Goal: Communication & Community: Answer question/provide support

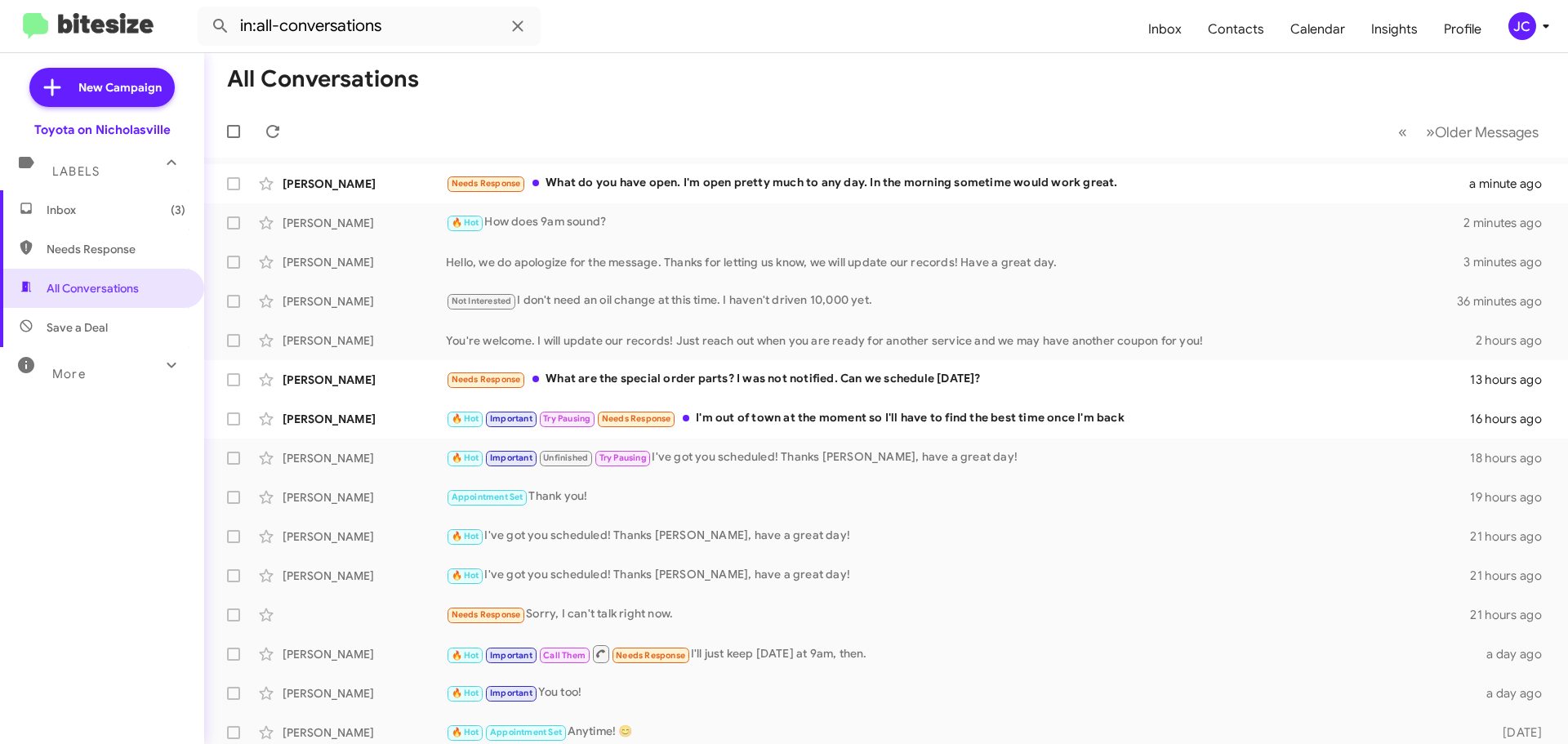
click at [88, 209] on span "Inbox (3)" at bounding box center [115, 209] width 139 height 16
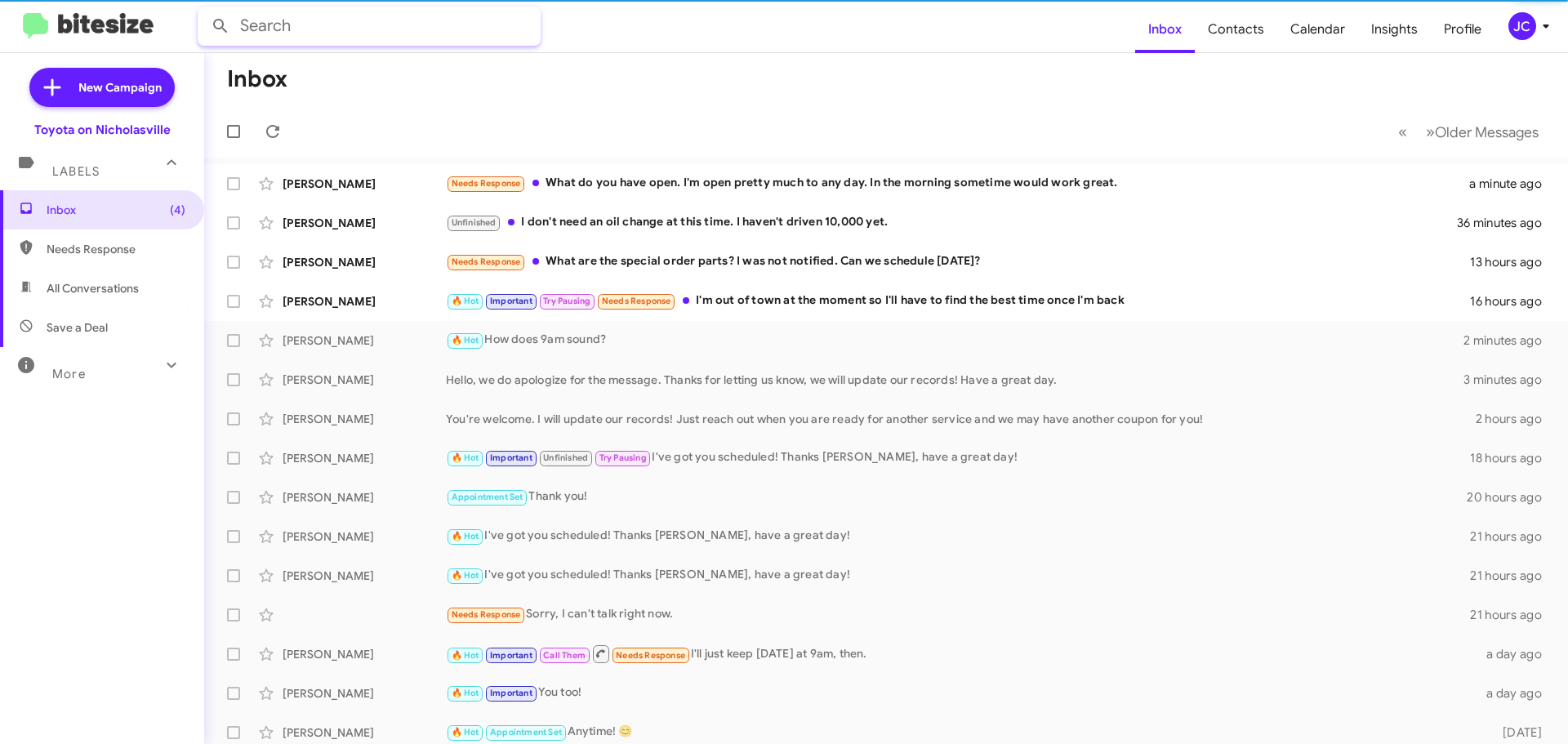
click at [293, 33] on input "text" at bounding box center [368, 26] width 343 height 40
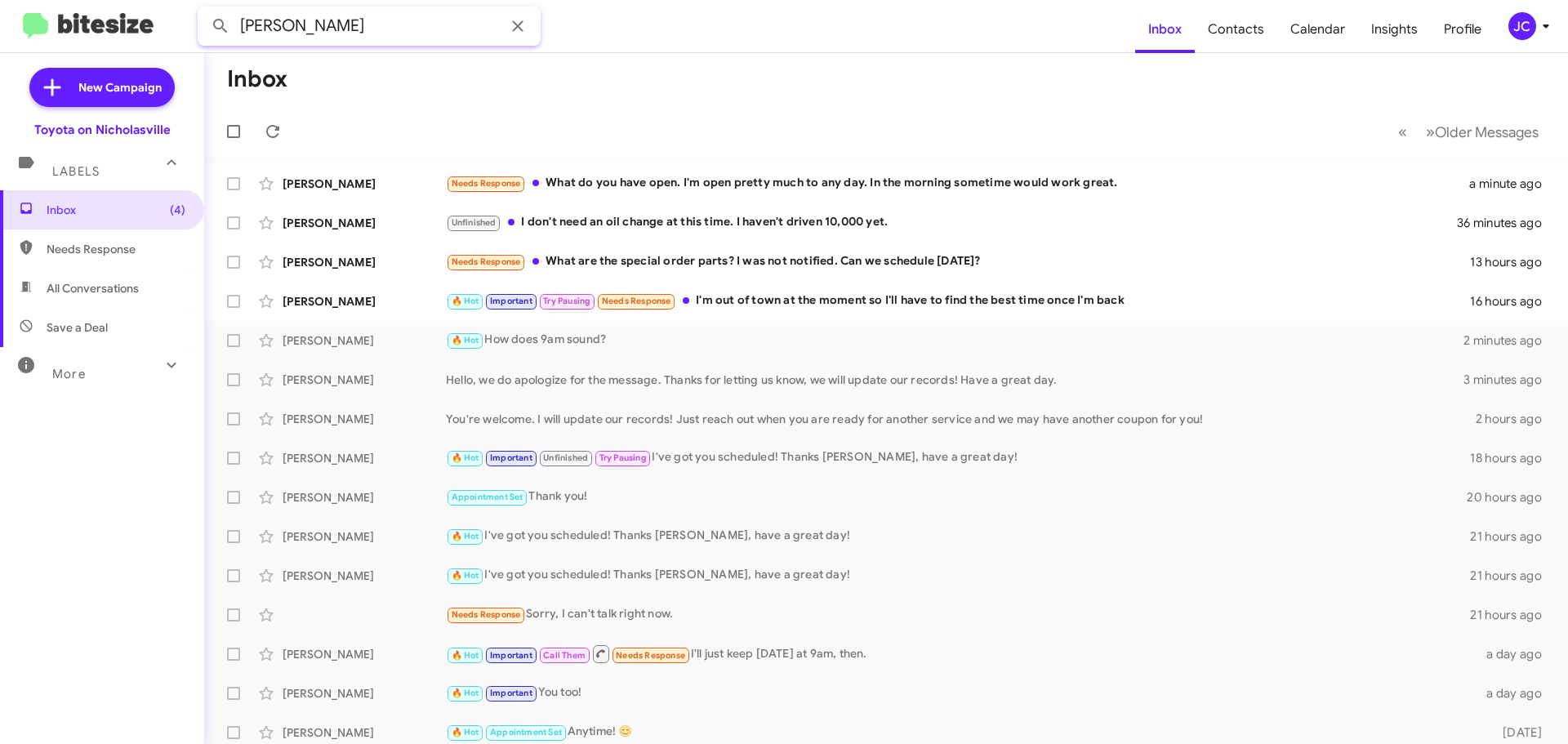
type input "markus"
click at [204, 10] on button at bounding box center [220, 26] width 33 height 33
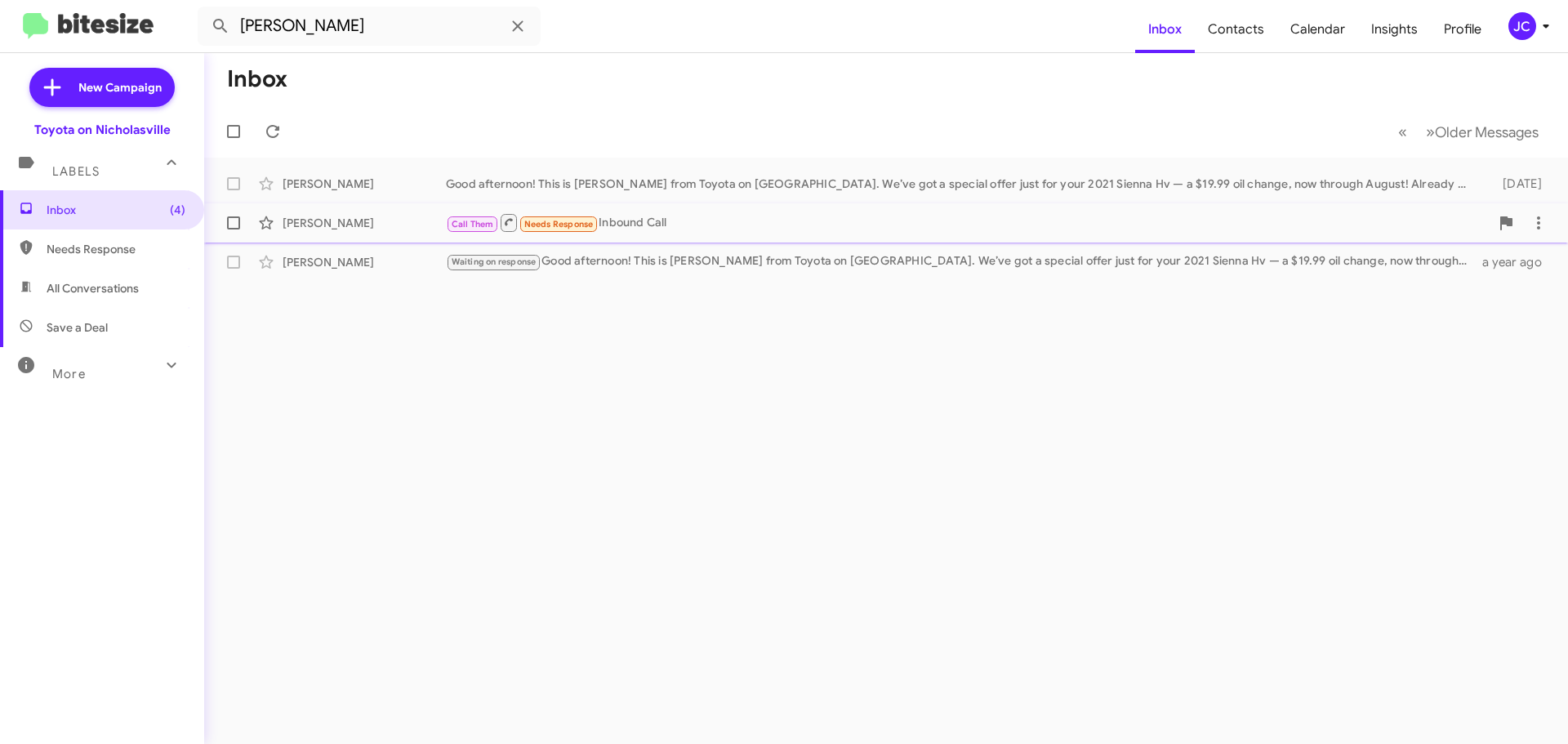
click at [346, 224] on div "[PERSON_NAME]" at bounding box center [364, 222] width 164 height 16
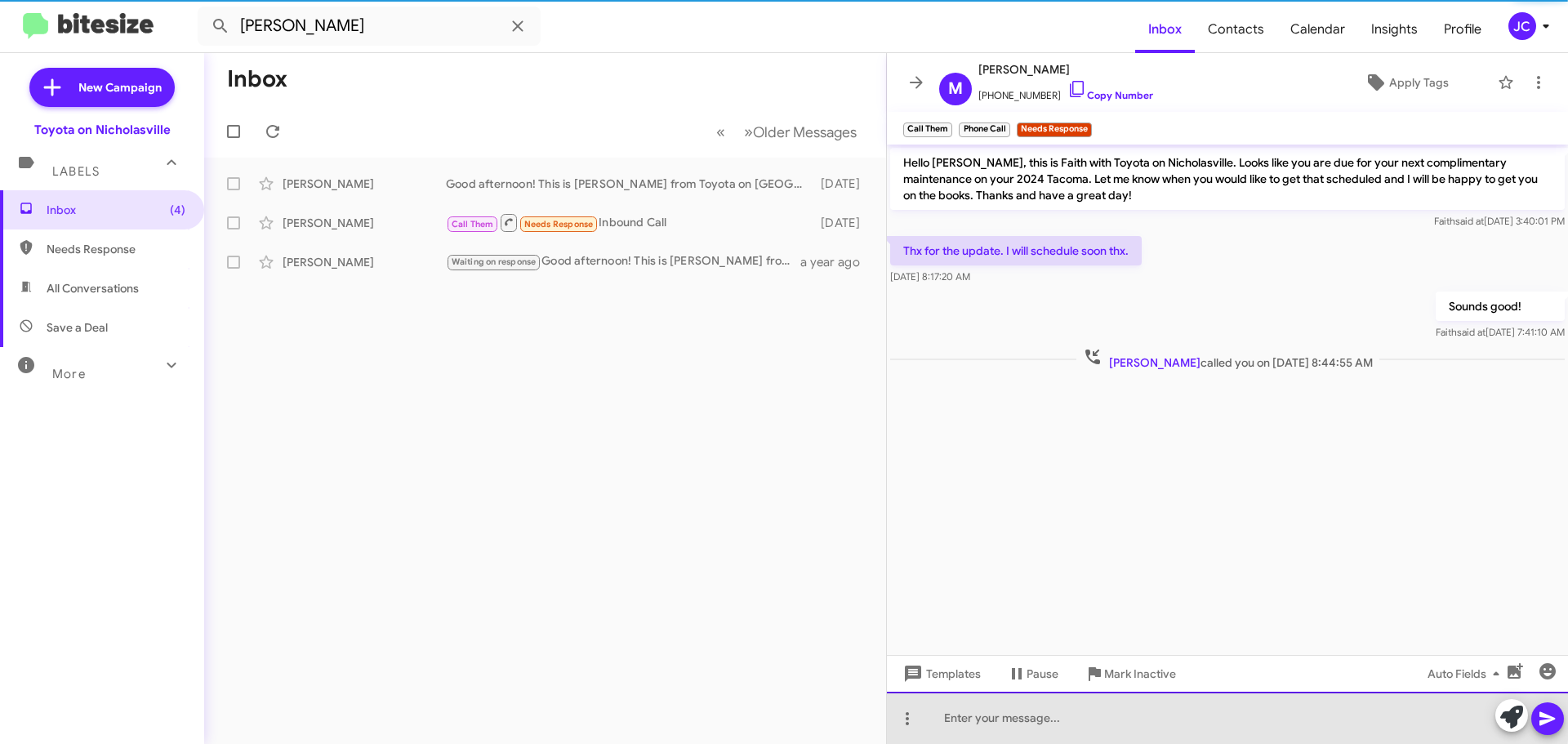
click at [1017, 711] on div at bounding box center [1227, 718] width 681 height 52
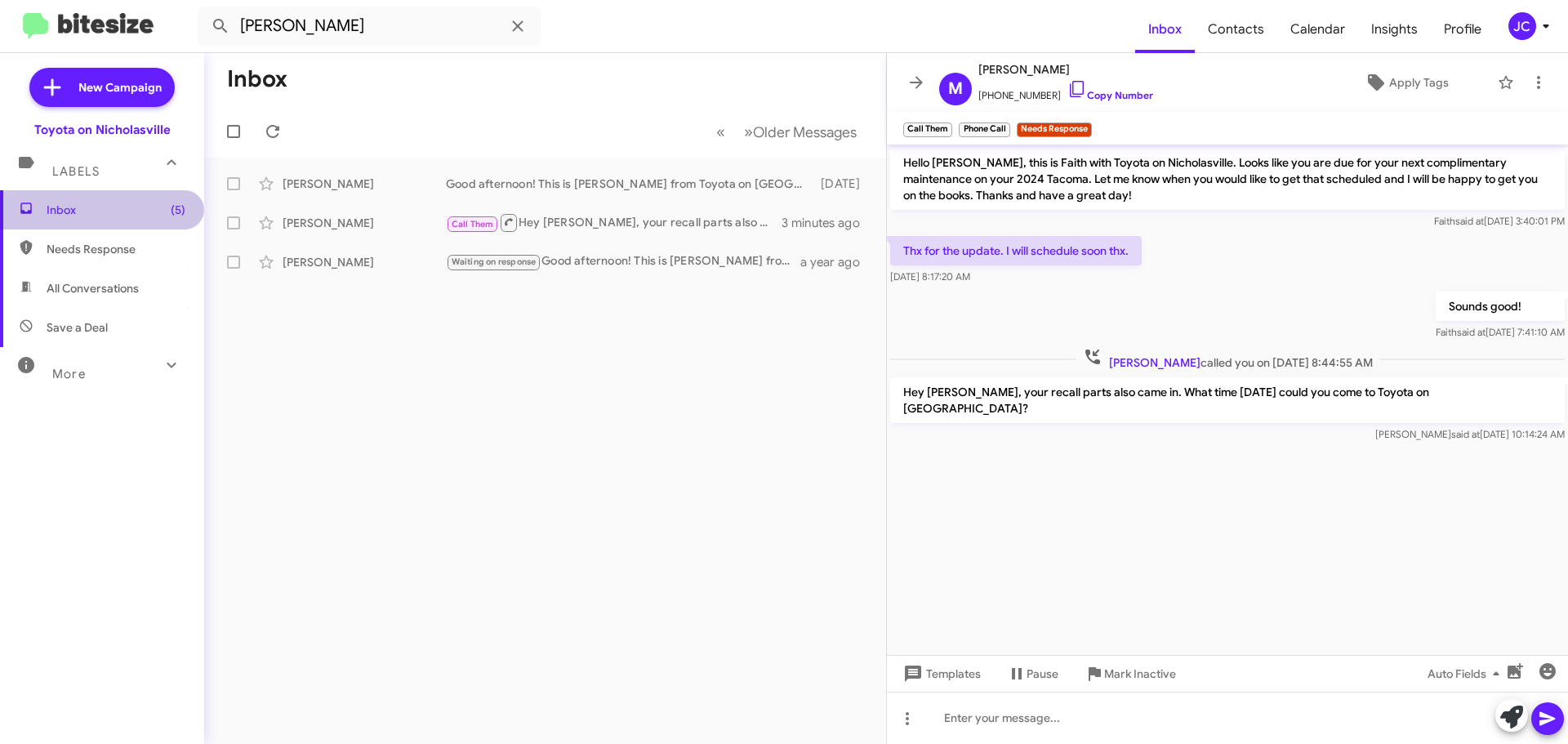
click at [101, 206] on span "Inbox (5)" at bounding box center [115, 209] width 139 height 16
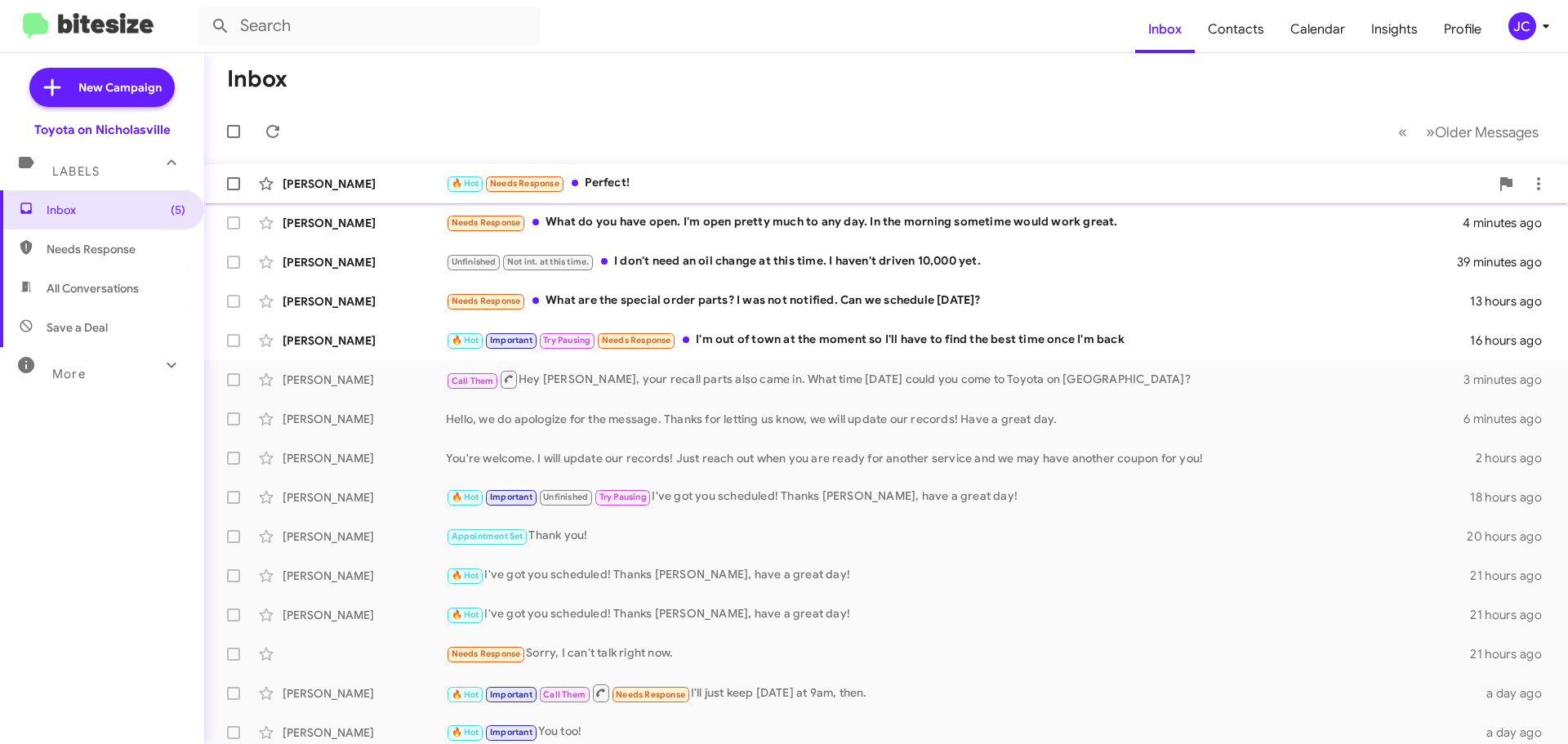
click at [327, 182] on div "[PERSON_NAME]" at bounding box center [364, 183] width 164 height 16
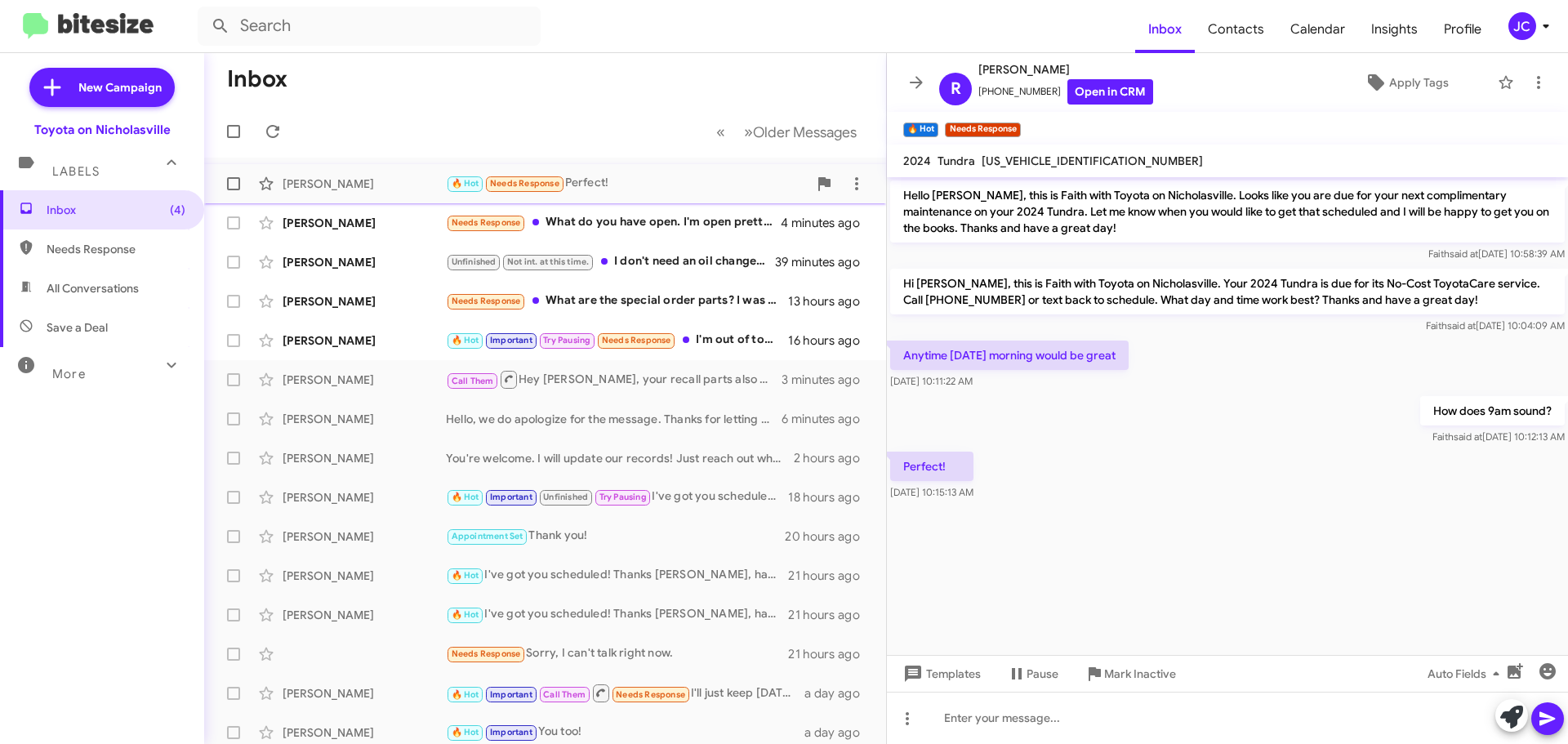
click at [229, 186] on span at bounding box center [234, 184] width 13 height 13
click at [233, 190] on input "checkbox" at bounding box center [233, 190] width 1 height 1
checkbox input "true"
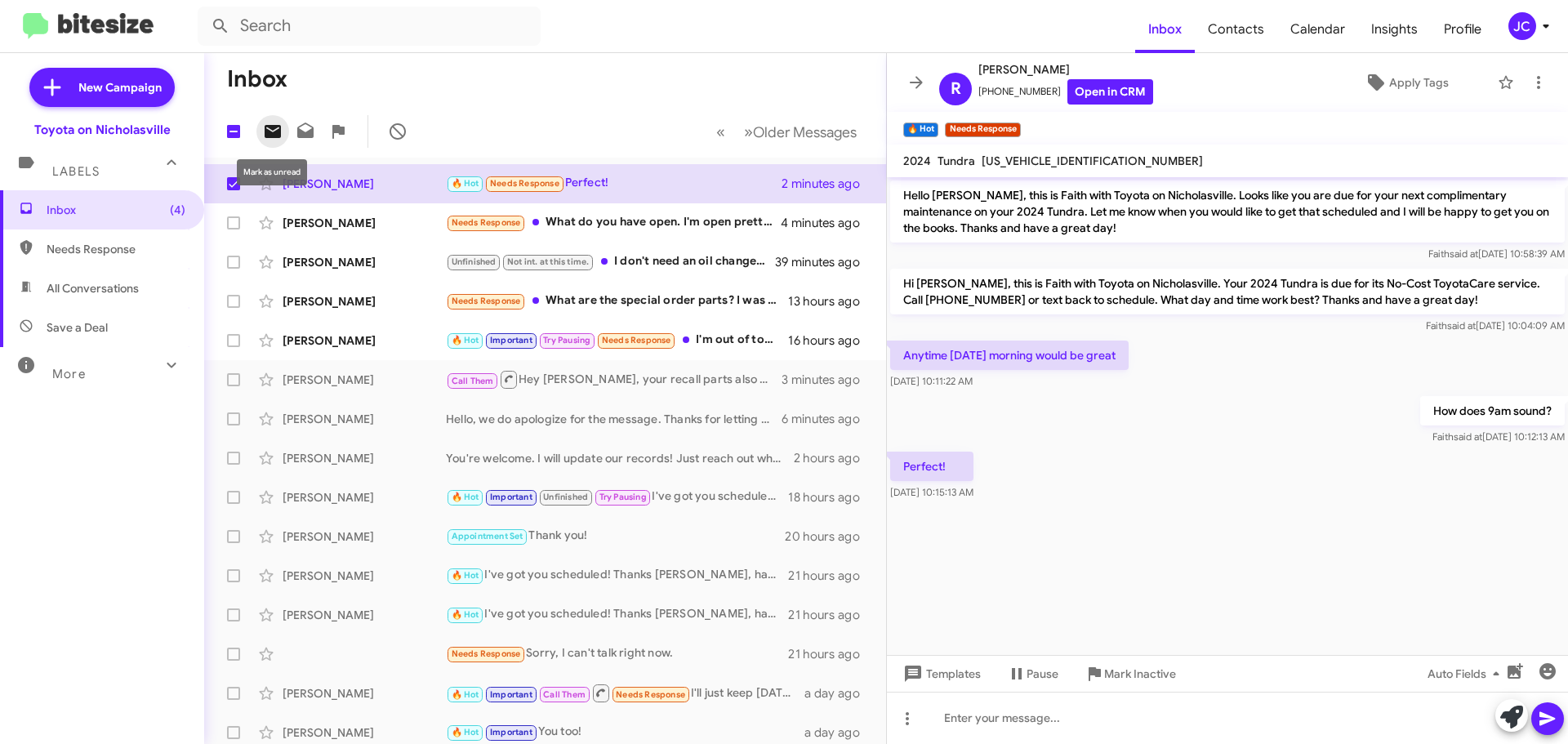
click at [264, 136] on icon at bounding box center [272, 131] width 19 height 19
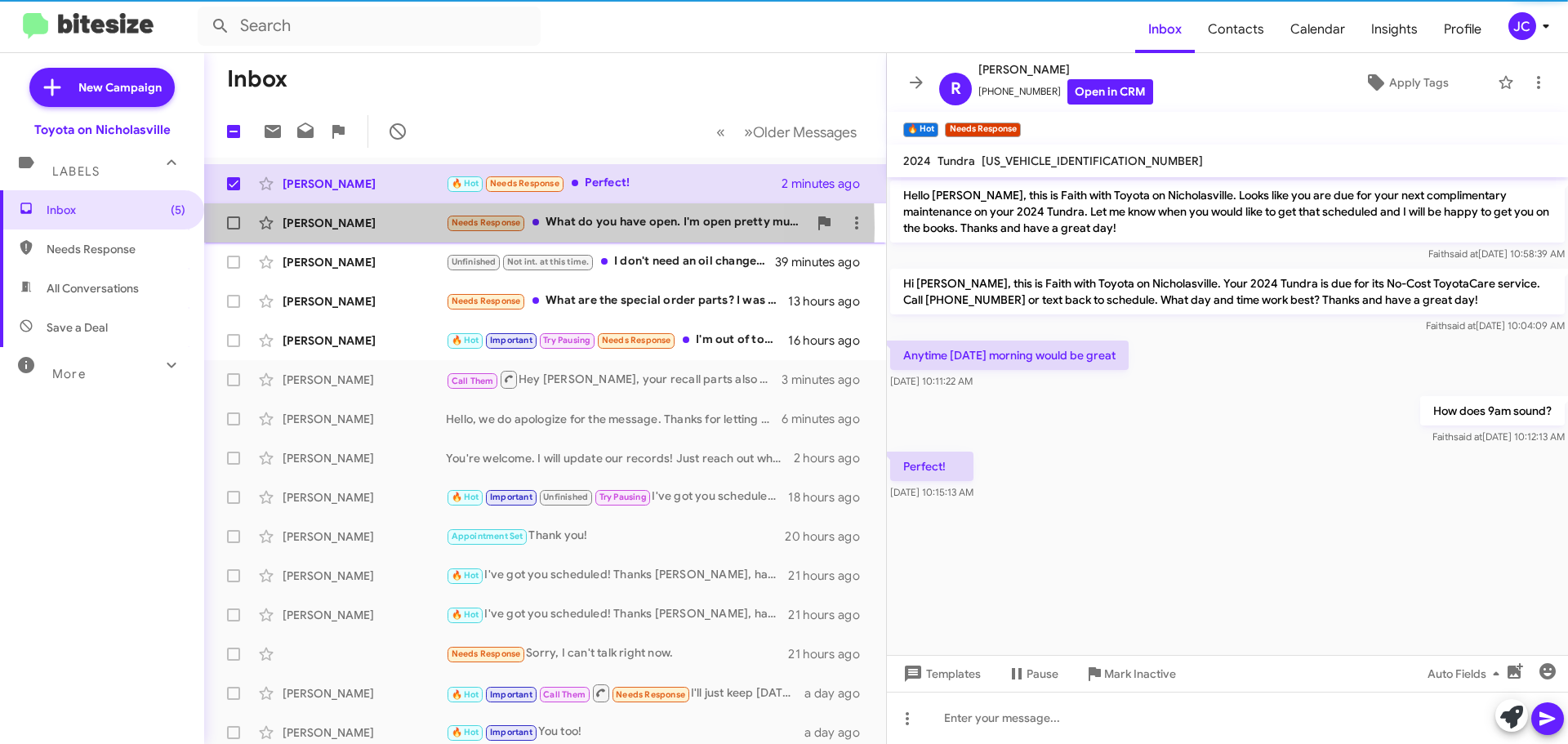
click at [310, 227] on div "[PERSON_NAME]" at bounding box center [364, 222] width 164 height 16
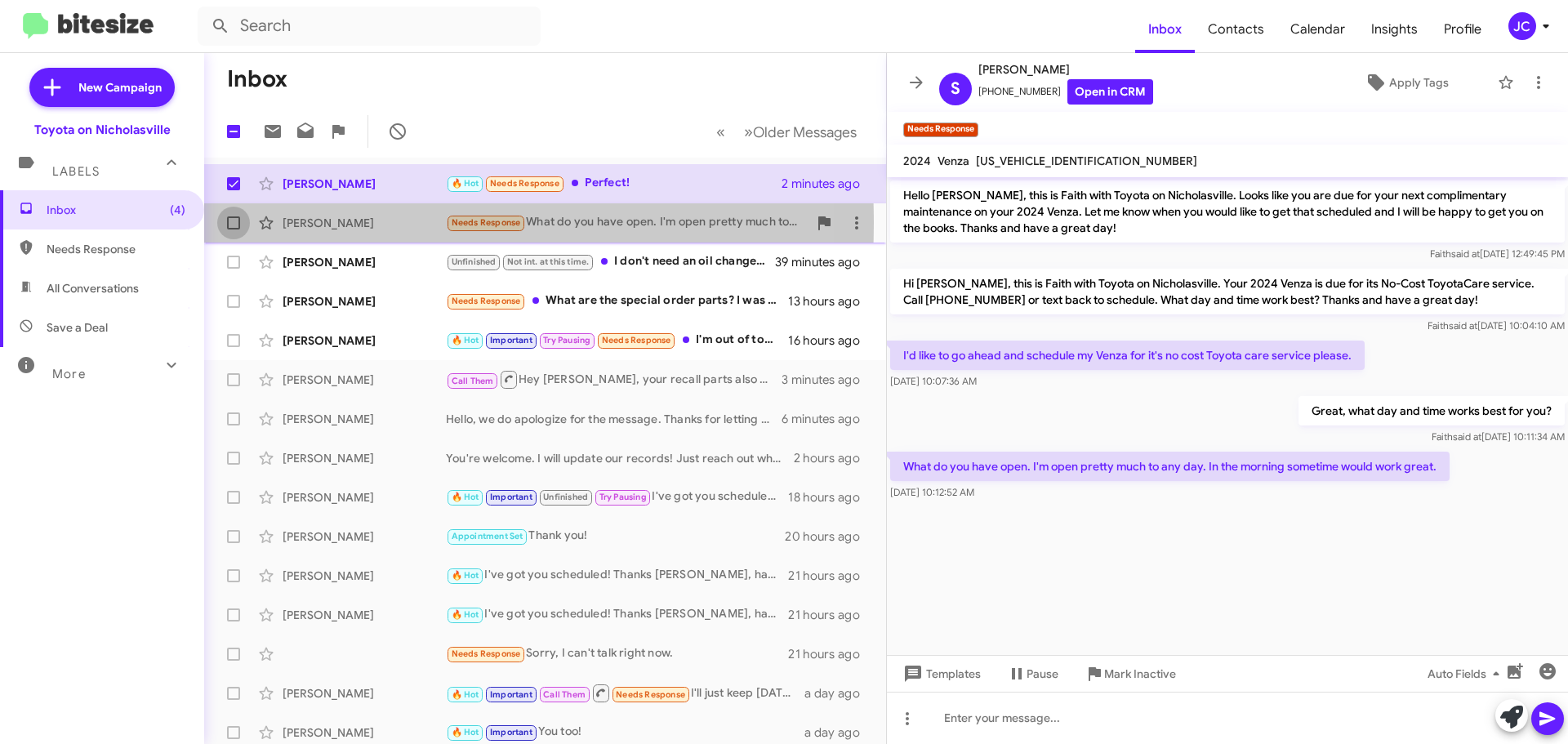
click at [231, 223] on span at bounding box center [234, 223] width 13 height 13
click at [233, 229] on input "checkbox" at bounding box center [233, 229] width 1 height 1
checkbox input "true"
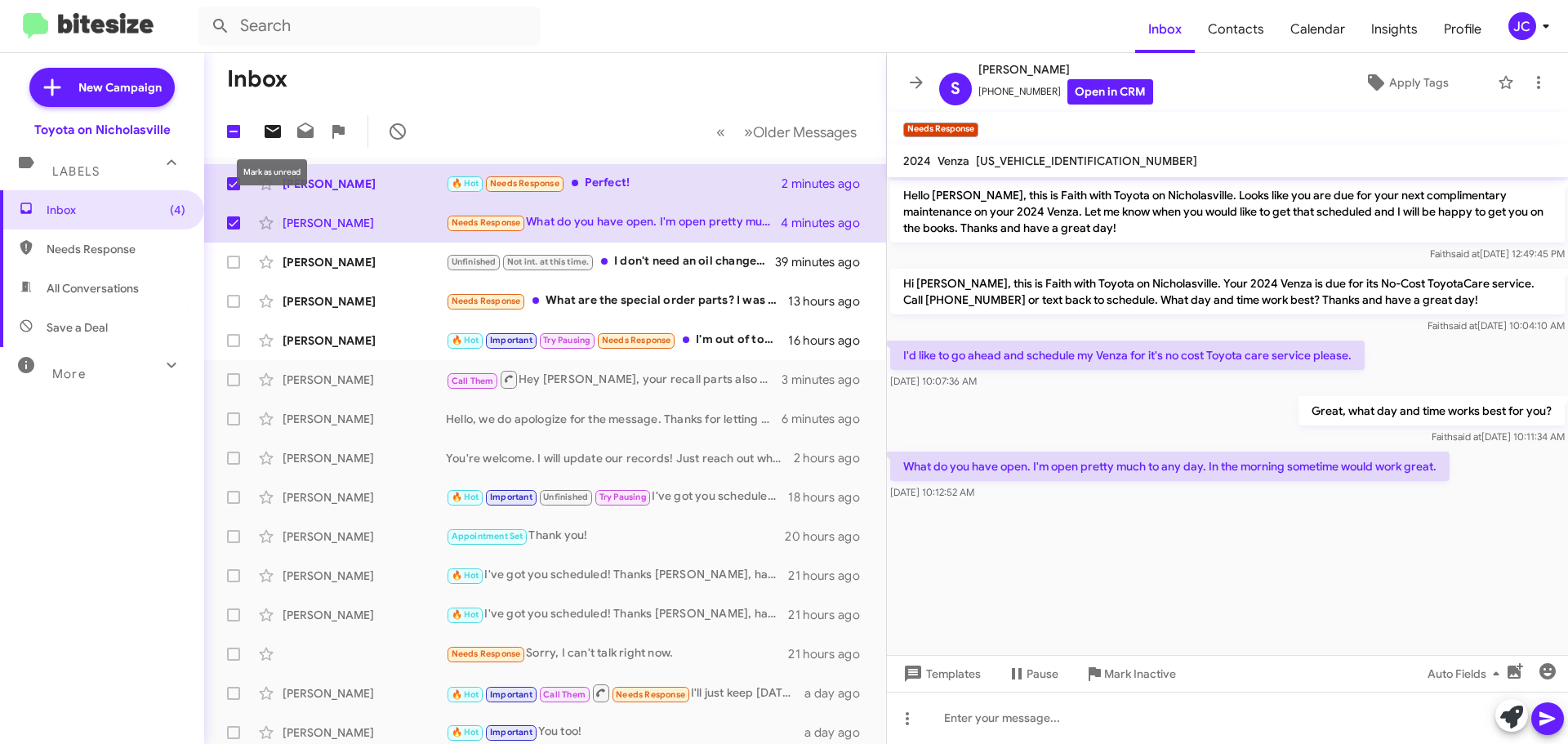
click at [276, 126] on icon at bounding box center [272, 131] width 16 height 13
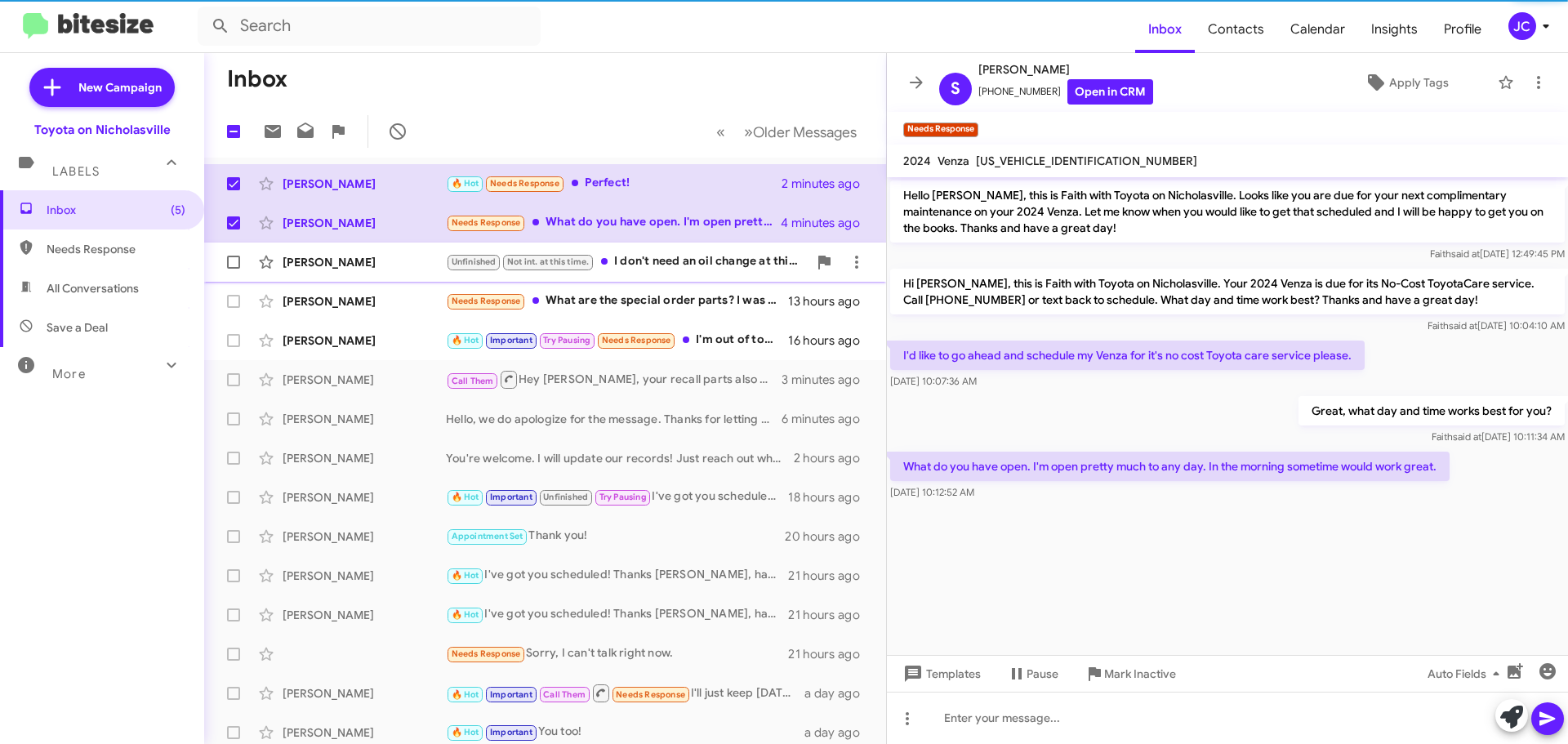
click at [309, 262] on div "[PERSON_NAME]" at bounding box center [364, 261] width 164 height 16
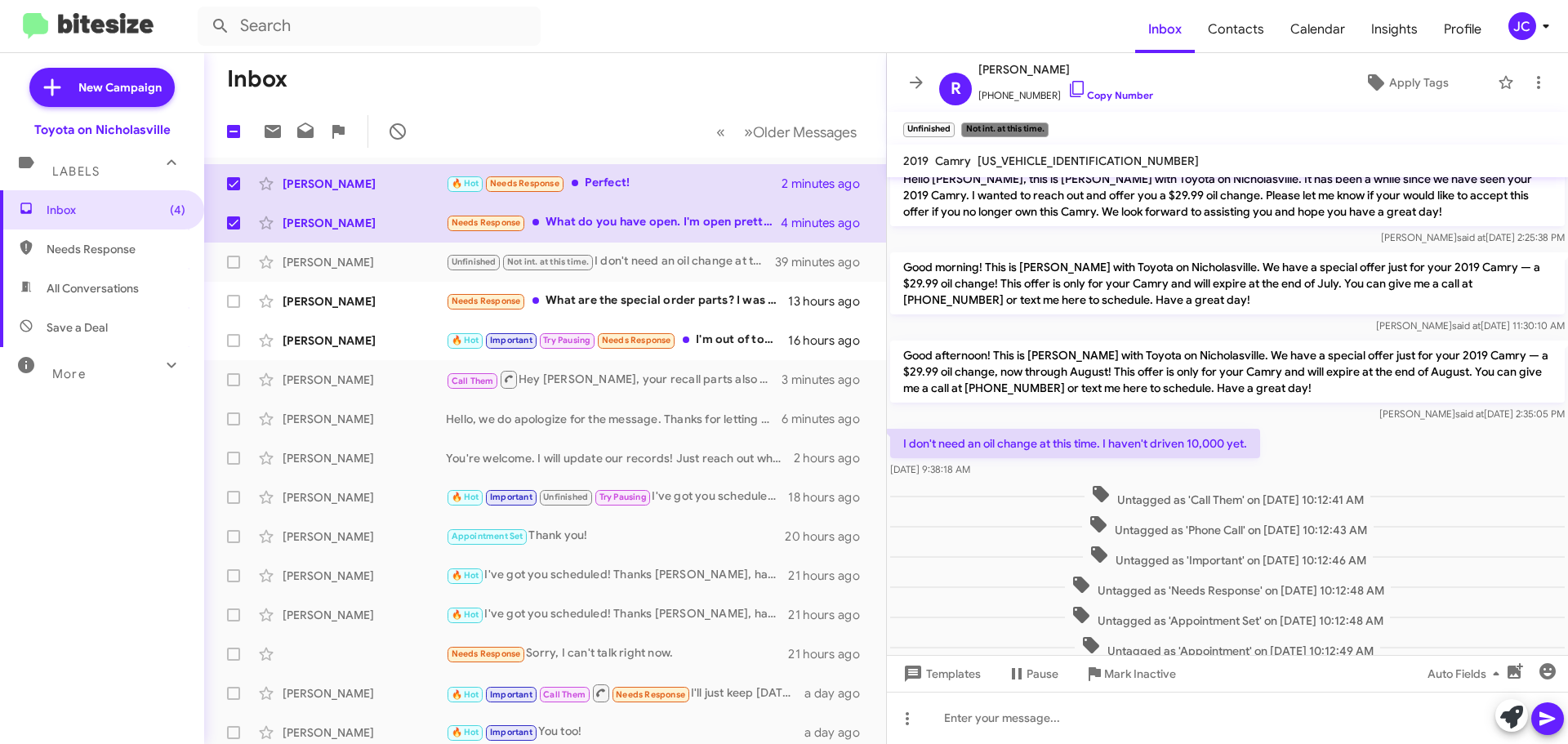
scroll to position [613, 0]
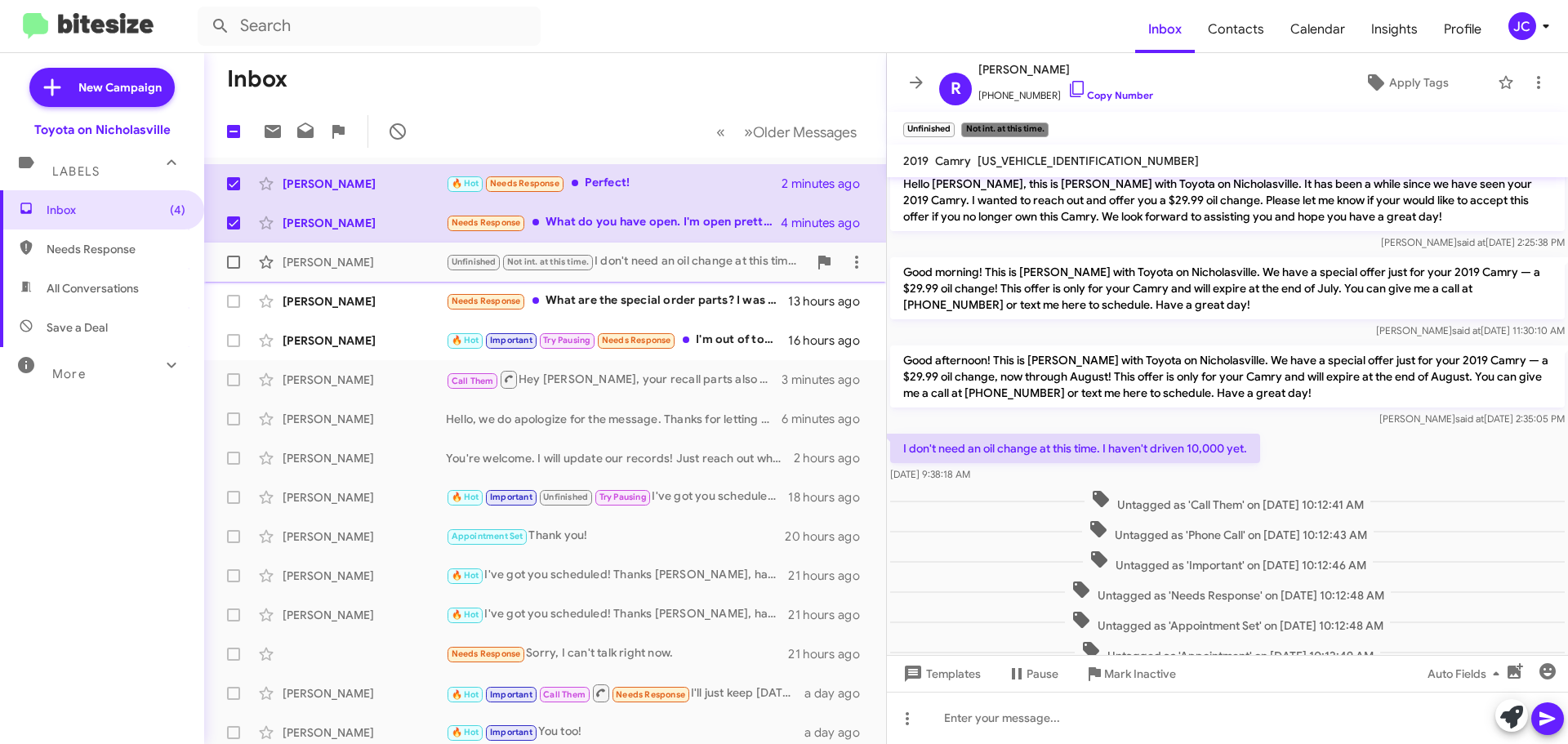
click at [231, 257] on span at bounding box center [234, 262] width 13 height 13
click at [233, 269] on input "checkbox" at bounding box center [233, 269] width 1 height 1
checkbox input "true"
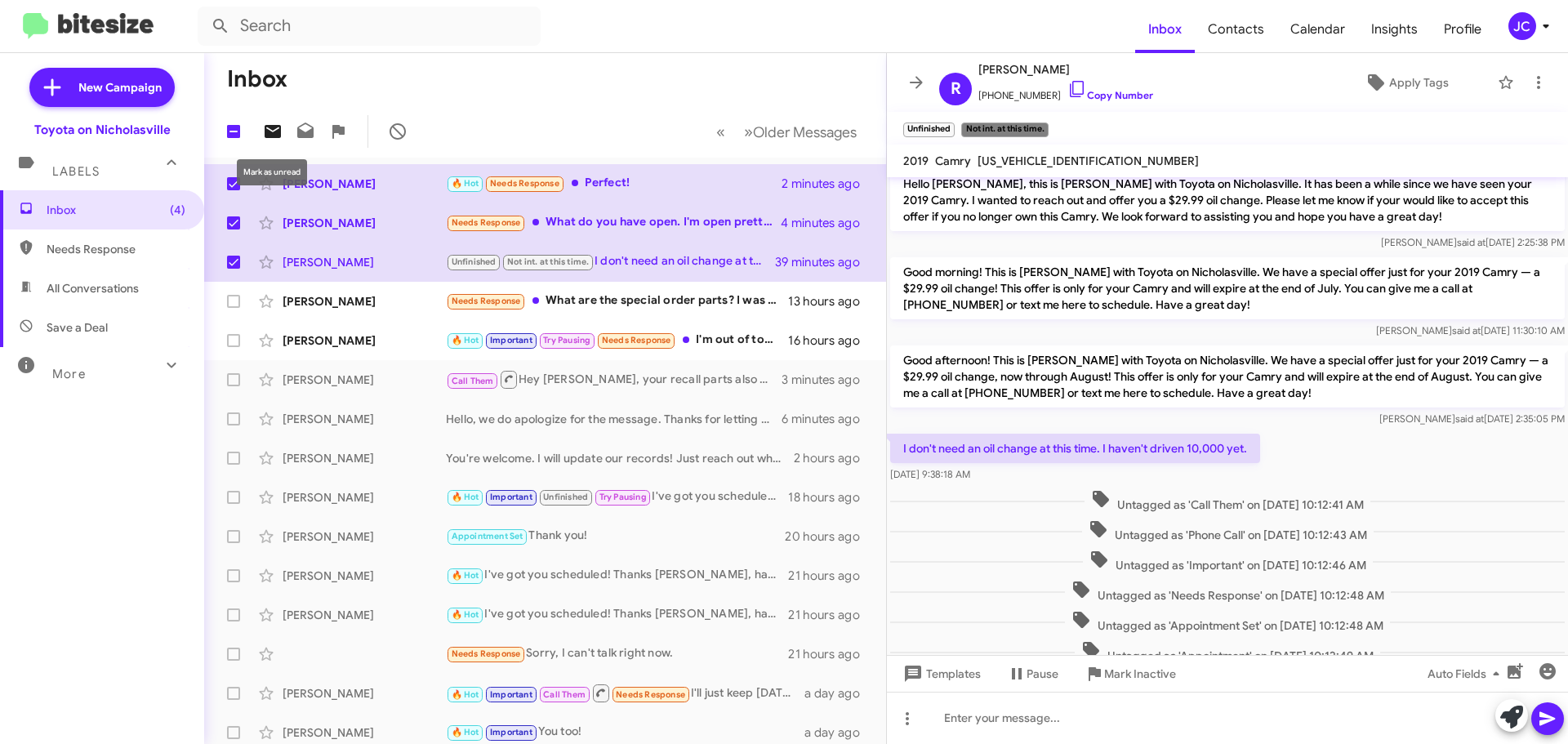
click at [277, 126] on icon at bounding box center [272, 131] width 16 height 13
click at [308, 308] on div "[PERSON_NAME]" at bounding box center [364, 301] width 164 height 16
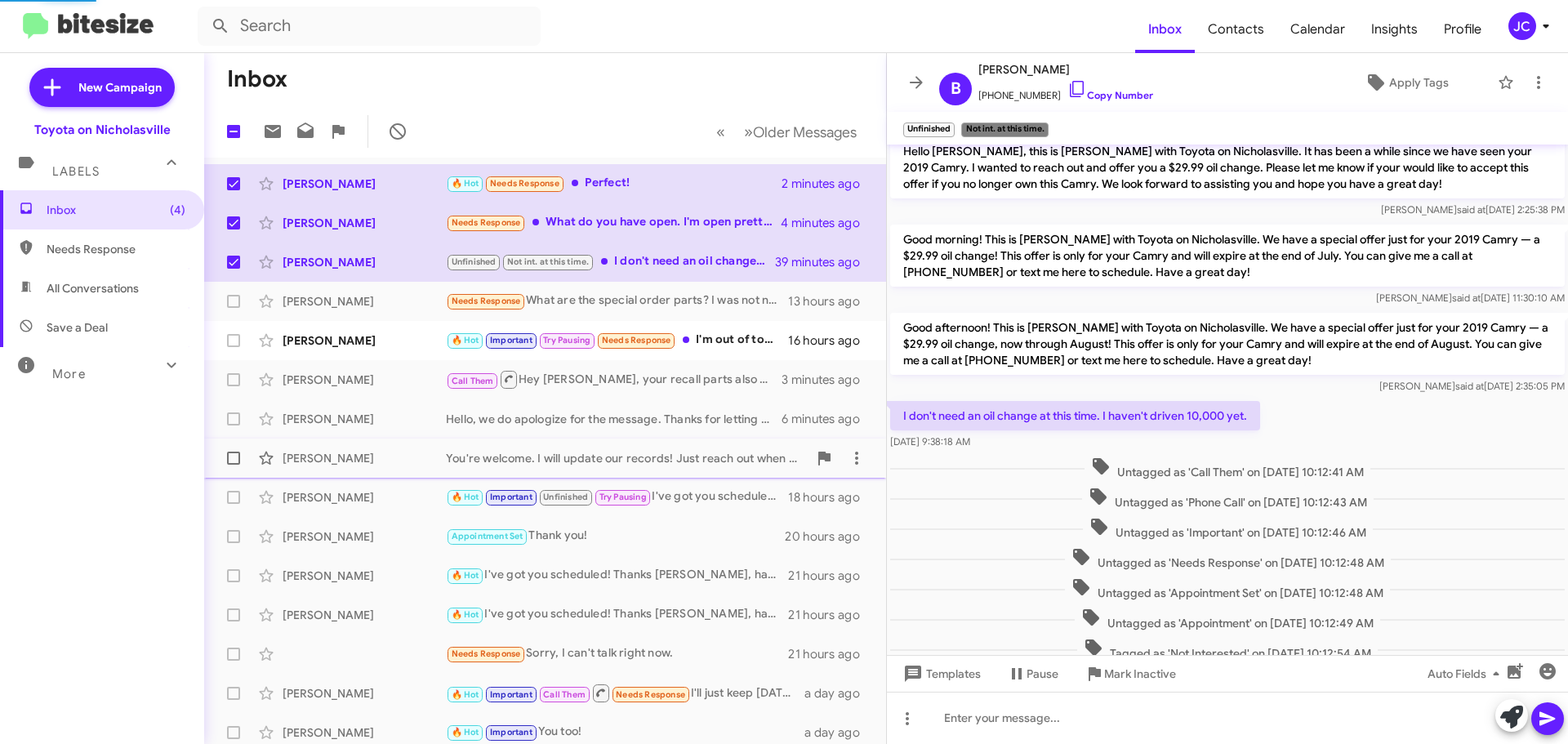
scroll to position [546, 0]
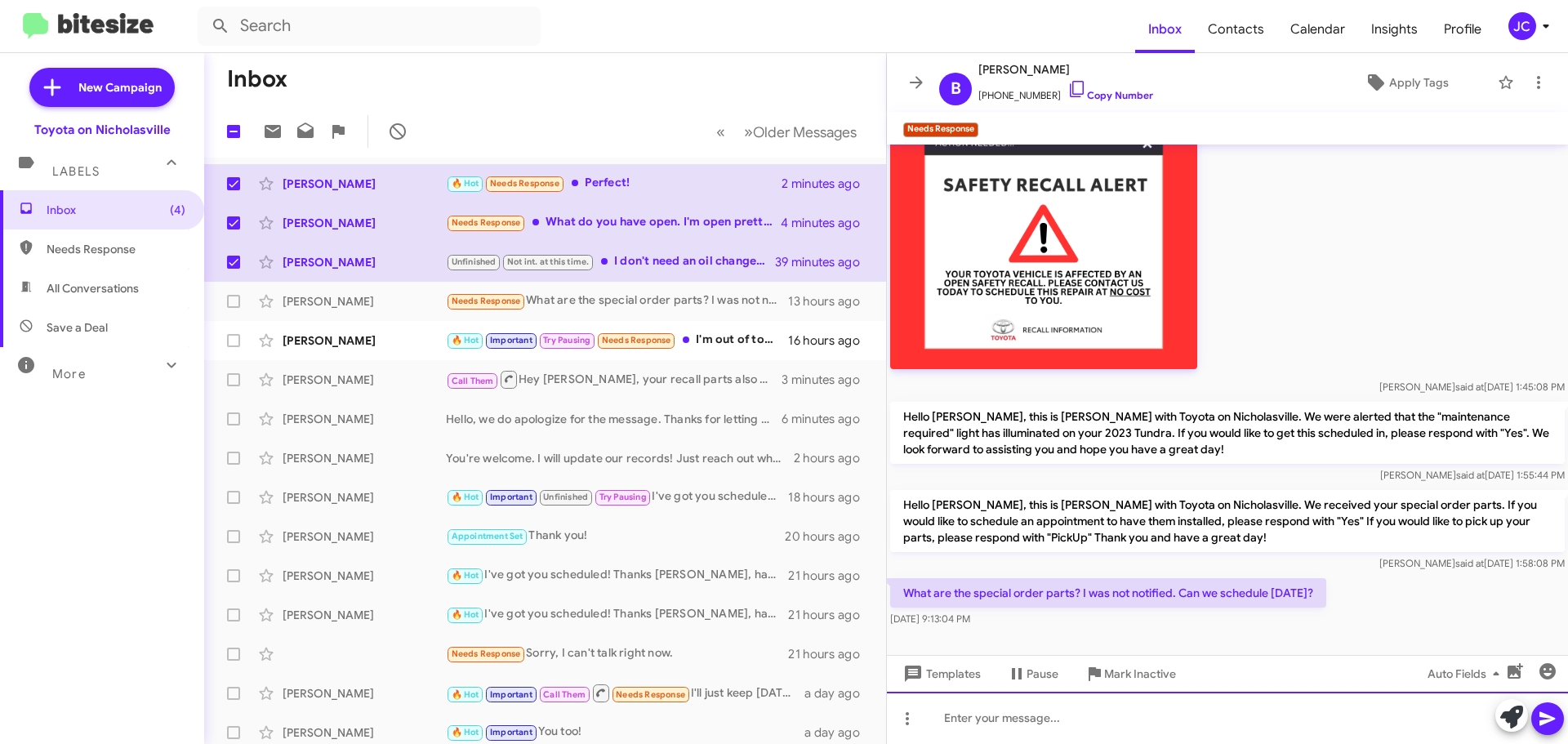
click at [1027, 724] on div at bounding box center [1227, 718] width 681 height 52
click at [1176, 712] on div "These are tires that were ordered" at bounding box center [1227, 718] width 681 height 52
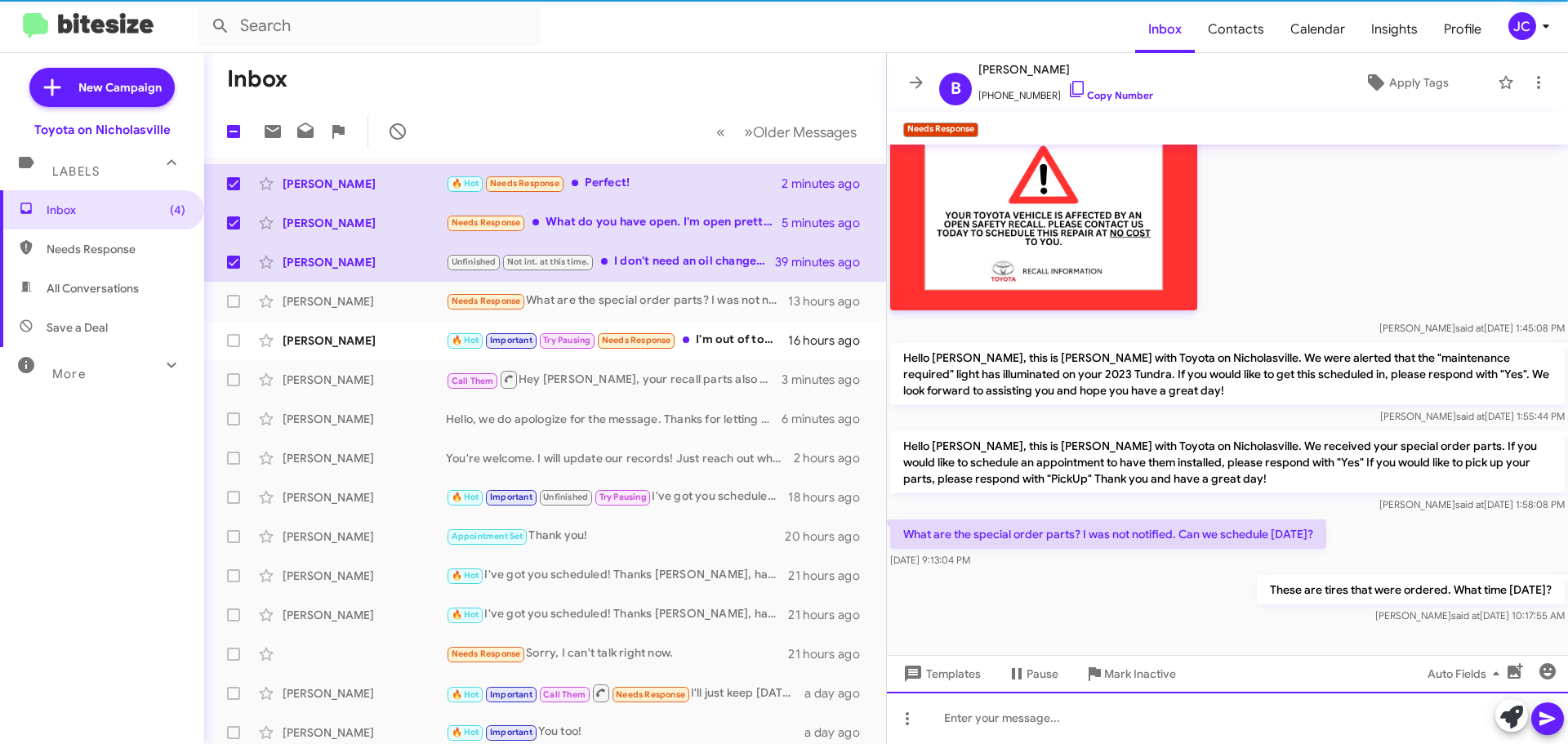
scroll to position [606, 0]
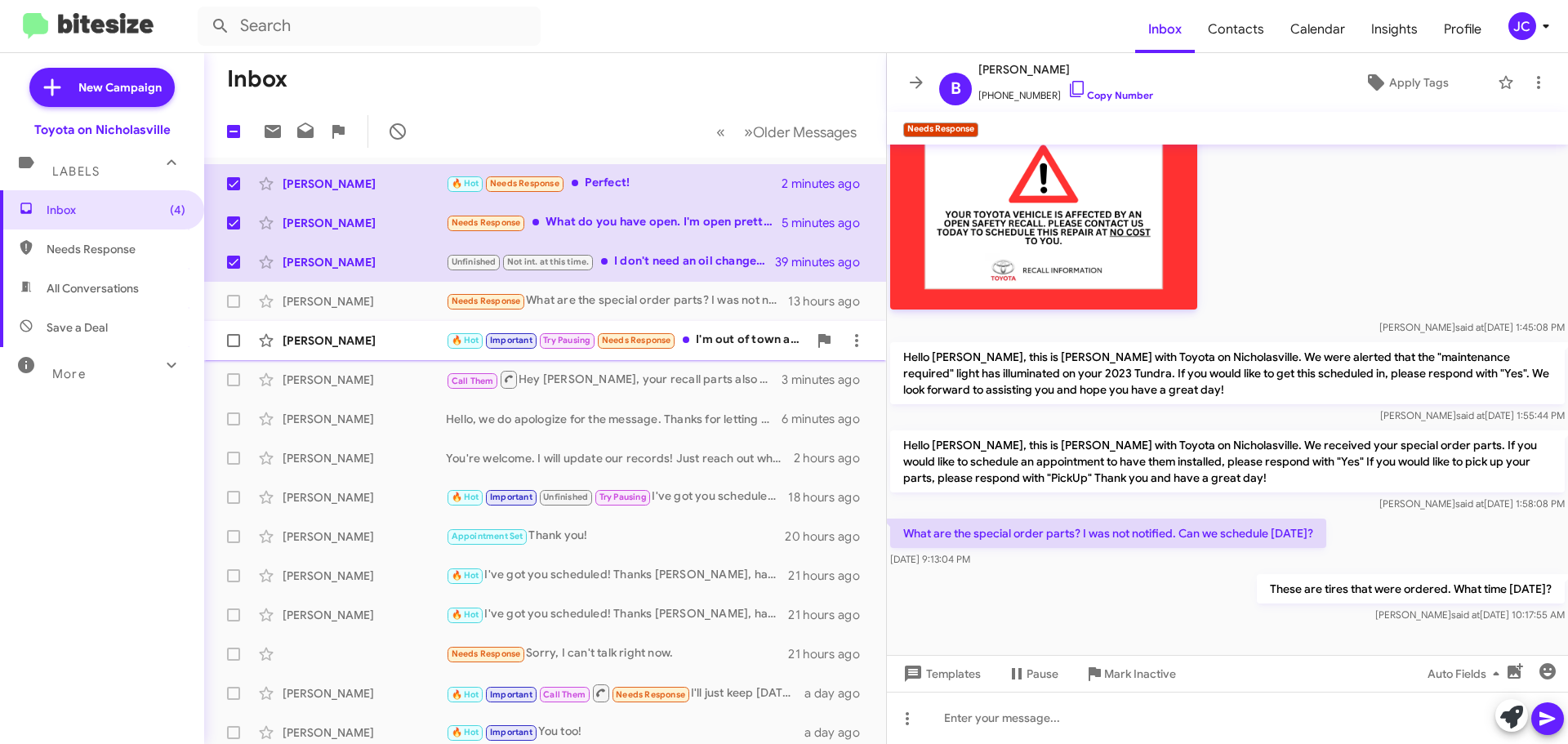
click at [367, 352] on div "James Reinmann 🔥 Hot Important Try Pausing Needs Response I'm out of town at th…" at bounding box center [545, 340] width 656 height 33
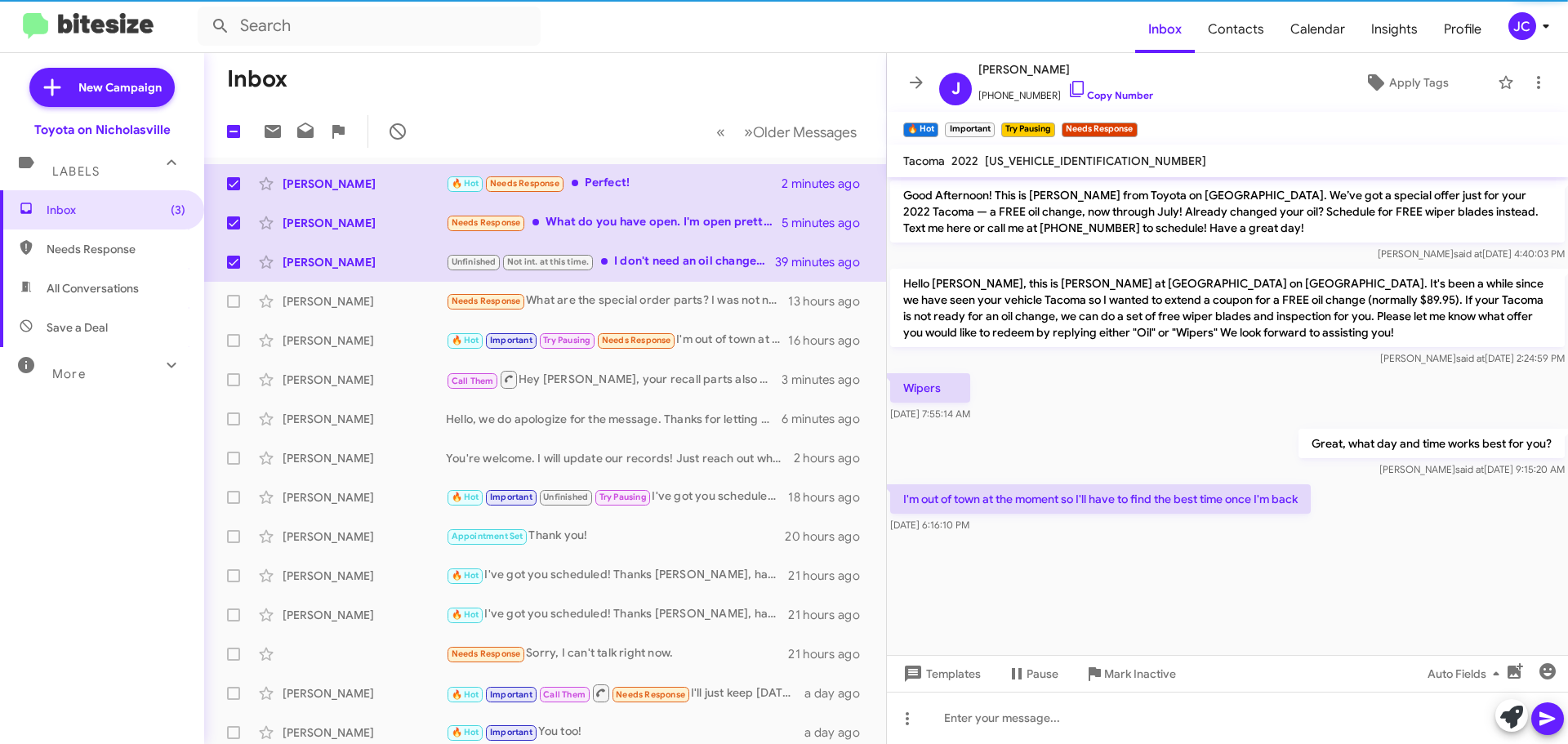
scroll to position [2062, 0]
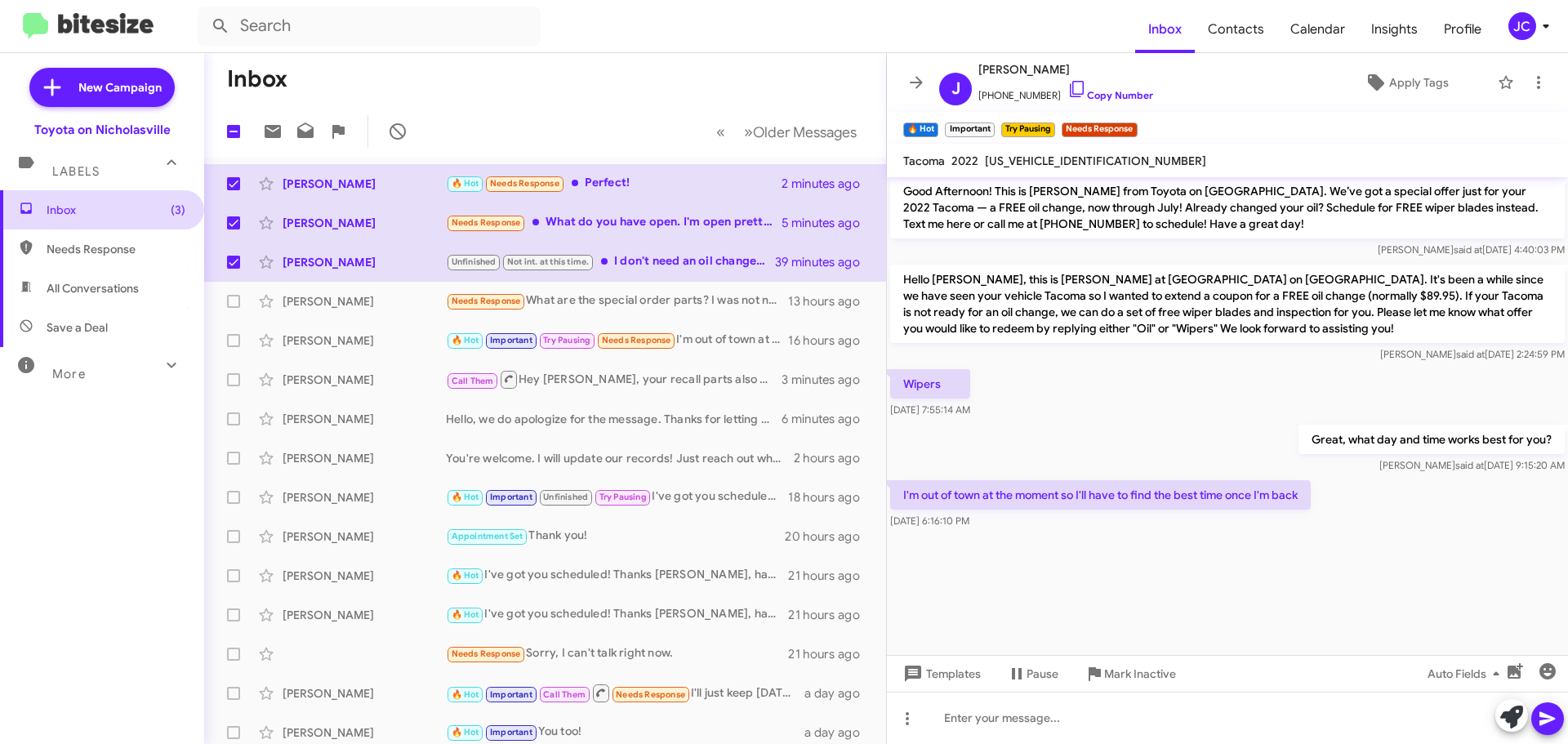
click at [64, 205] on span "Inbox (3)" at bounding box center [115, 209] width 139 height 16
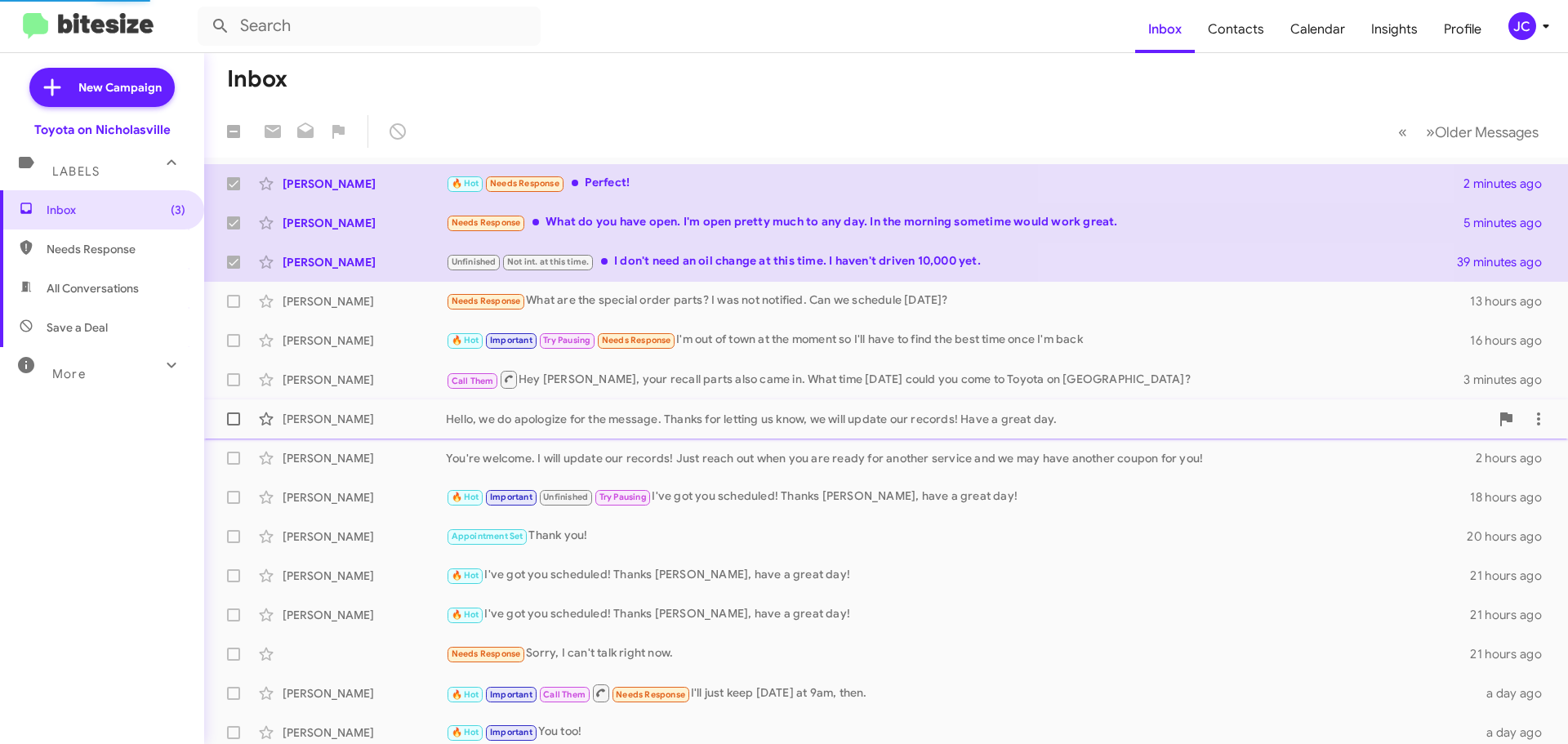
checkbox input "false"
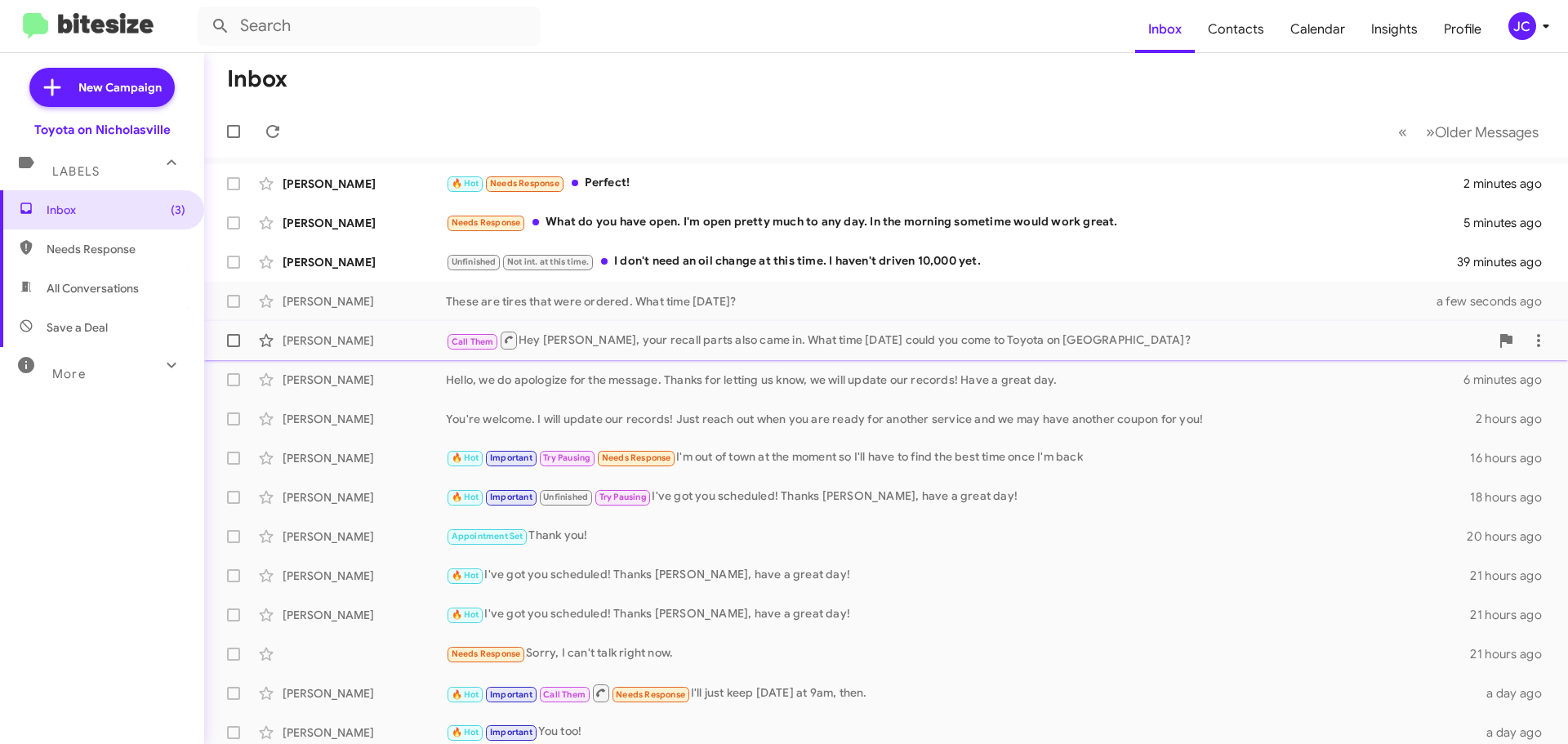
click at [324, 333] on div "[PERSON_NAME]" at bounding box center [364, 340] width 164 height 16
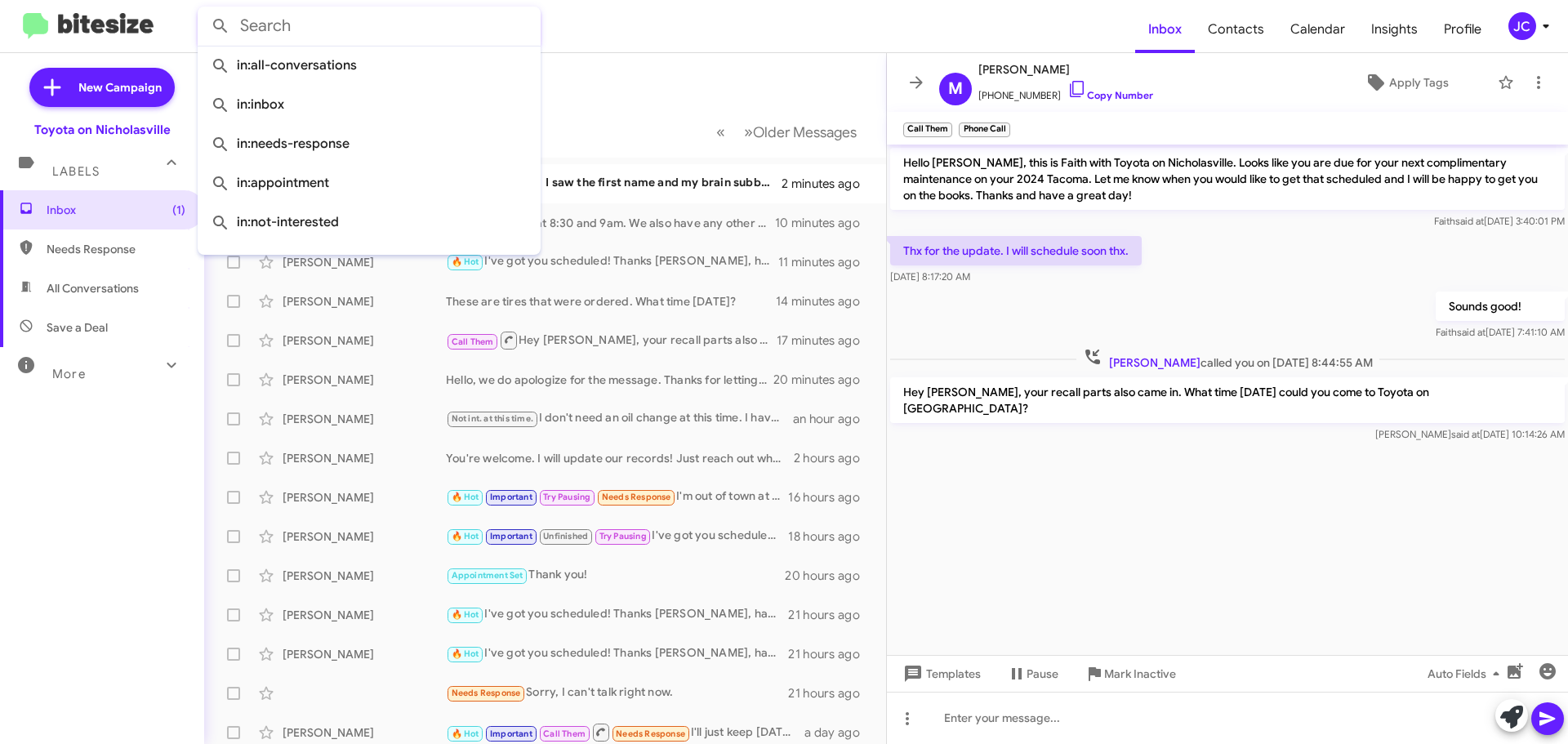
click at [336, 24] on input "text" at bounding box center [368, 26] width 343 height 40
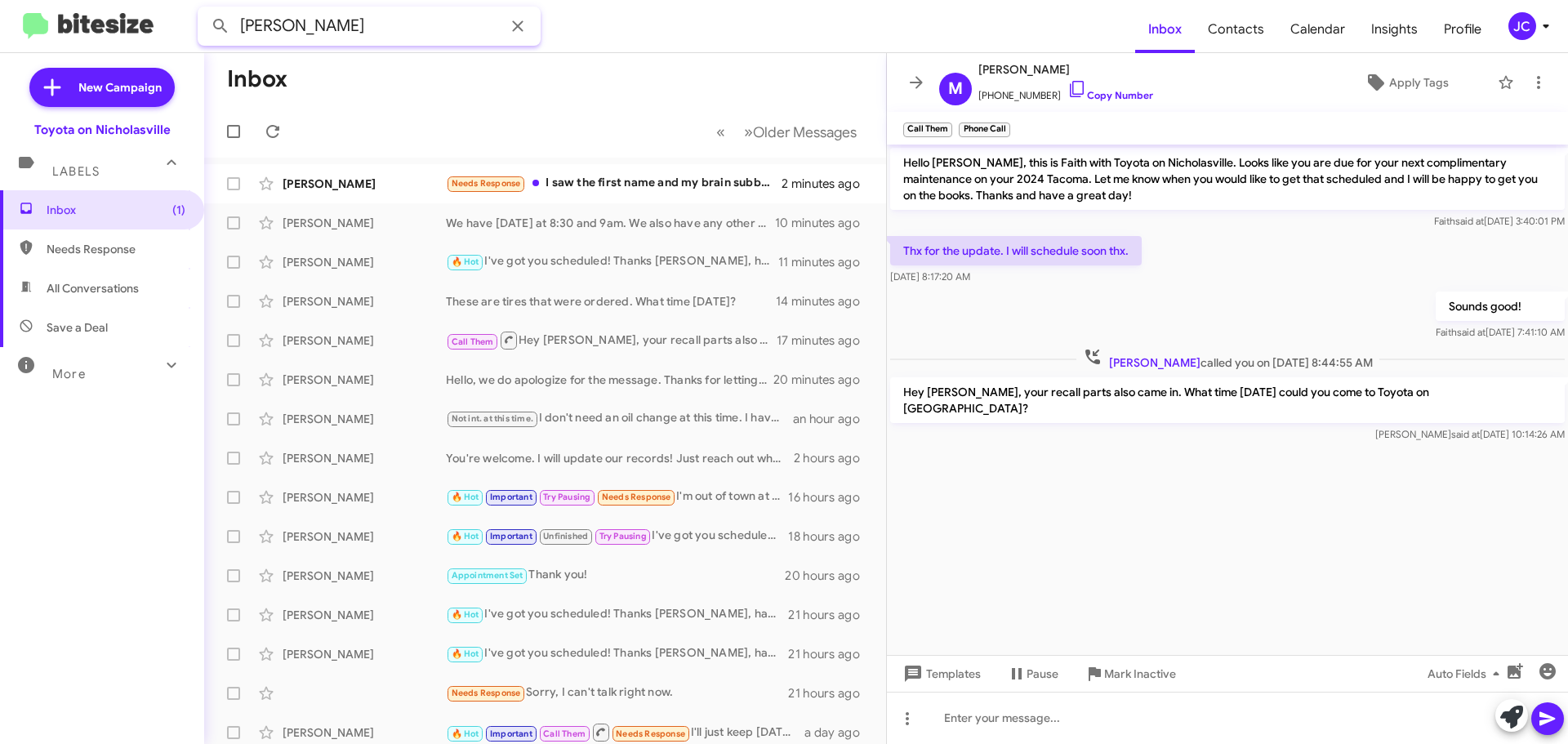
type input "danny jones"
click at [204, 10] on button at bounding box center [220, 26] width 33 height 33
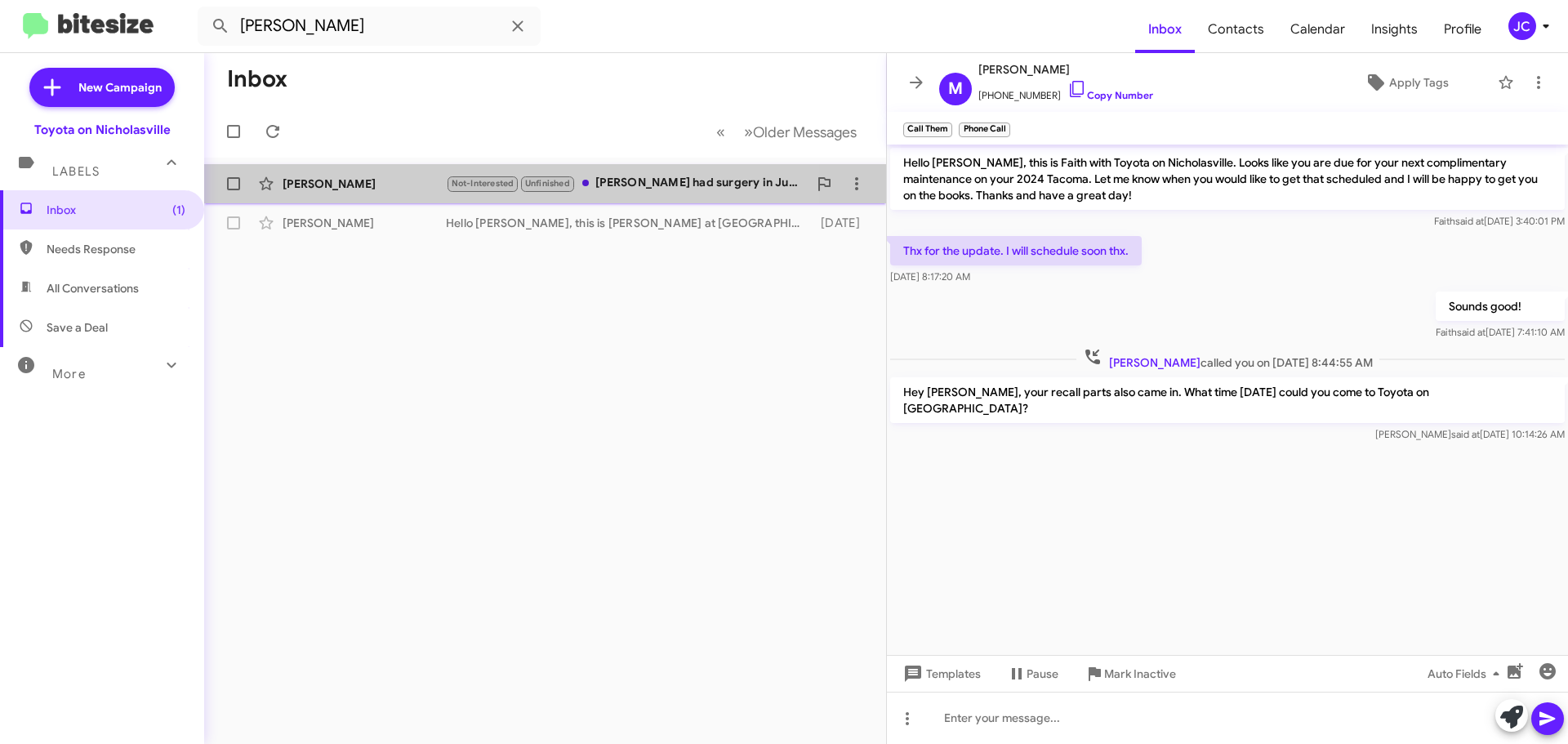
click at [334, 179] on div "Daniel Jones" at bounding box center [364, 183] width 164 height 16
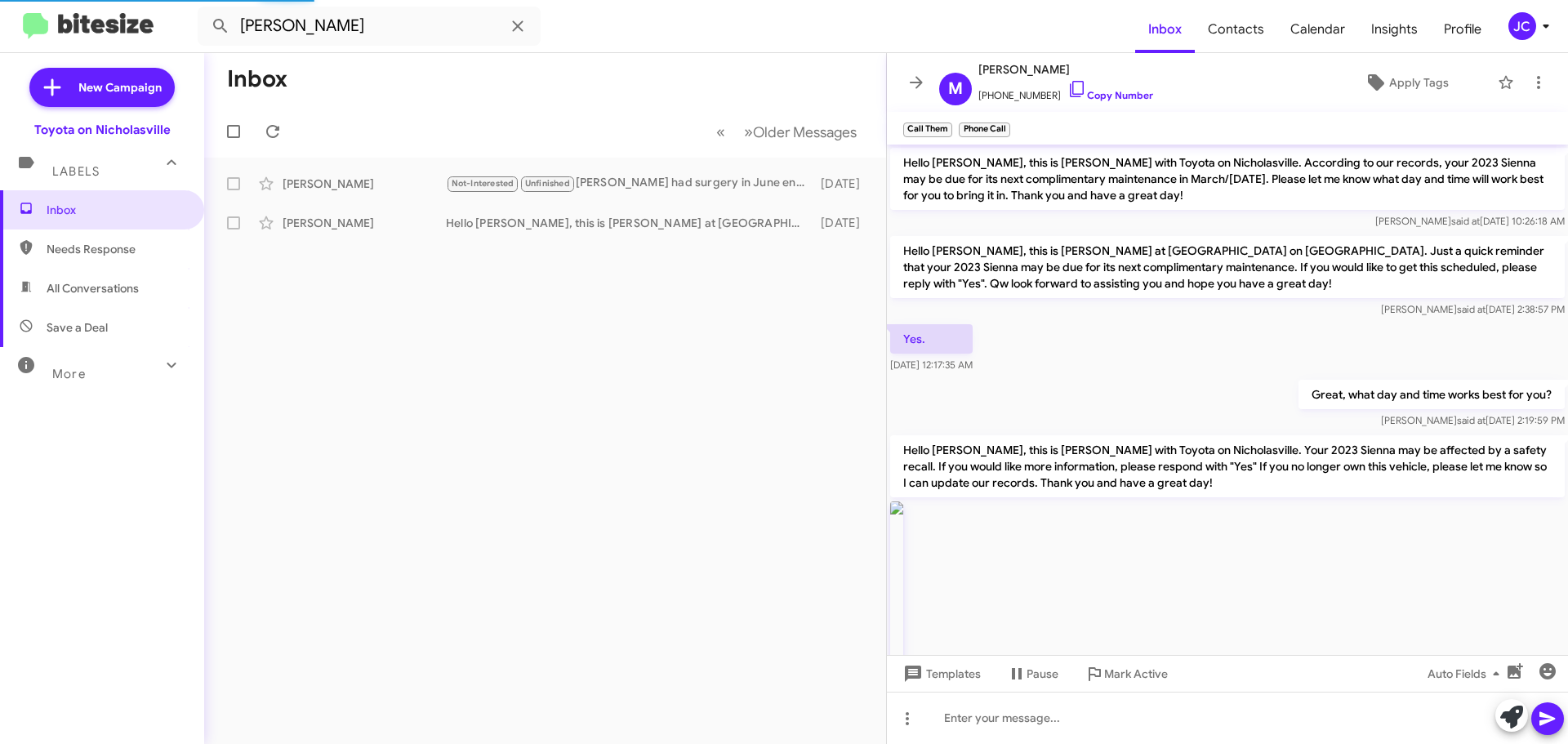
scroll to position [1151, 0]
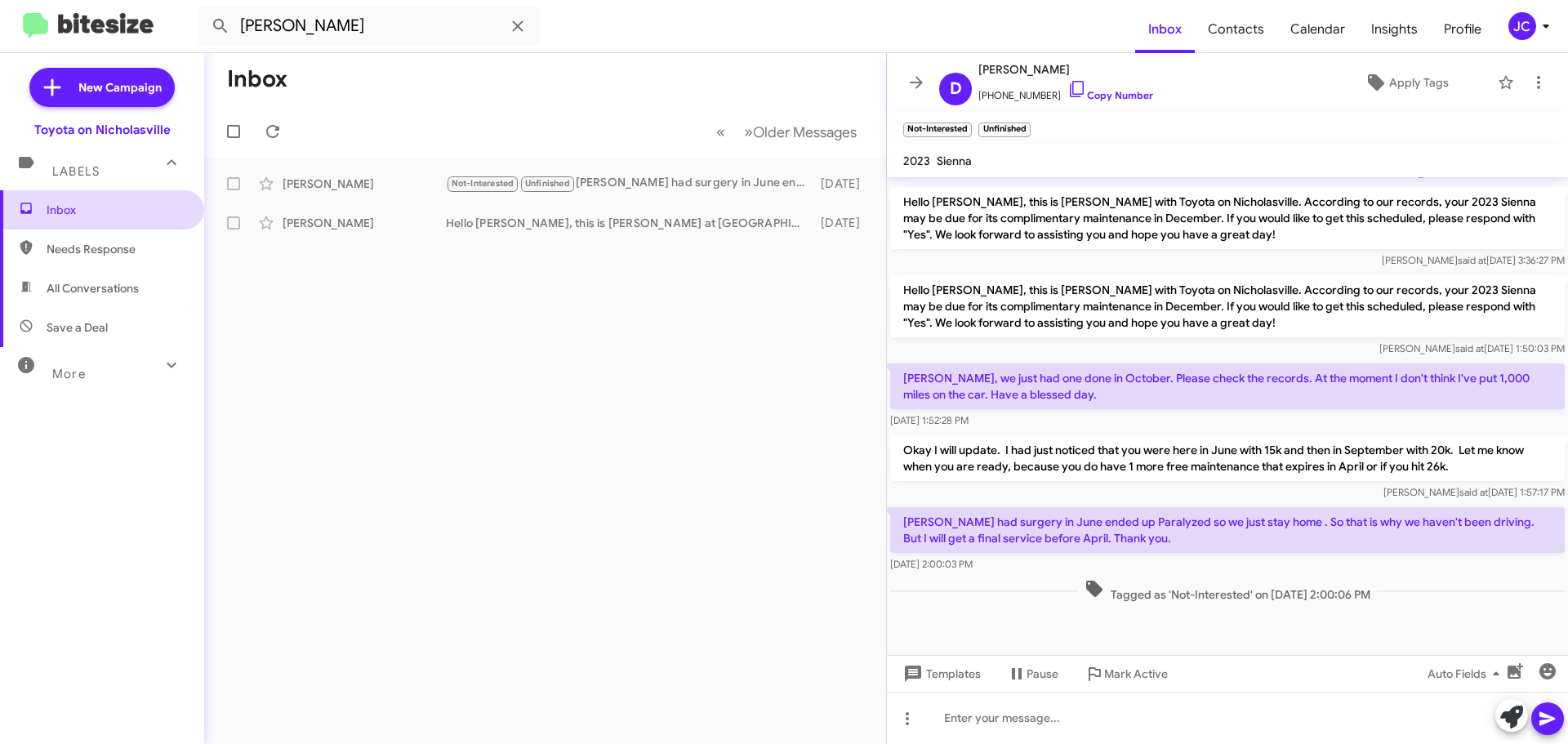
click at [120, 217] on span "Inbox" at bounding box center [115, 209] width 139 height 16
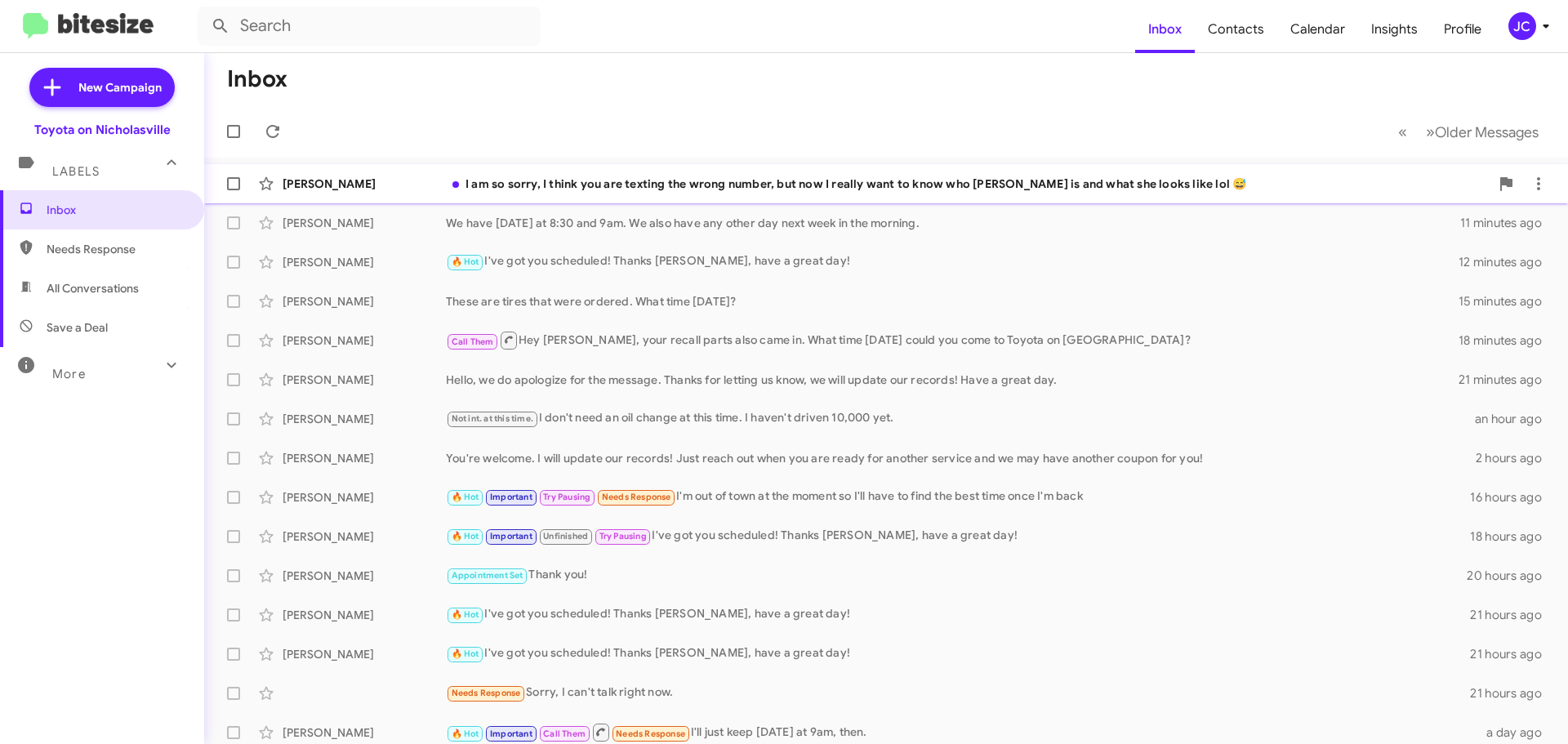
click at [378, 180] on div "[PERSON_NAME]" at bounding box center [364, 183] width 164 height 16
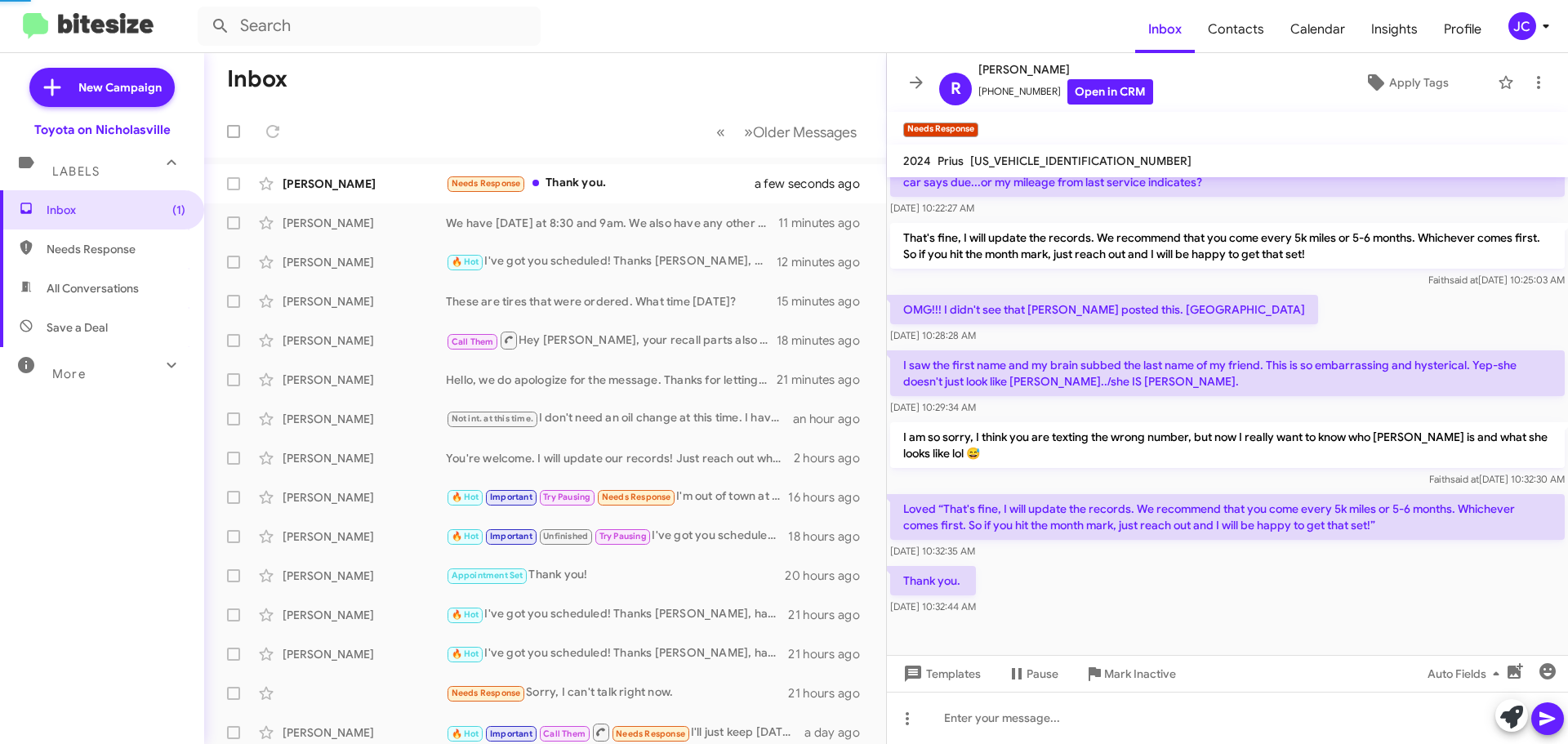
scroll to position [249, 0]
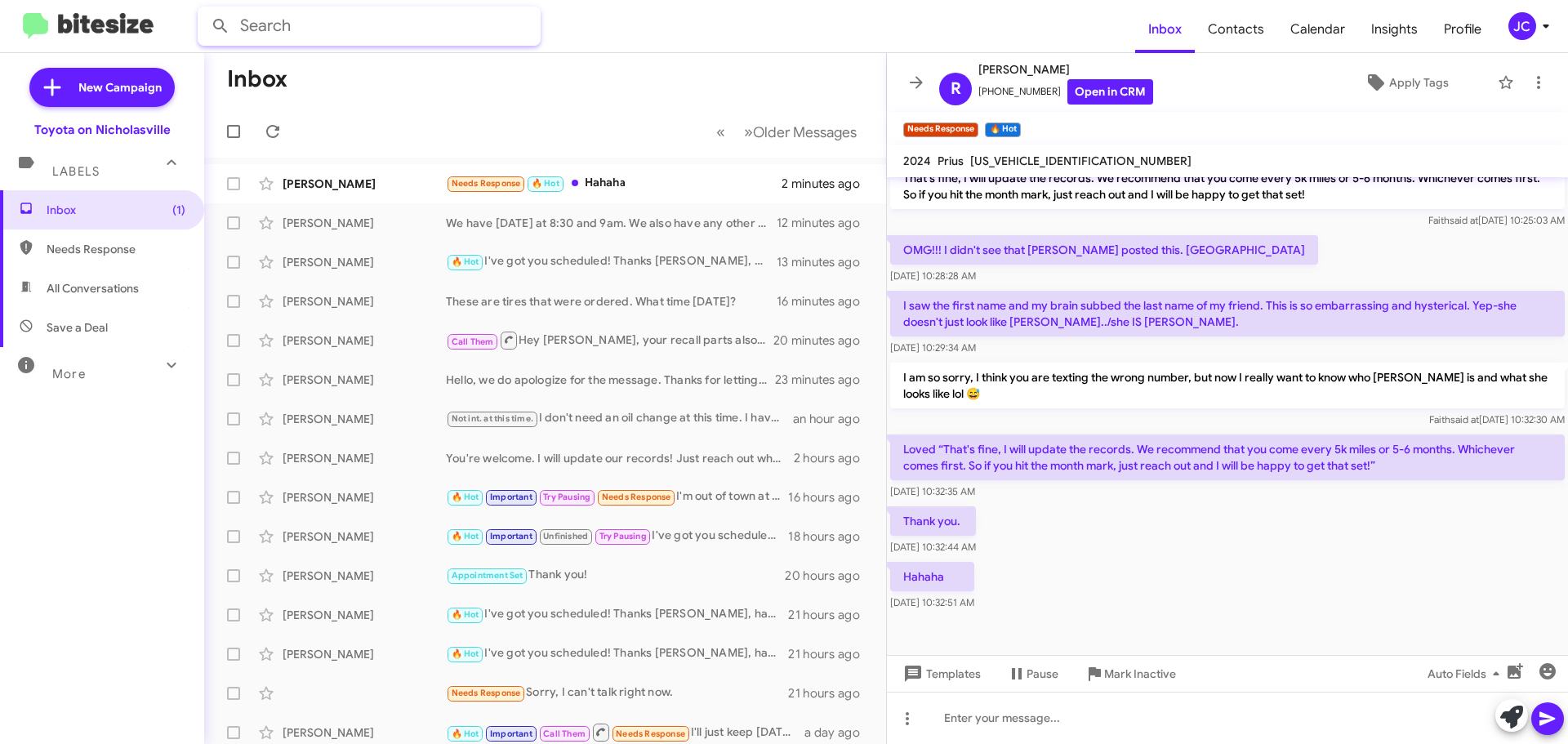
click at [380, 35] on input "text" at bounding box center [368, 26] width 343 height 40
click at [204, 10] on button at bounding box center [220, 26] width 33 height 33
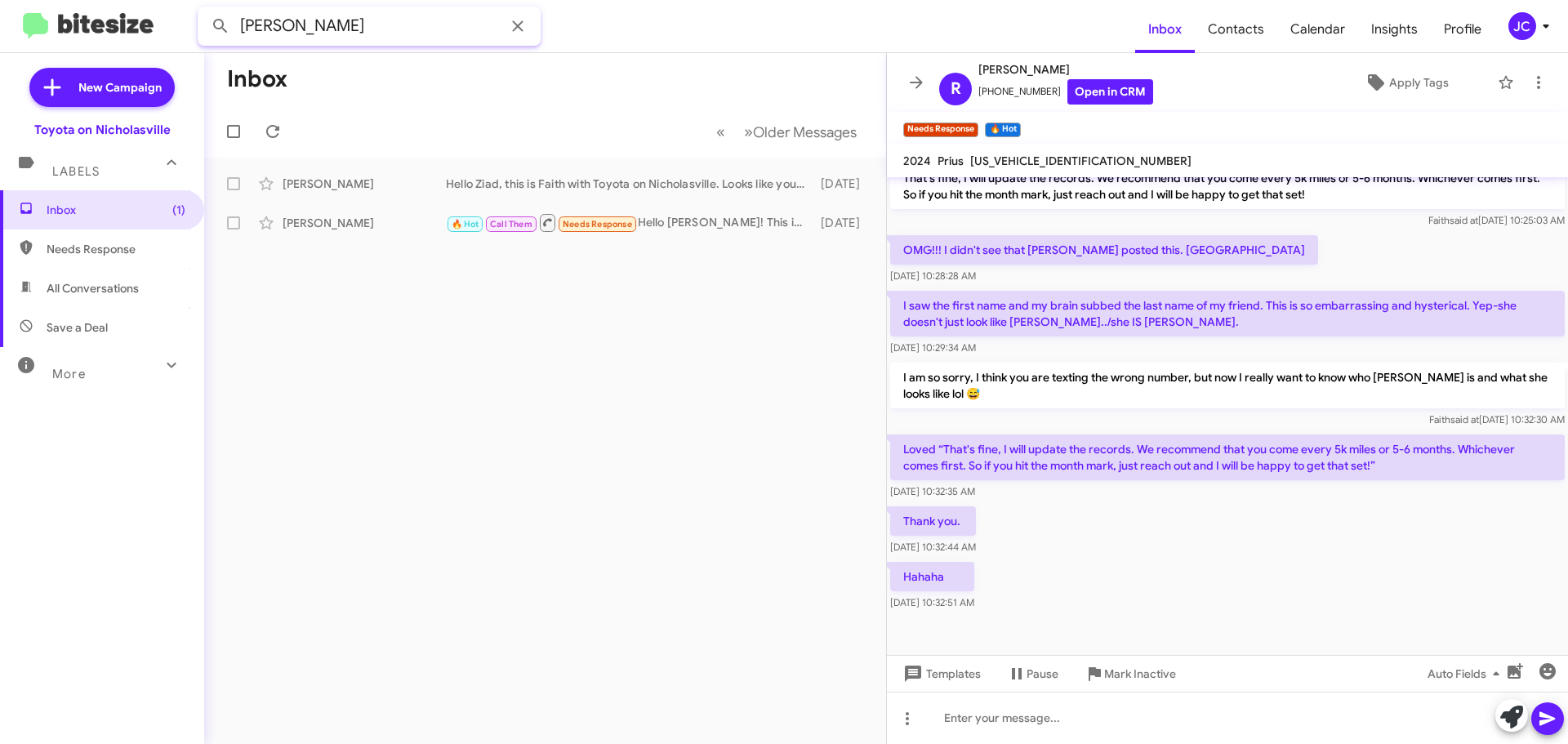
drag, startPoint x: 356, startPoint y: 26, endPoint x: -490, endPoint y: 57, distance: 846.6
click at [0, 57] on html "hassan Inbox Contacts Calendar Insights Profile JC New Campaign Toyota on Nicho…" at bounding box center [784, 372] width 1568 height 744
type input "mclaren"
click at [204, 10] on button at bounding box center [220, 26] width 33 height 33
drag, startPoint x: 126, startPoint y: 200, endPoint x: 136, endPoint y: 203, distance: 10.4
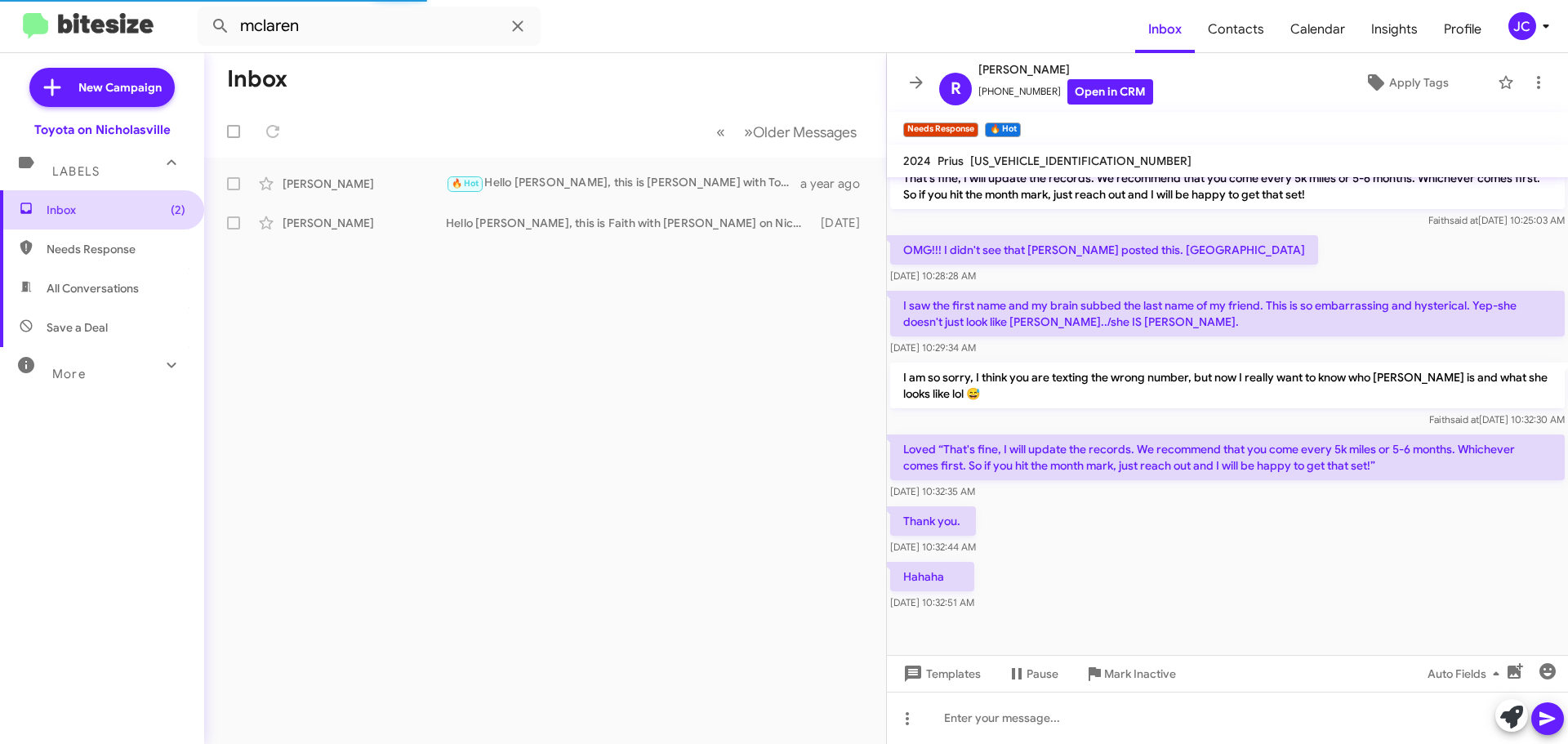
click at [126, 200] on span "Inbox (2)" at bounding box center [102, 210] width 204 height 40
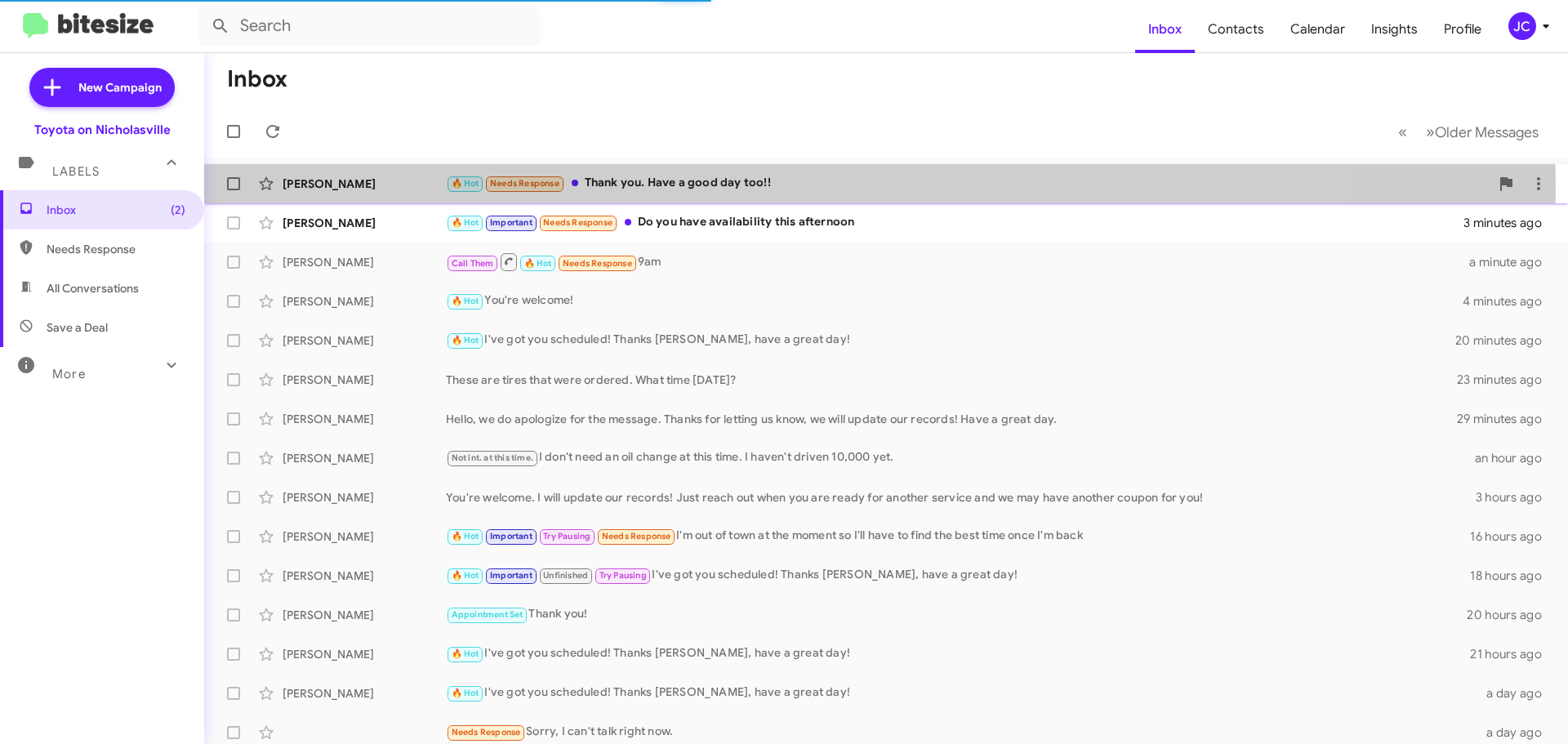
click at [311, 194] on div "Sharon Martin 🔥 Hot Needs Response Thank you. Have a good day too!! a few secon…" at bounding box center [886, 184] width 1338 height 33
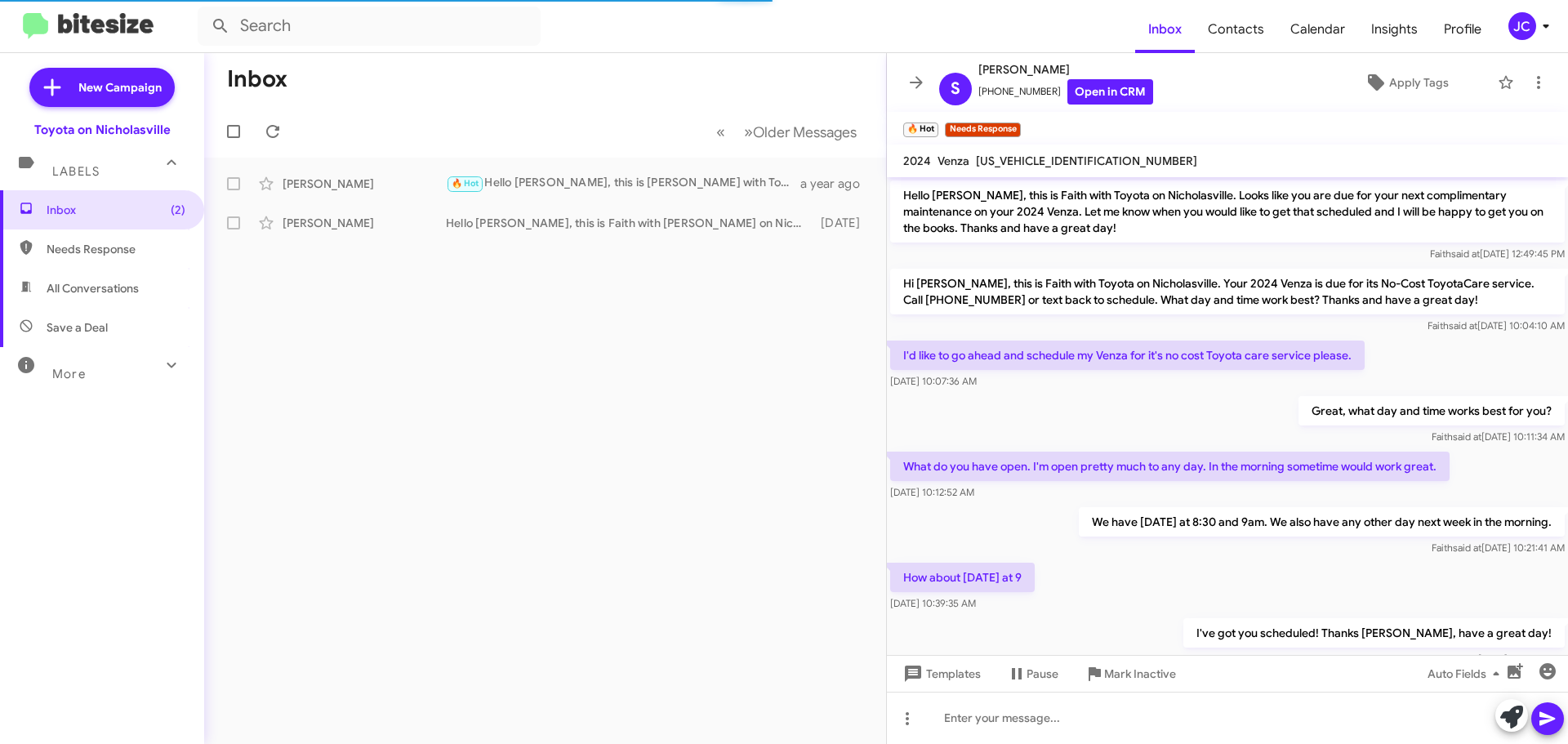
scroll to position [108, 0]
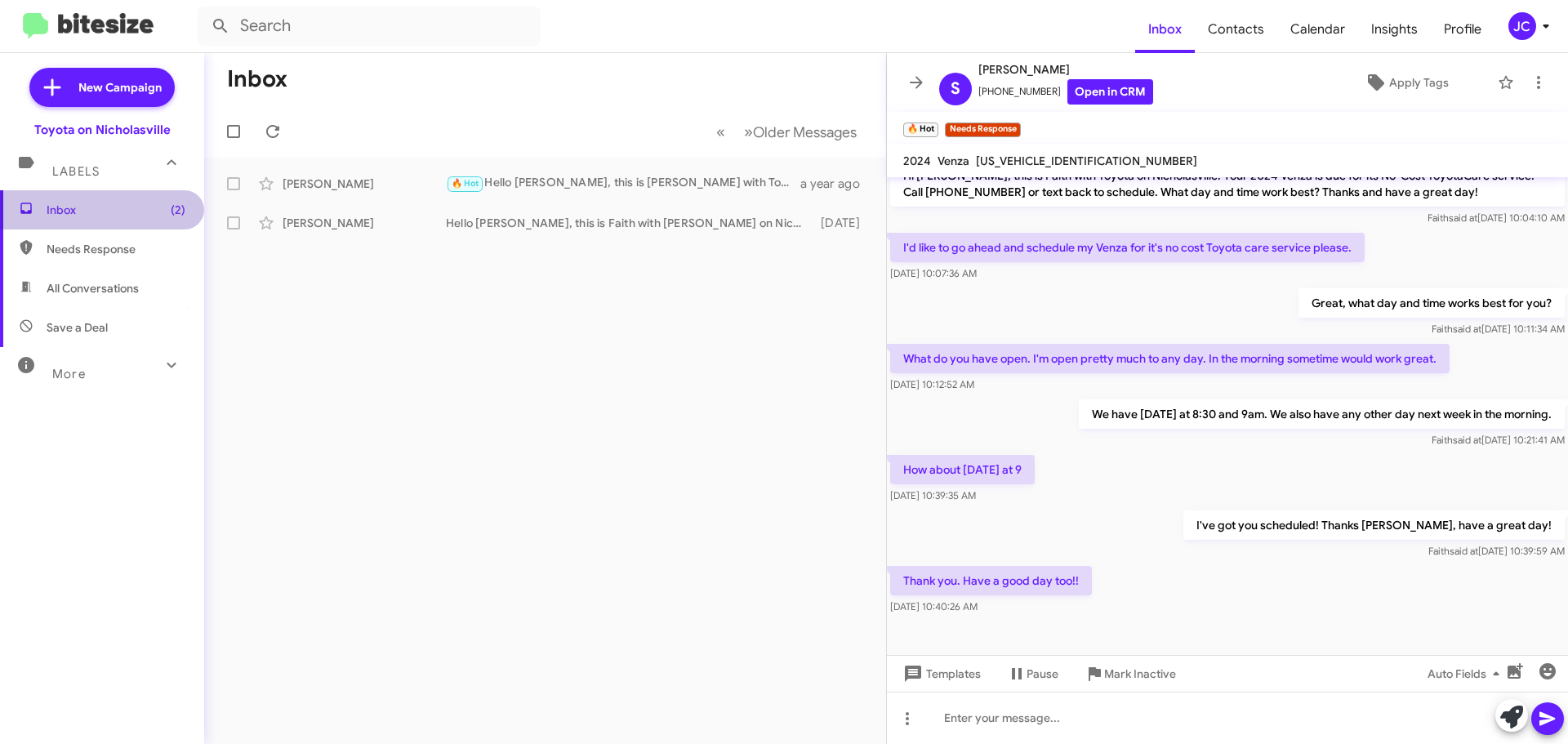
click at [105, 195] on span "Inbox (2)" at bounding box center [102, 210] width 204 height 40
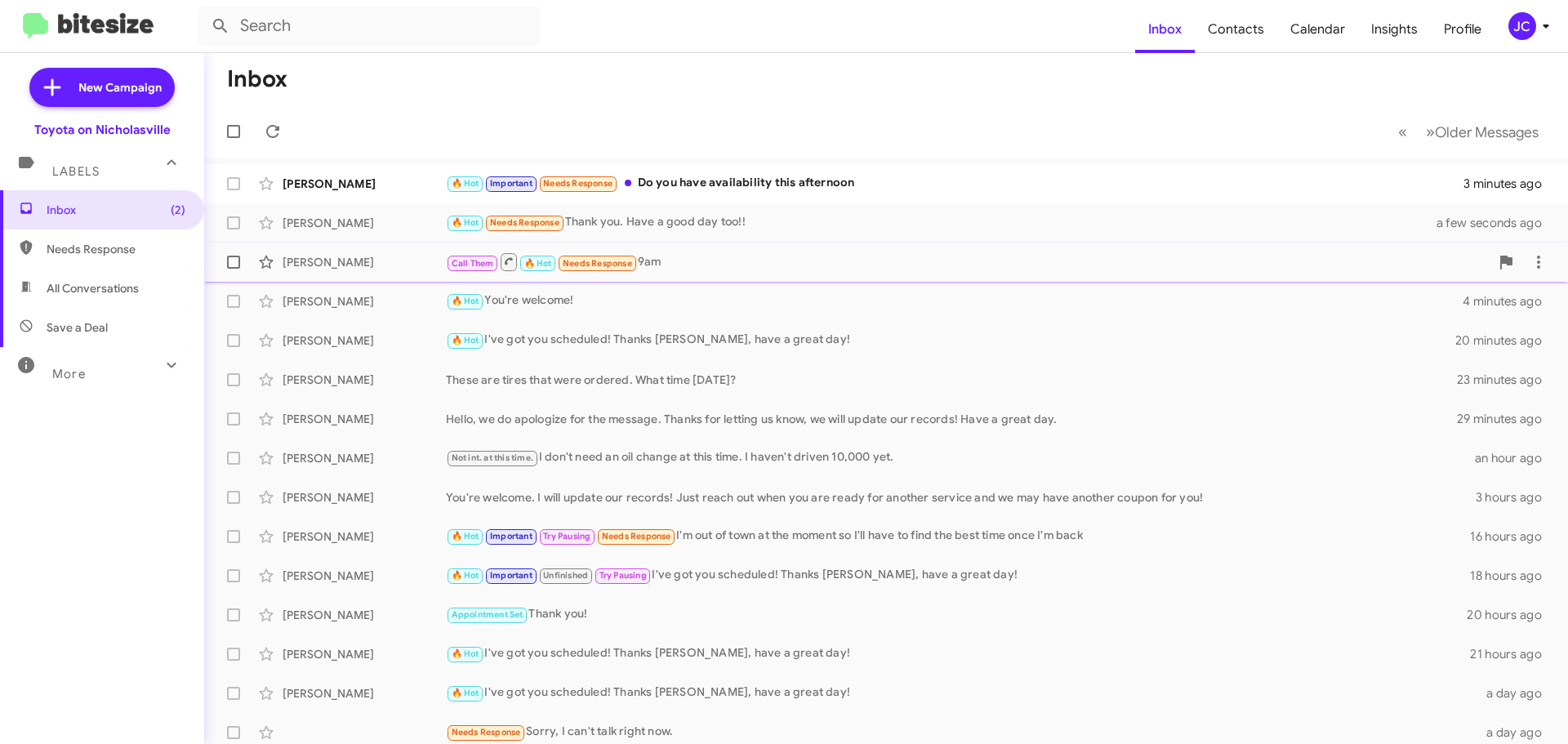
click at [356, 260] on div "[PERSON_NAME]" at bounding box center [364, 261] width 164 height 16
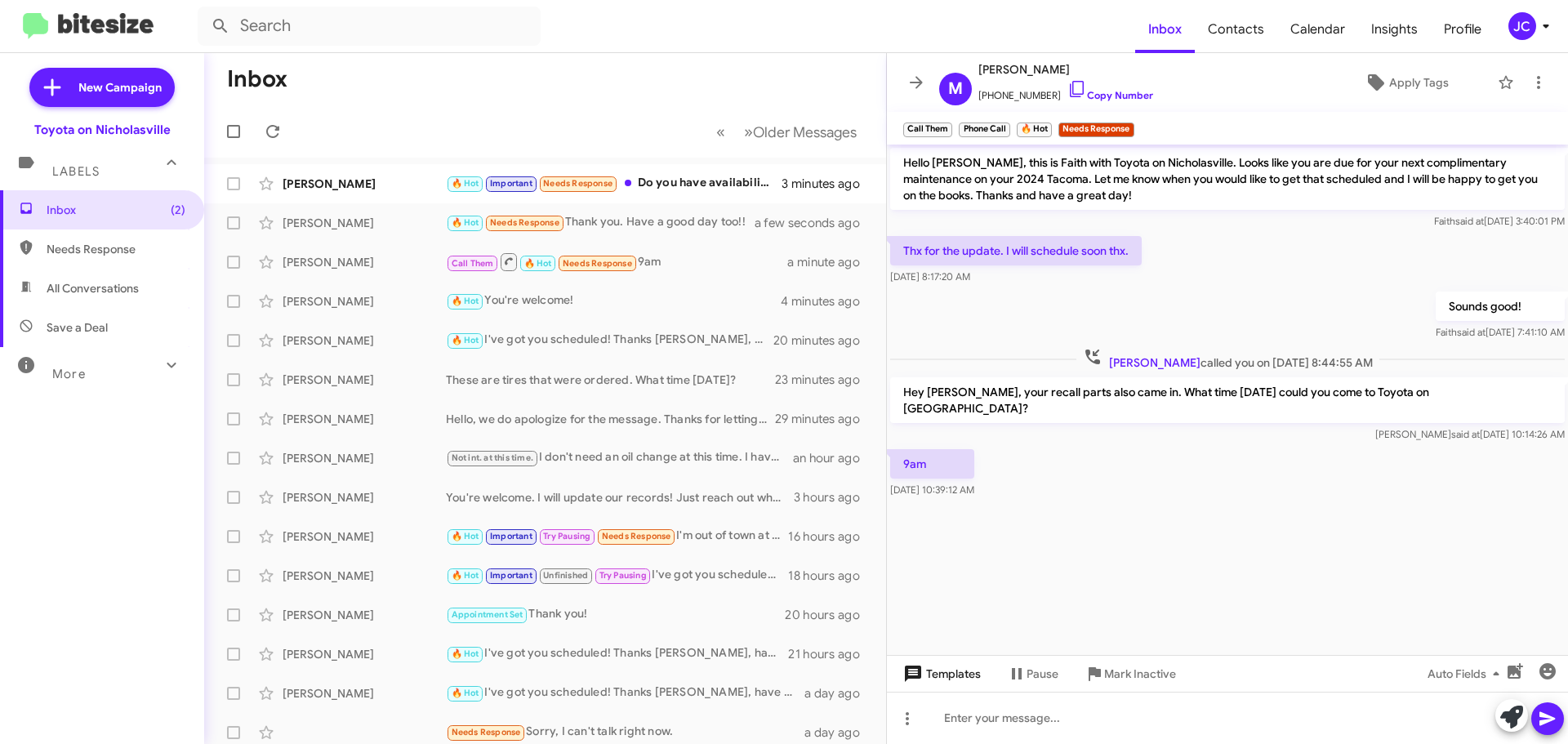
click at [982, 672] on button "Templates" at bounding box center [940, 673] width 107 height 29
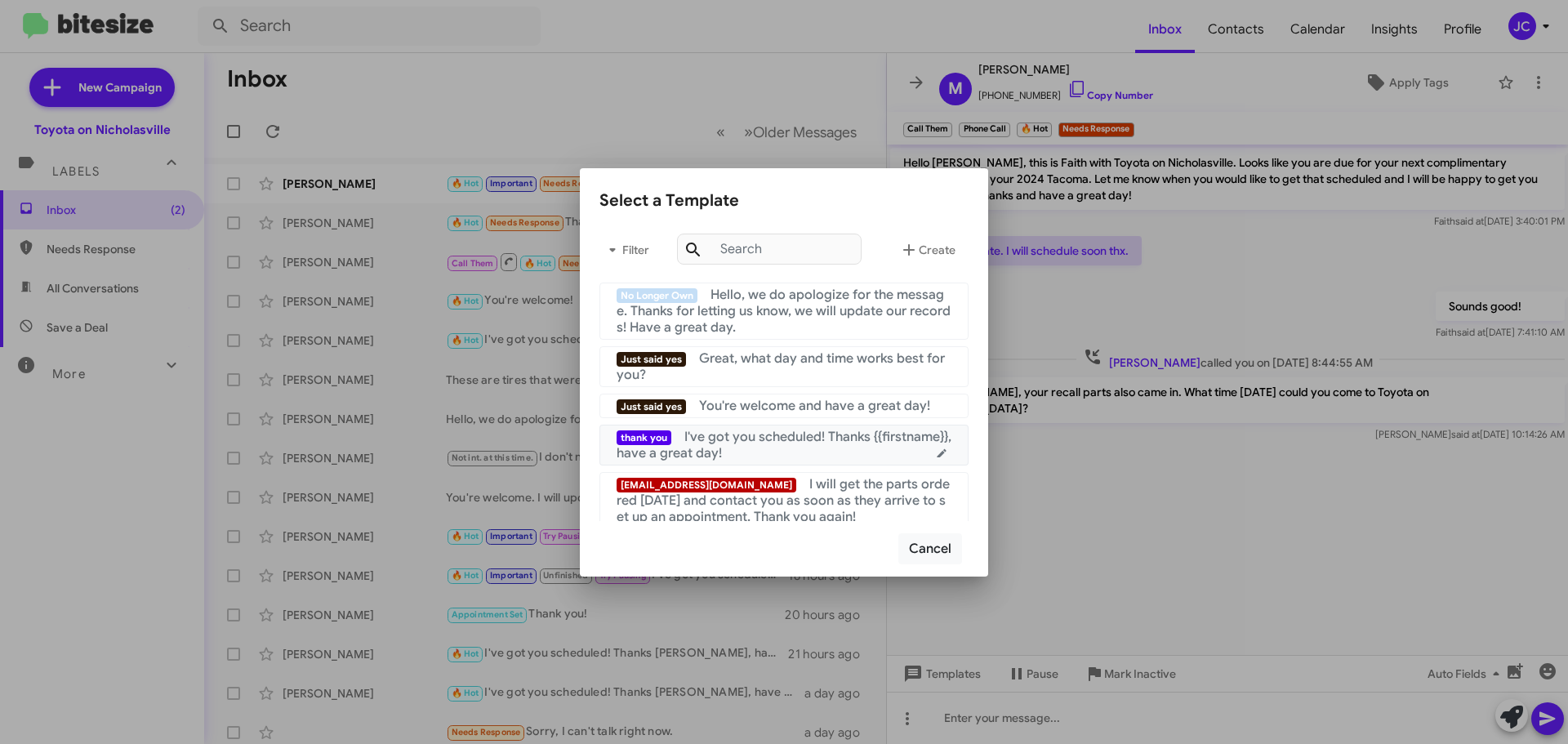
click at [710, 442] on span "I've got you scheduled! Thanks {{firstname}}, have a great day!" at bounding box center [784, 445] width 335 height 33
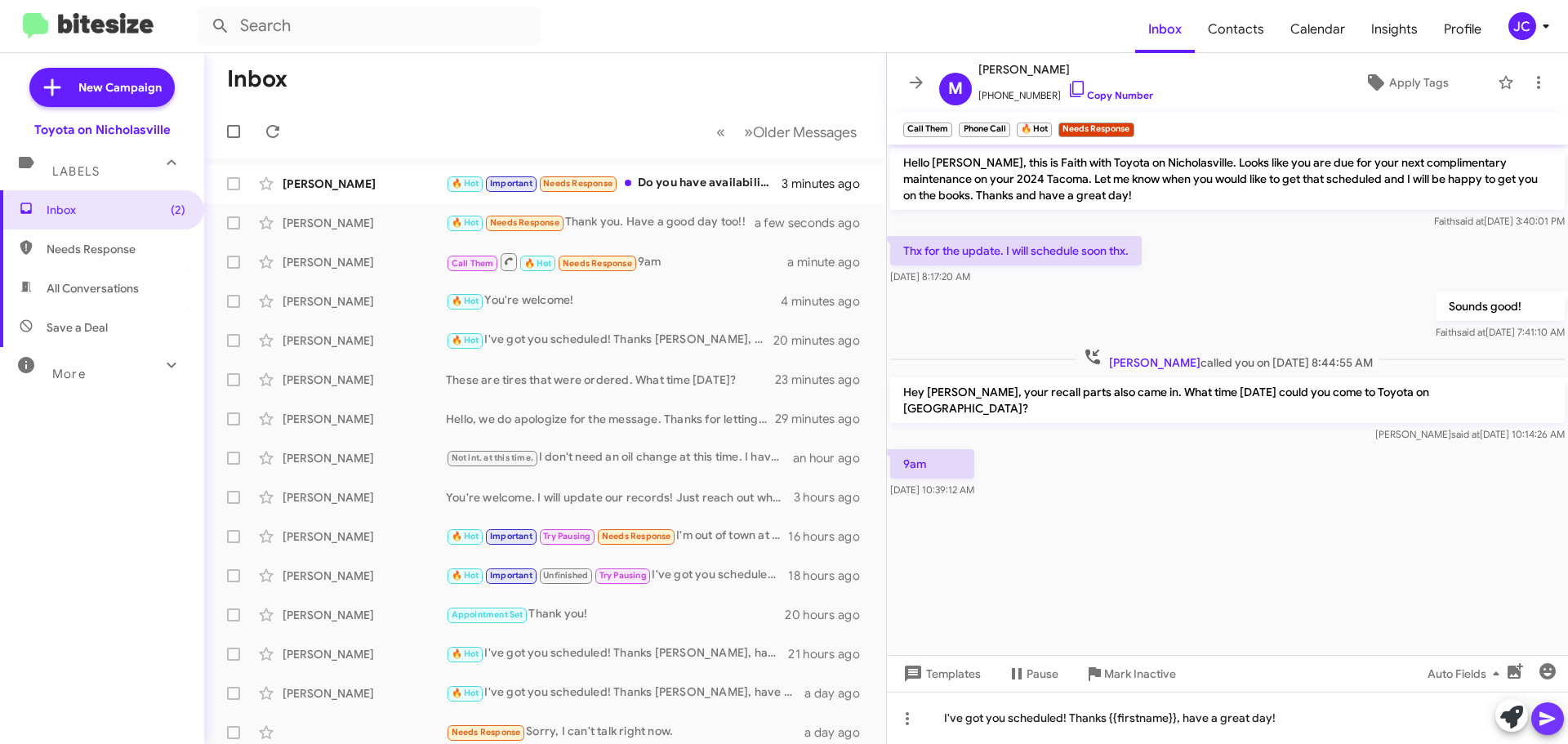
click at [1543, 720] on icon at bounding box center [1548, 719] width 15 height 13
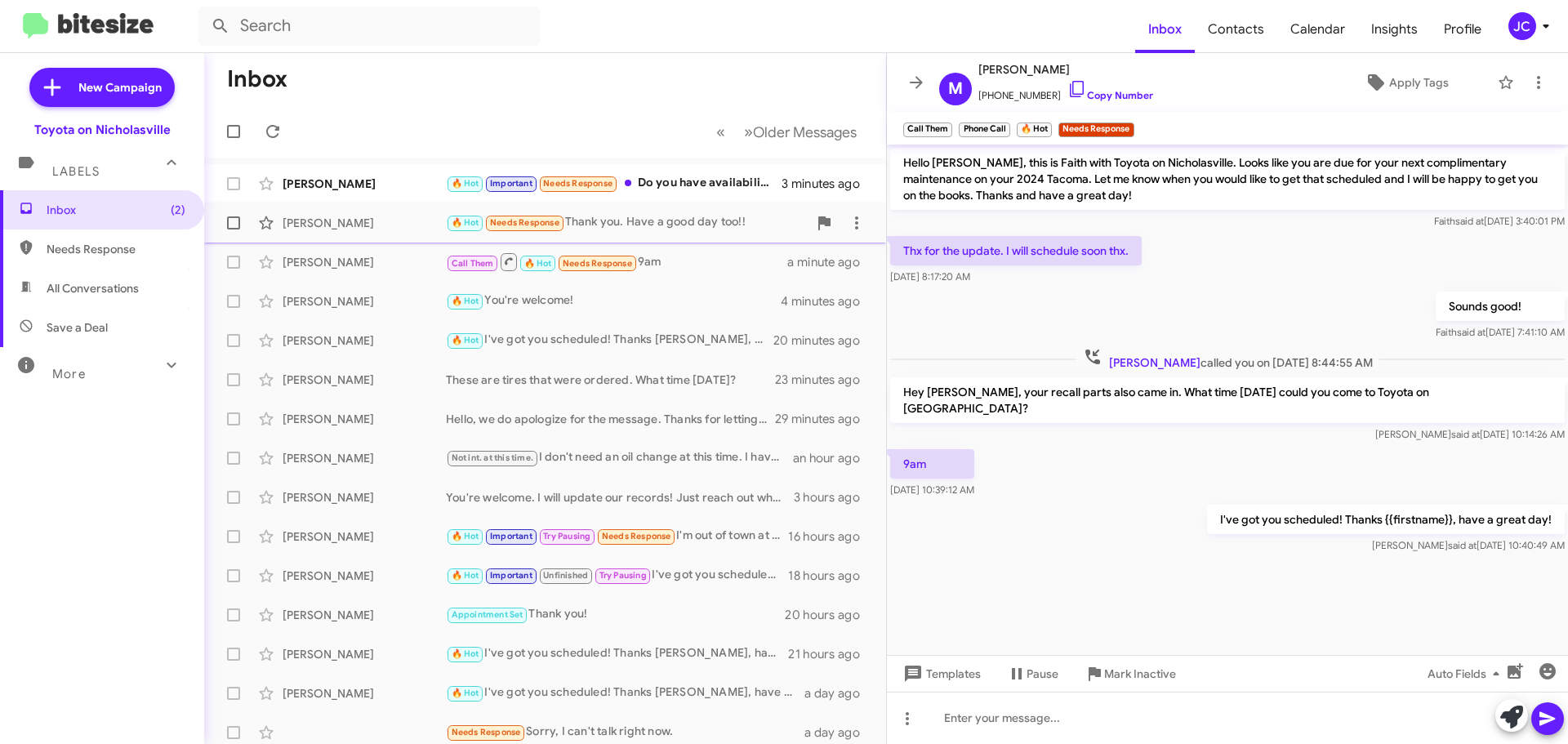
click at [365, 205] on span "Sharon Martin 🔥 Hot Needs Response Thank you. Have a good day too!! a few secon…" at bounding box center [545, 222] width 682 height 40
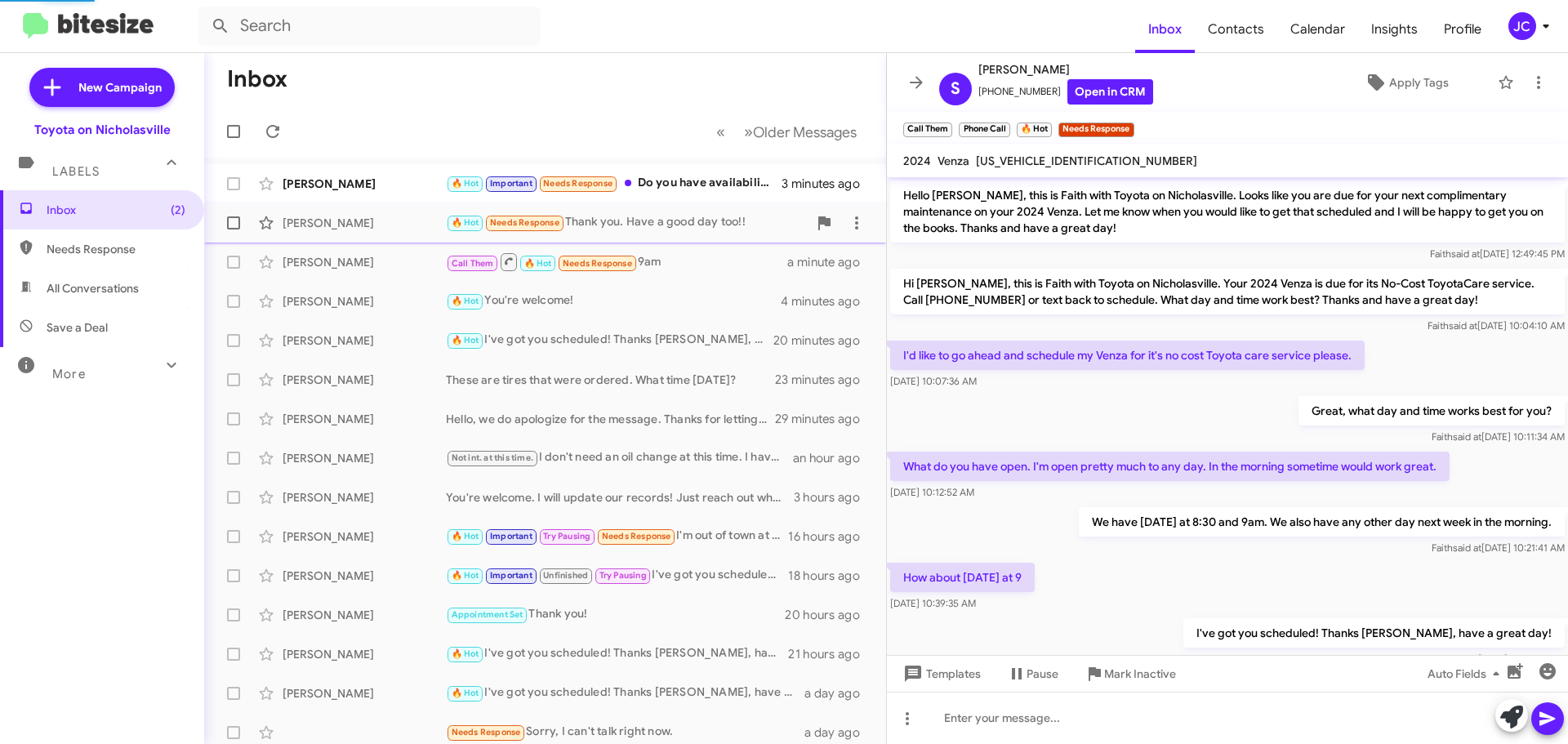
scroll to position [108, 0]
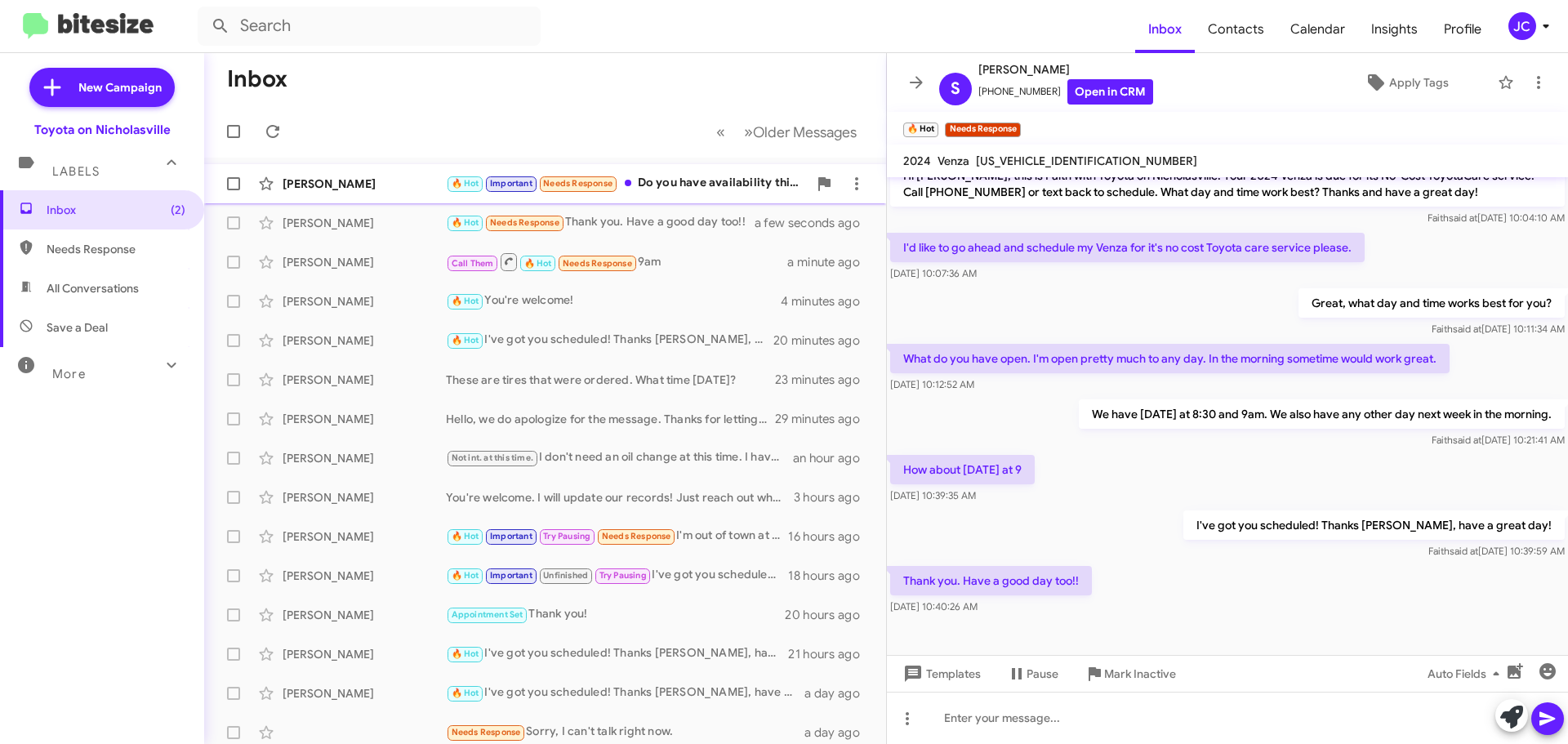
click at [365, 192] on div "Aaron Hogue 🔥 Hot Important Needs Response Do you have availability this aftern…" at bounding box center [545, 184] width 656 height 33
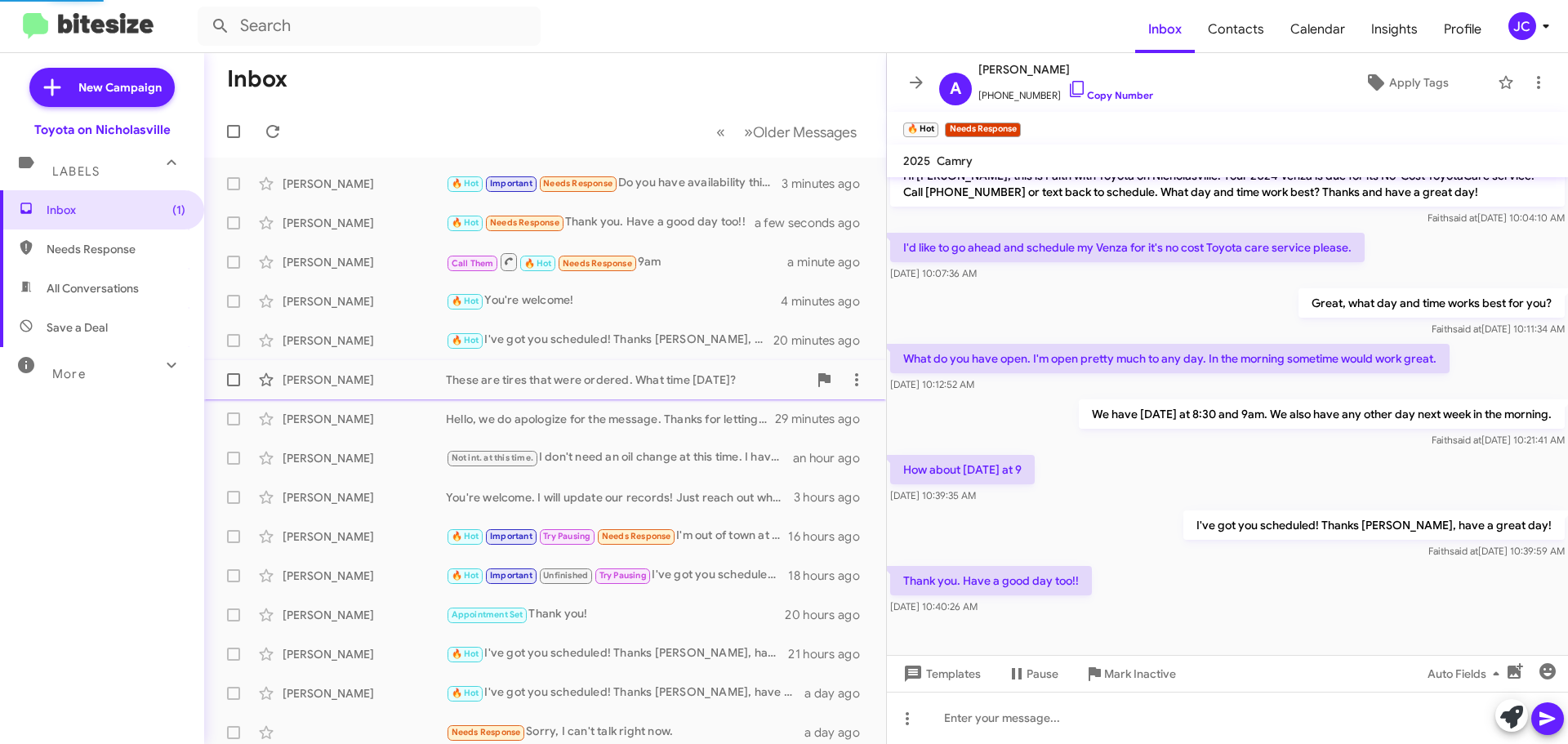
scroll to position [894, 0]
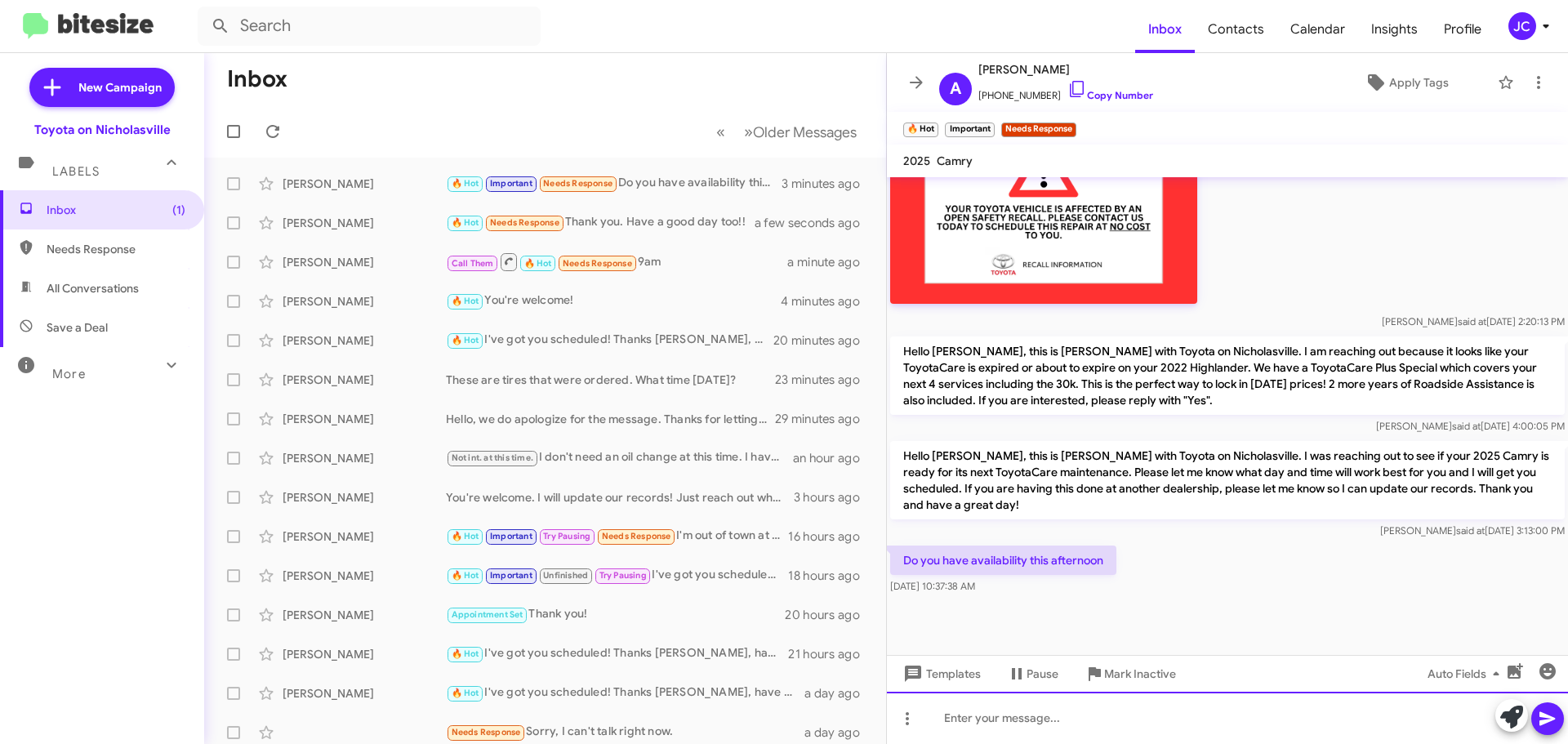
click at [1157, 715] on div at bounding box center [1227, 718] width 681 height 52
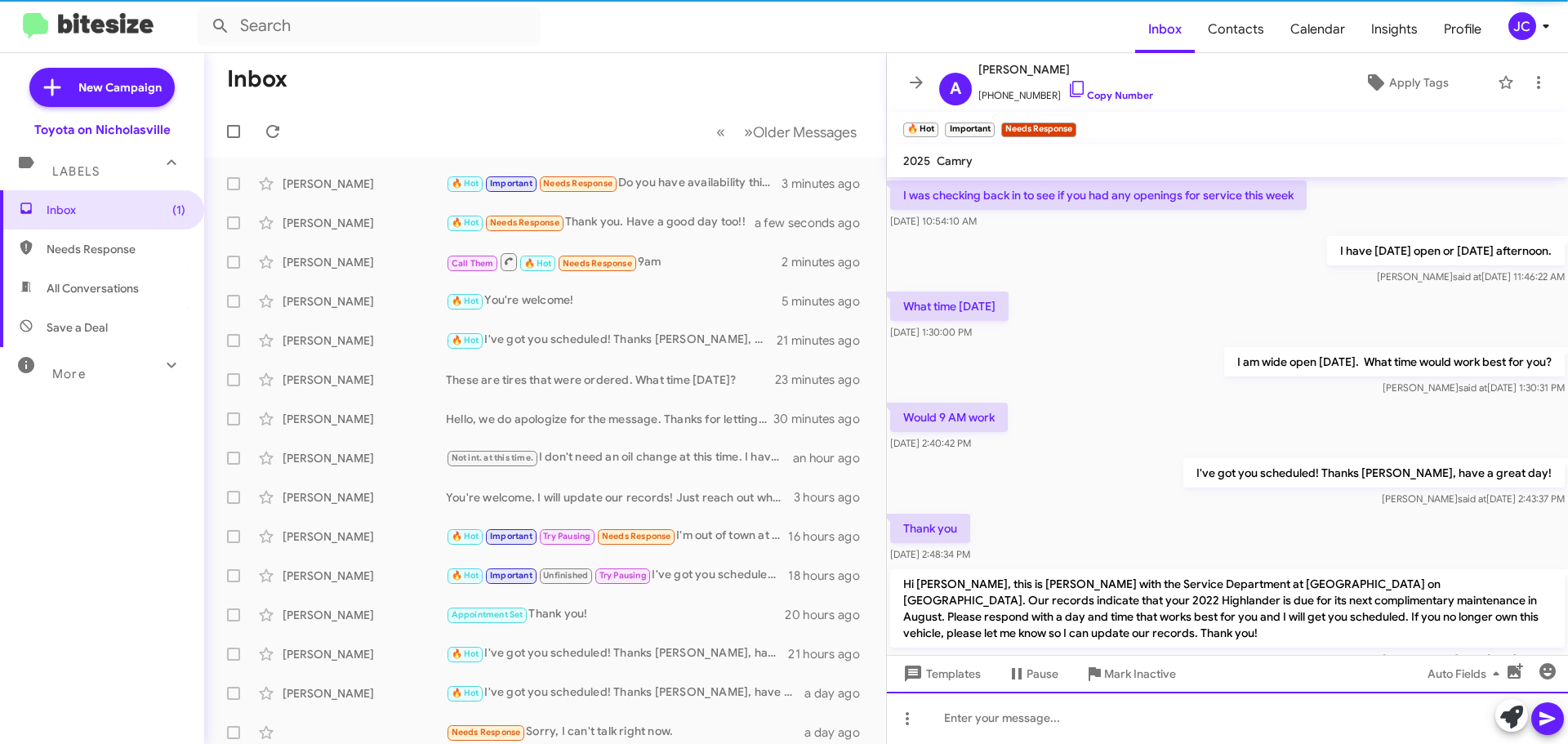
scroll to position [82, 0]
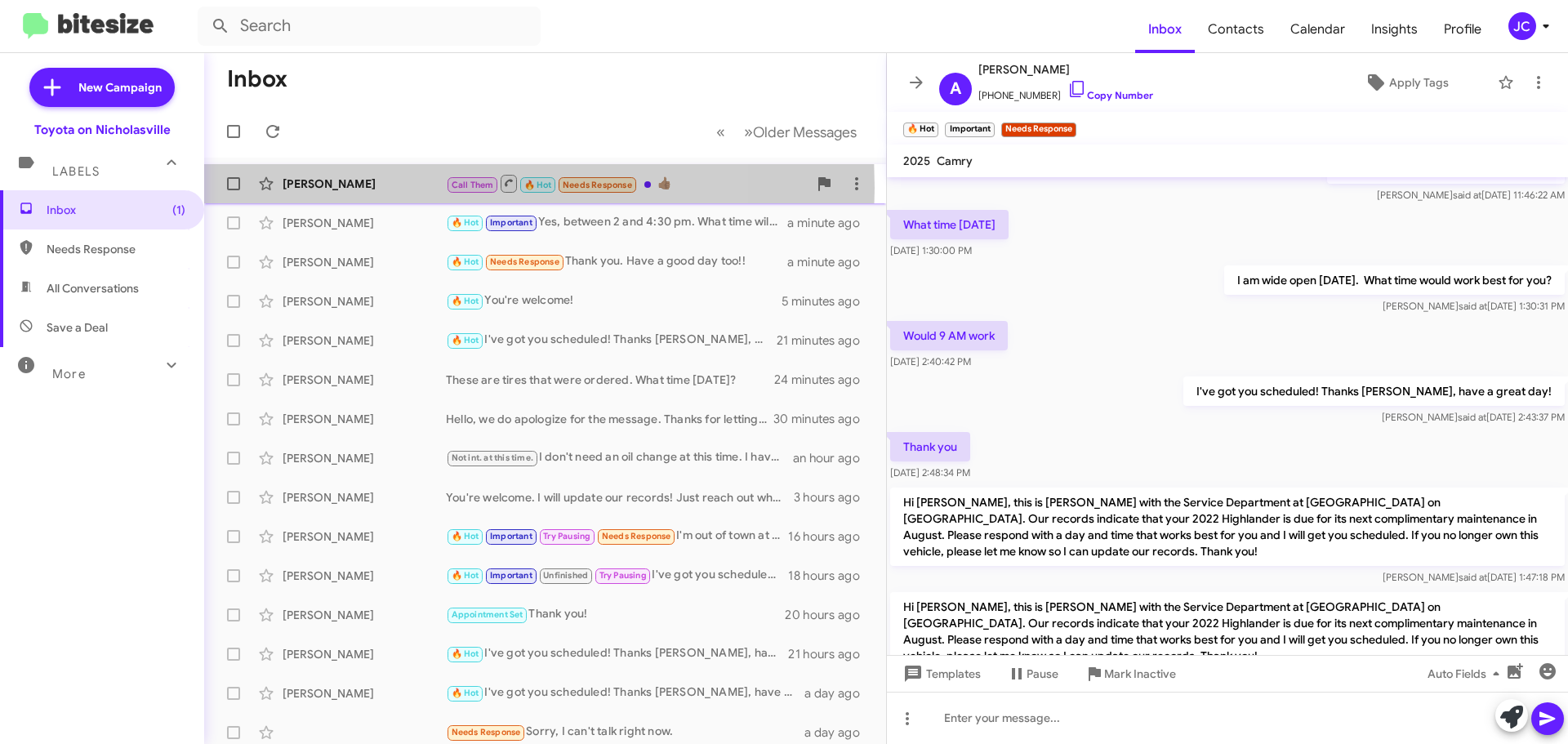
click at [396, 188] on div "[PERSON_NAME]" at bounding box center [364, 183] width 164 height 16
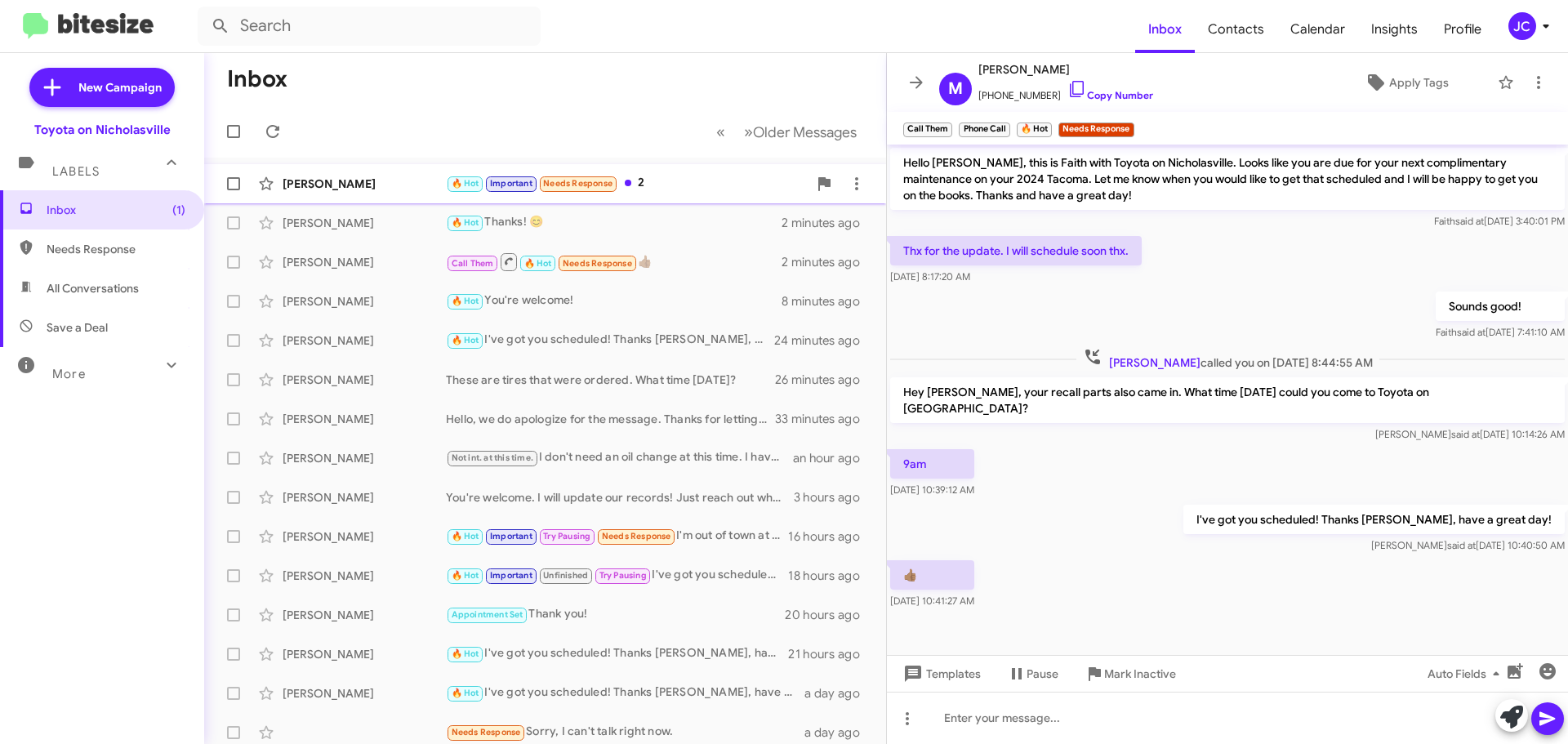
click at [339, 190] on div "[PERSON_NAME]" at bounding box center [364, 183] width 164 height 16
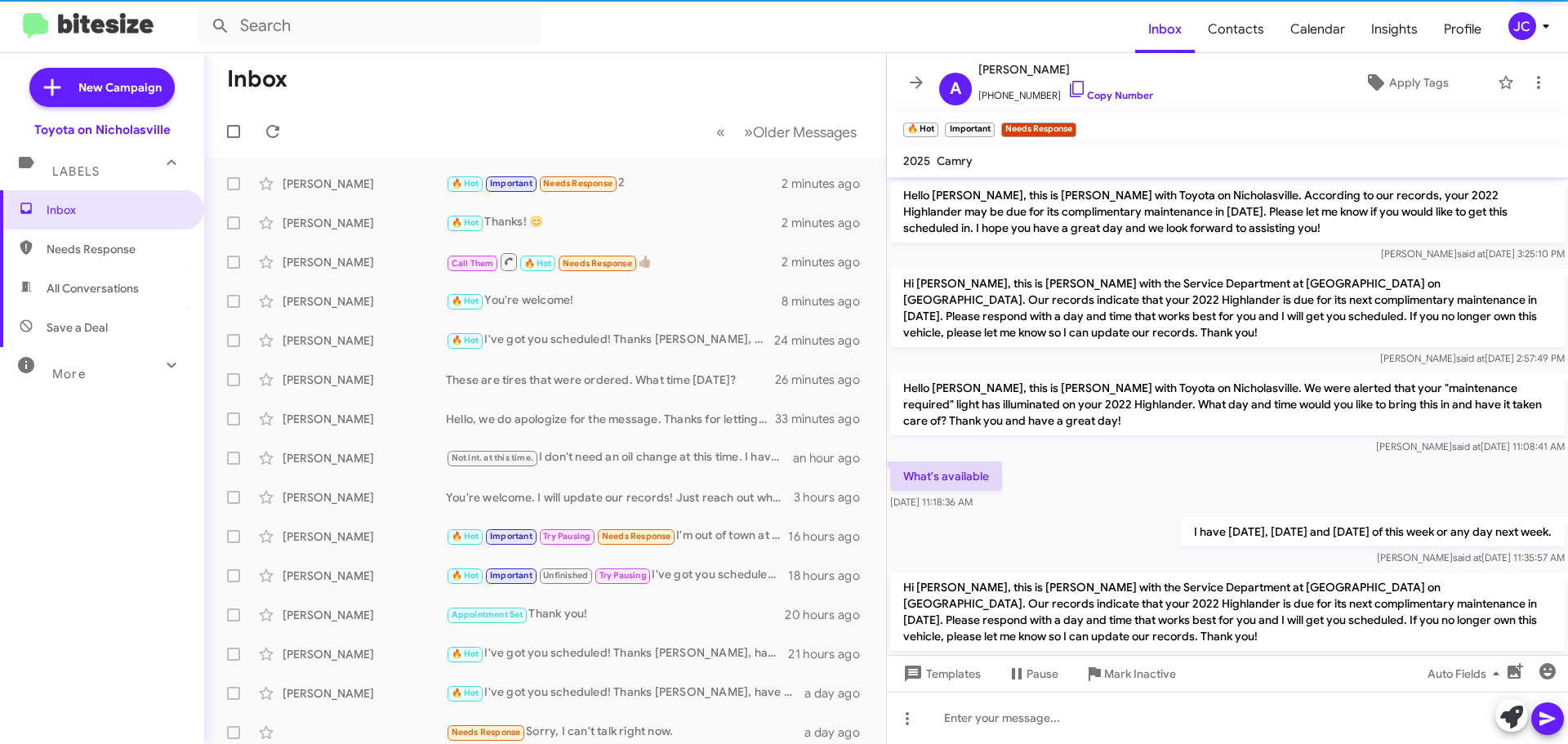
scroll to position [1341, 0]
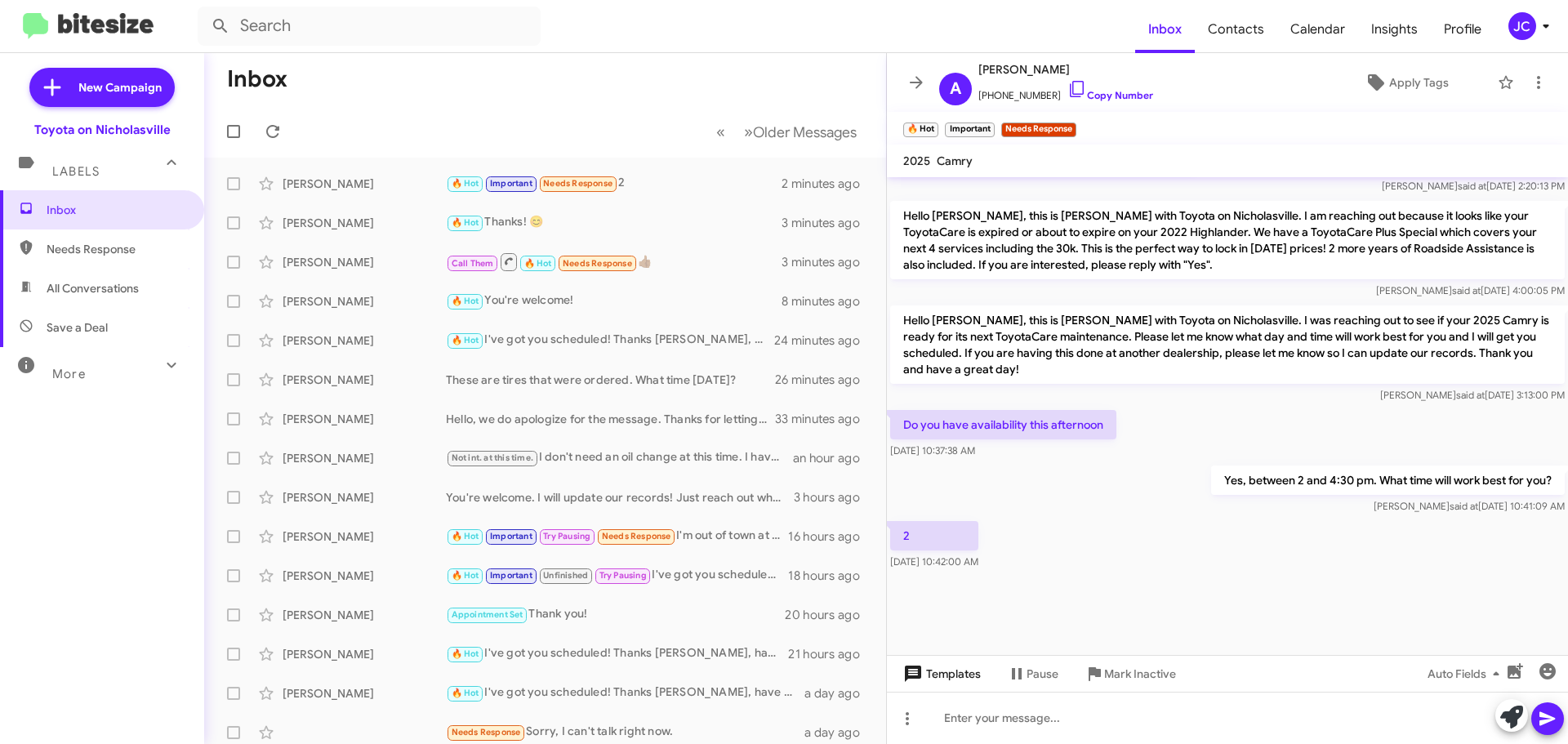
click at [971, 674] on span "Templates" at bounding box center [941, 673] width 81 height 29
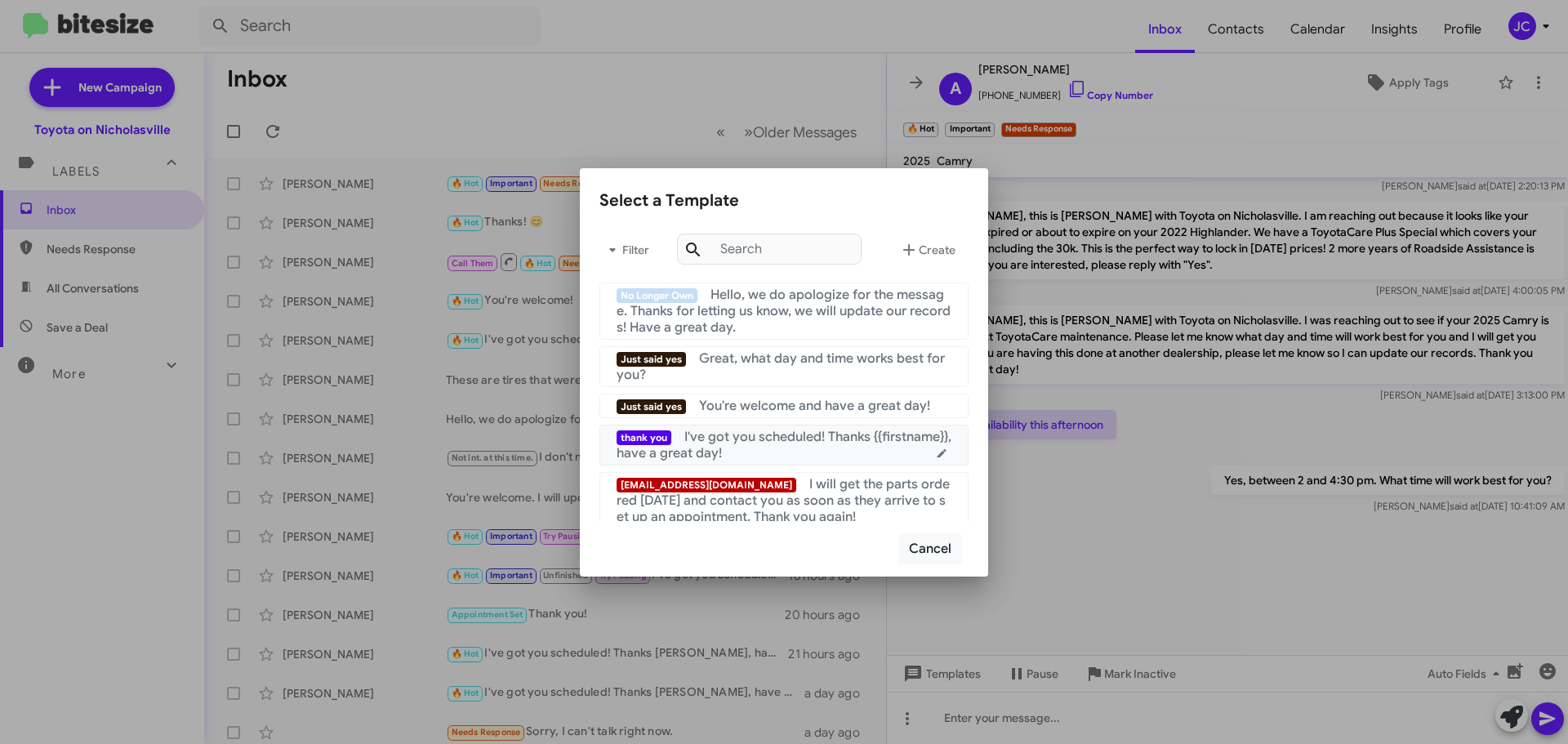
click at [828, 448] on div "thank you I've got you scheduled! Thanks {{firstname}}, have a great day!" at bounding box center [784, 445] width 335 height 33
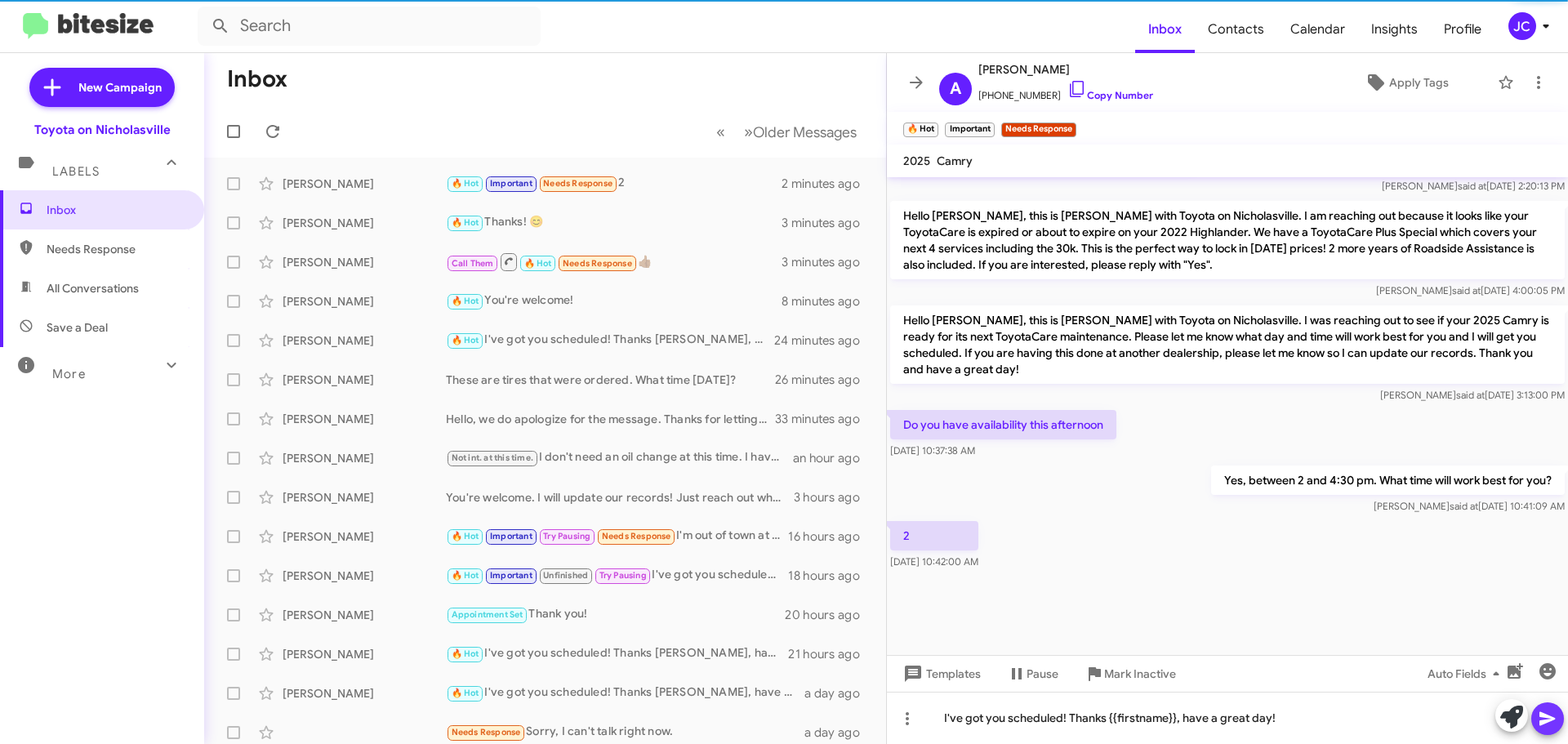
click at [1555, 724] on icon at bounding box center [1548, 718] width 19 height 19
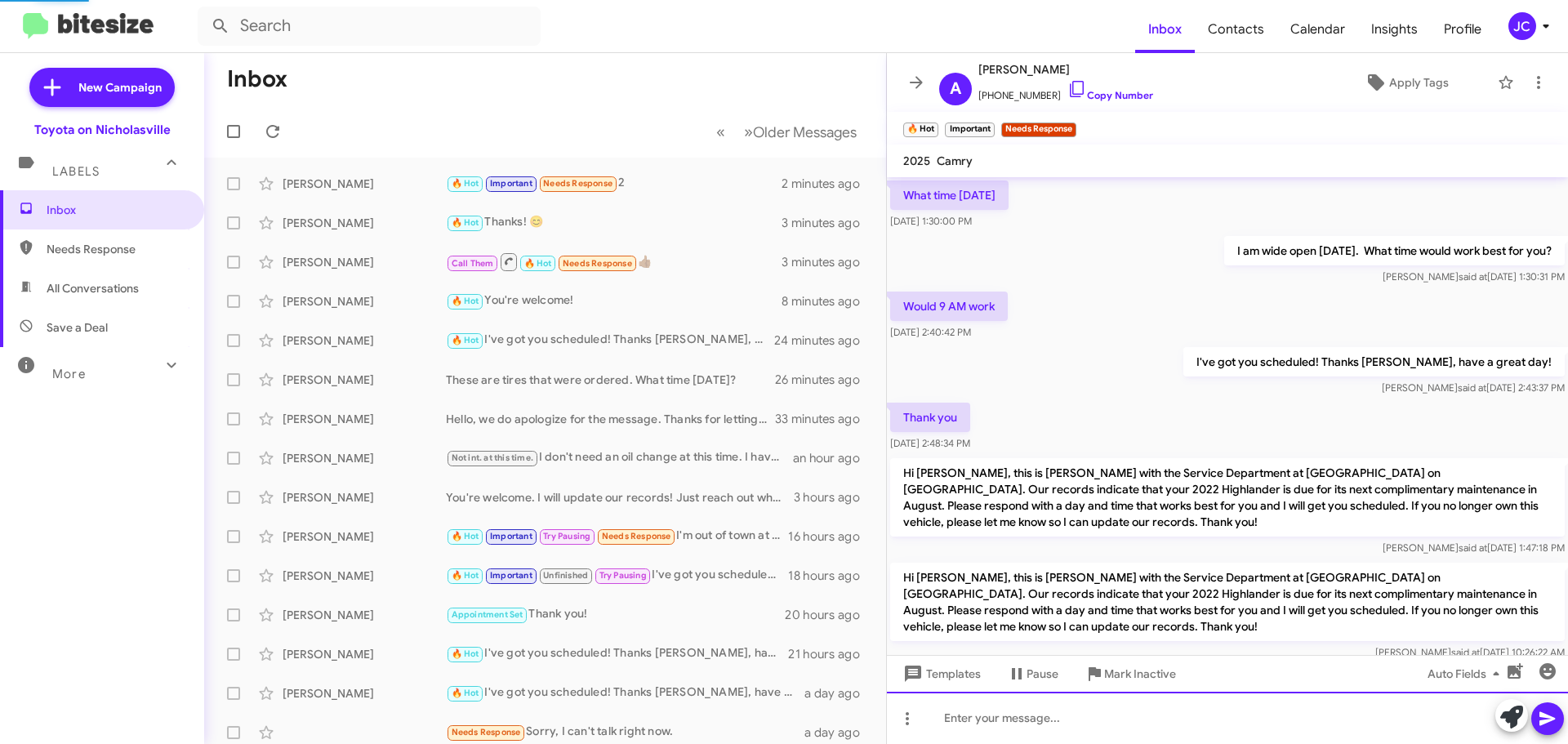
scroll to position [82, 0]
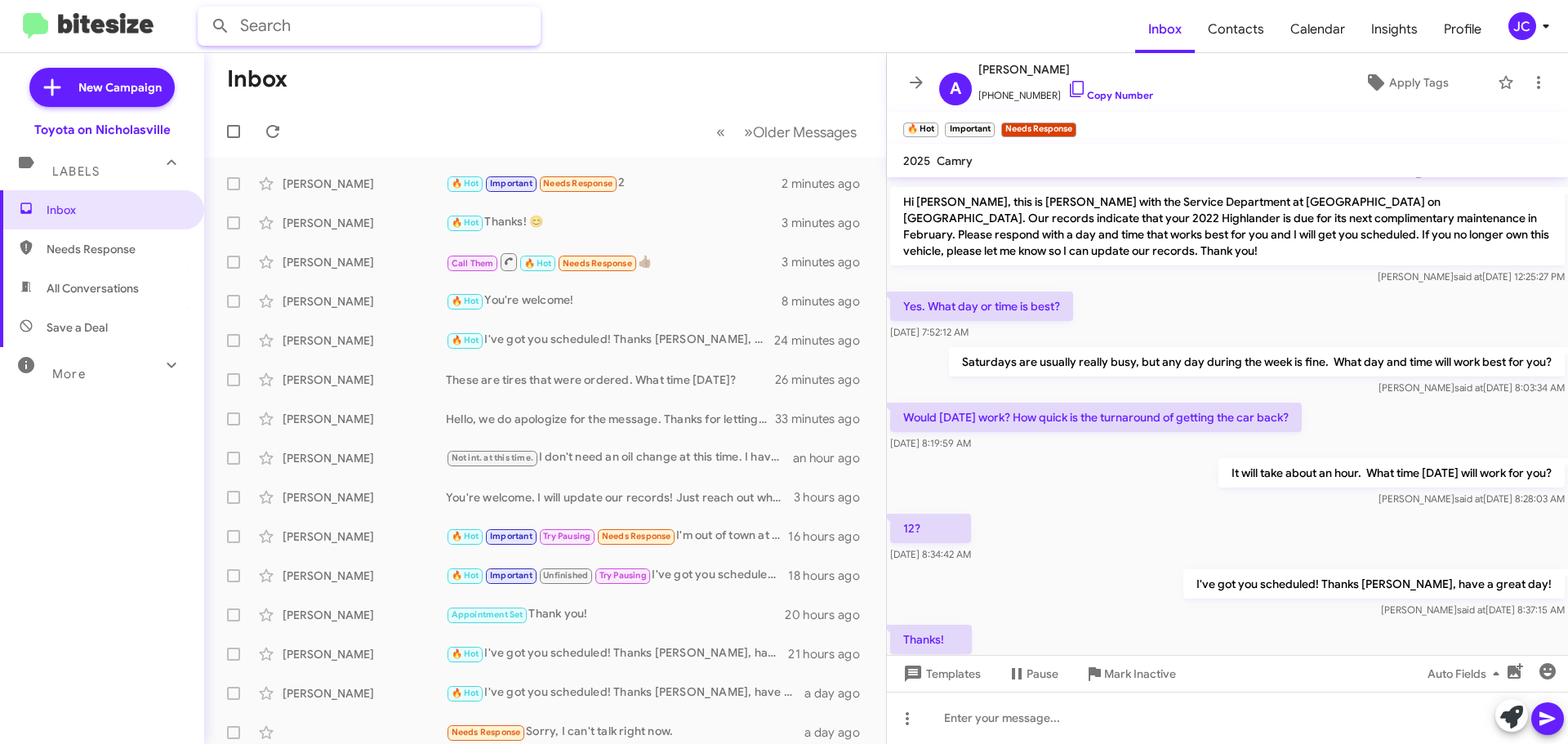
click at [331, 26] on input "text" at bounding box center [368, 26] width 343 height 40
click at [204, 10] on button at bounding box center [220, 26] width 33 height 33
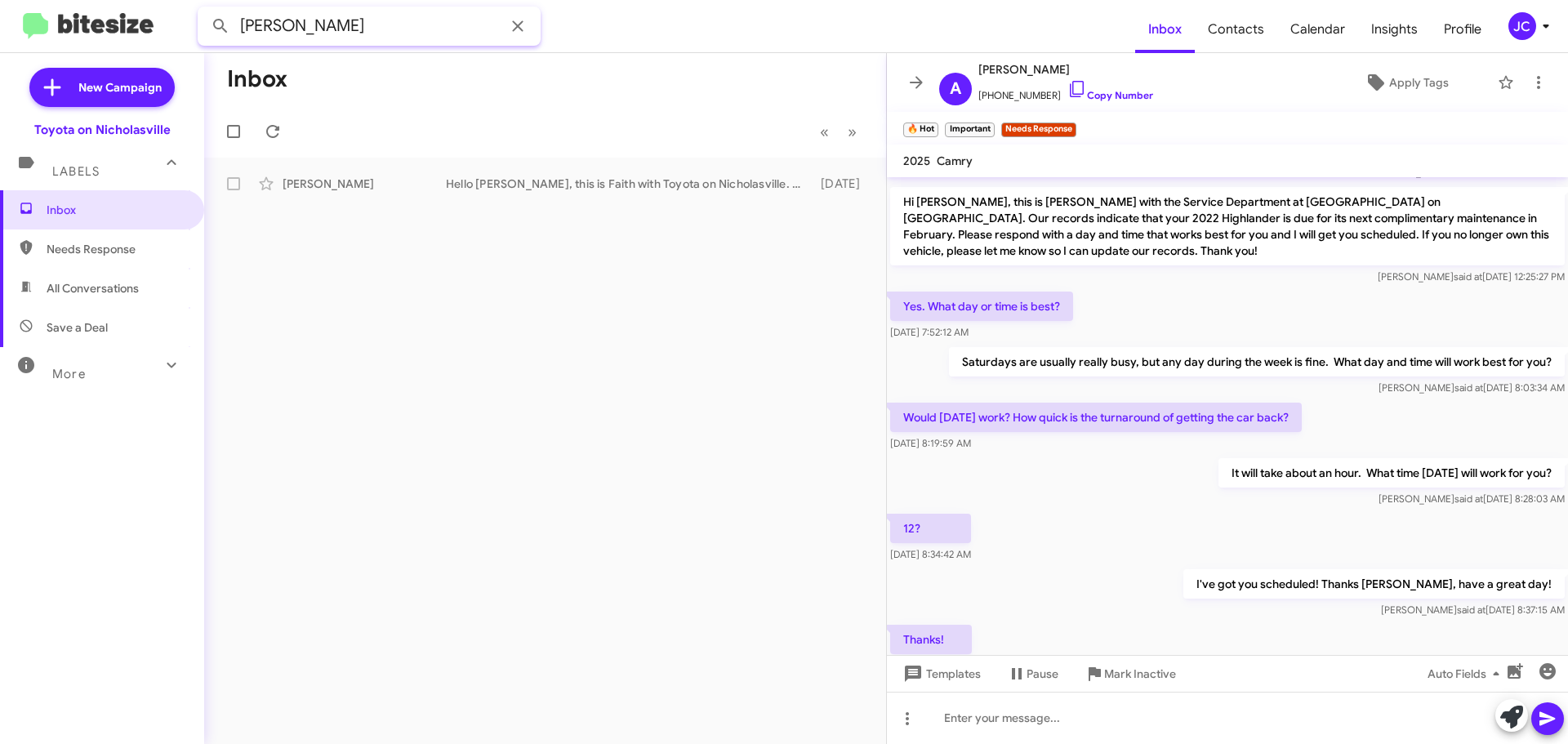
click at [366, 29] on input "wheatley" at bounding box center [368, 26] width 343 height 40
type input "shannon"
click at [204, 10] on button at bounding box center [220, 26] width 33 height 33
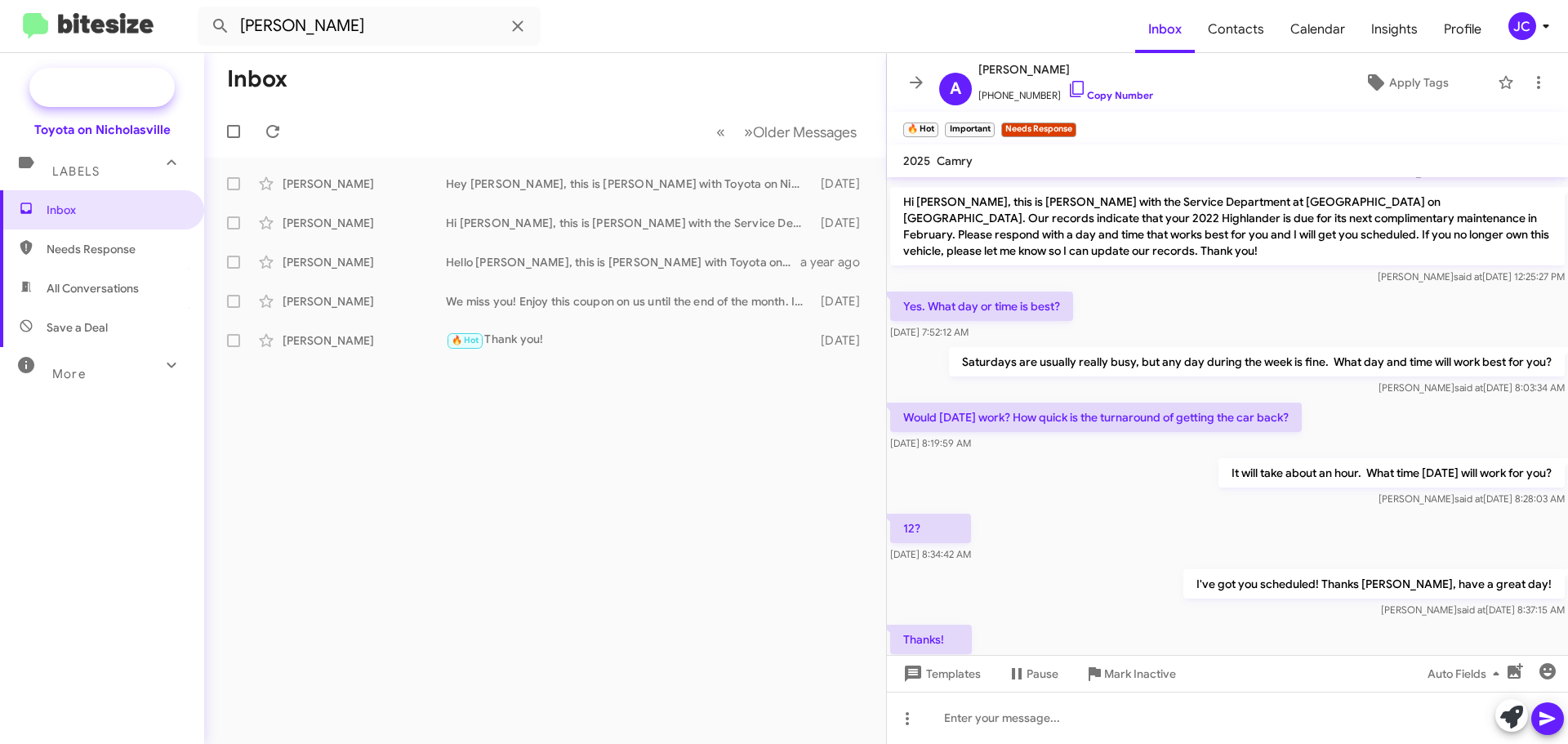
click at [123, 88] on span "New Campaign" at bounding box center [120, 87] width 83 height 16
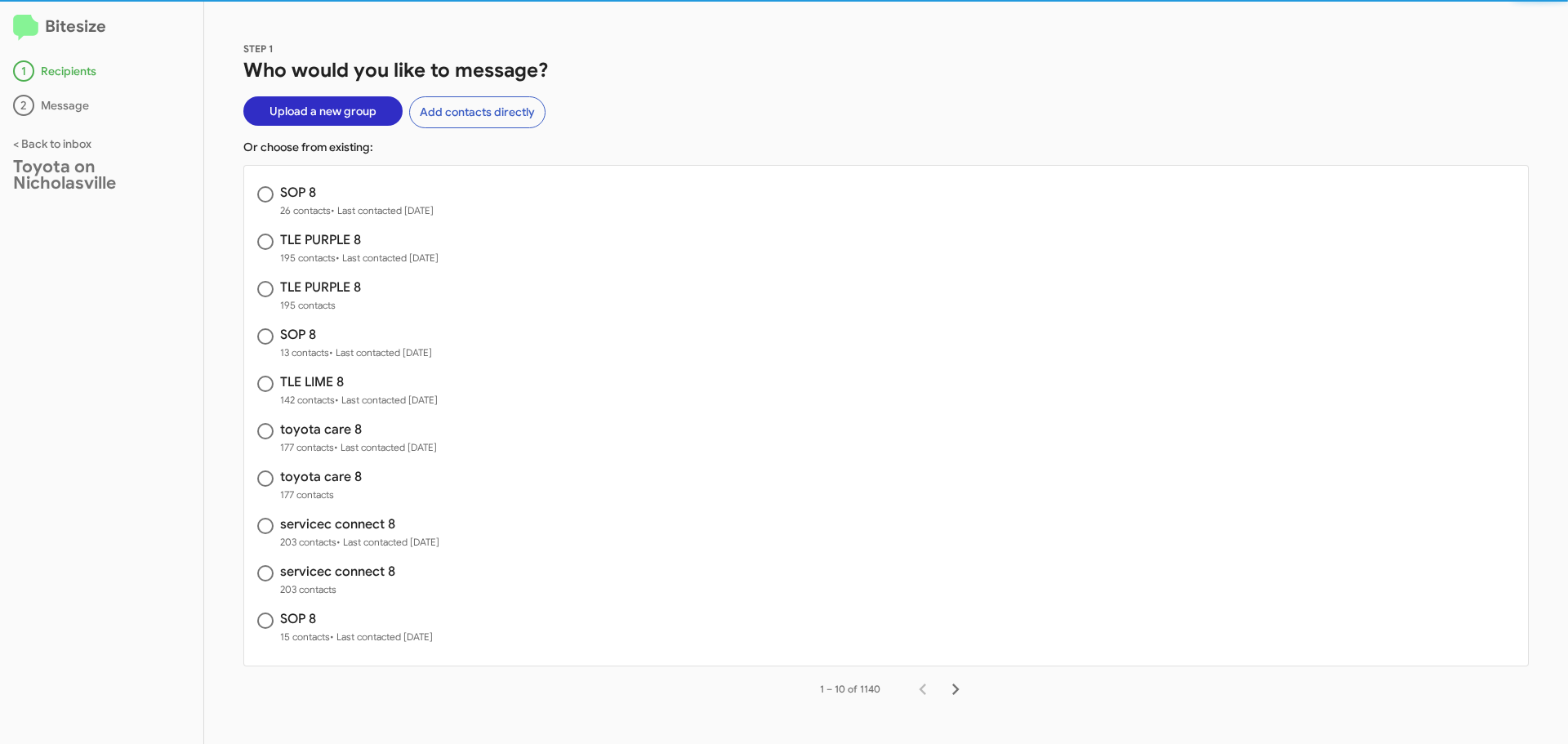
click at [313, 119] on span "Upload a new group" at bounding box center [323, 110] width 107 height 29
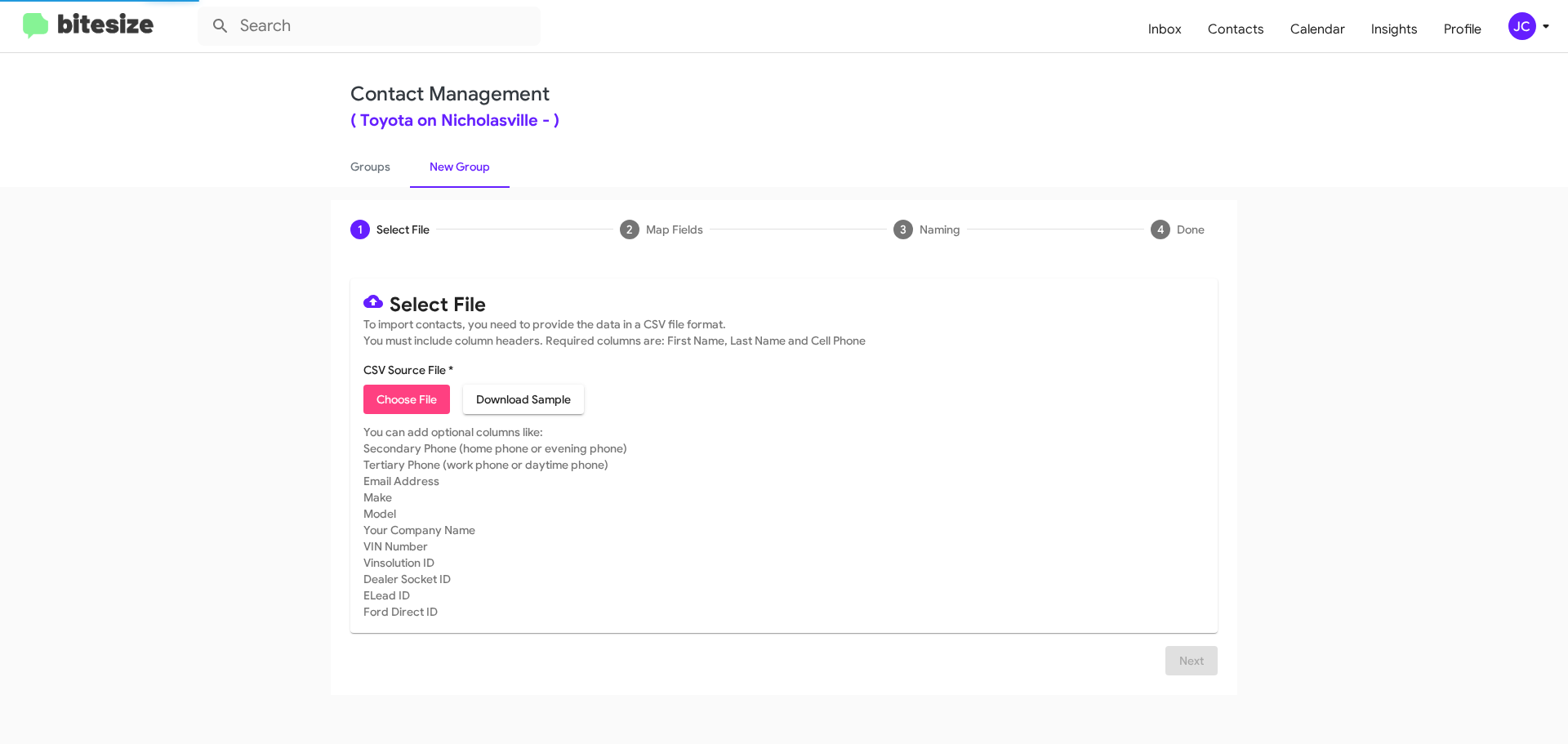
click at [395, 410] on span "Choose File" at bounding box center [407, 399] width 61 height 29
type input "tc 8"
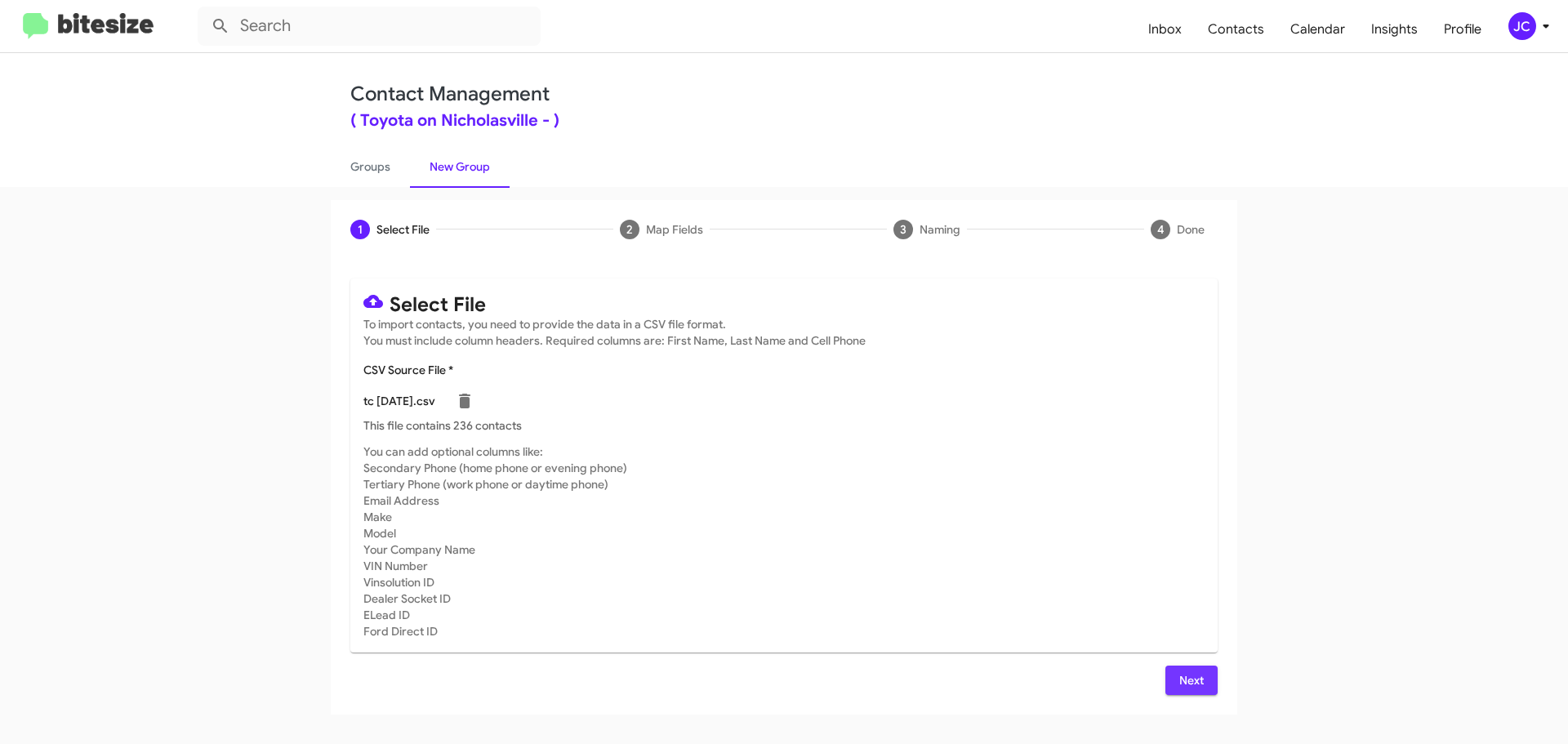
click at [1184, 684] on span "Next" at bounding box center [1191, 680] width 26 height 29
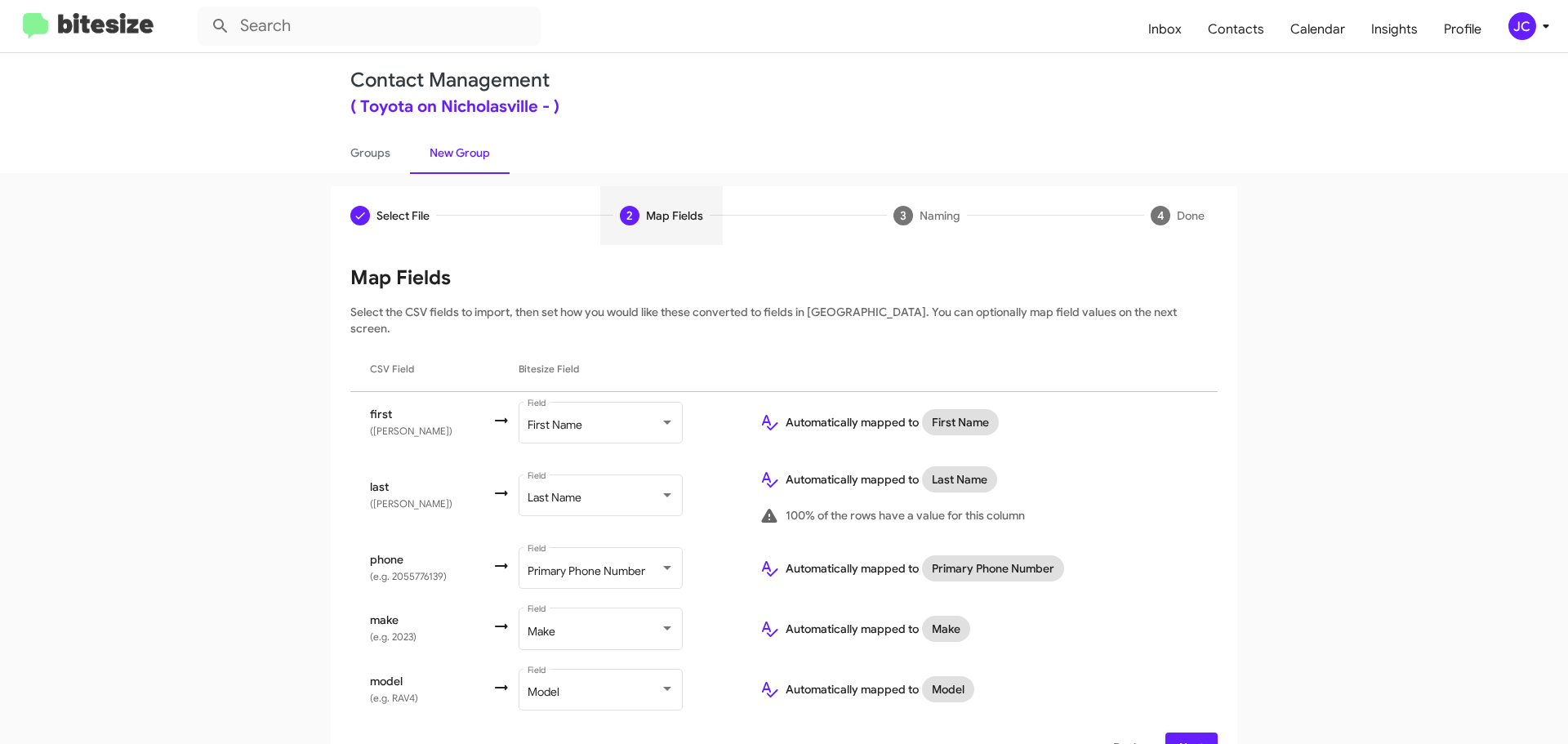
scroll to position [35, 0]
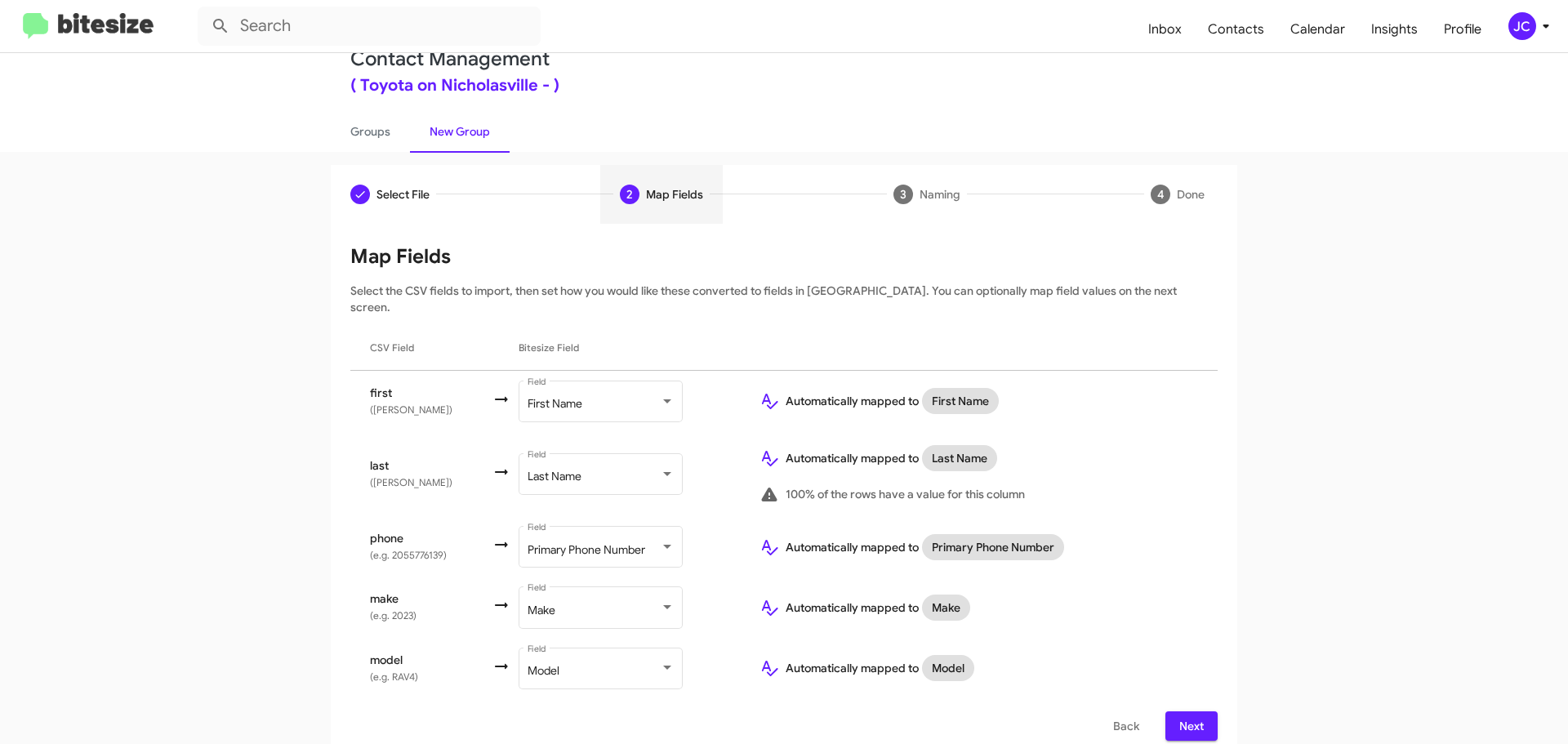
click at [1196, 716] on span "Next" at bounding box center [1191, 725] width 26 height 29
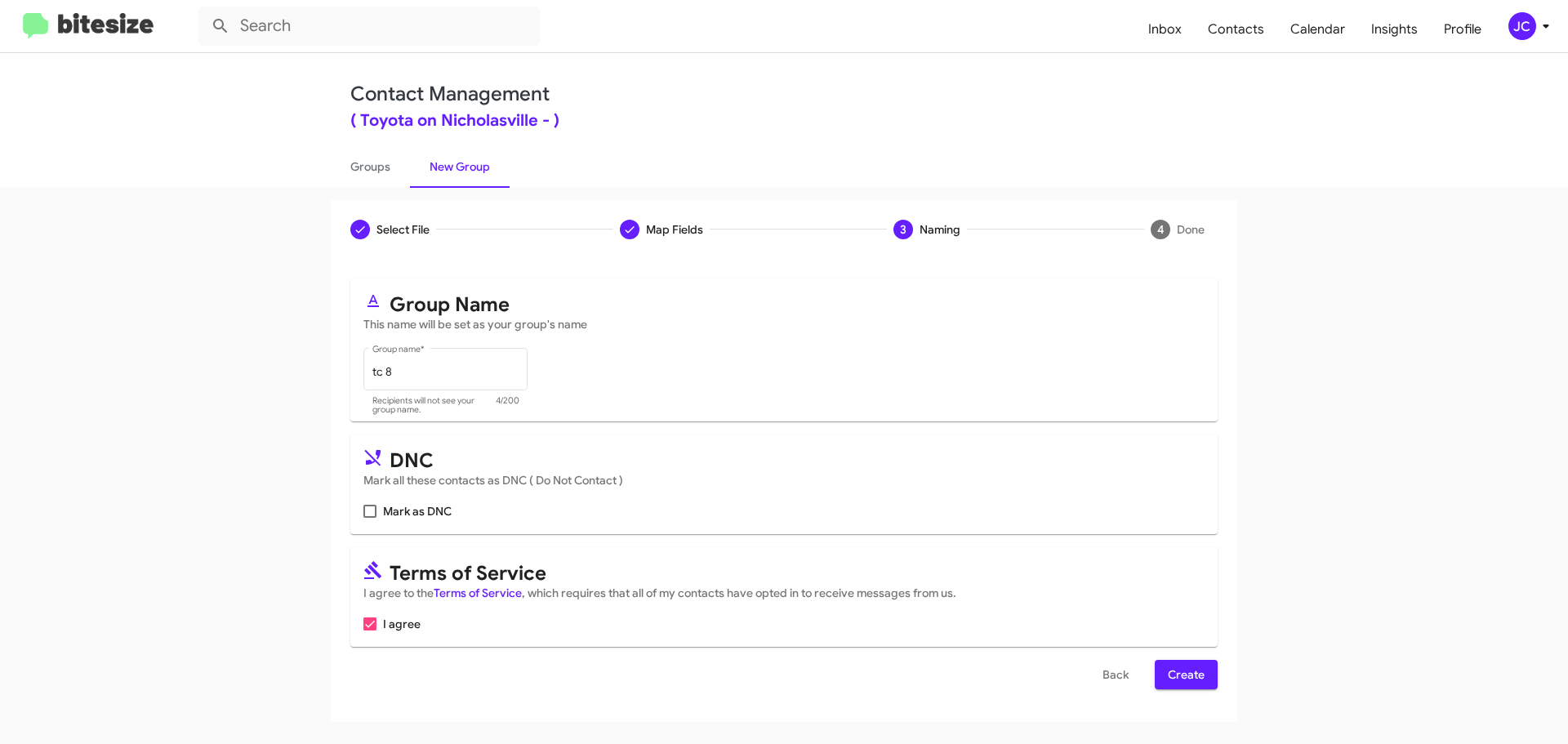
click at [1184, 672] on span "Create" at bounding box center [1187, 674] width 37 height 29
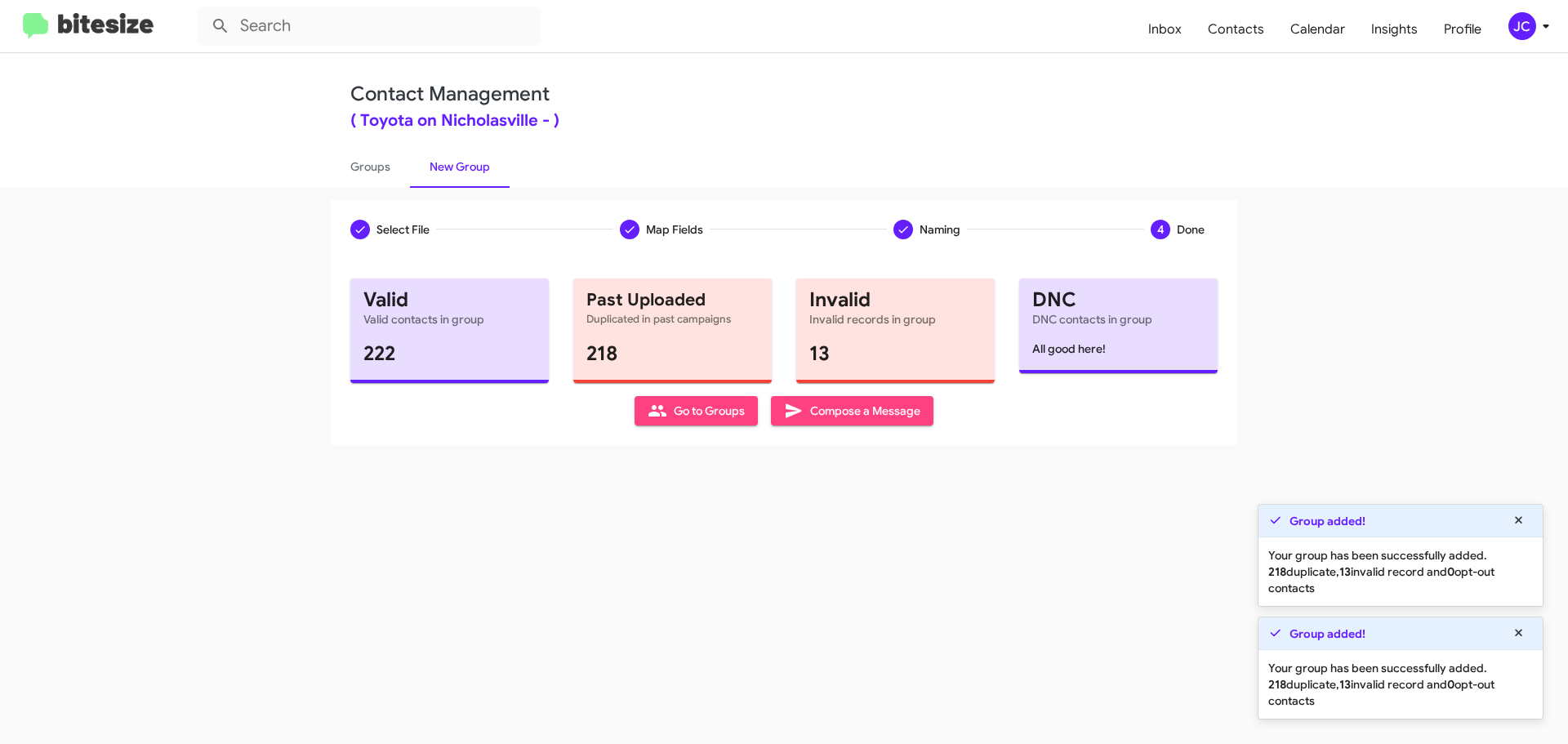
click at [888, 407] on span "Compose a Message" at bounding box center [852, 410] width 137 height 29
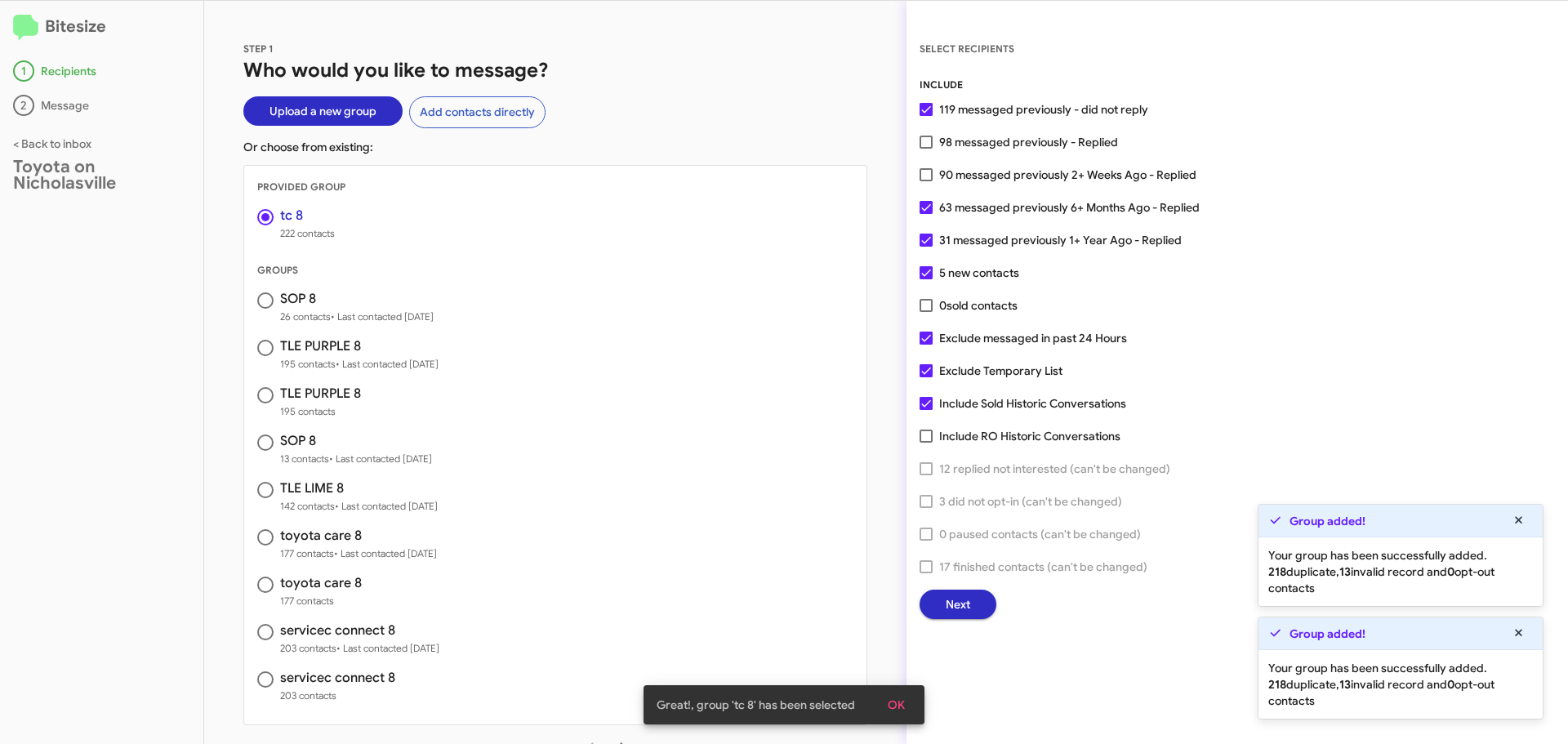
click at [928, 333] on span at bounding box center [926, 338] width 13 height 13
click at [926, 345] on input "Exclude messaged in past 24 Hours" at bounding box center [926, 345] width 1 height 1
checkbox input "false"
click at [988, 603] on button "Next" at bounding box center [958, 604] width 77 height 29
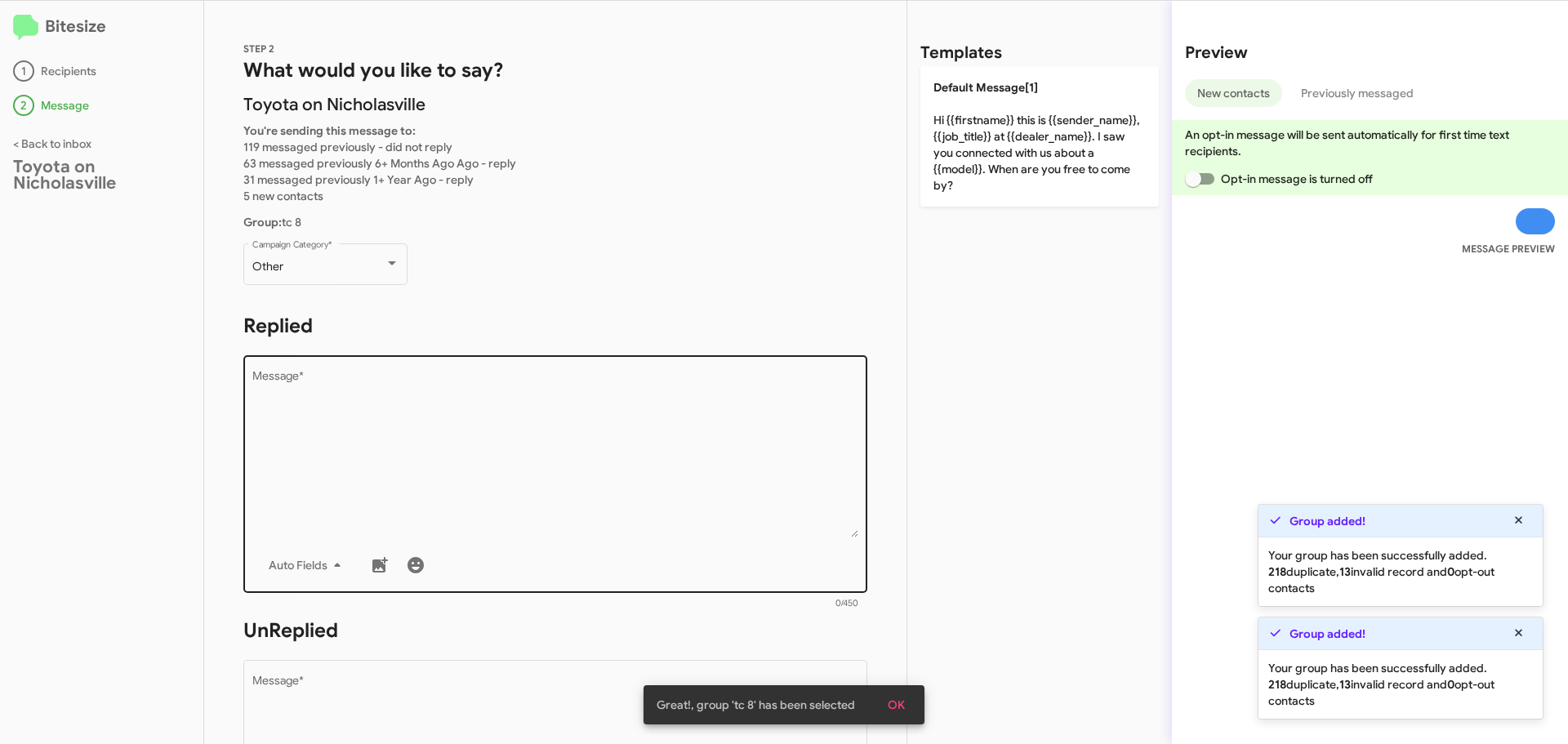
click at [265, 389] on textarea "Message *" at bounding box center [556, 454] width 607 height 167
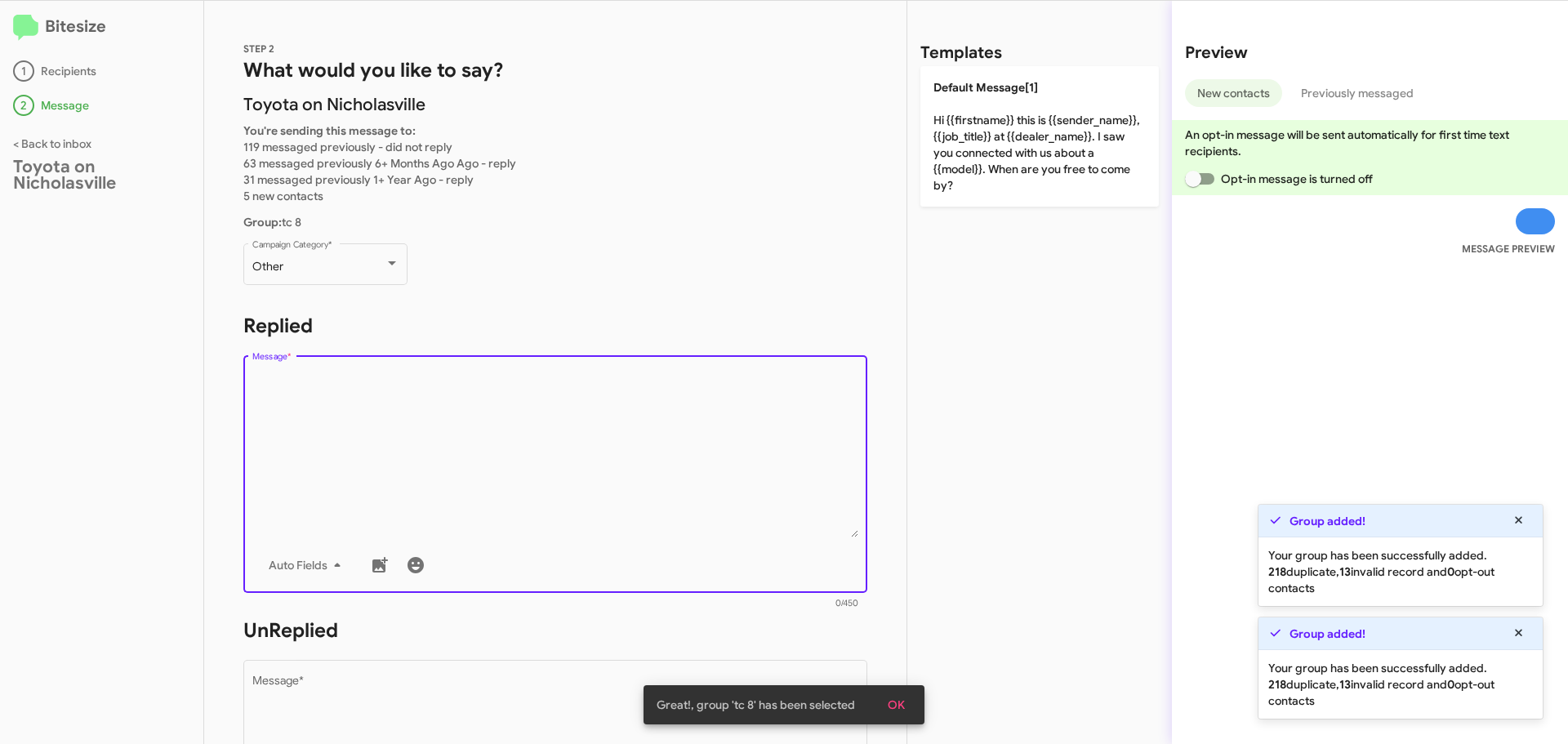
paste textarea "Hello {{firstname}}, this is Jessika with Toyota on Nicholasville. I was reachi…"
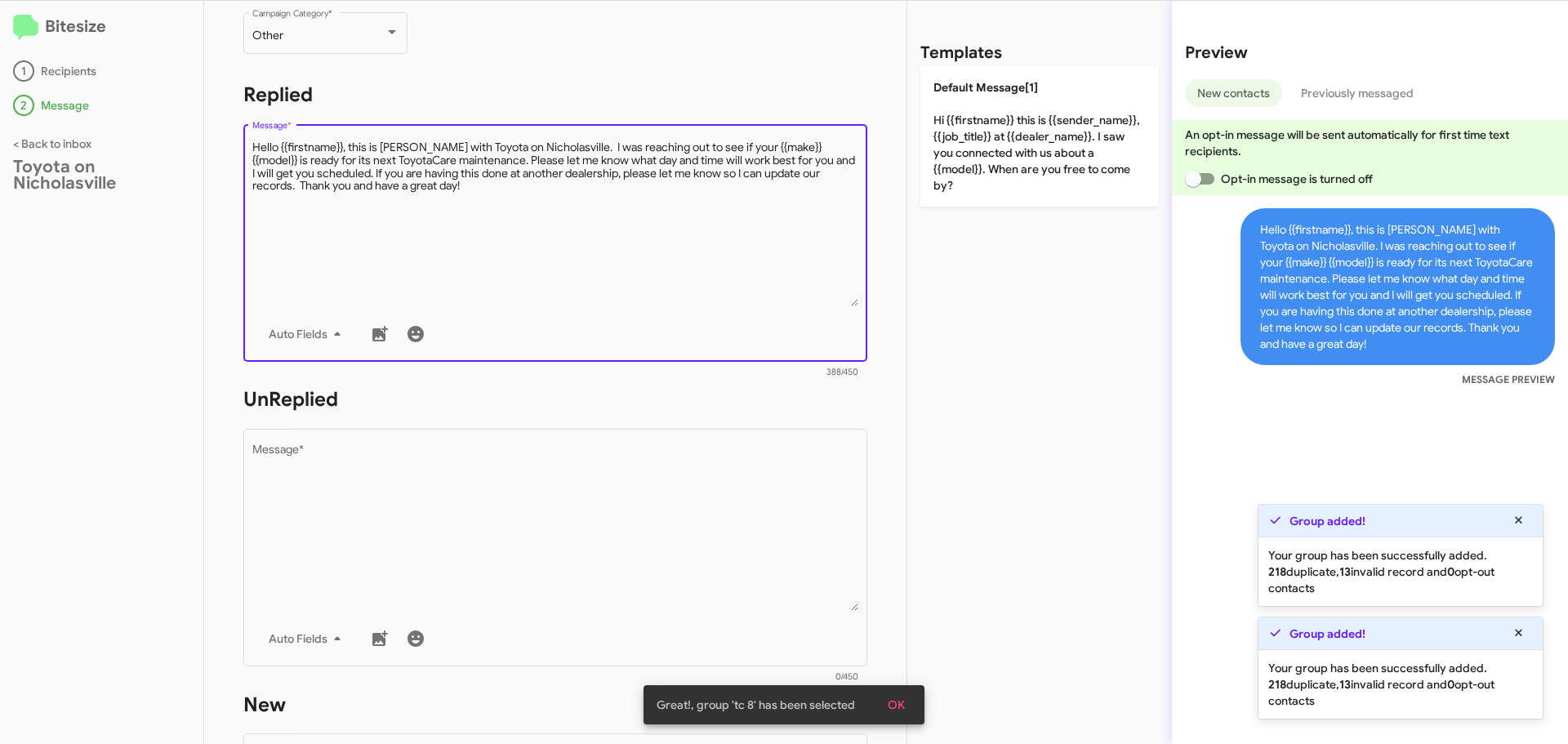
scroll to position [408, 0]
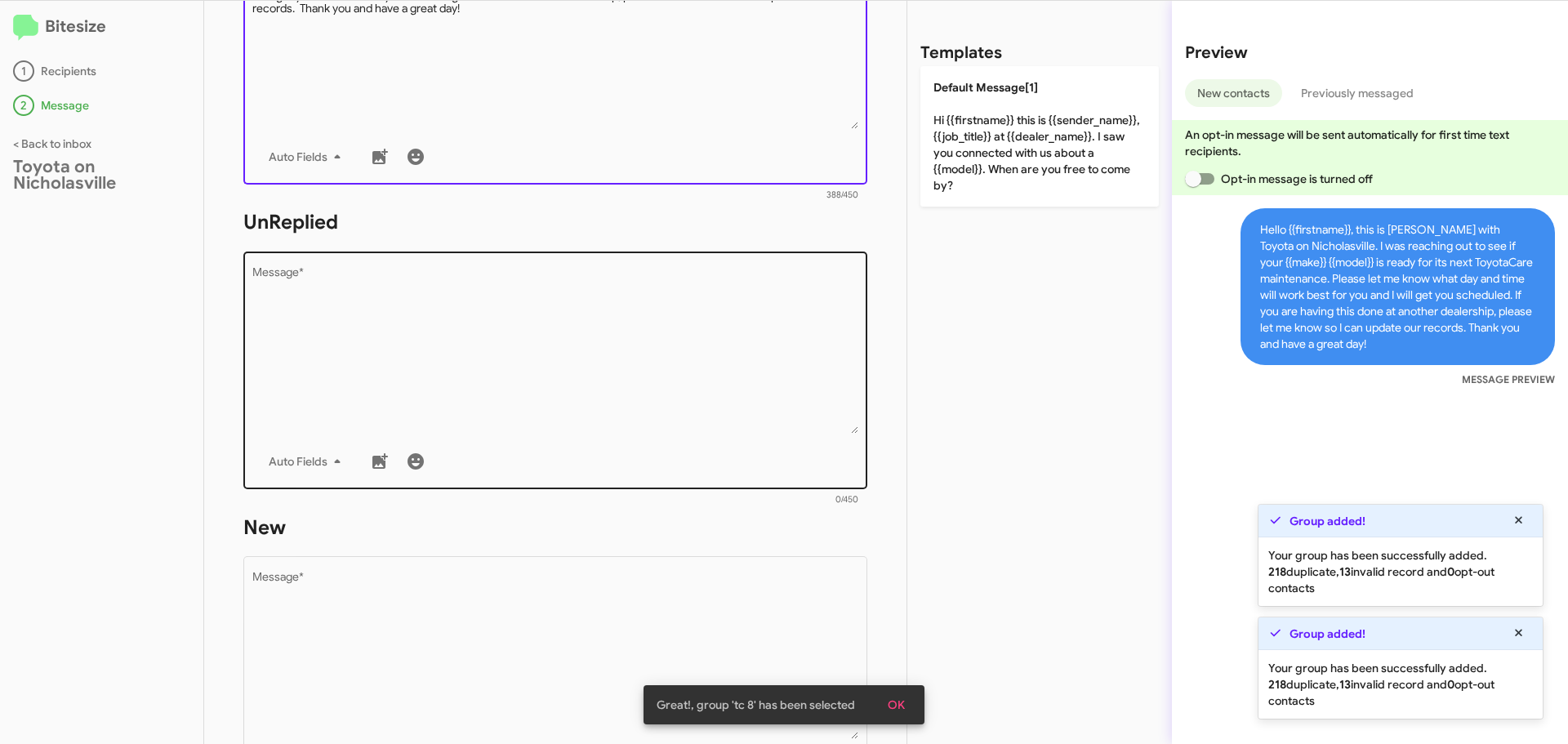
type textarea "Hello {{firstname}}, this is Jessika with Toyota on Nicholasville. I was reachi…"
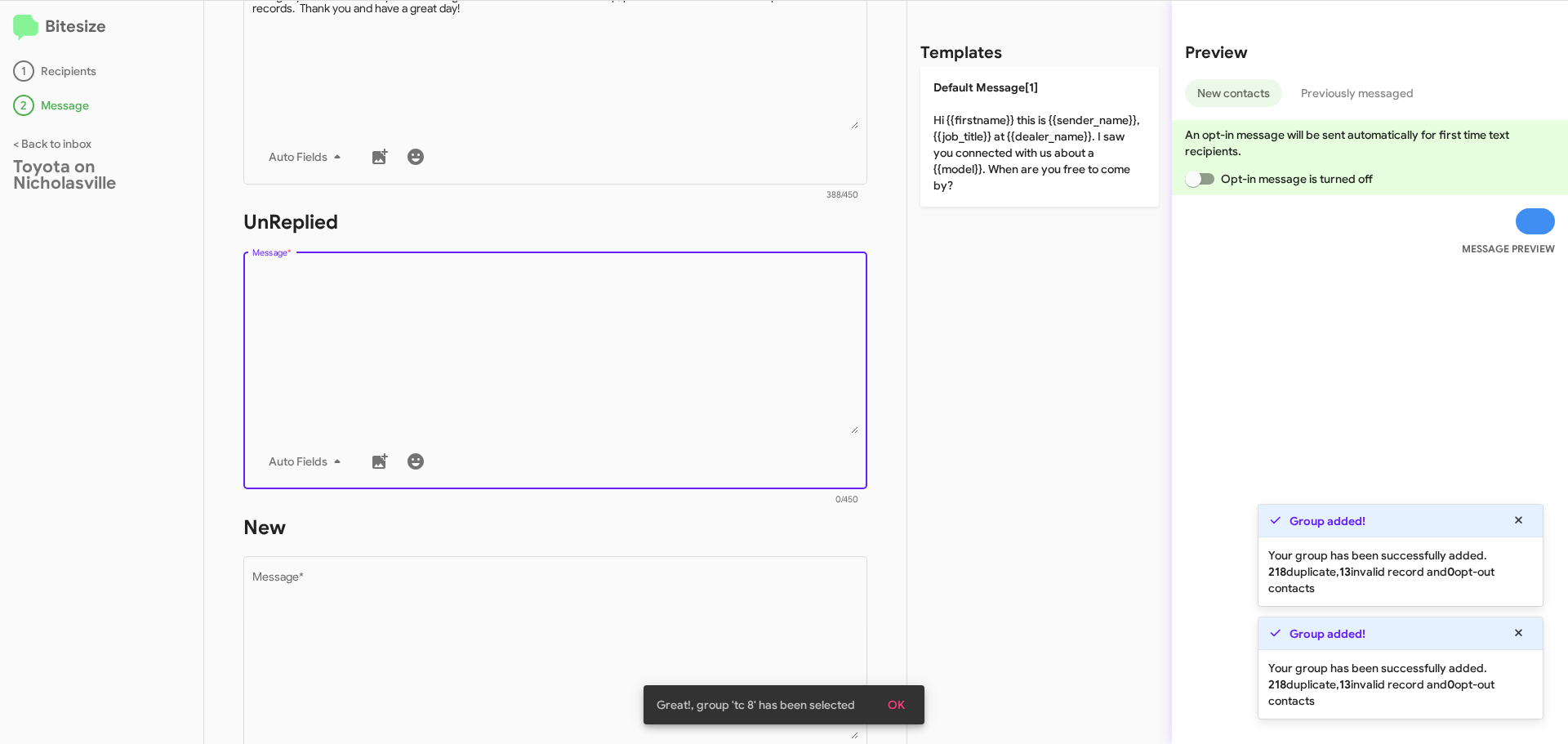
click at [355, 327] on textarea "Message *" at bounding box center [556, 351] width 607 height 167
paste textarea "Hello {{firstname}}, this is Jessika with Toyota on Nicholasville. I was reachi…"
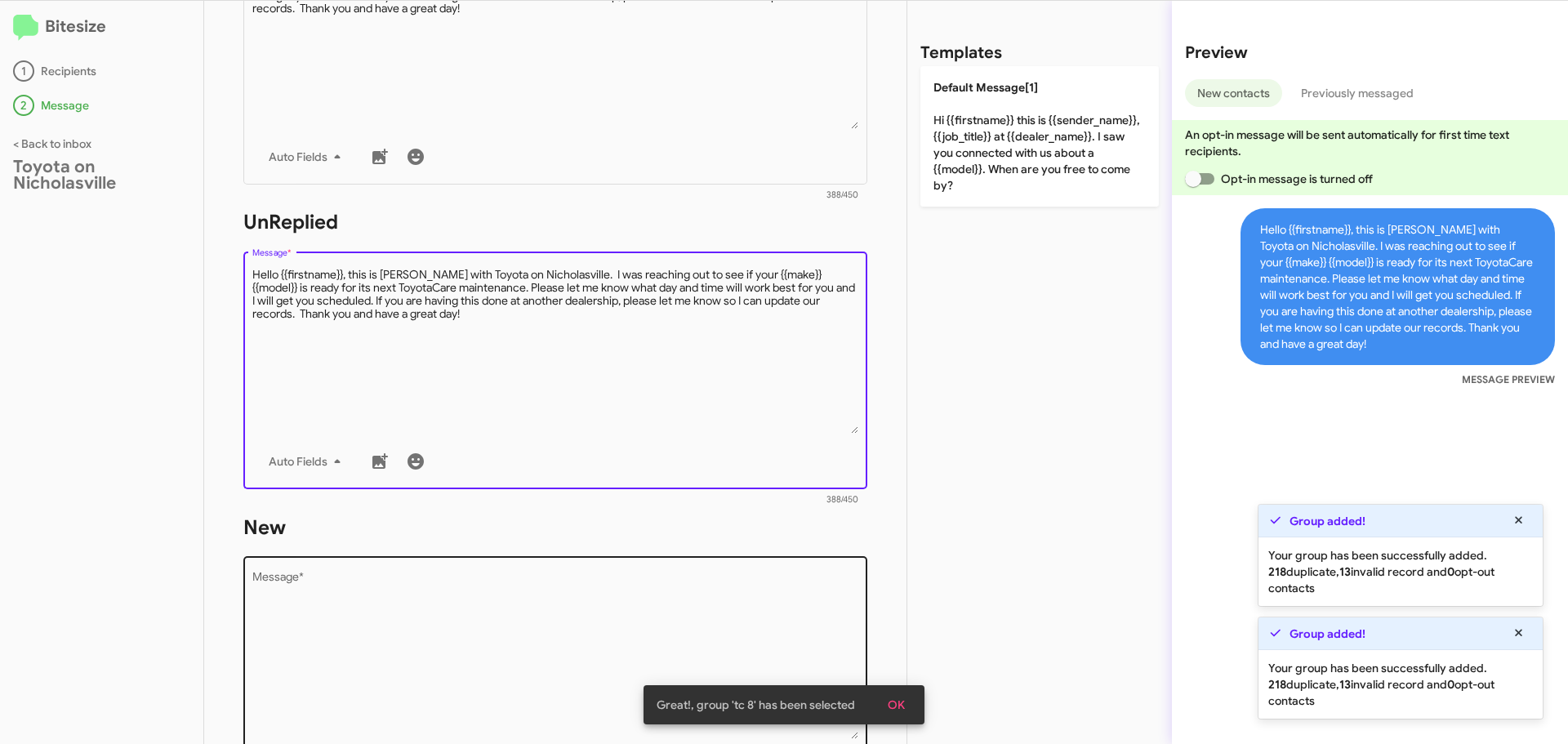
type textarea "Hello {{firstname}}, this is Jessika with Toyota on Nicholasville. I was reachi…"
click at [297, 610] on textarea "Message *" at bounding box center [556, 656] width 607 height 167
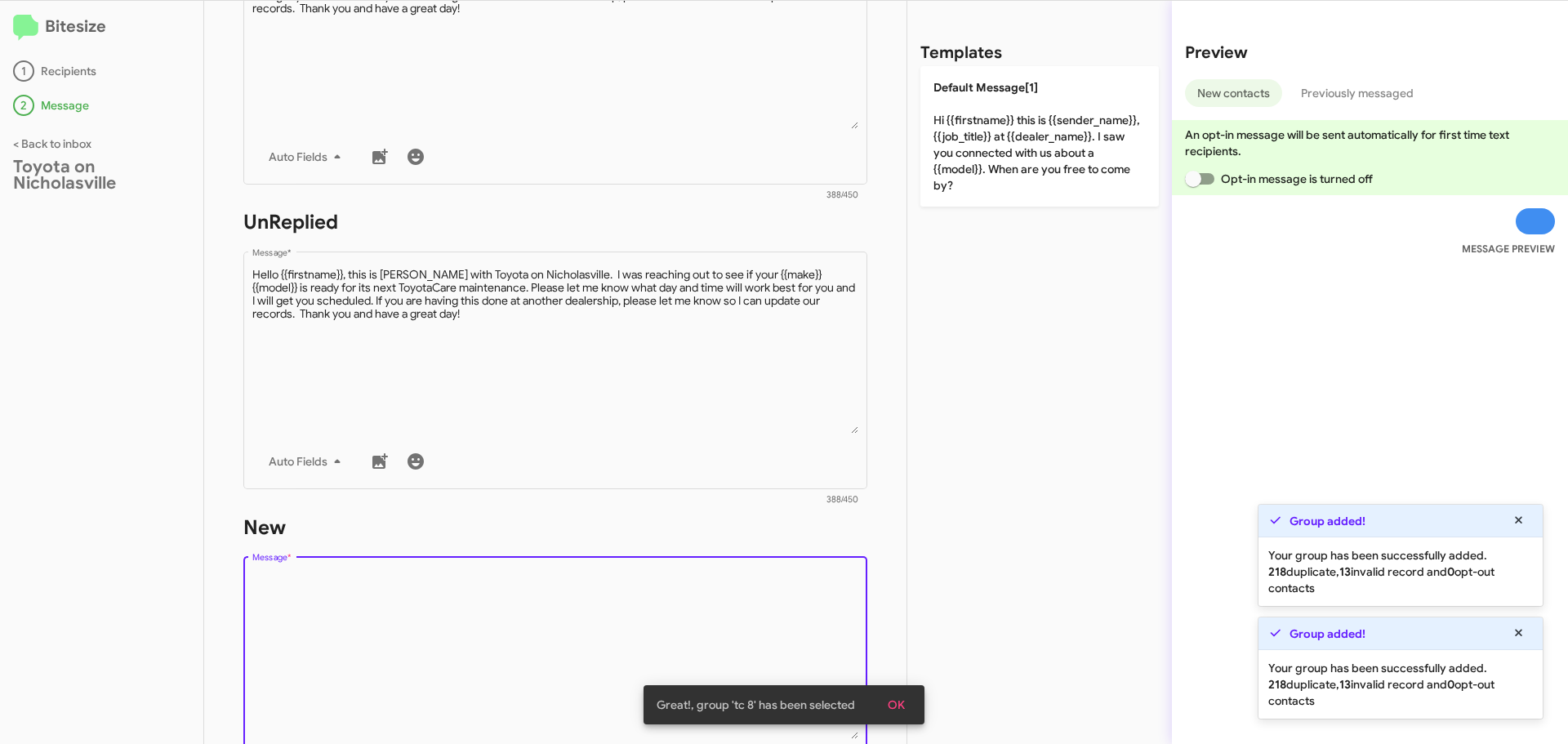
paste textarea "Hello {{firstname}}, this is Jessika with Toyota on Nicholasville. I was reachi…"
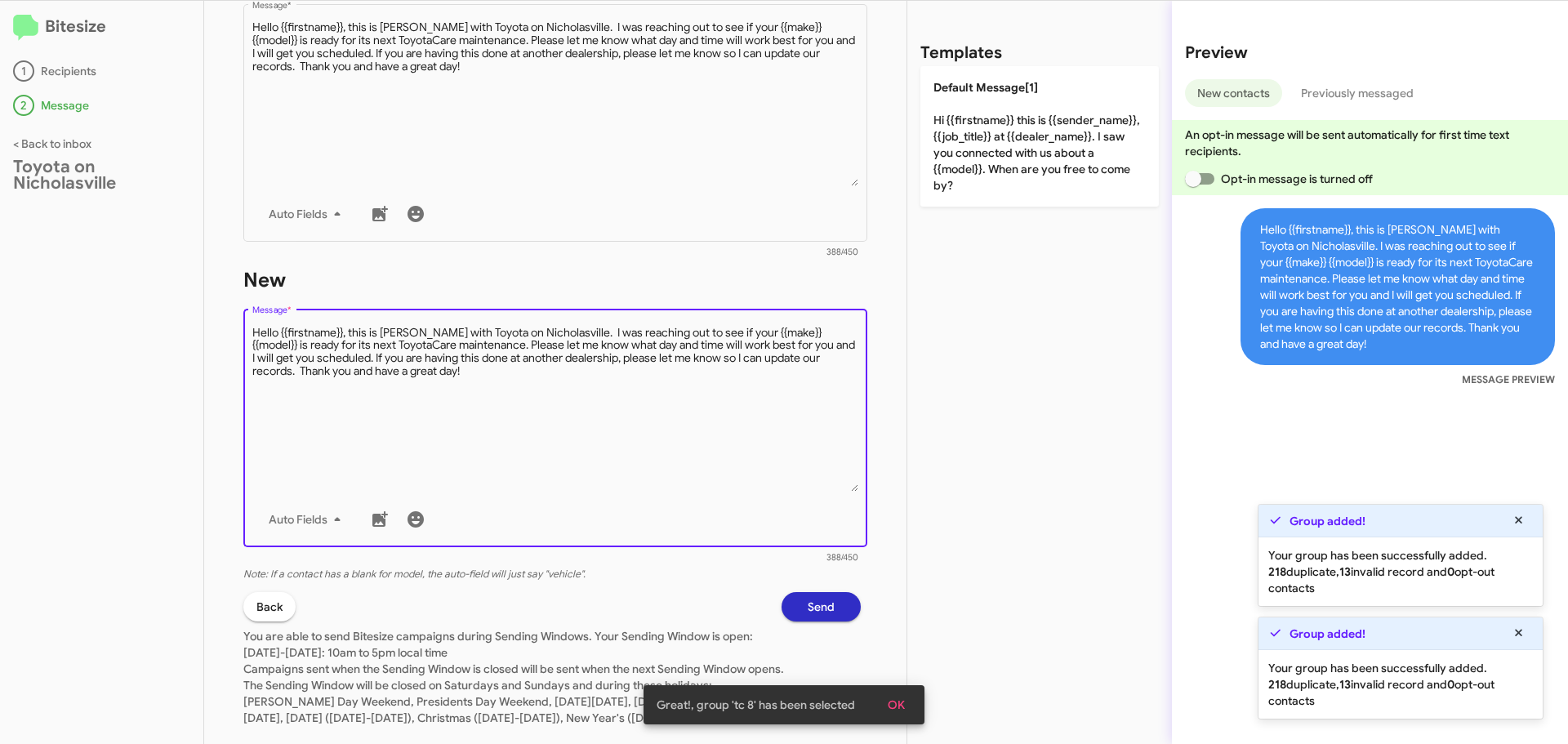
scroll to position [703, 0]
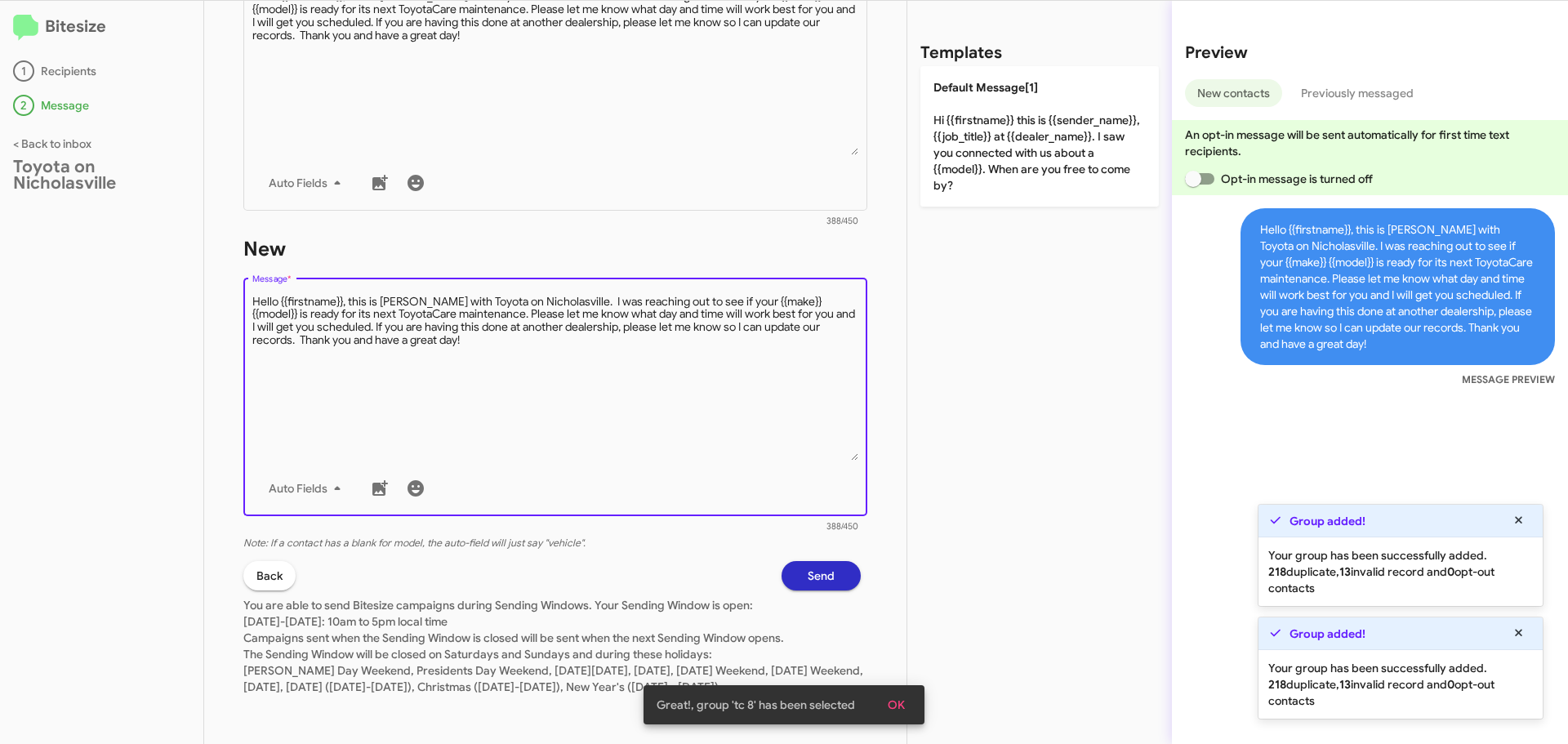
type textarea "Hello {{firstname}}, this is Jessika with Toyota on Nicholasville. I was reachi…"
click at [808, 564] on span "Send" at bounding box center [821, 575] width 27 height 29
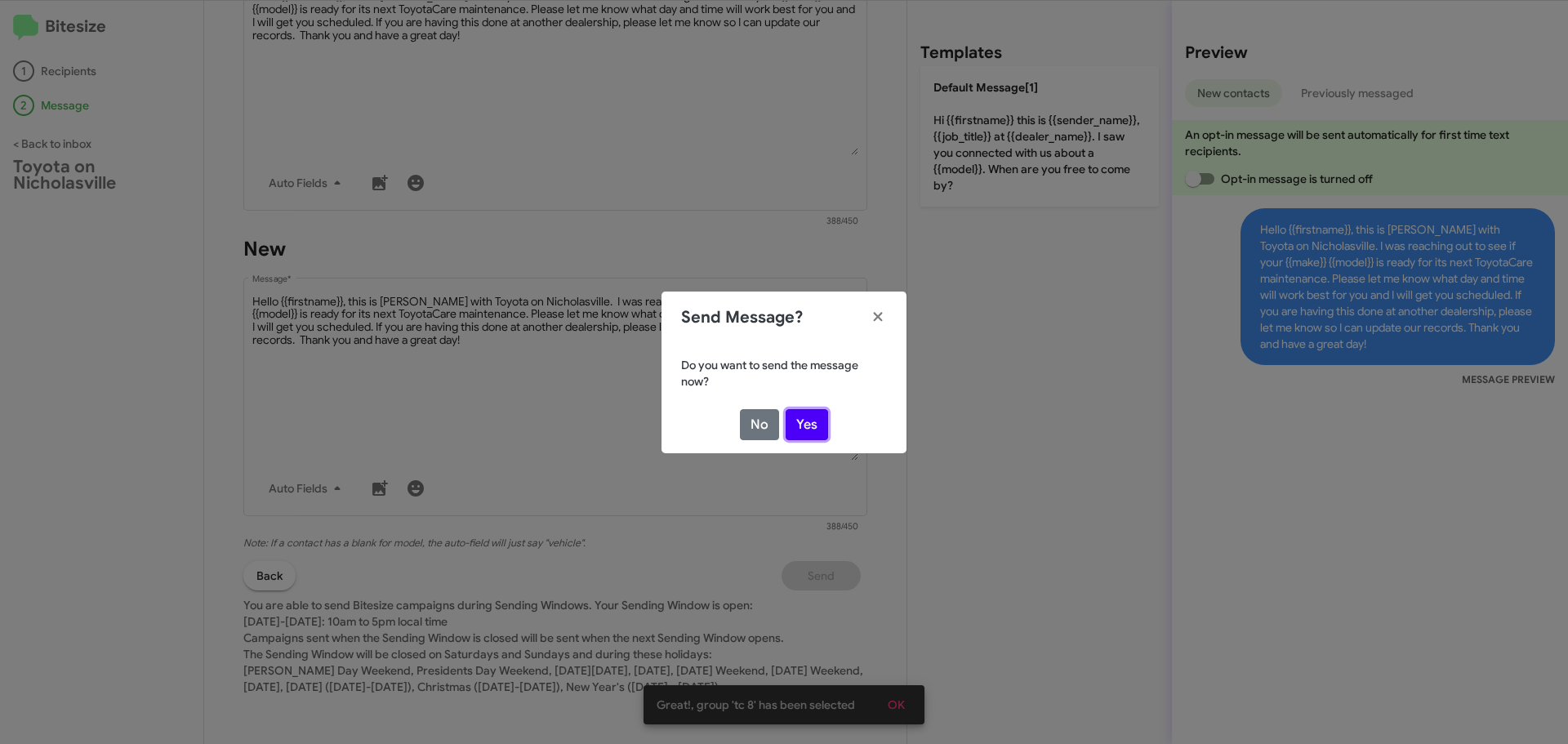
click at [821, 431] on button "Yes" at bounding box center [807, 424] width 42 height 31
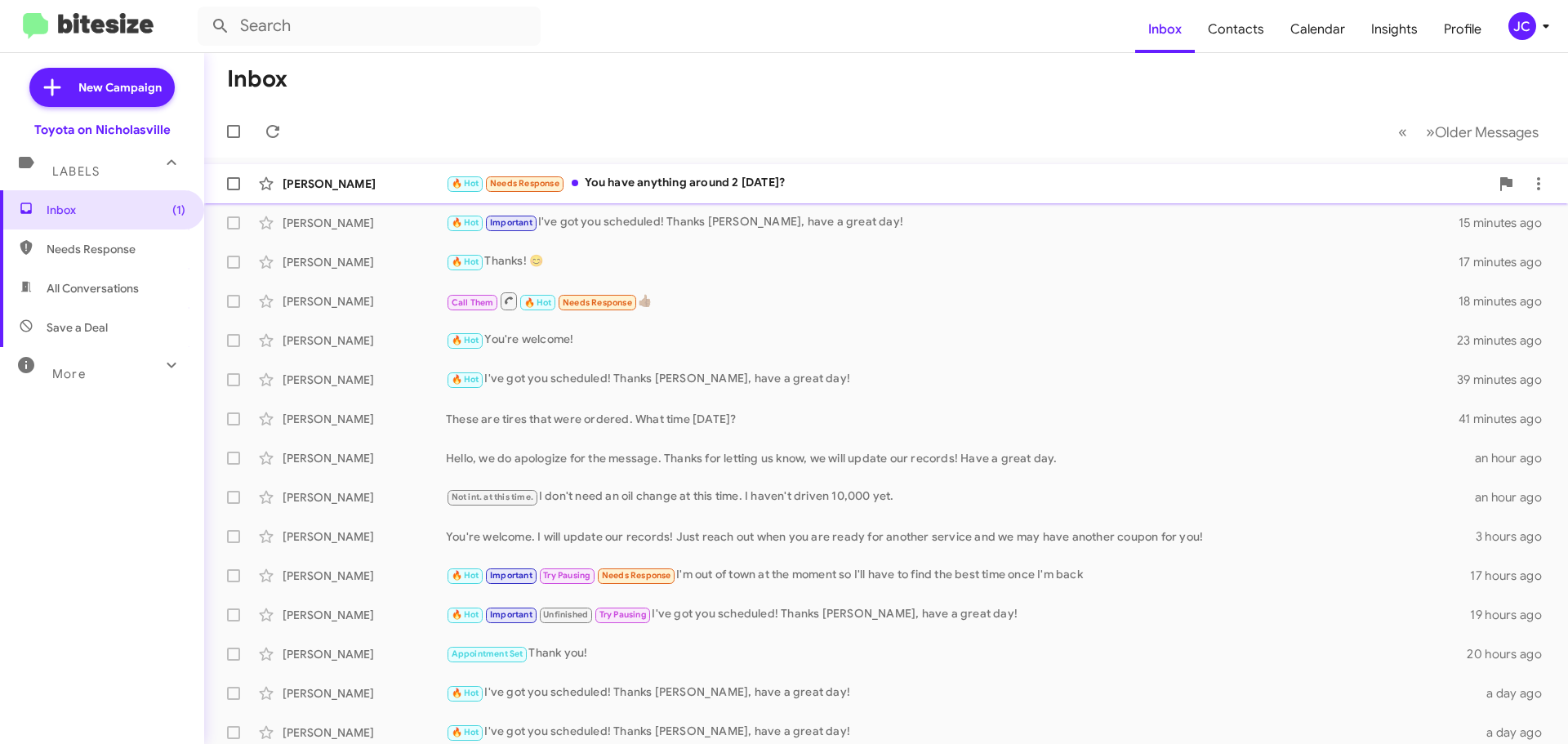
click at [379, 171] on div "Christopher Darland 🔥 Hot Needs Response You have anything around 2 tmrw? a few…" at bounding box center [886, 184] width 1338 height 33
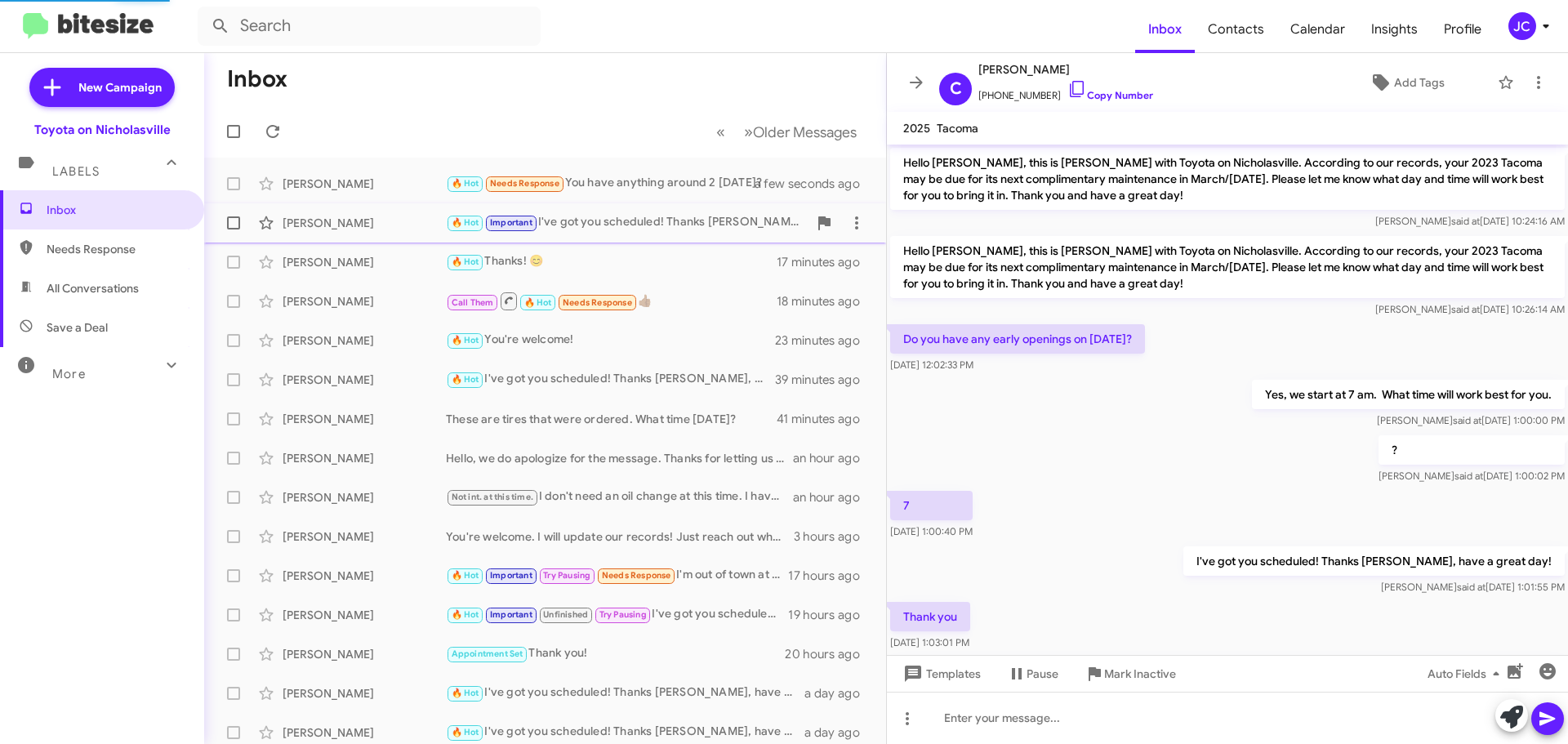
scroll to position [1495, 0]
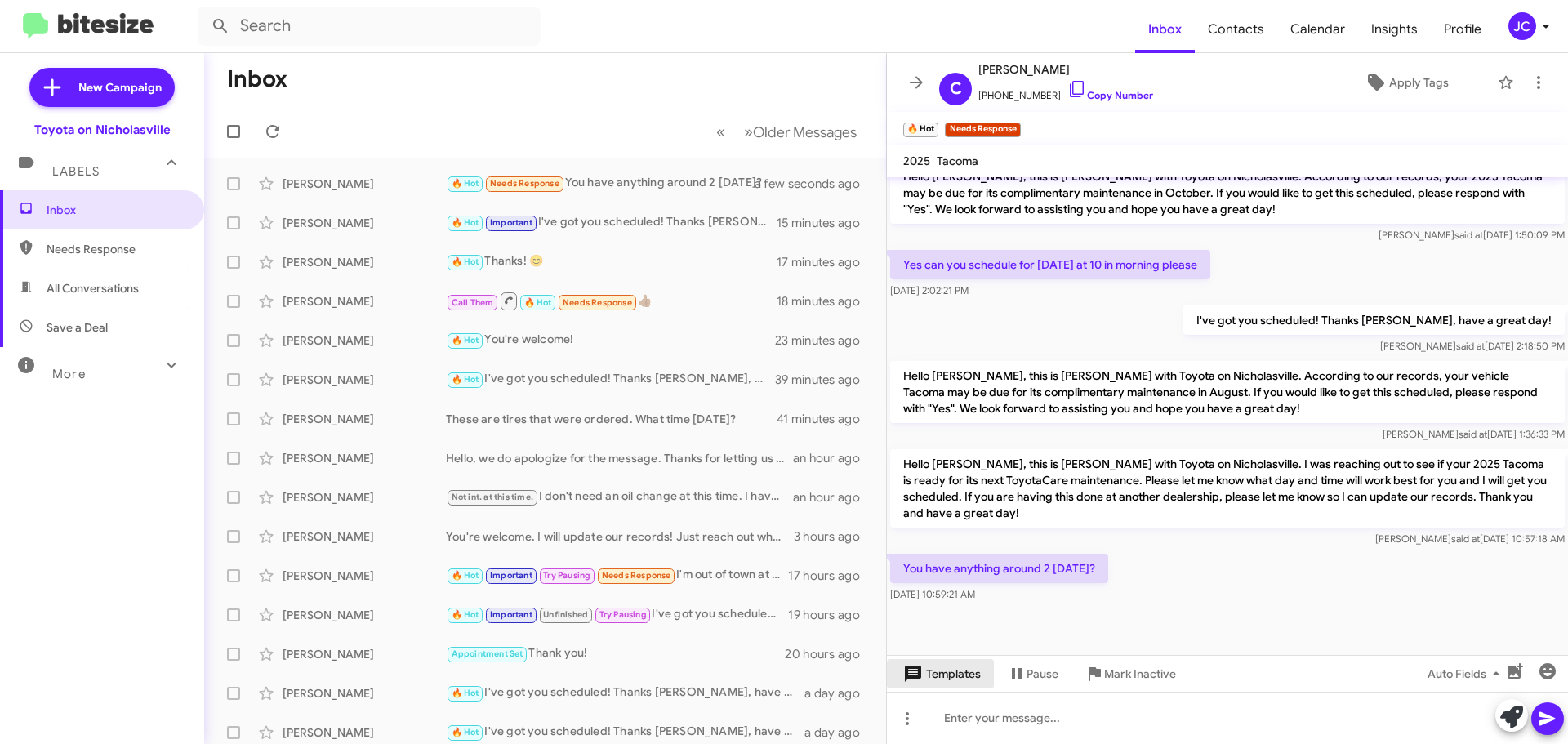
click at [973, 686] on span "Templates" at bounding box center [941, 673] width 81 height 29
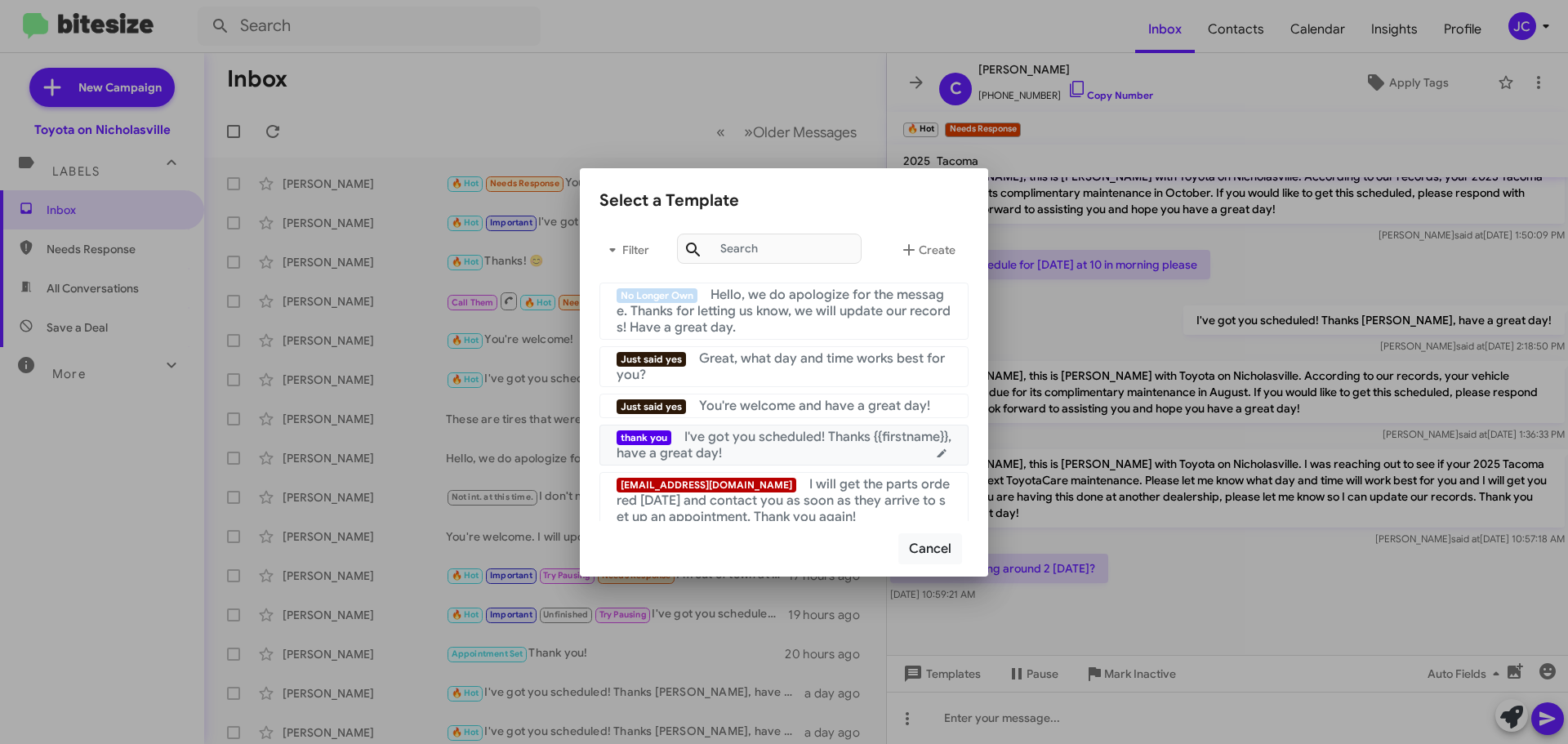
click at [786, 439] on span "I've got you scheduled! Thanks {{firstname}}, have a great day!" at bounding box center [784, 445] width 335 height 33
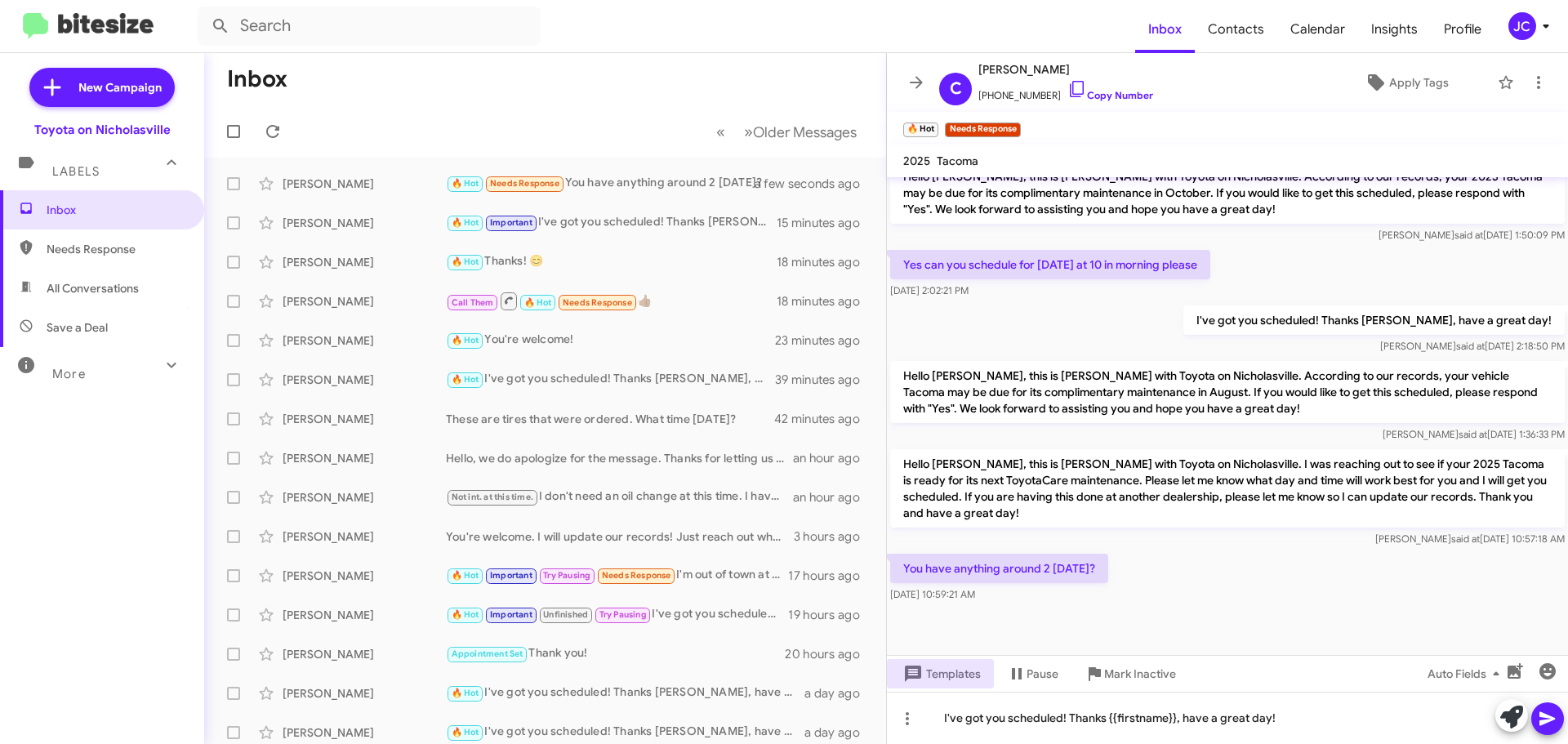
click at [1552, 712] on icon at bounding box center [1548, 718] width 19 height 19
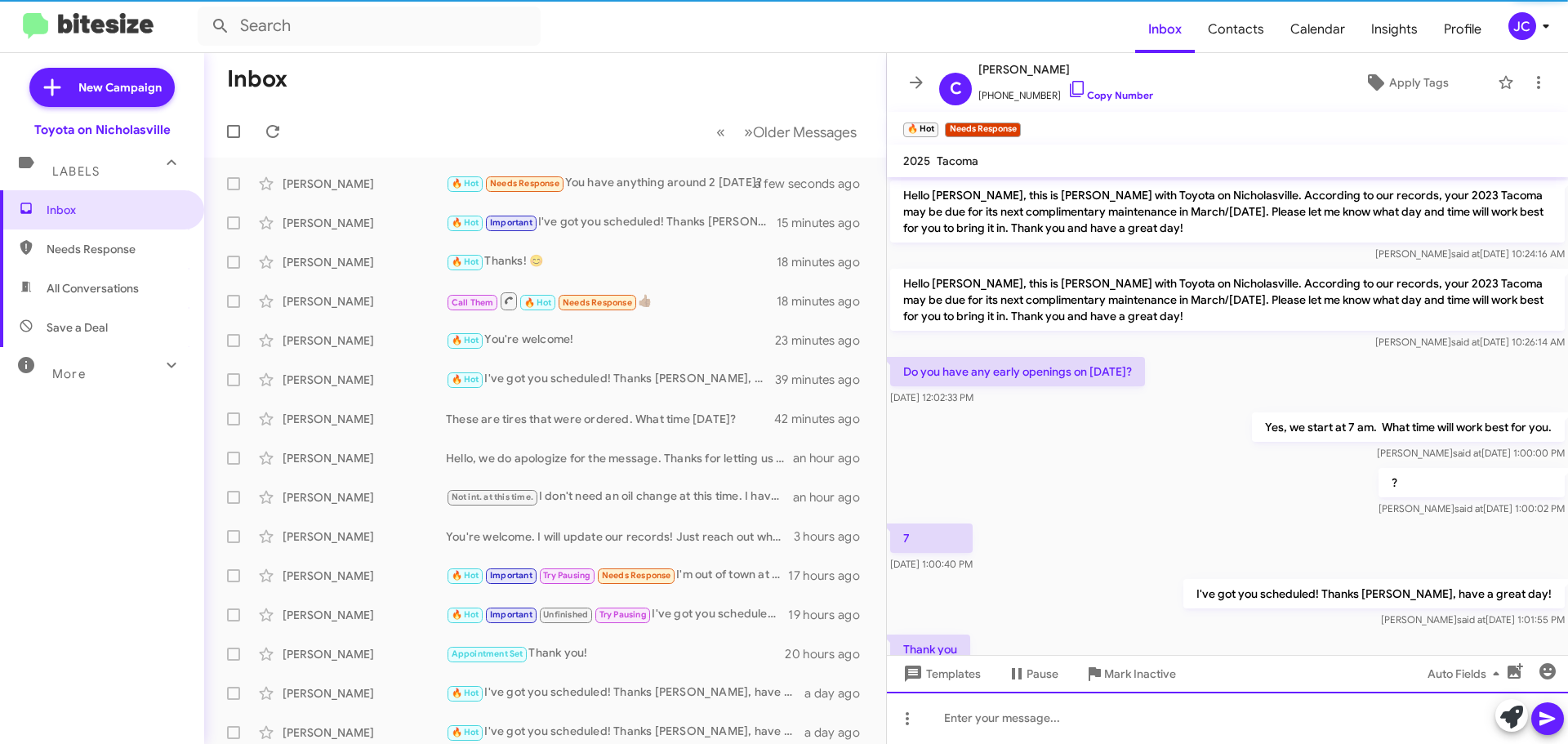
scroll to position [82, 0]
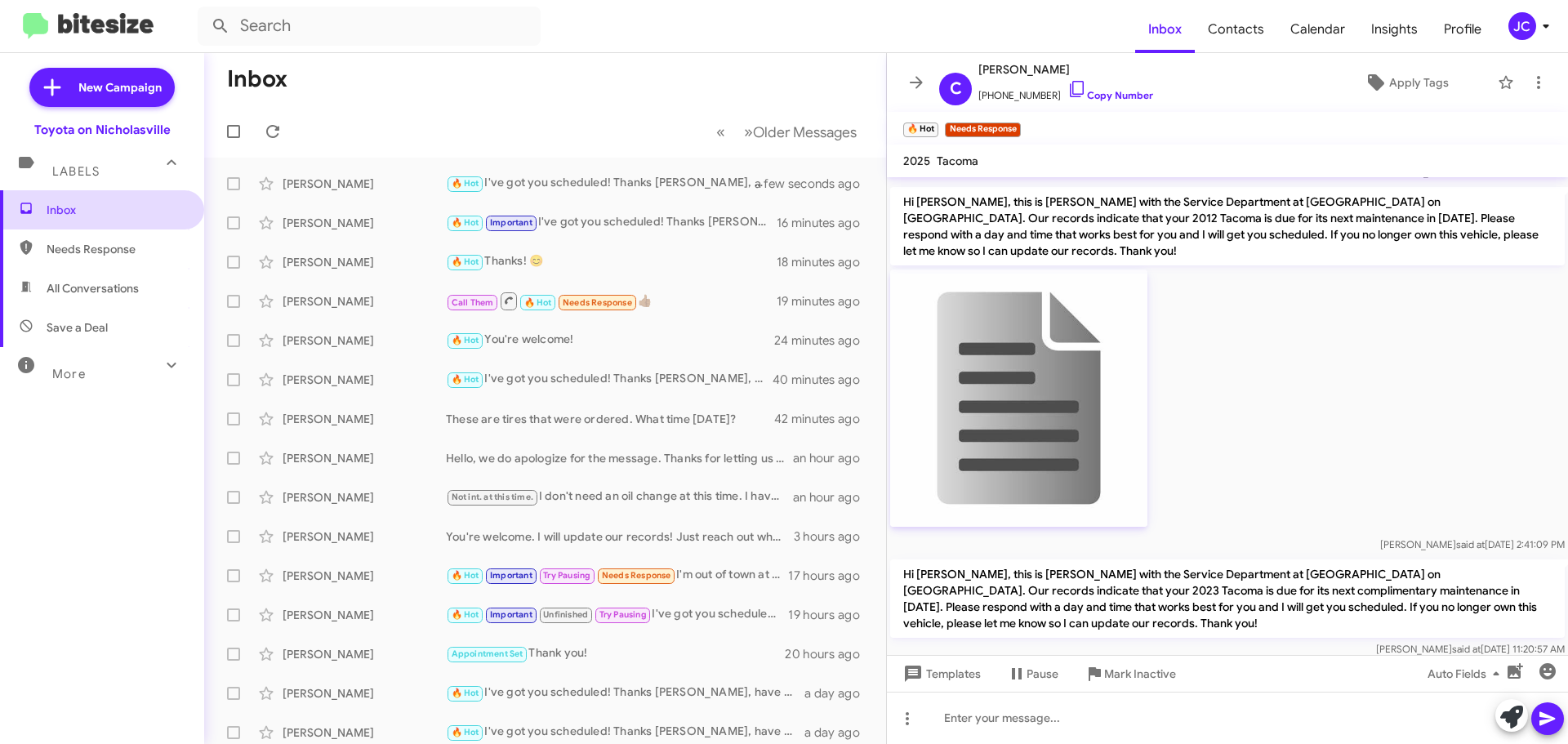
drag, startPoint x: 113, startPoint y: 206, endPoint x: 74, endPoint y: 217, distance: 40.5
click at [113, 206] on span "Inbox" at bounding box center [115, 209] width 139 height 16
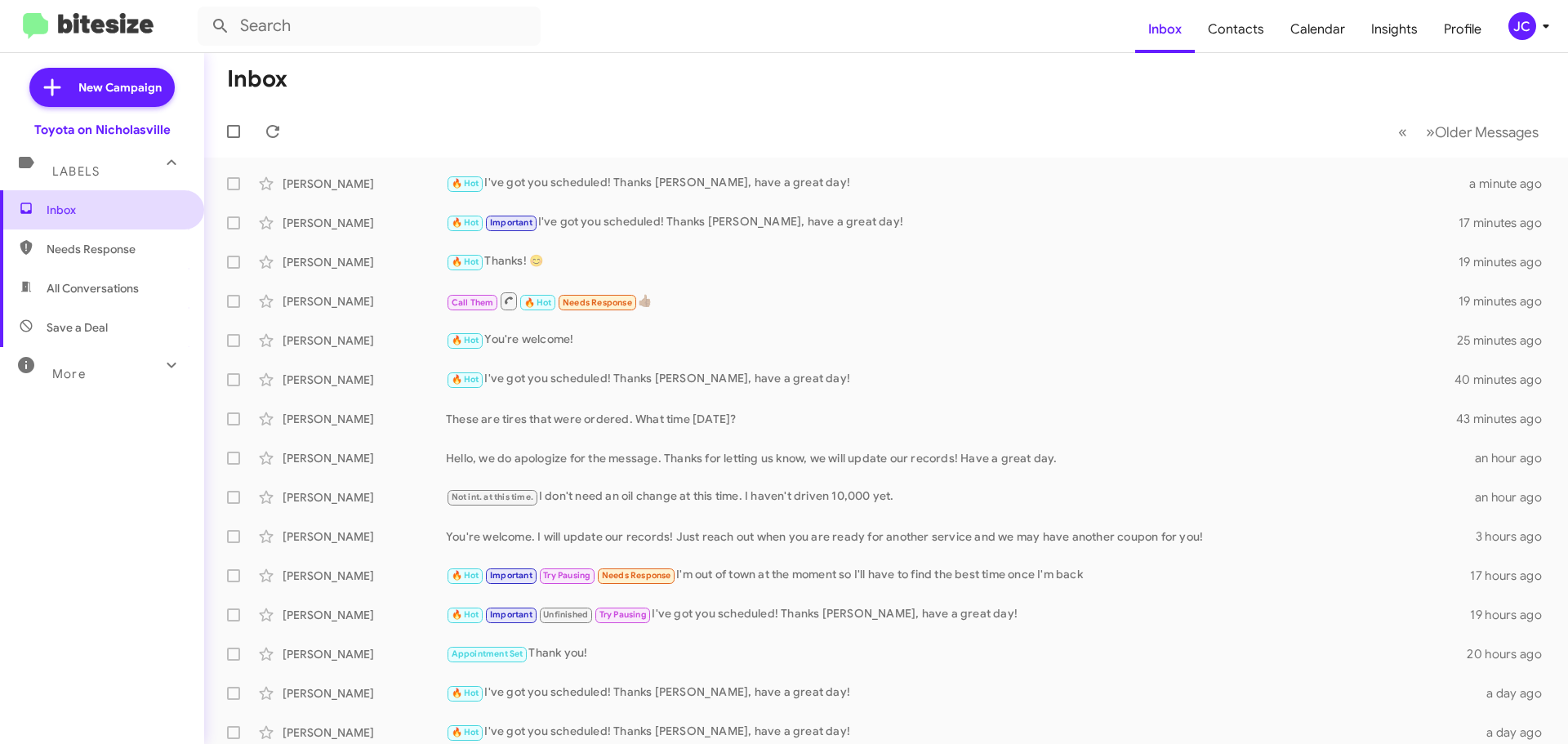
drag, startPoint x: 122, startPoint y: 213, endPoint x: 105, endPoint y: 218, distance: 17.7
click at [121, 213] on span "Inbox" at bounding box center [115, 209] width 139 height 16
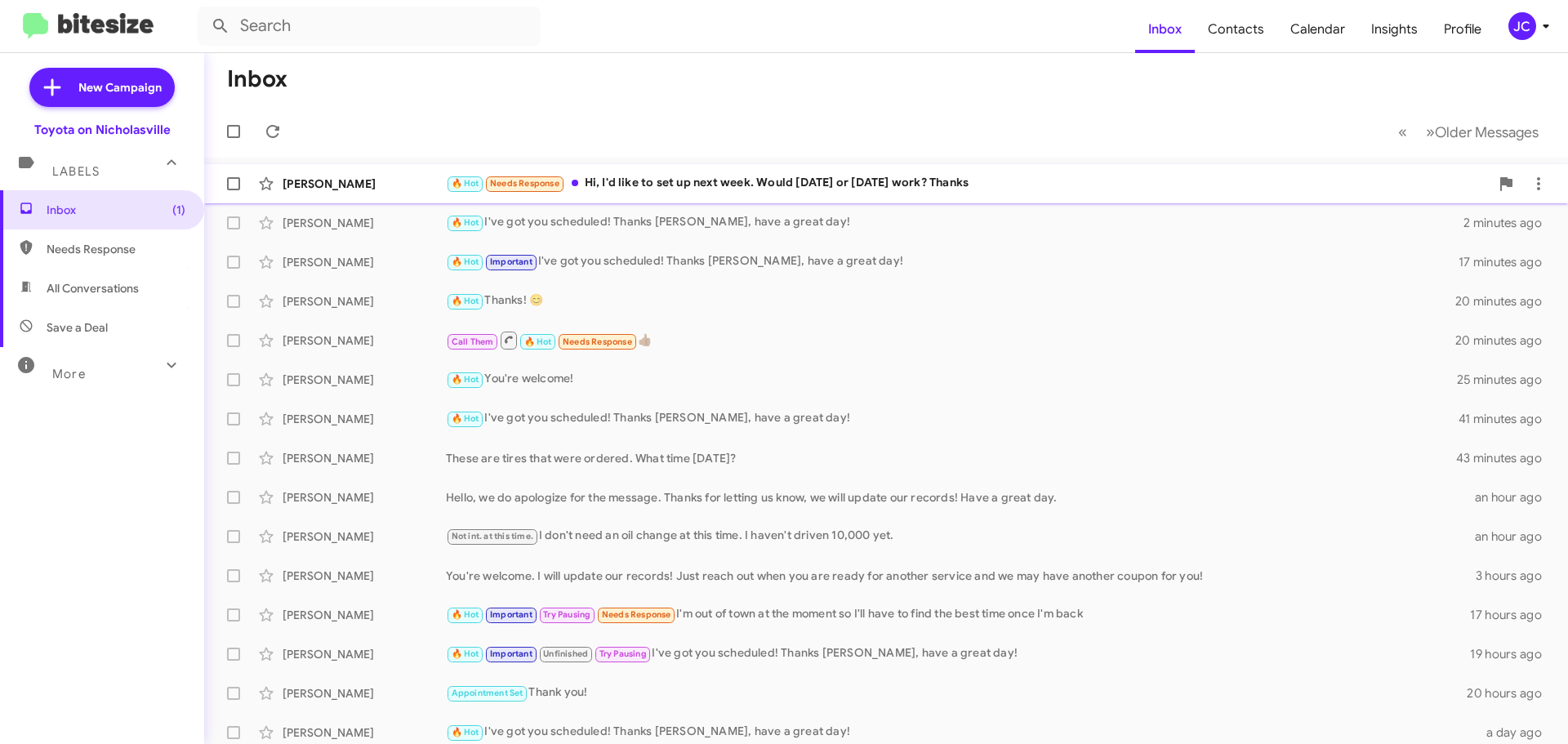
click at [313, 171] on div "Breanna Whitaker 🔥 Hot Needs Response Hi, I'd like to set up next week. Would n…" at bounding box center [886, 184] width 1338 height 33
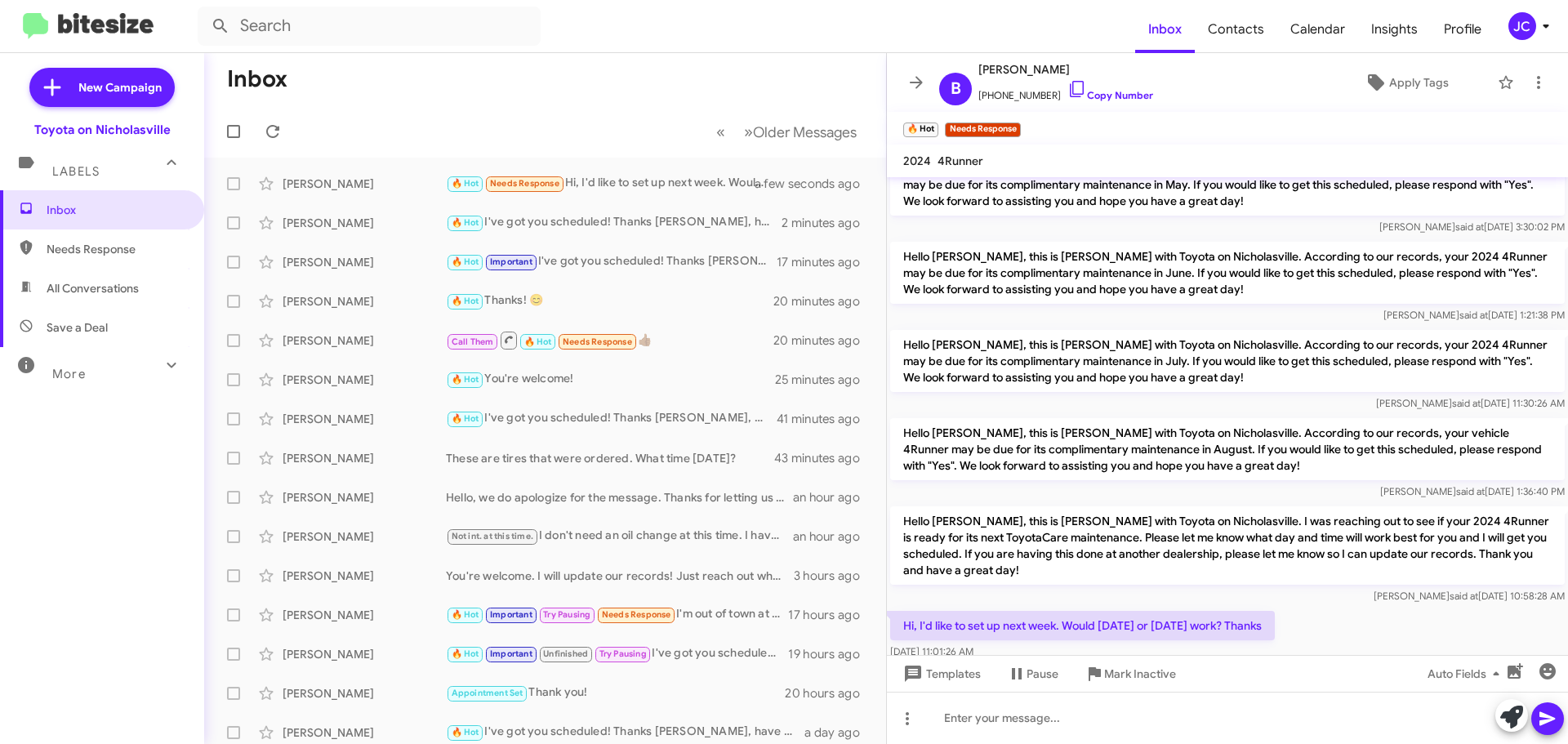
scroll to position [60, 0]
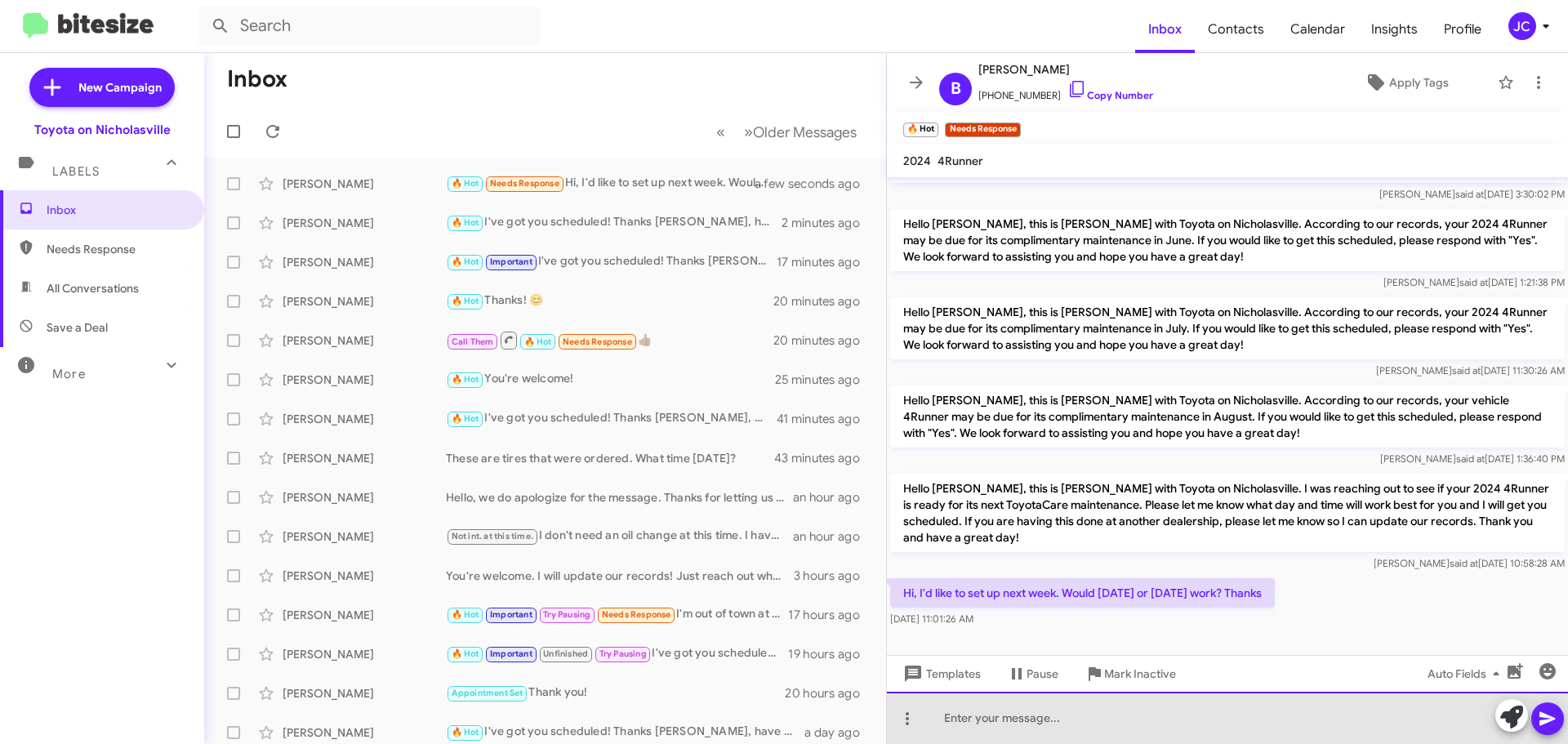
click at [1201, 710] on div at bounding box center [1227, 718] width 681 height 52
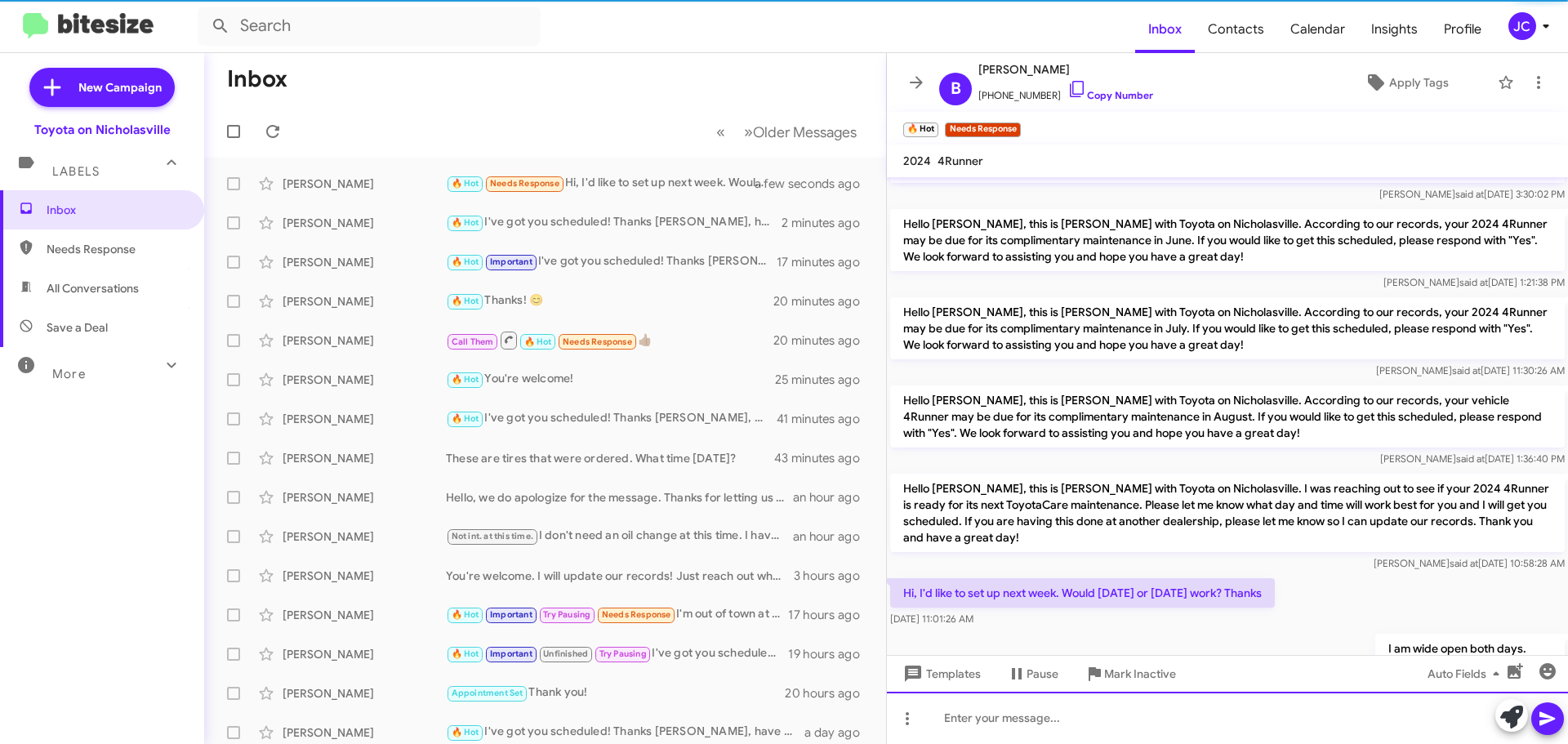
scroll to position [119, 0]
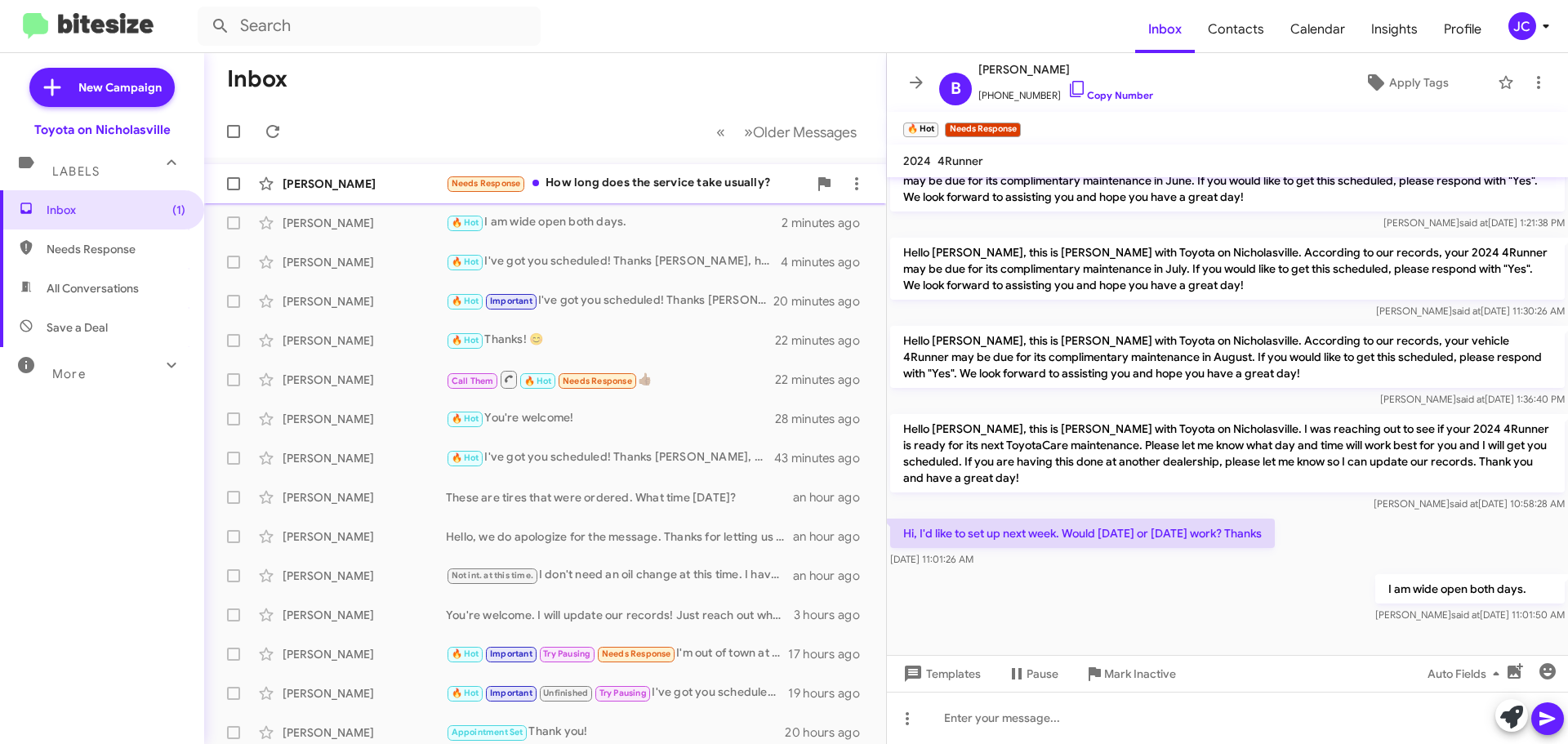
click at [324, 189] on div "[PERSON_NAME]" at bounding box center [364, 183] width 164 height 16
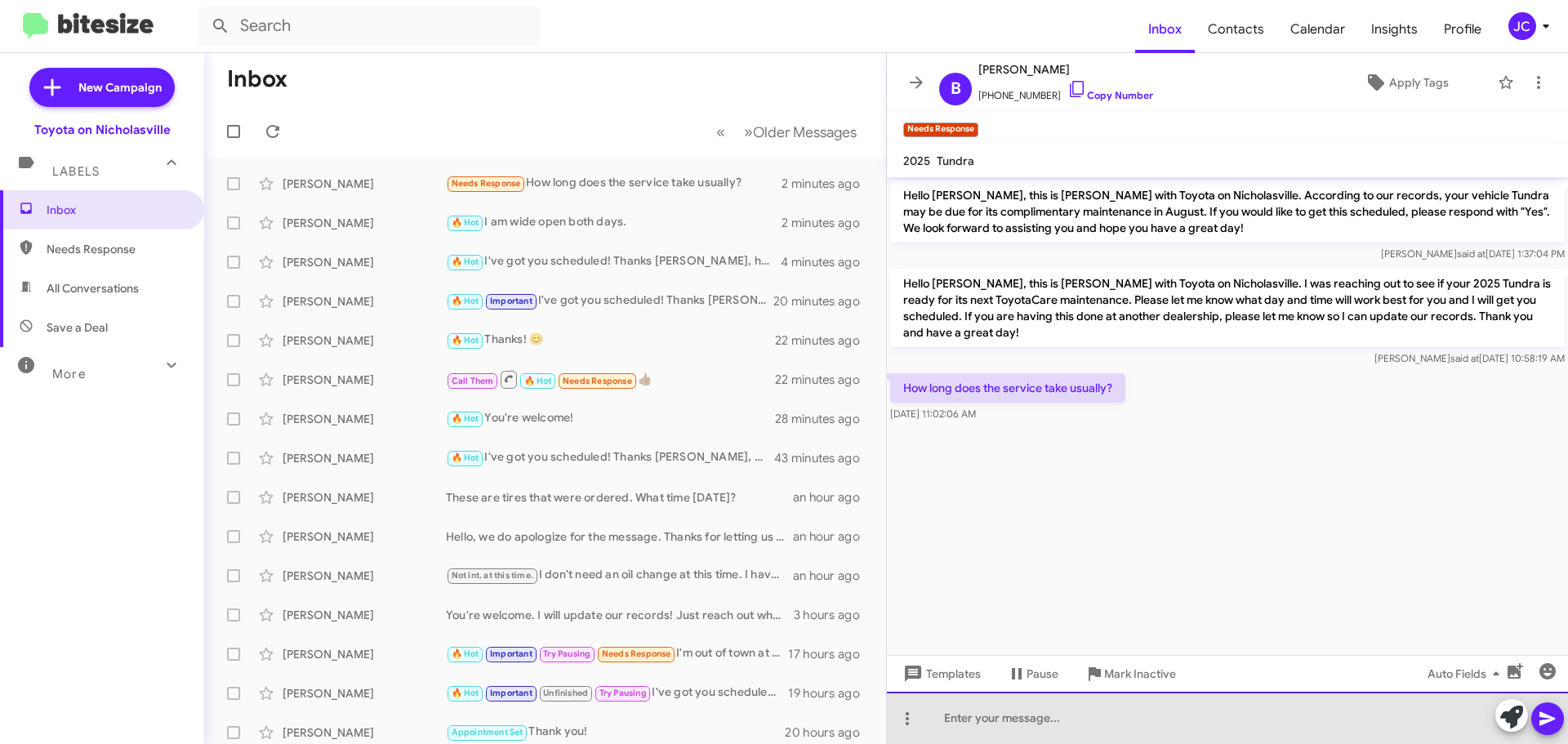
click at [993, 733] on div at bounding box center [1227, 718] width 681 height 52
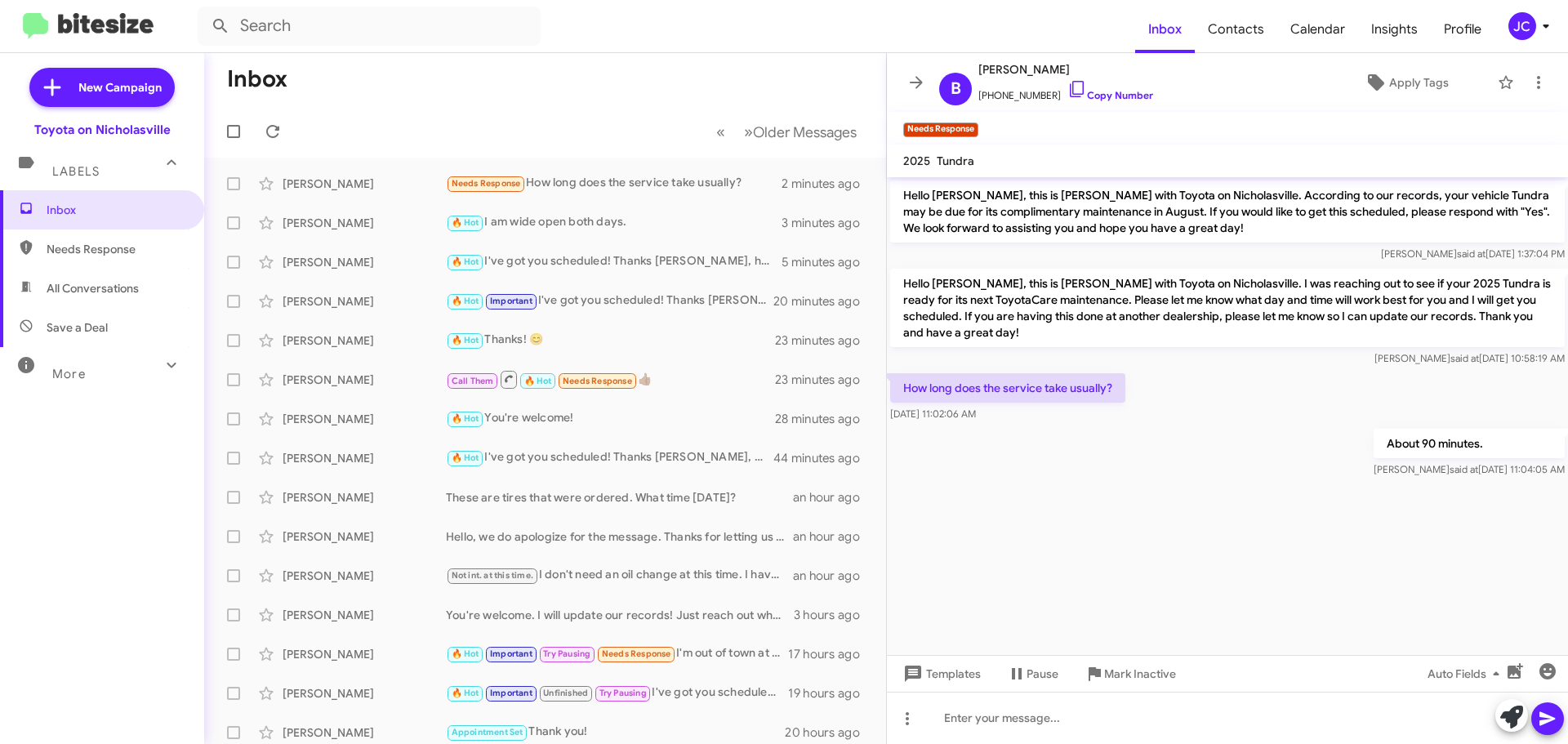
drag, startPoint x: 101, startPoint y: 219, endPoint x: 94, endPoint y: 254, distance: 35.7
click at [101, 219] on span "Inbox" at bounding box center [102, 210] width 204 height 40
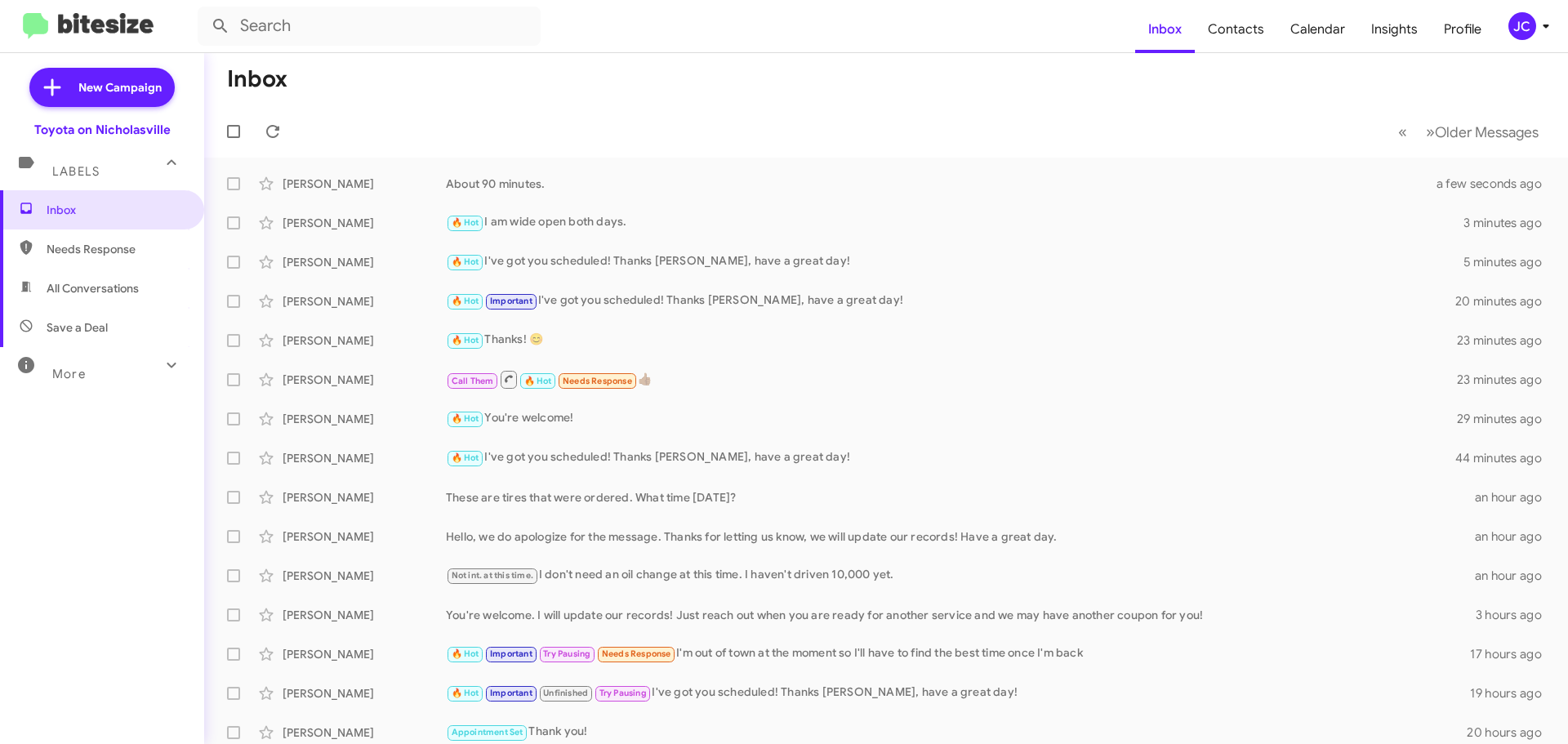
click at [108, 277] on span "All Conversations" at bounding box center [102, 288] width 204 height 40
type input "in:all-conversations"
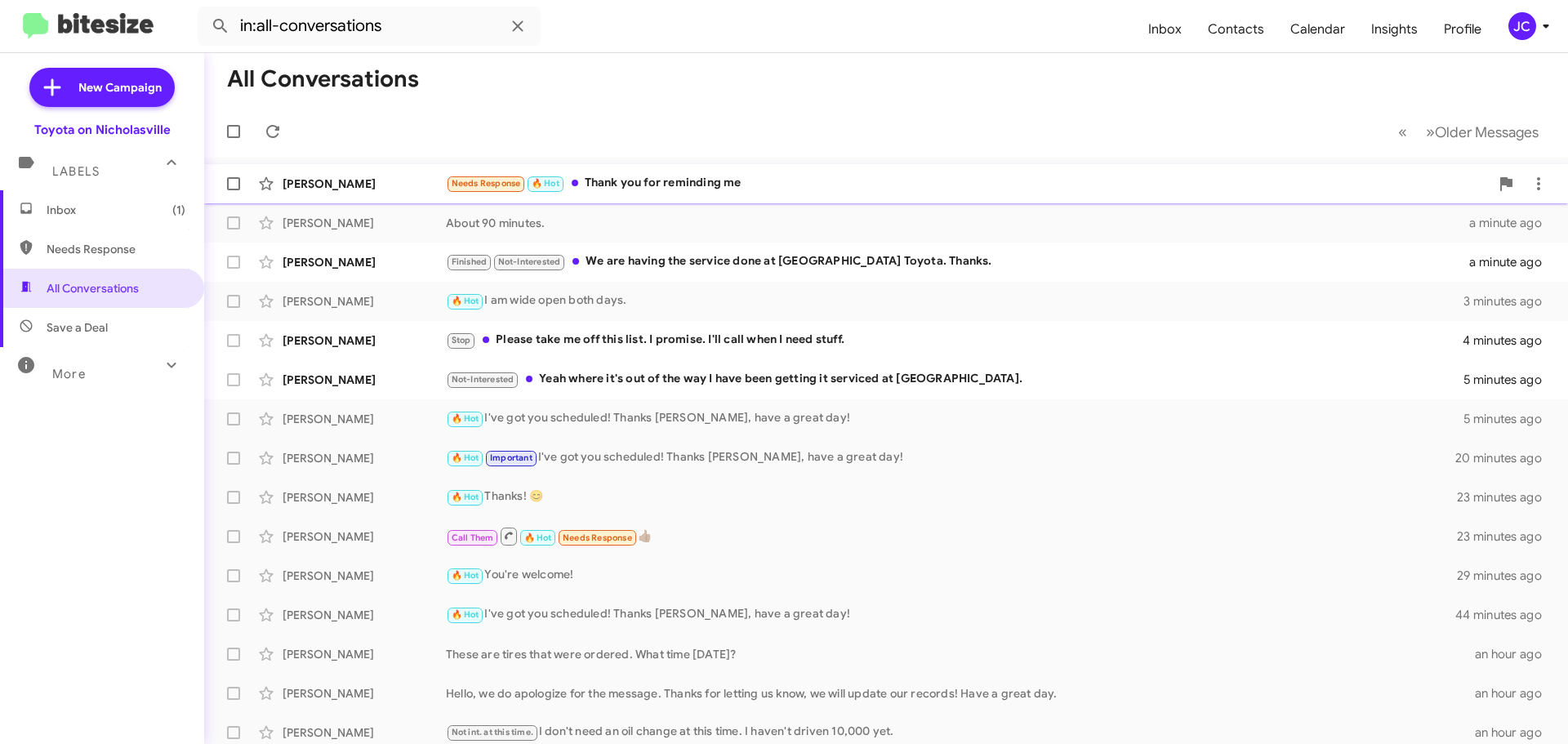
click at [353, 188] on div "[PERSON_NAME]" at bounding box center [364, 183] width 164 height 16
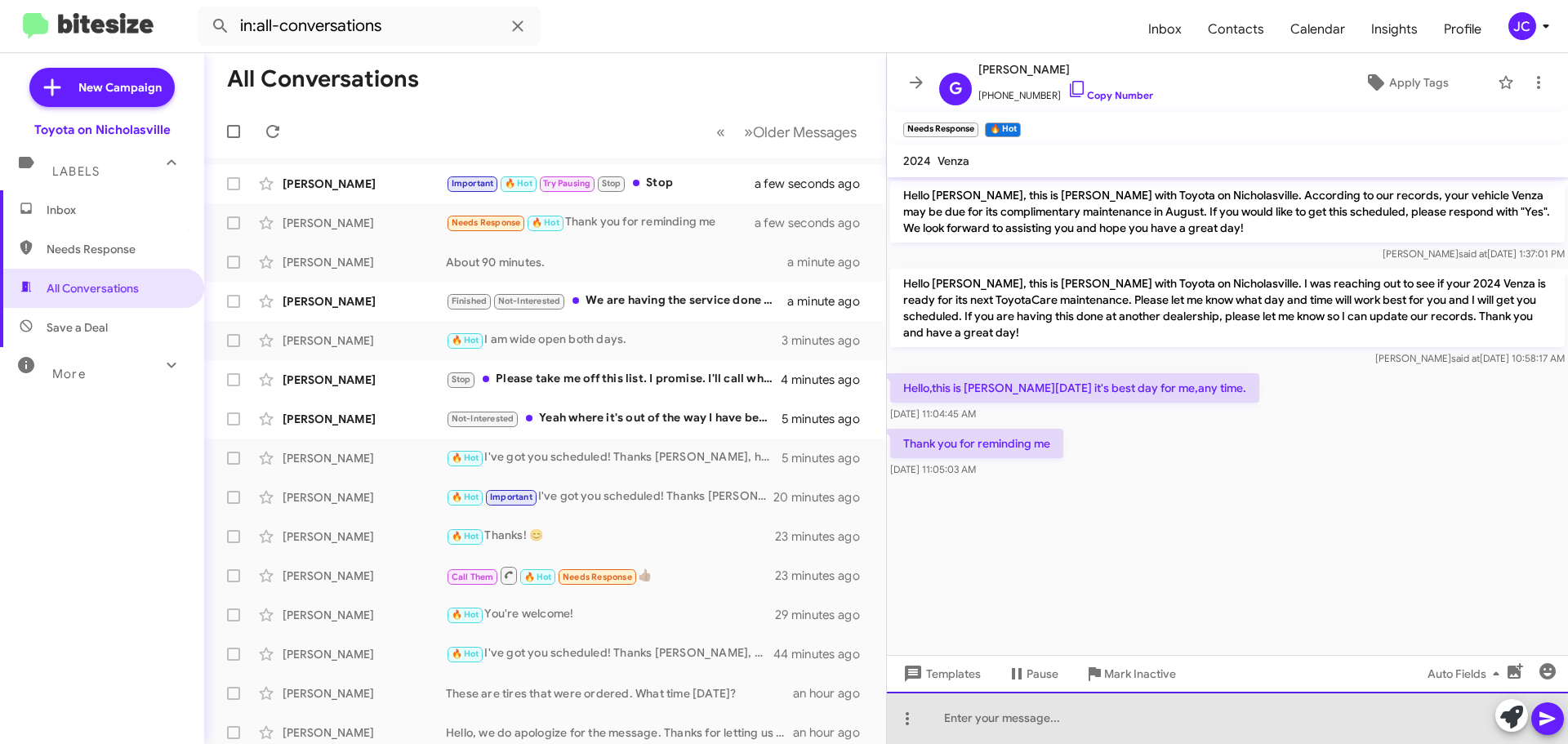
click at [1038, 737] on div at bounding box center [1227, 718] width 681 height 52
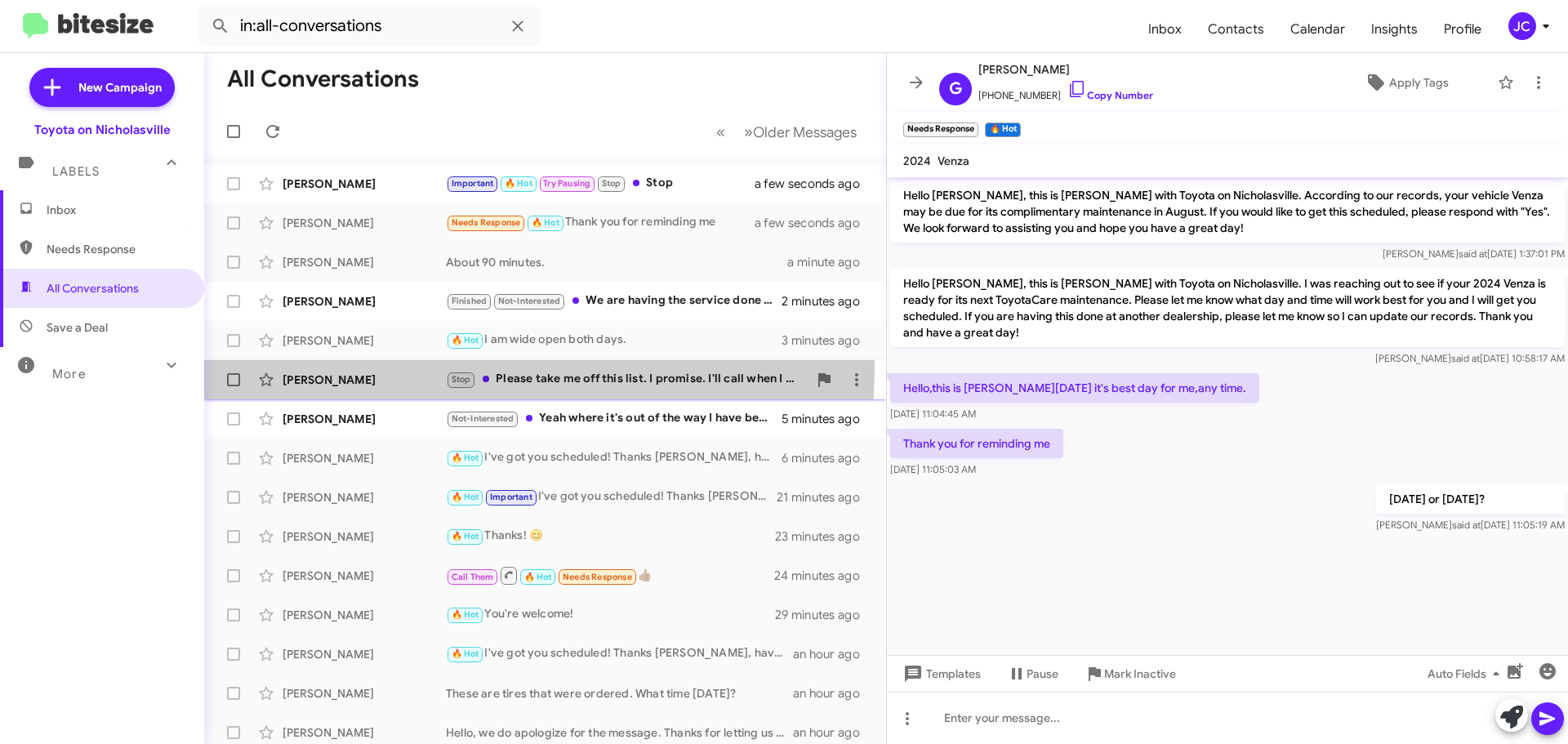
click at [349, 367] on div "[PERSON_NAME] Stop Please take me off this list. I promise. I'll call when I ne…" at bounding box center [545, 379] width 656 height 33
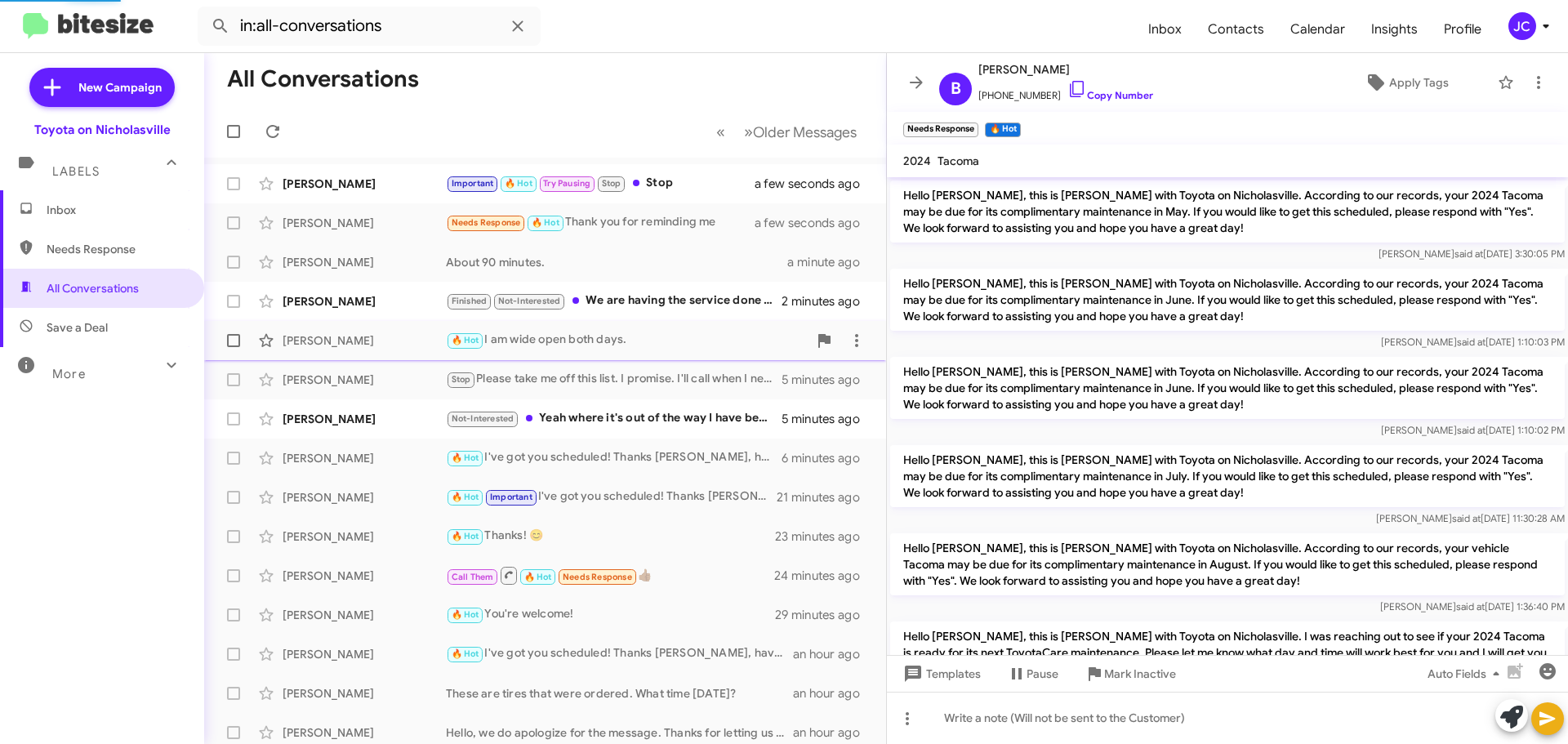
scroll to position [152, 0]
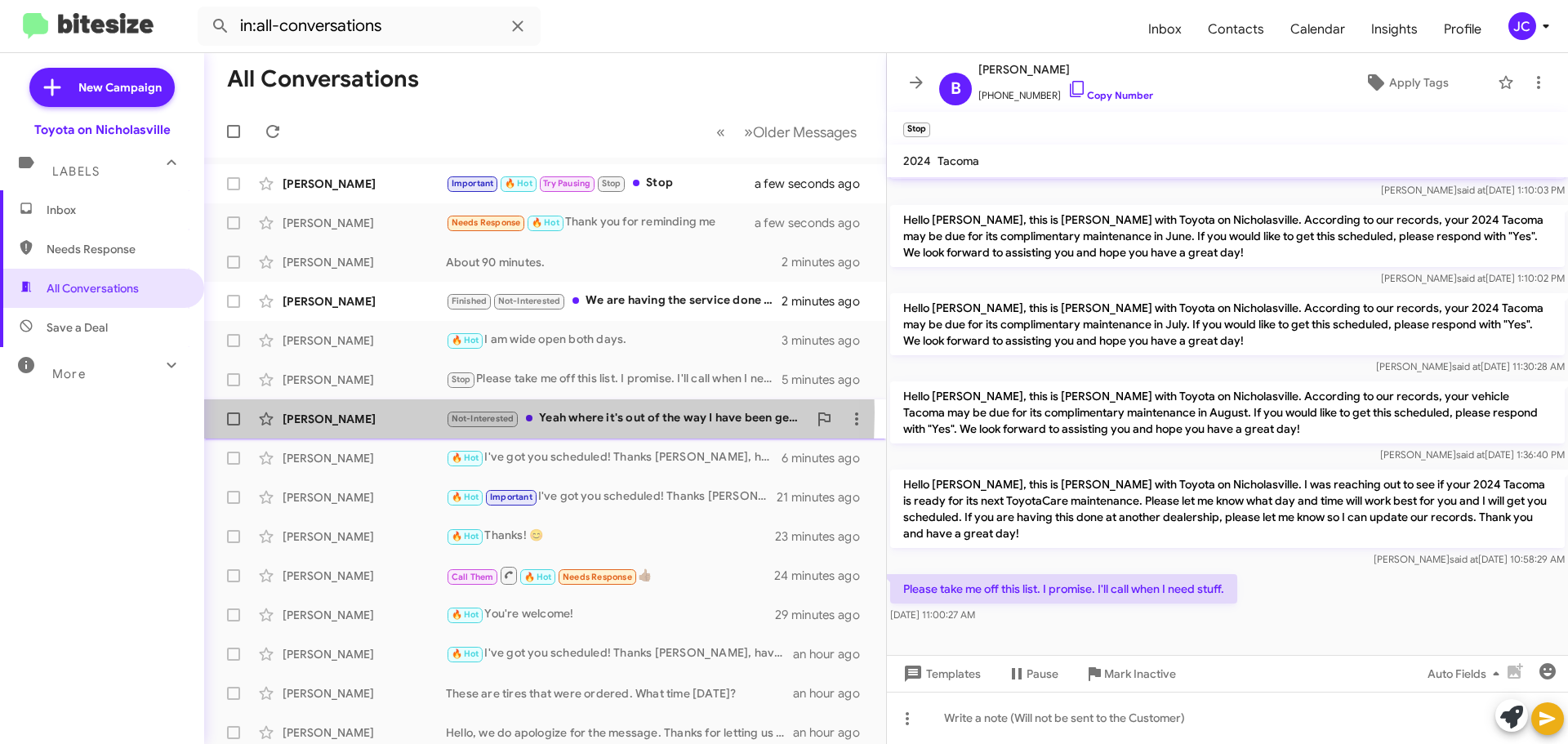
click at [348, 412] on div "[PERSON_NAME]" at bounding box center [364, 418] width 164 height 16
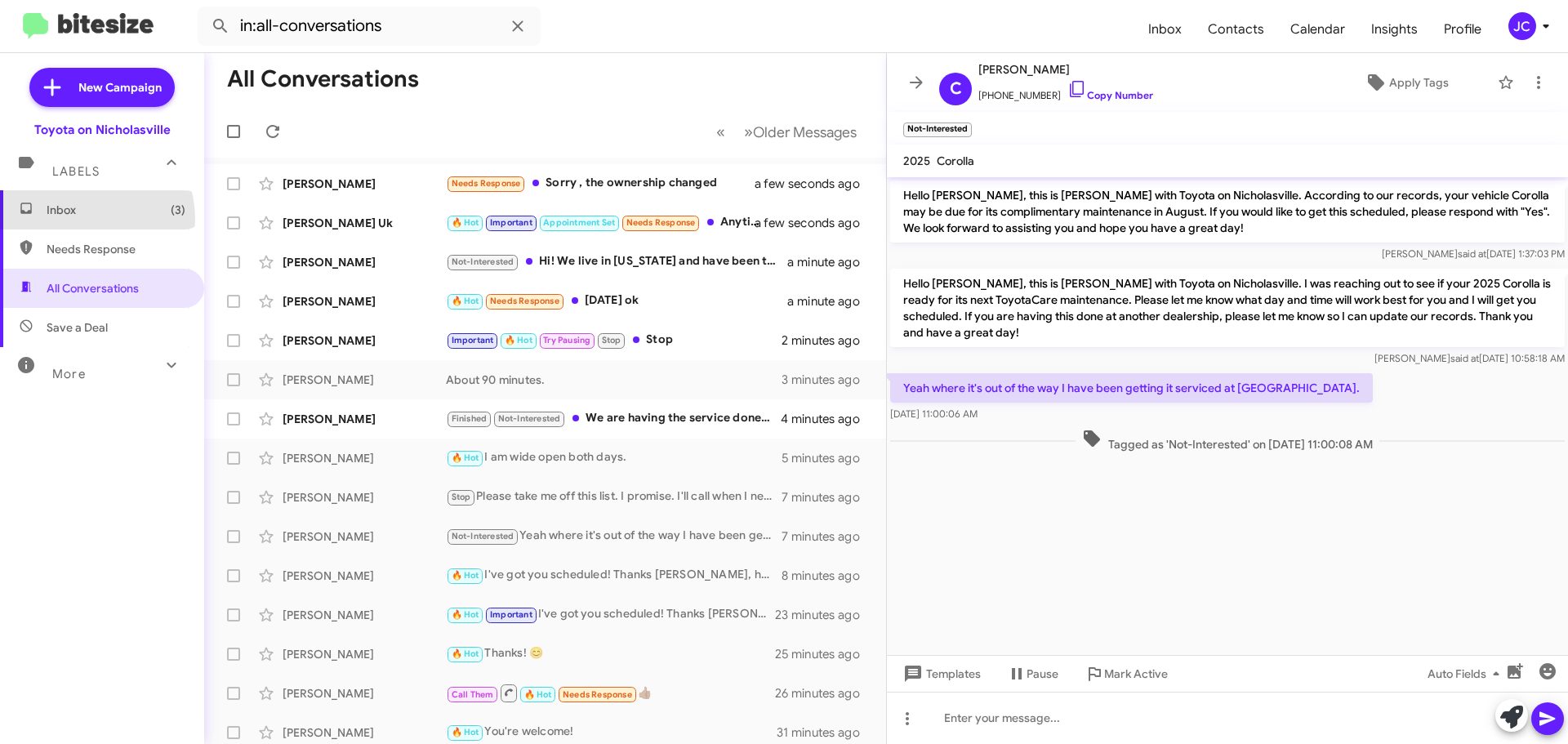
click at [78, 219] on span "Inbox (3)" at bounding box center [102, 210] width 204 height 40
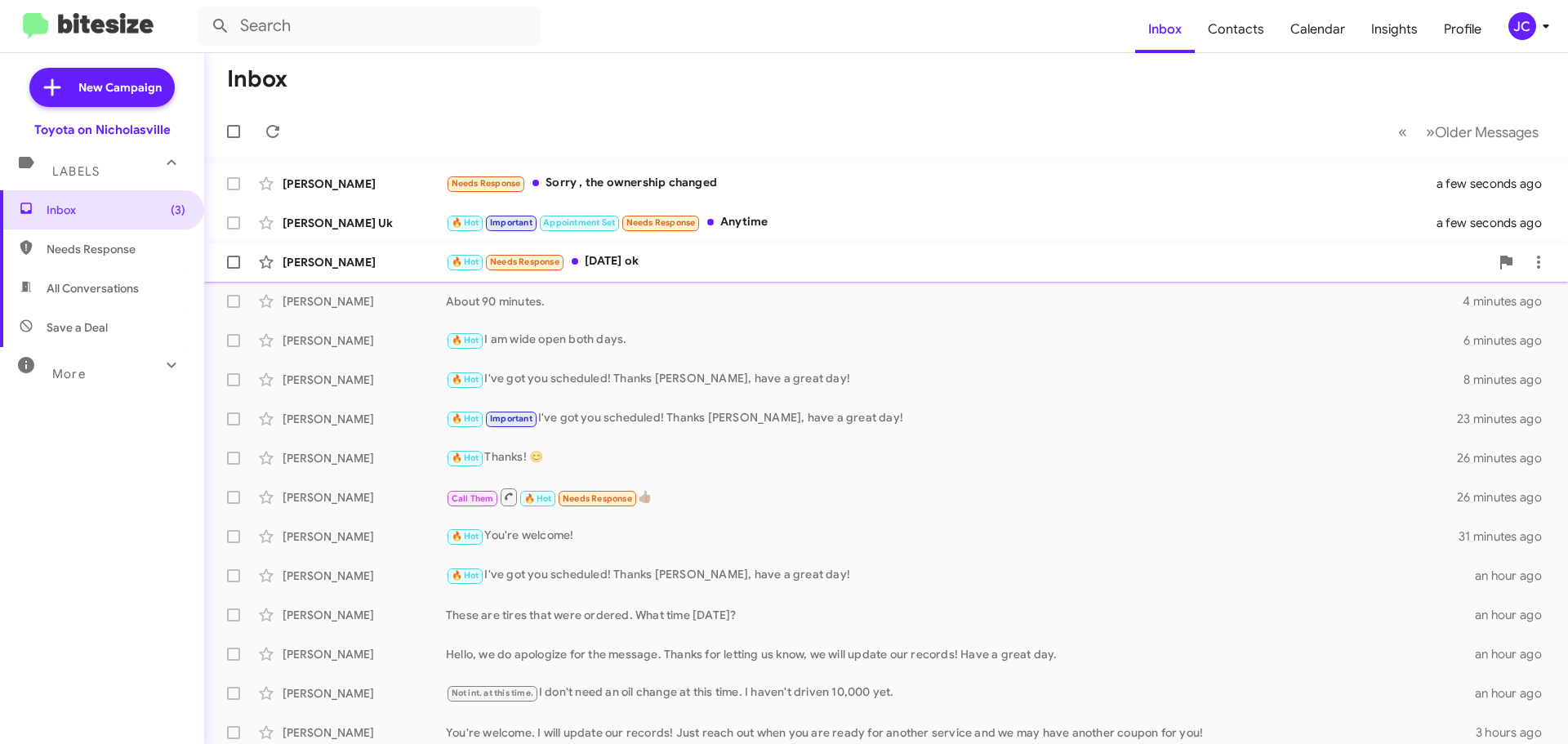
click at [322, 267] on div "[PERSON_NAME]" at bounding box center [364, 261] width 164 height 16
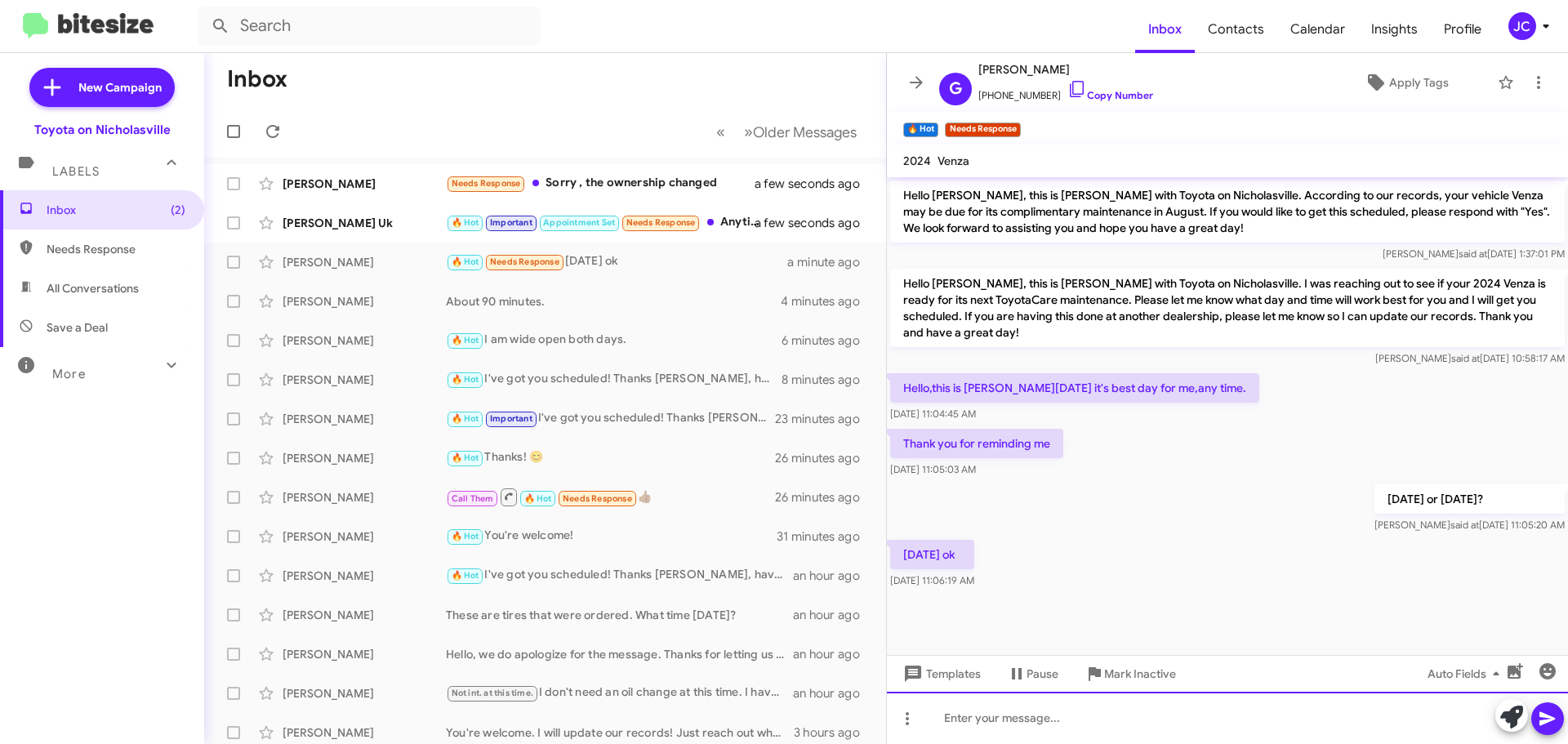
click at [1014, 720] on div at bounding box center [1227, 718] width 681 height 52
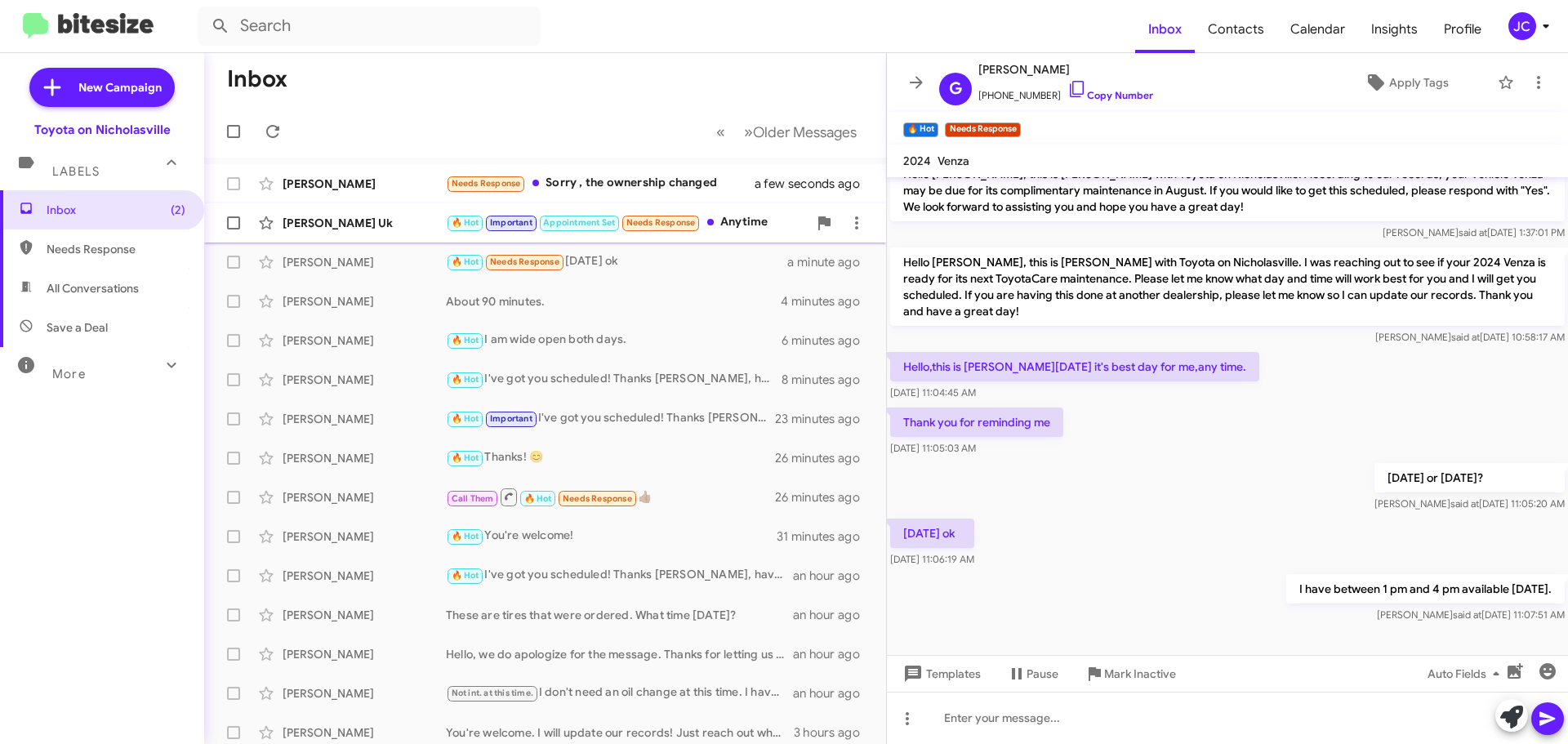
click at [341, 212] on div "[PERSON_NAME] Uk 🔥 Hot Important Appointment Set Needs Response Anytime a minut…" at bounding box center [545, 222] width 656 height 33
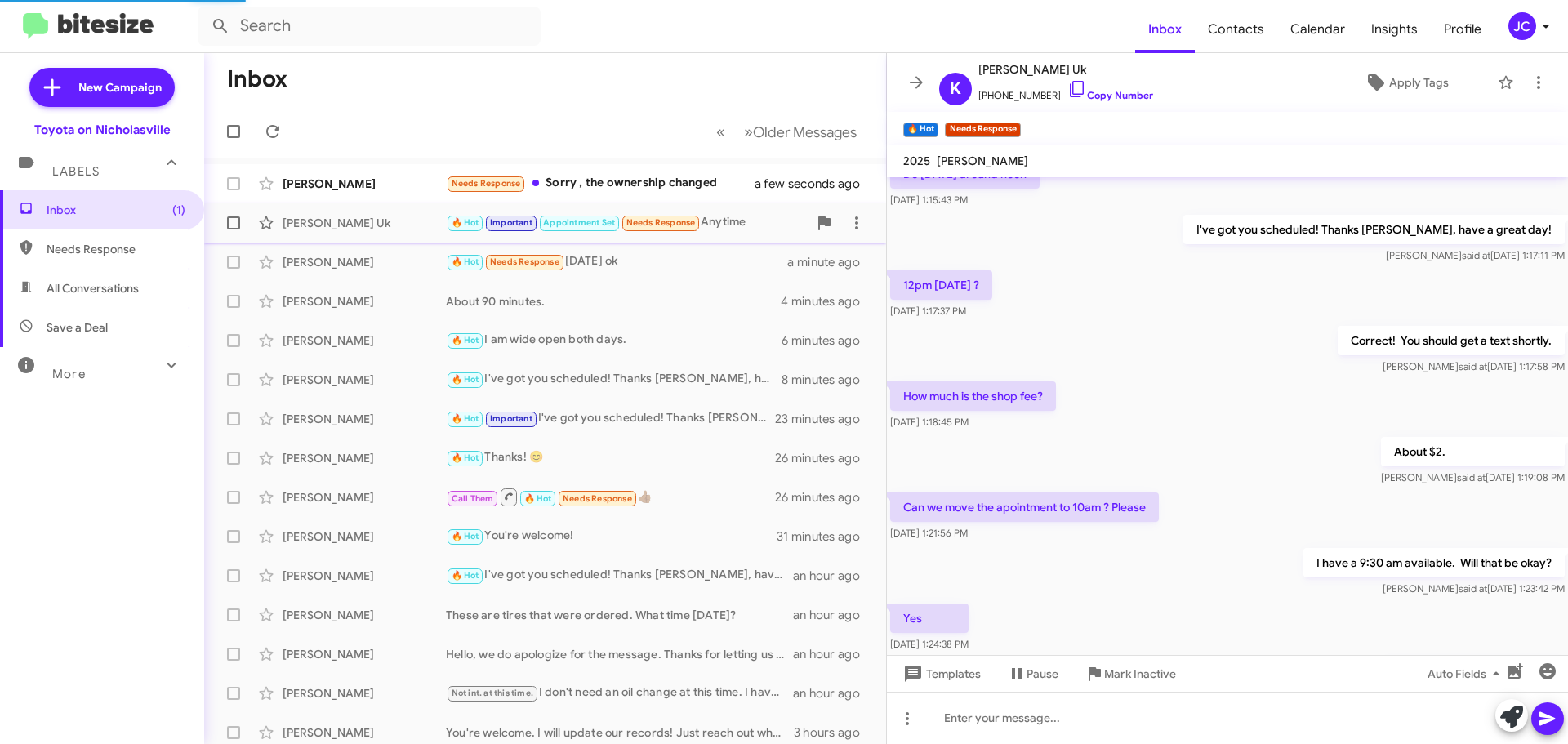
scroll to position [1560, 0]
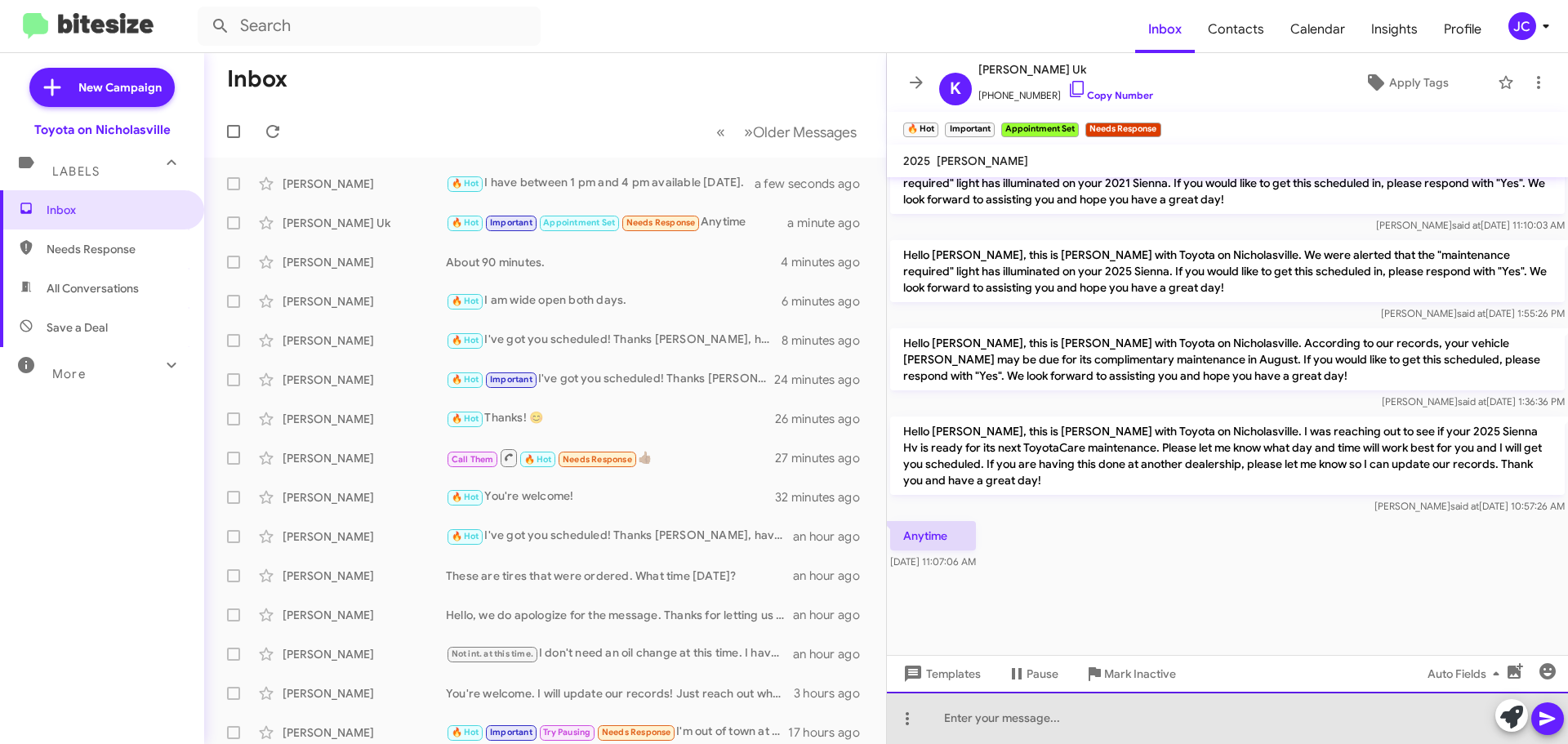
click at [1006, 720] on div at bounding box center [1227, 718] width 681 height 52
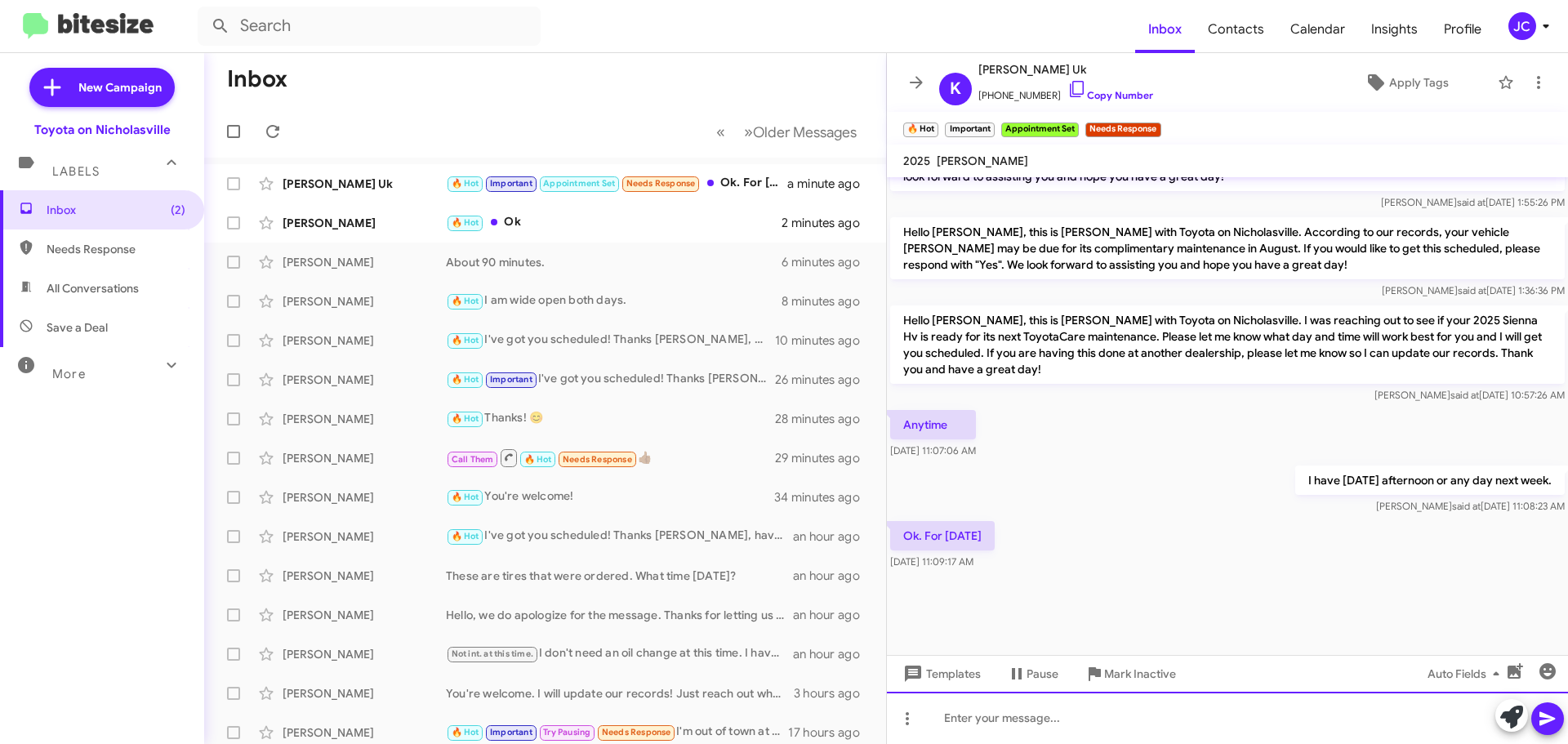
click at [1002, 728] on div at bounding box center [1227, 718] width 681 height 52
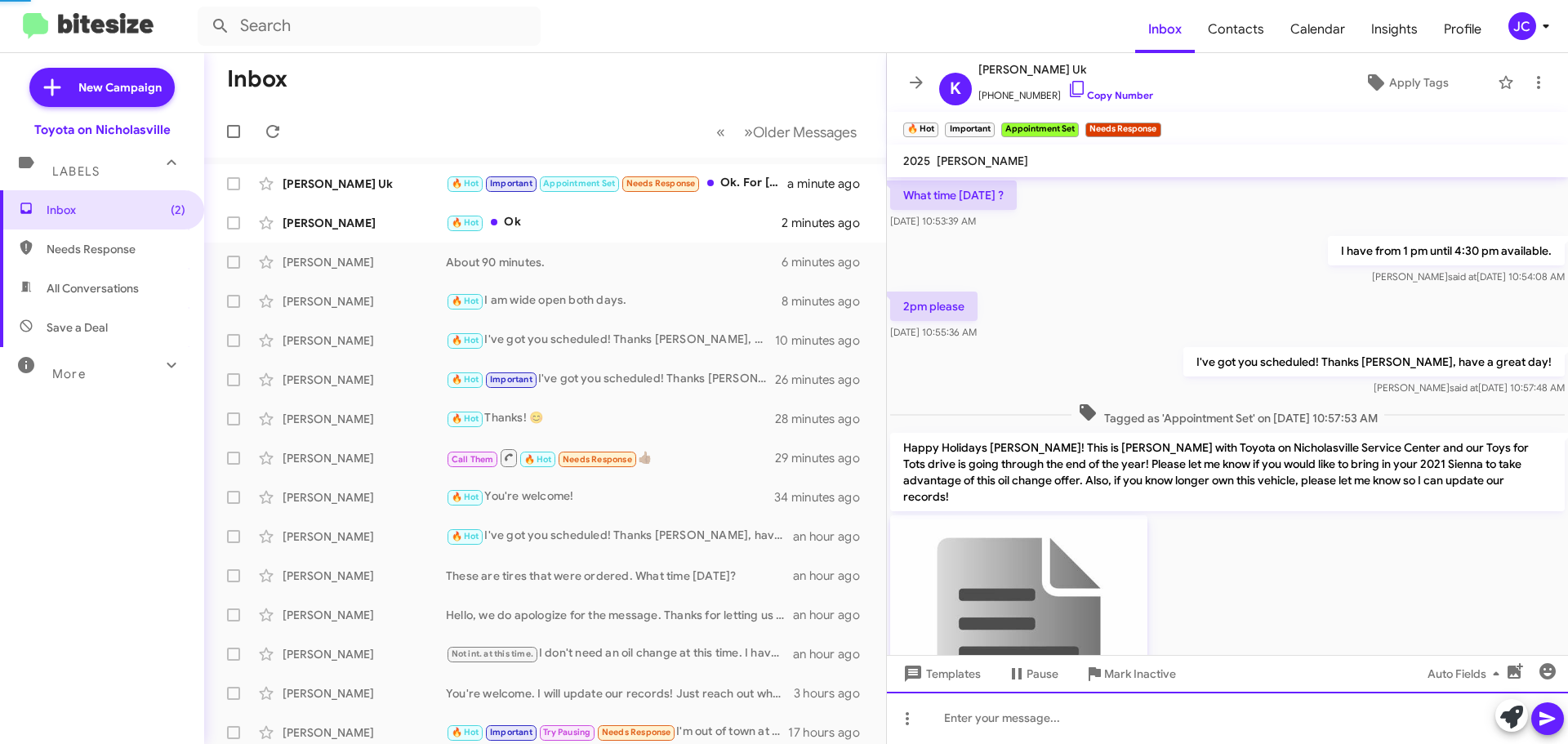
scroll to position [82, 0]
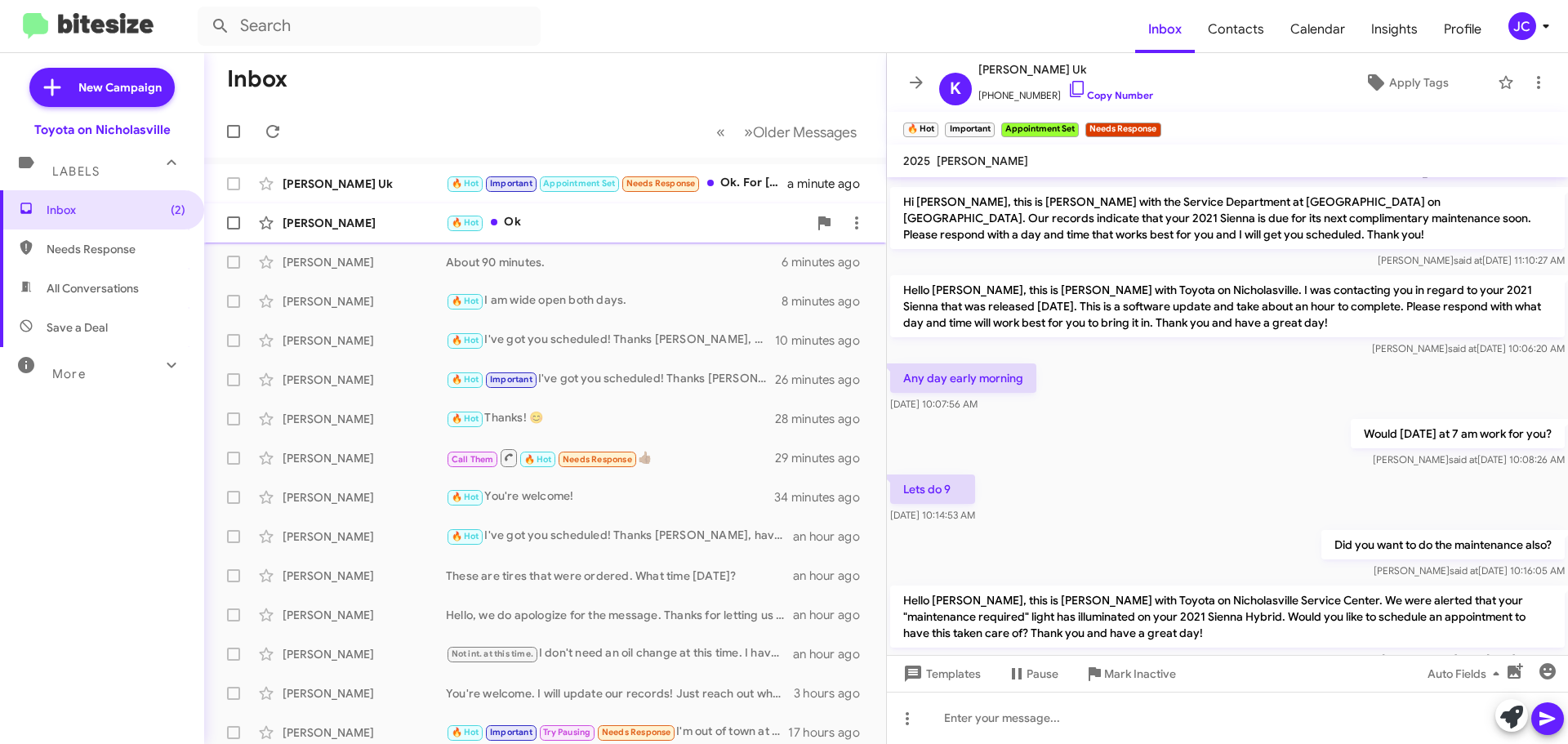
click at [356, 227] on div "[PERSON_NAME]" at bounding box center [364, 222] width 164 height 16
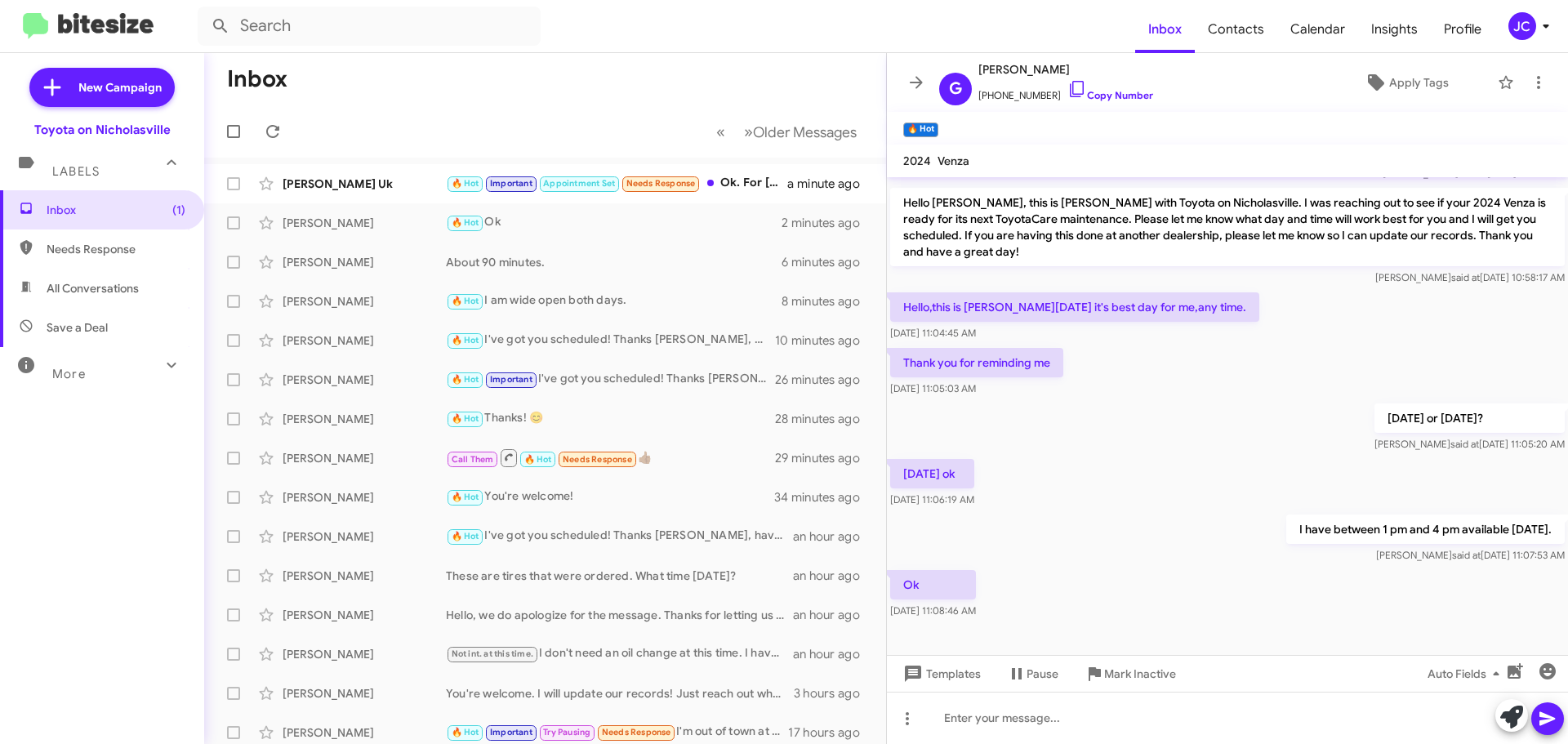
scroll to position [81, 0]
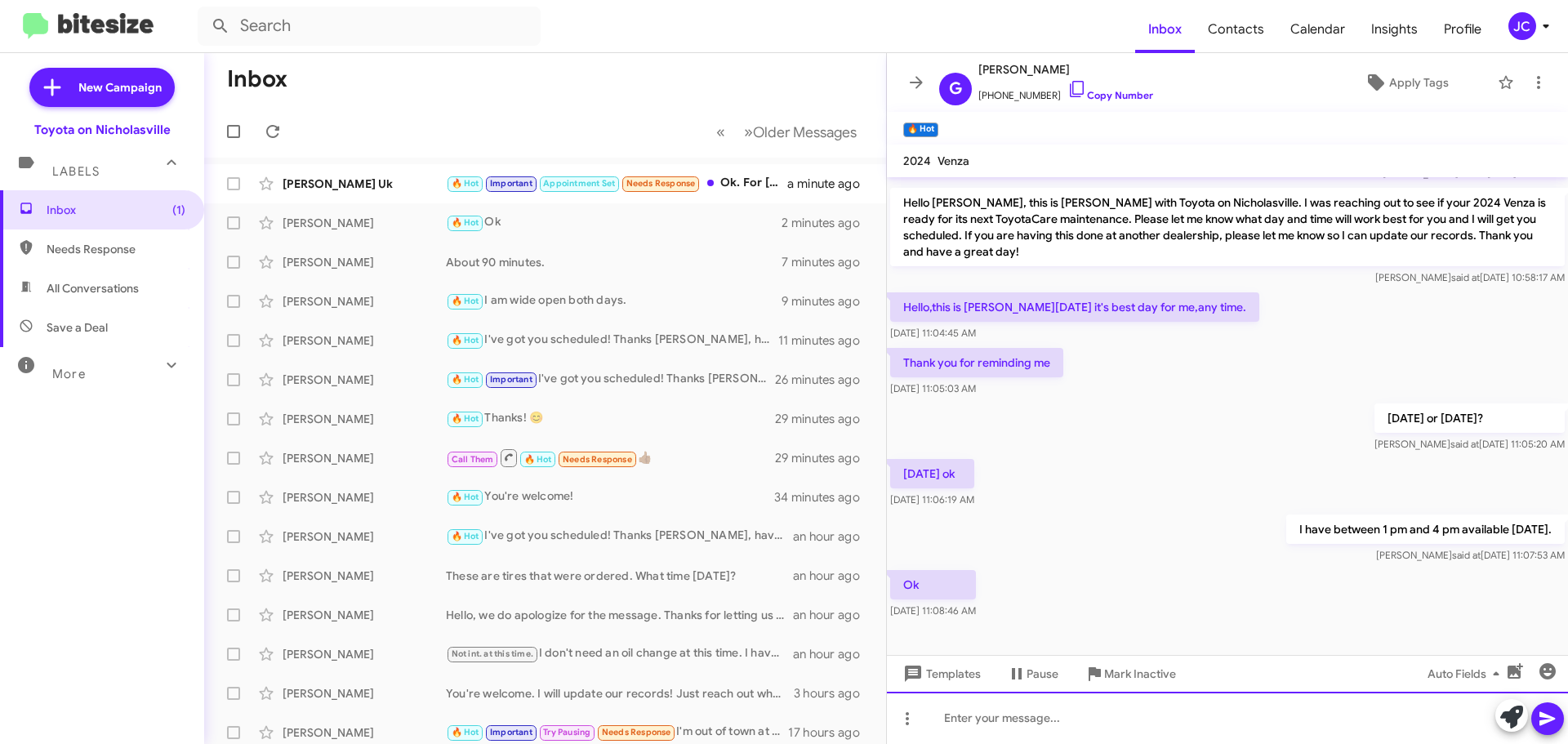
click at [1118, 719] on div at bounding box center [1227, 718] width 681 height 52
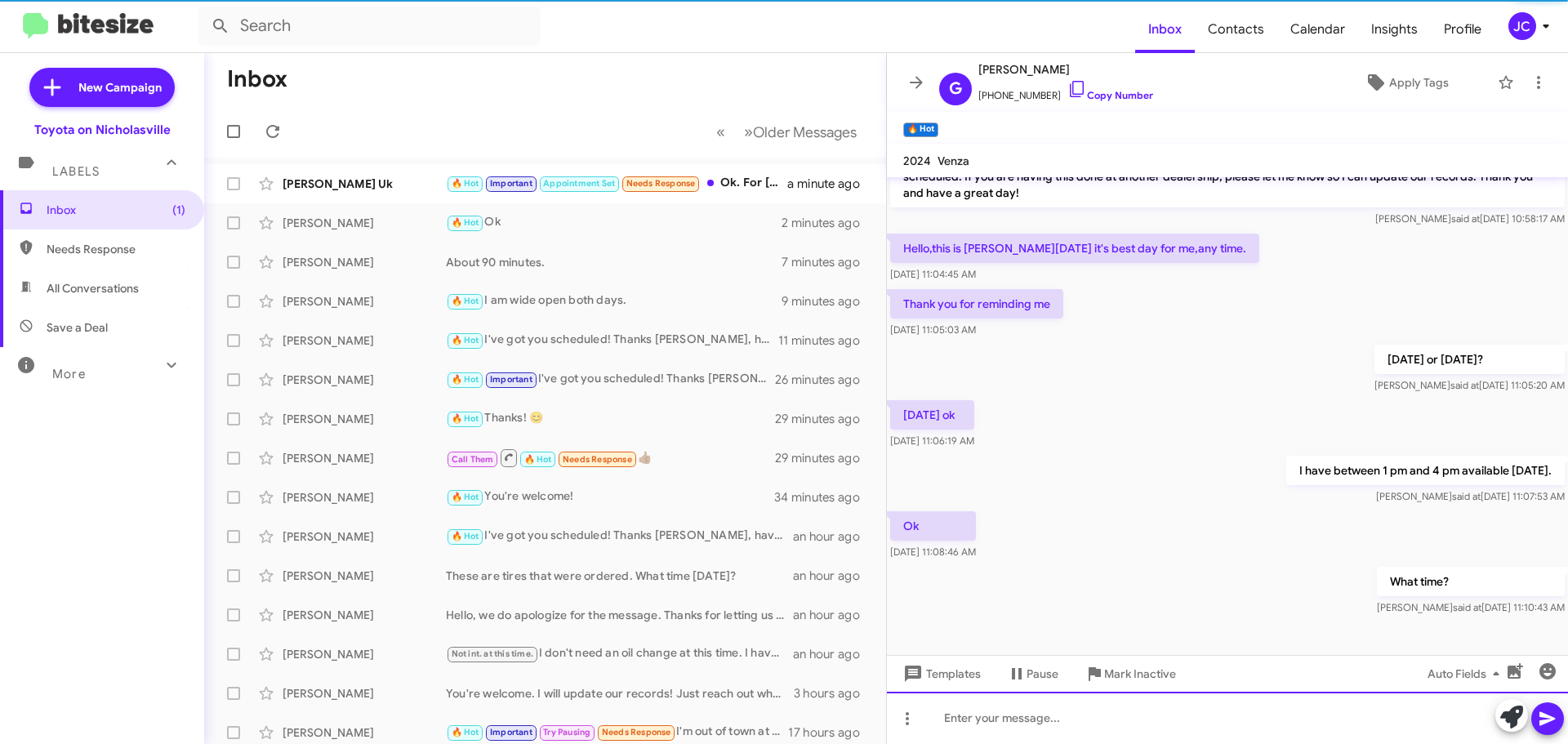
scroll to position [141, 0]
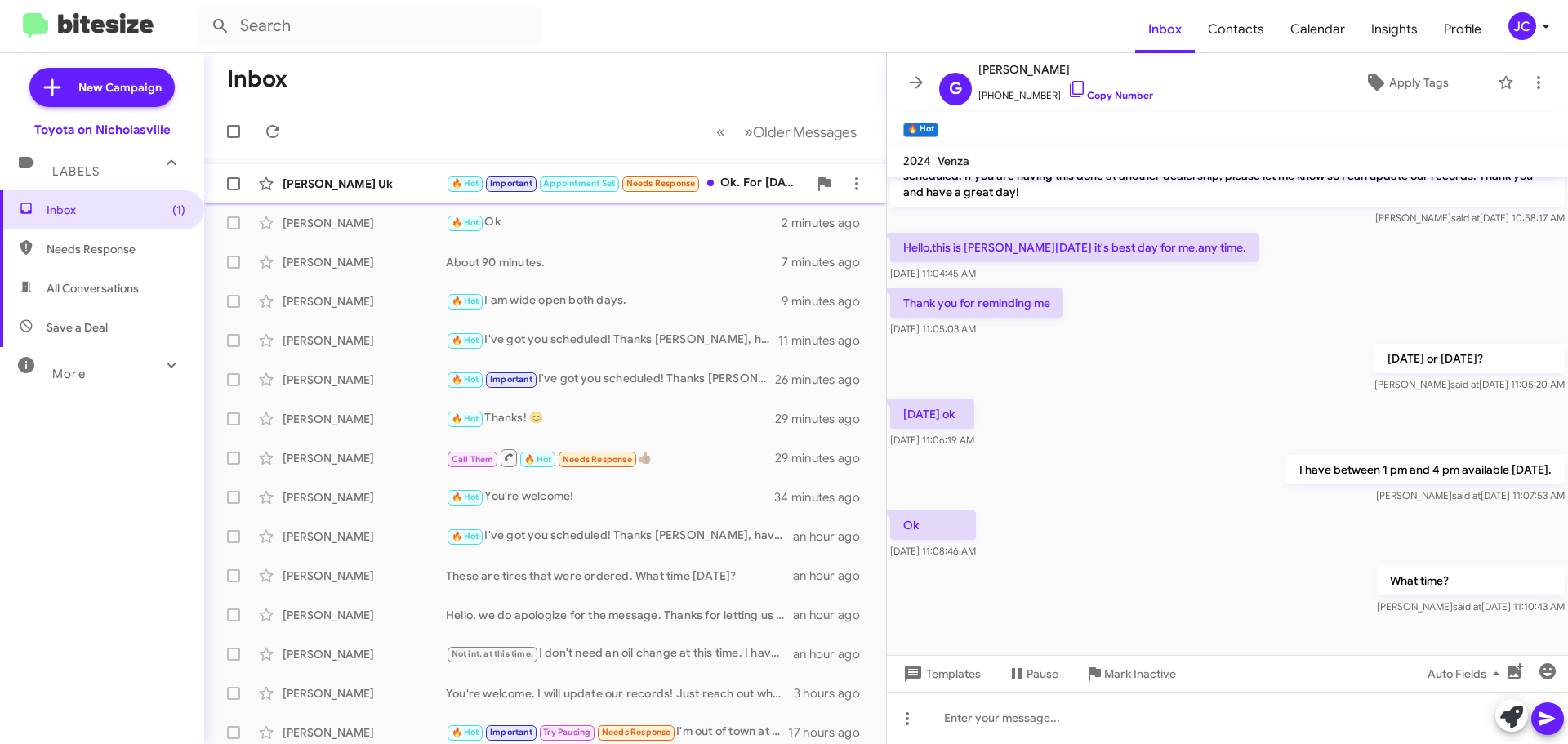
click at [361, 183] on div "[PERSON_NAME] Uk" at bounding box center [364, 183] width 164 height 16
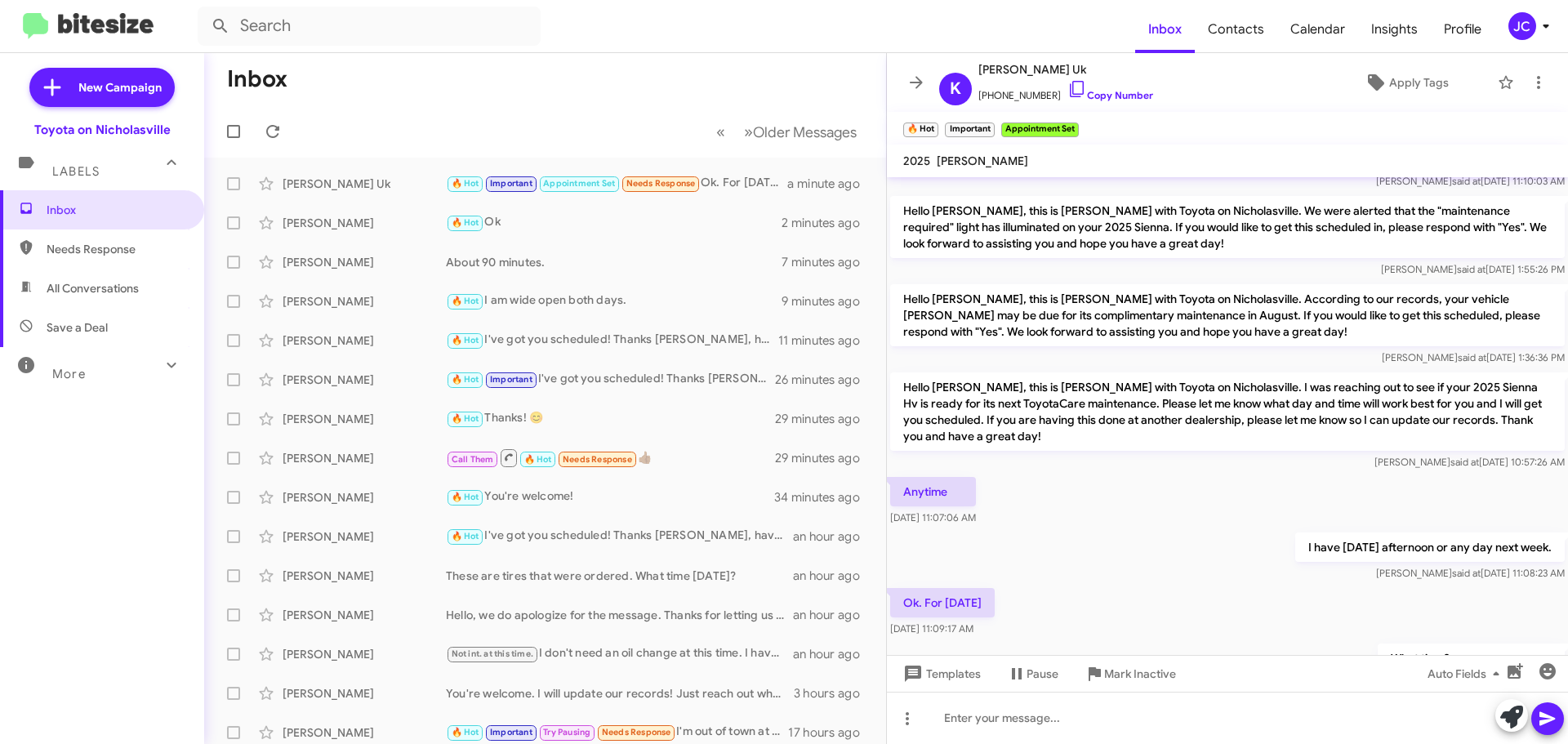
scroll to position [1560, 0]
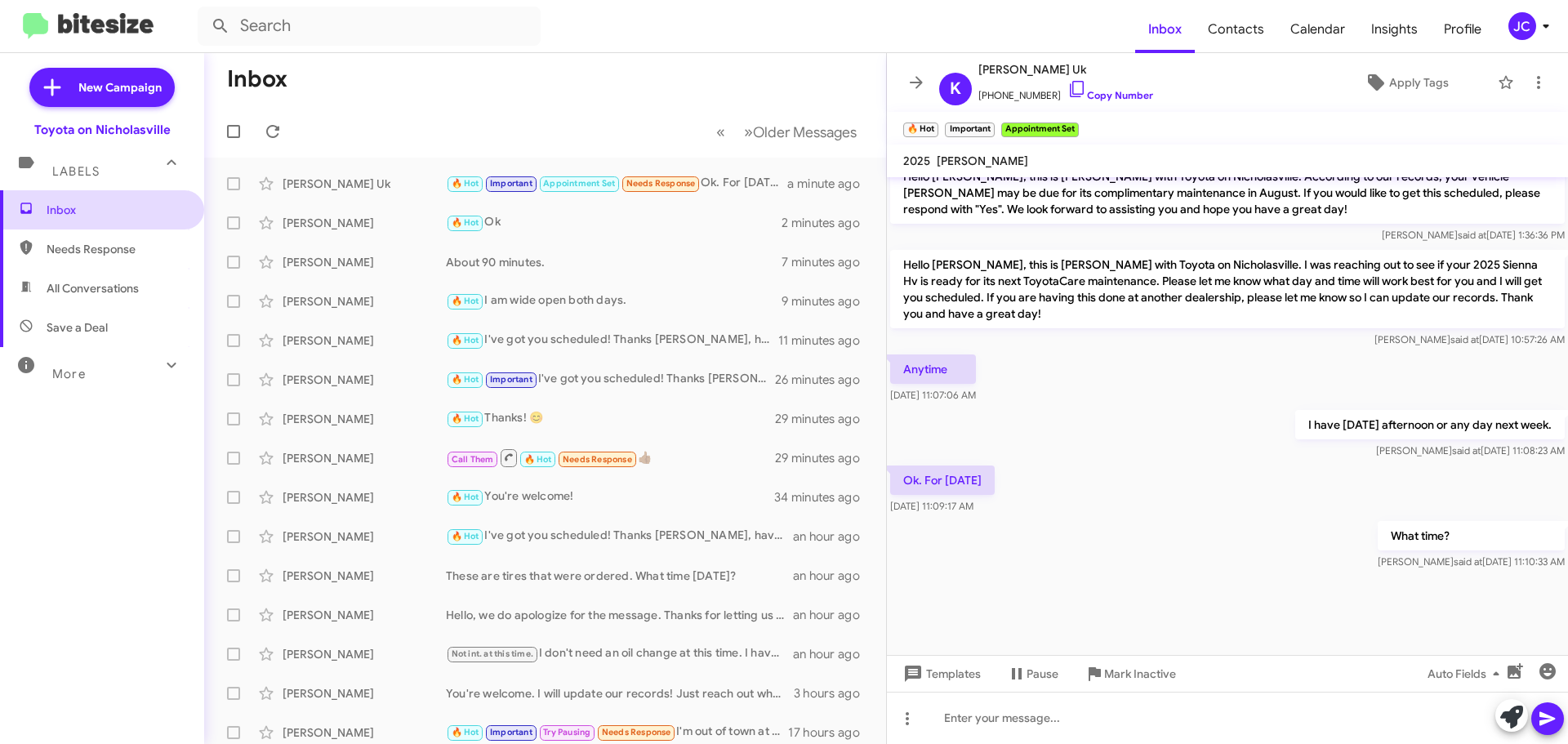
click at [96, 214] on span "Inbox" at bounding box center [115, 209] width 139 height 16
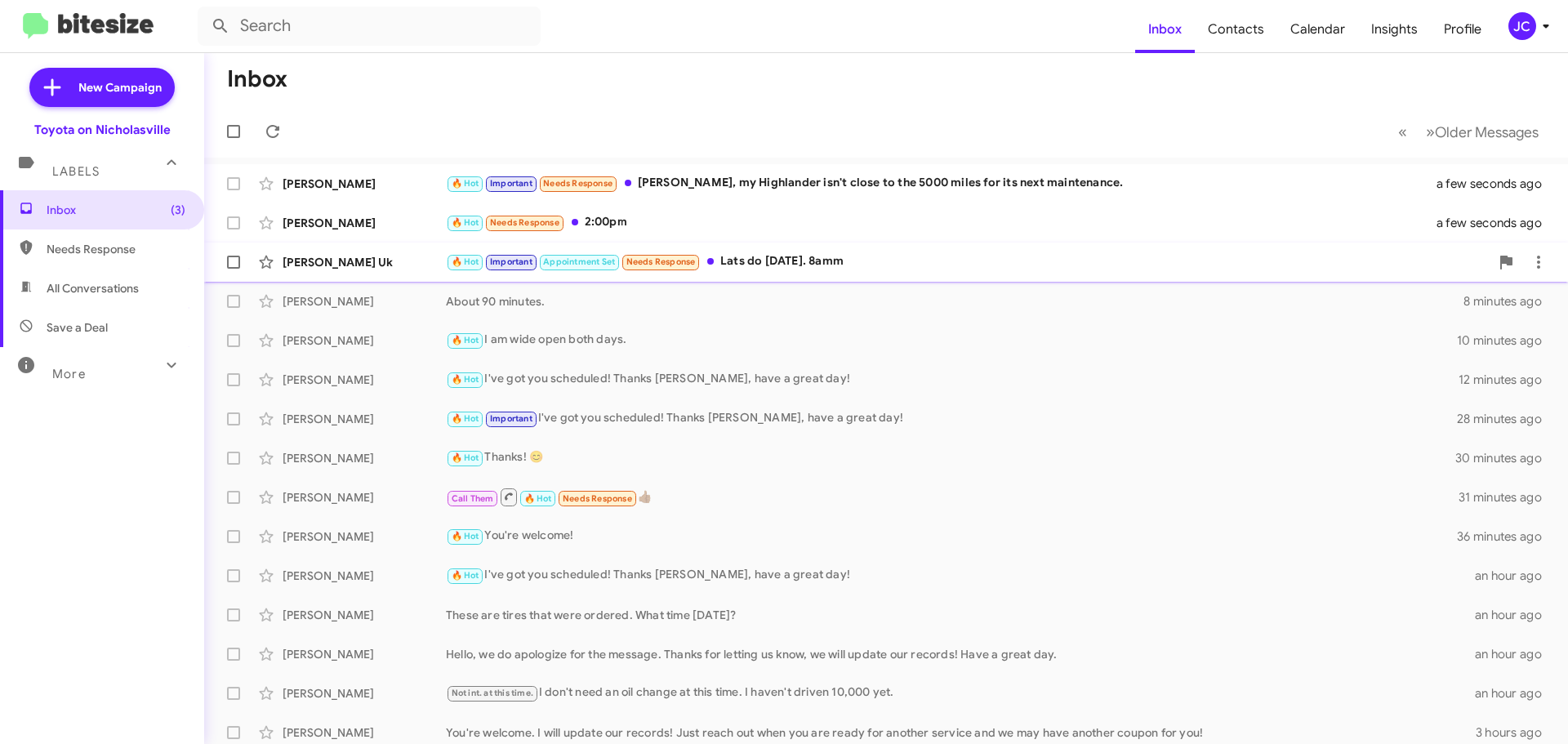
drag, startPoint x: 354, startPoint y: 261, endPoint x: 351, endPoint y: 250, distance: 11.4
click at [354, 261] on div "[PERSON_NAME] Uk" at bounding box center [364, 261] width 164 height 16
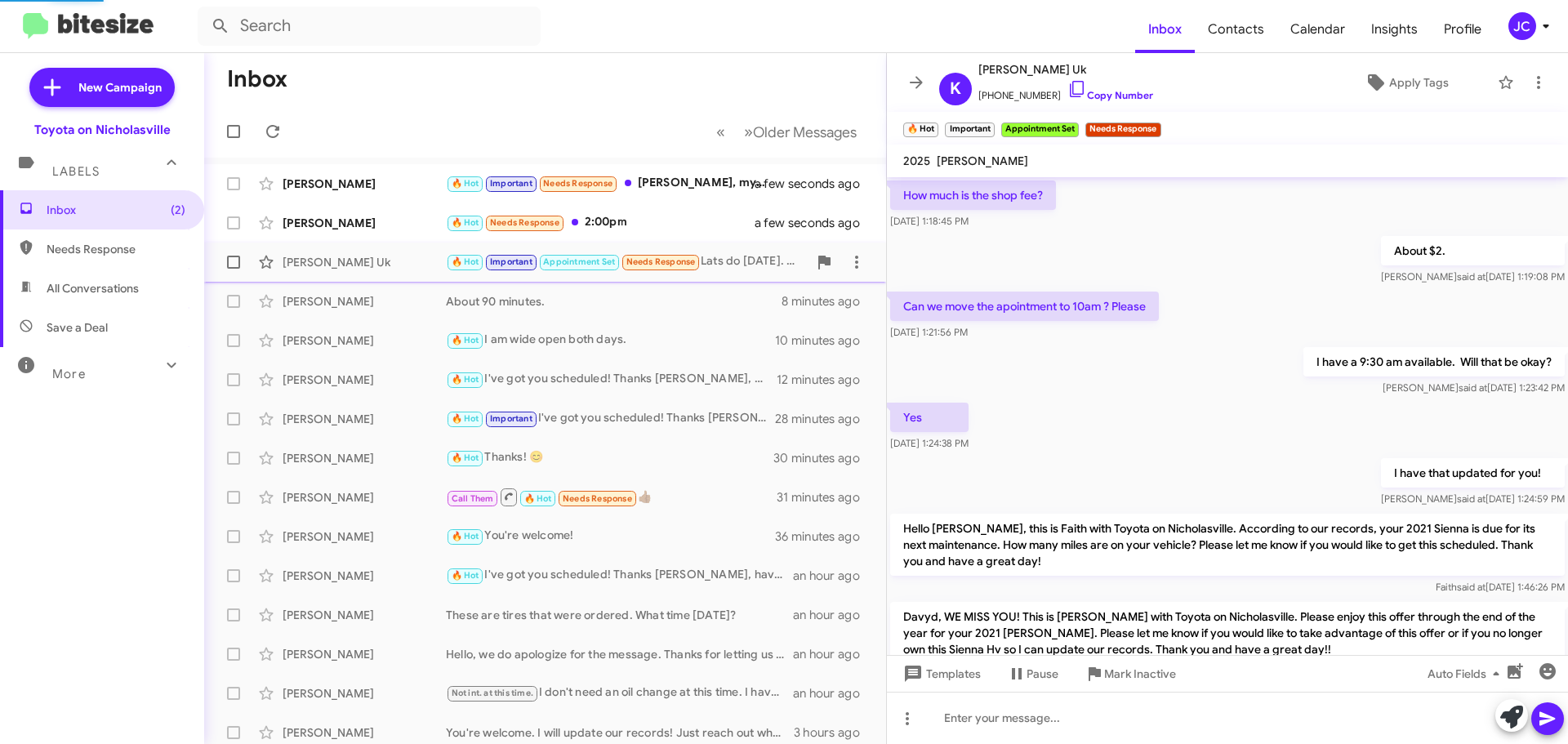
scroll to position [1560, 0]
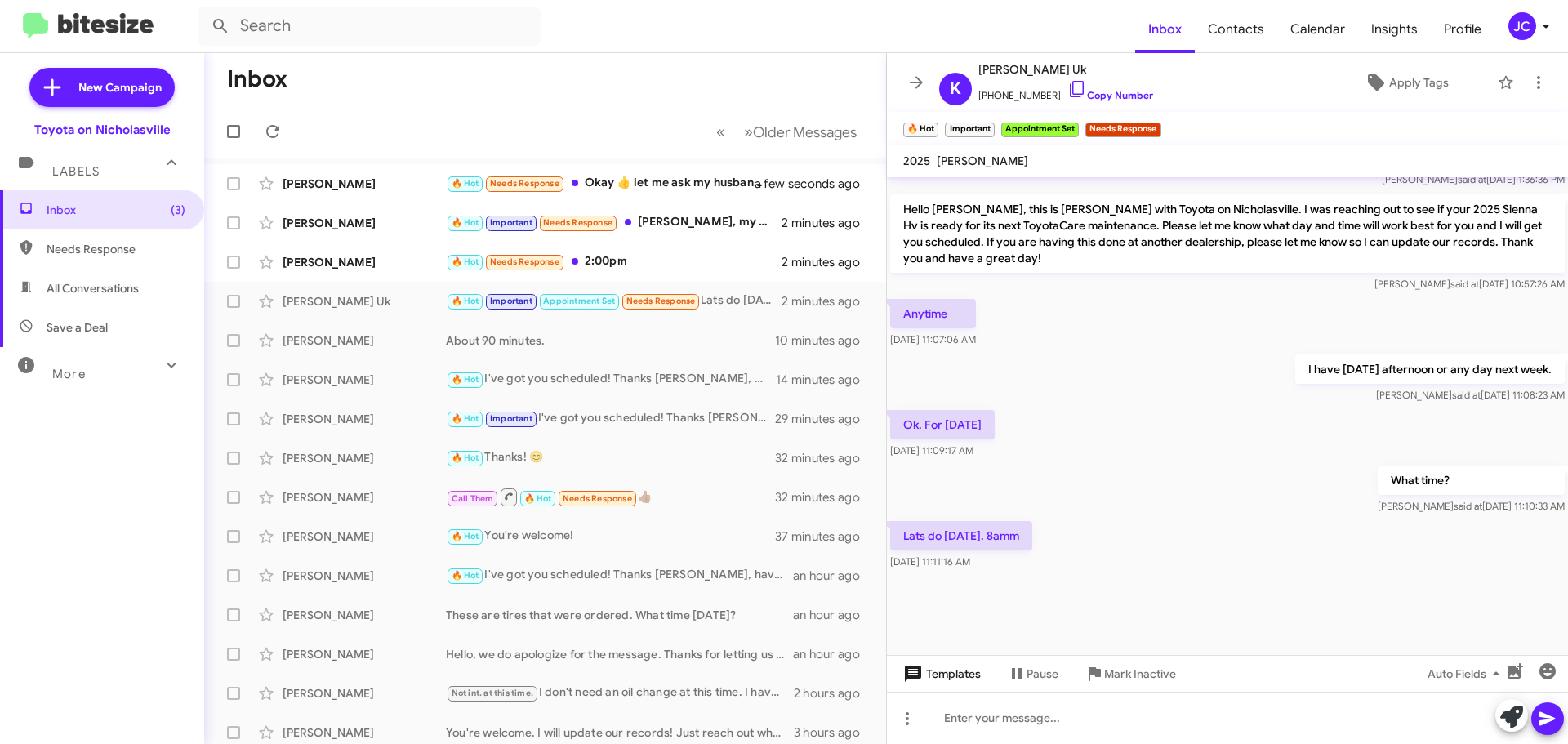
click at [945, 678] on span "Templates" at bounding box center [941, 673] width 81 height 29
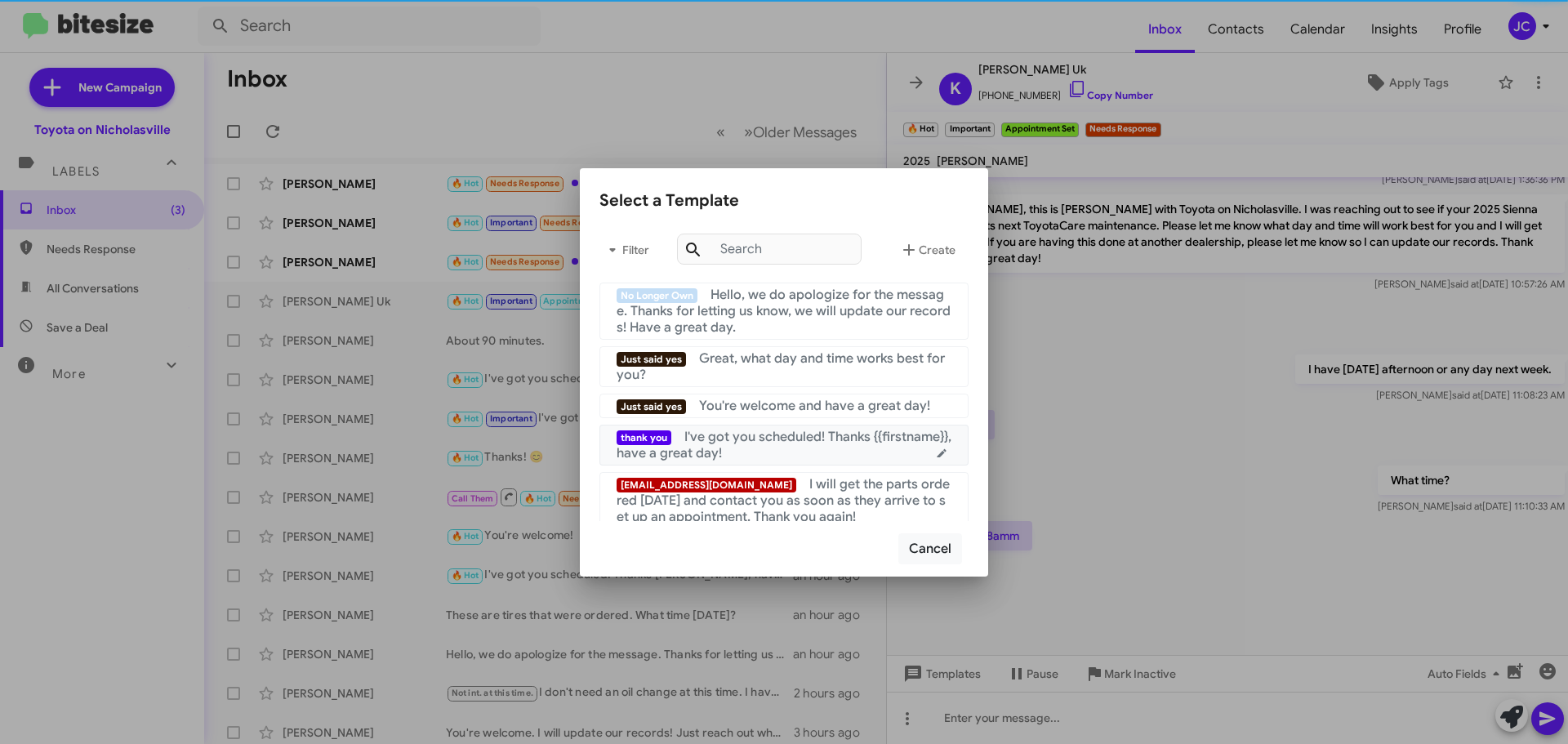
click at [731, 450] on span "I've got you scheduled! Thanks {{firstname}}, have a great day!" at bounding box center [784, 445] width 335 height 33
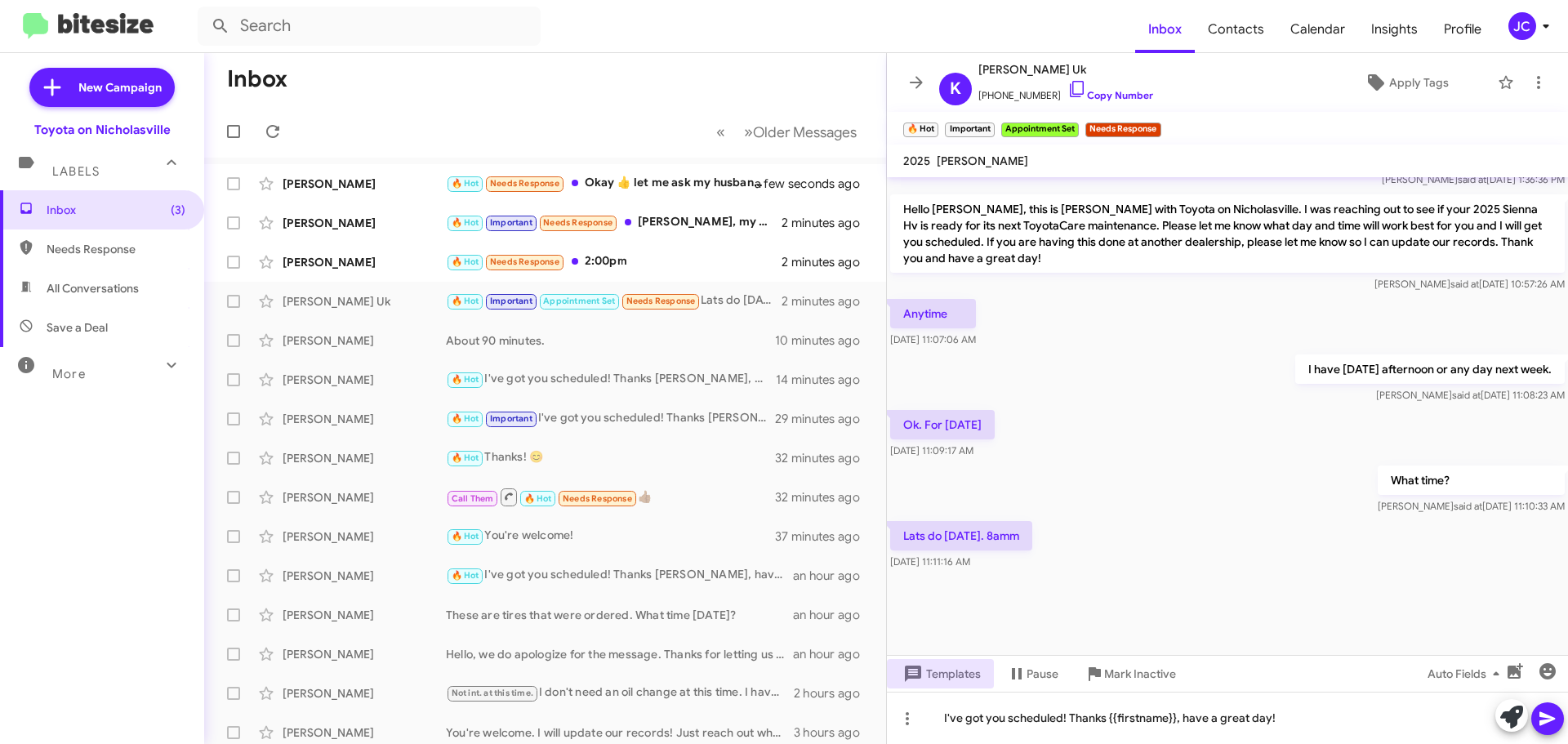
click at [1550, 712] on icon at bounding box center [1548, 718] width 19 height 19
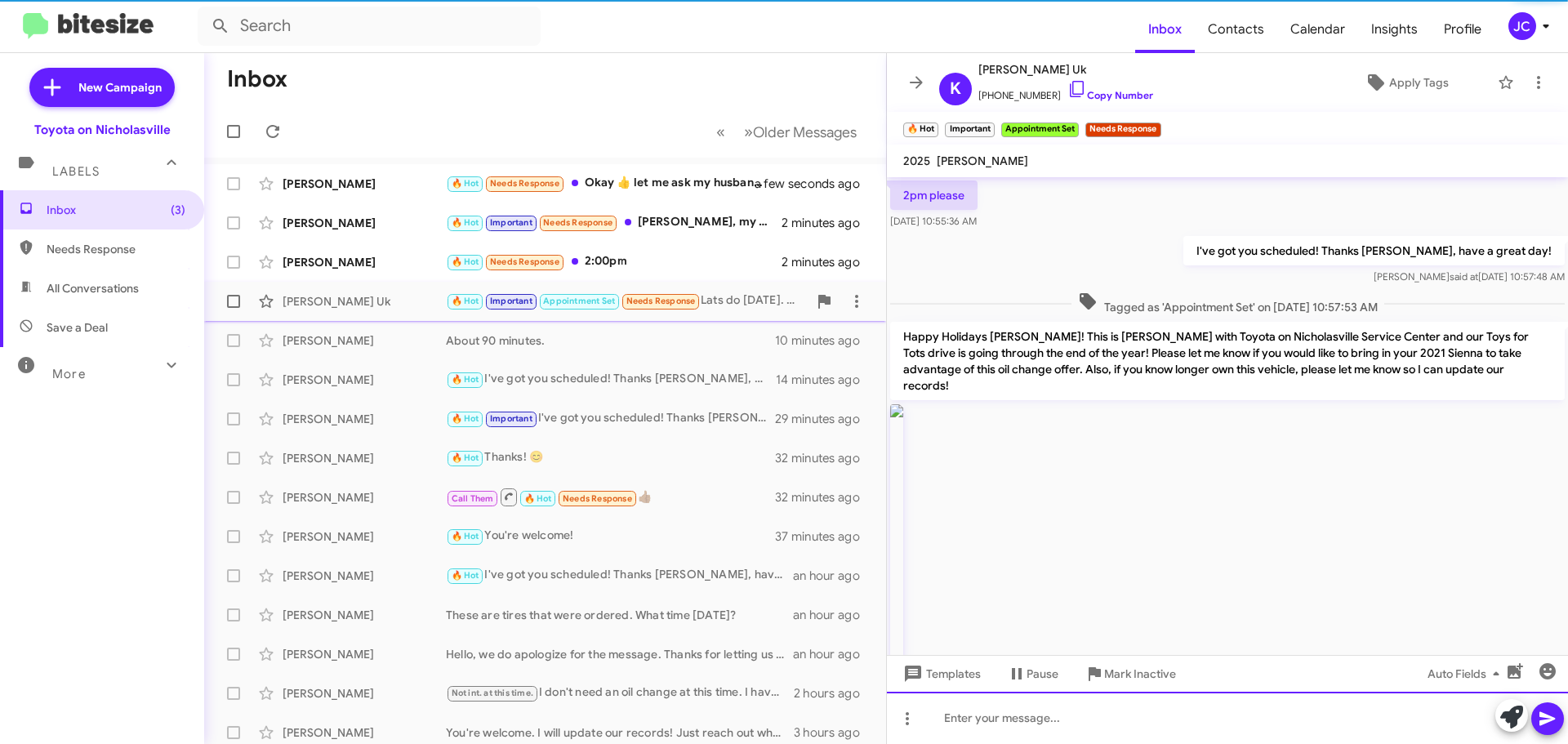
scroll to position [82, 0]
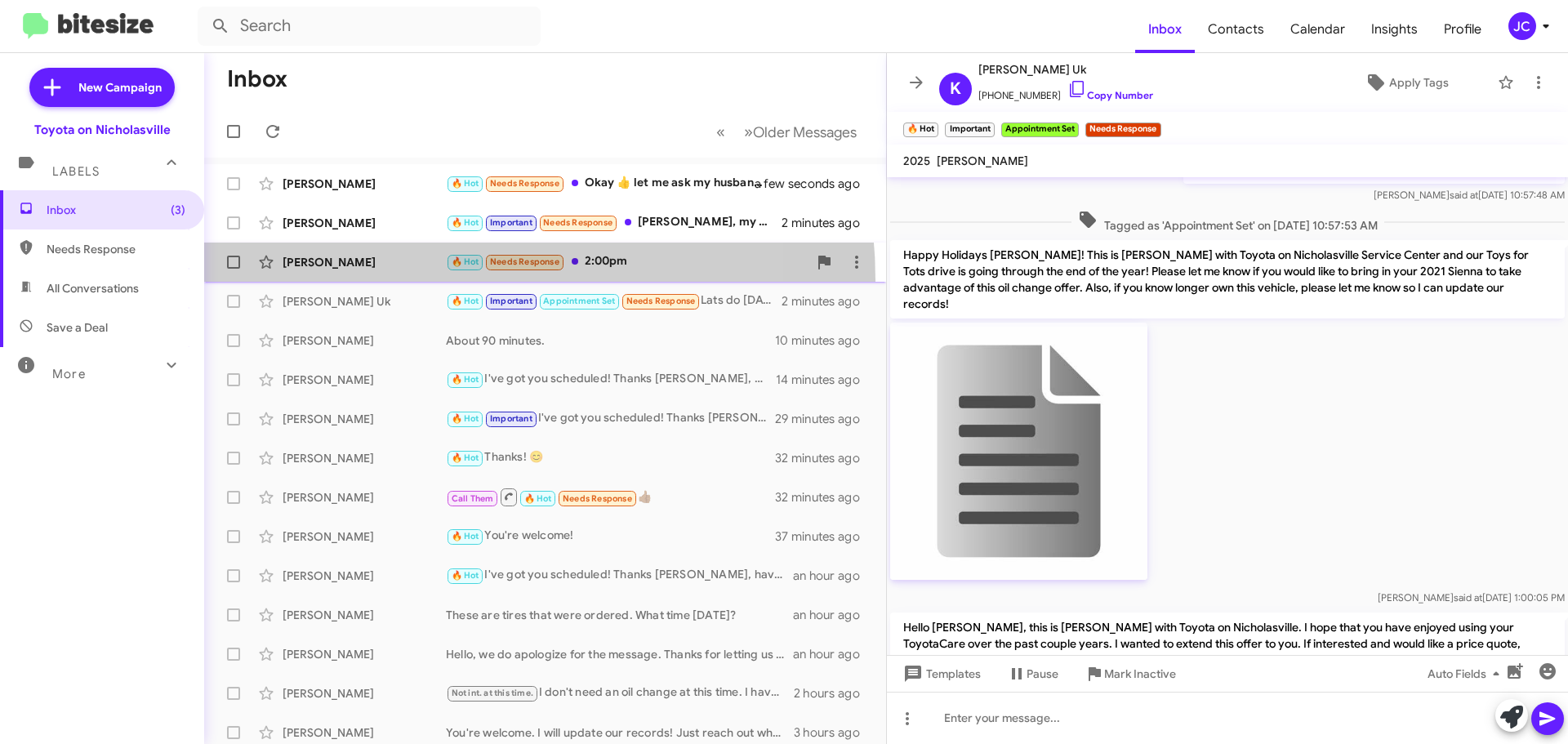
click at [414, 280] on span "[PERSON_NAME] 🔥 Hot Needs Response 2:00pm 2 minutes ago" at bounding box center [545, 262] width 682 height 40
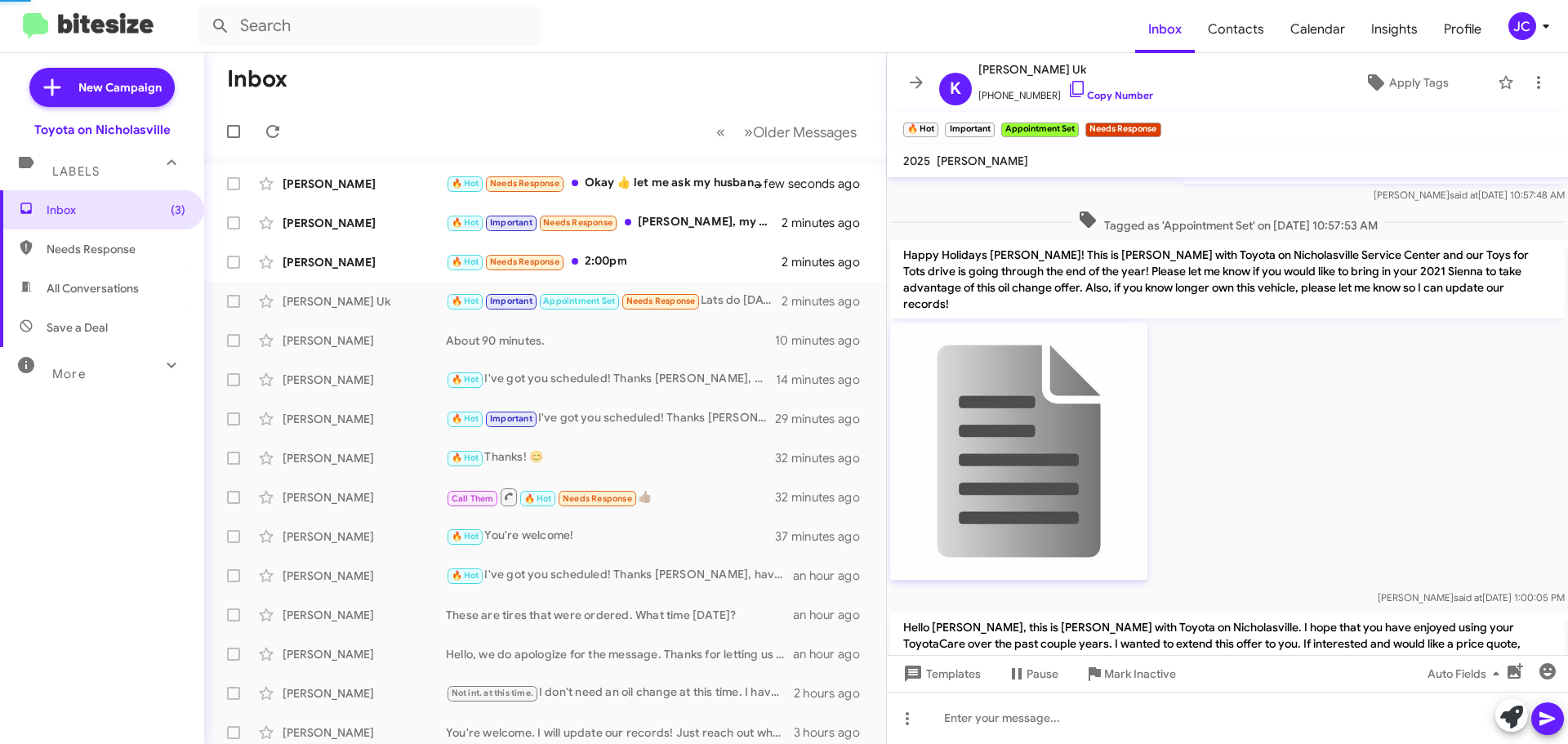
scroll to position [200, 0]
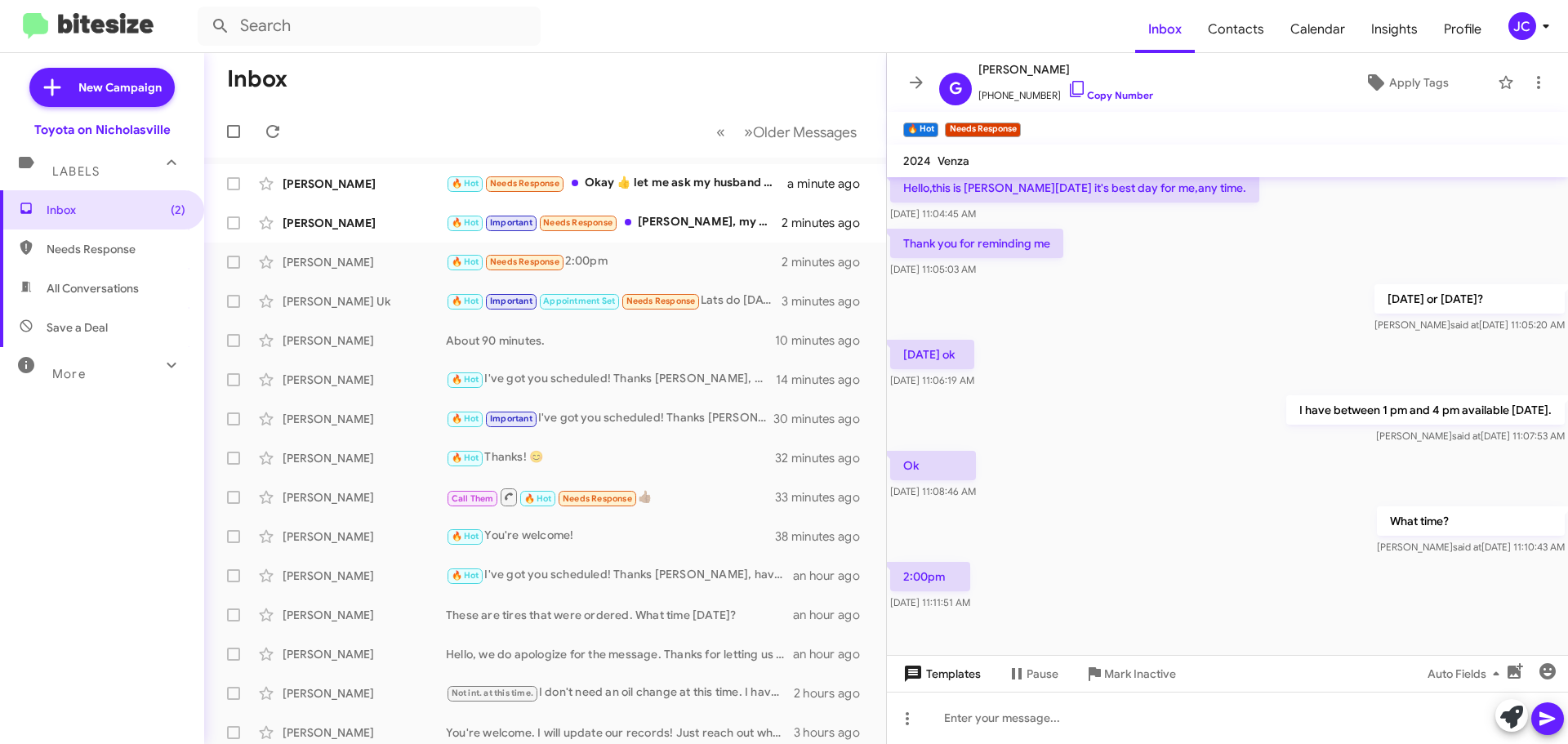
click at [968, 682] on span "Templates" at bounding box center [941, 673] width 81 height 29
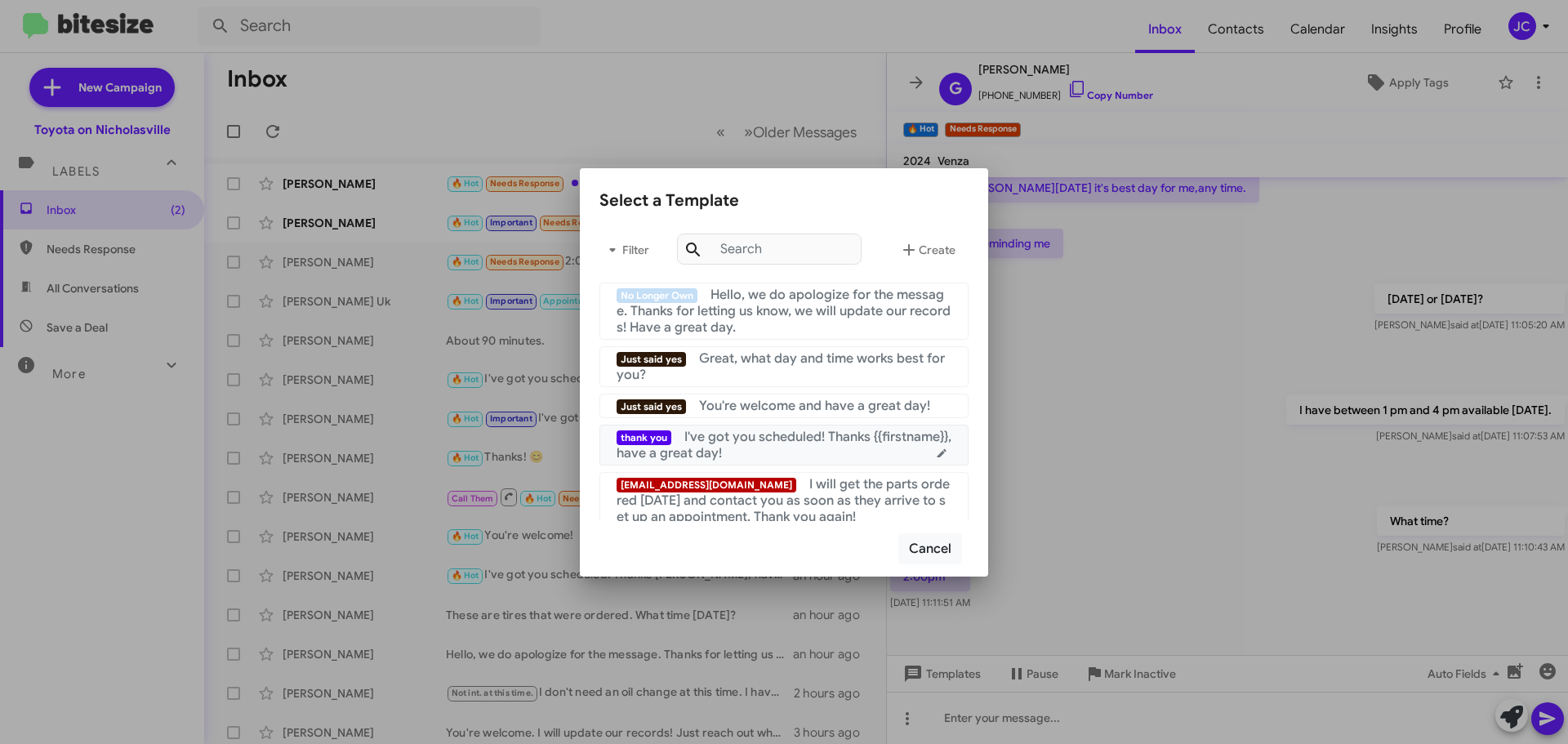
click at [782, 444] on span "I've got you scheduled! Thanks {{firstname}}, have a great day!" at bounding box center [784, 445] width 335 height 33
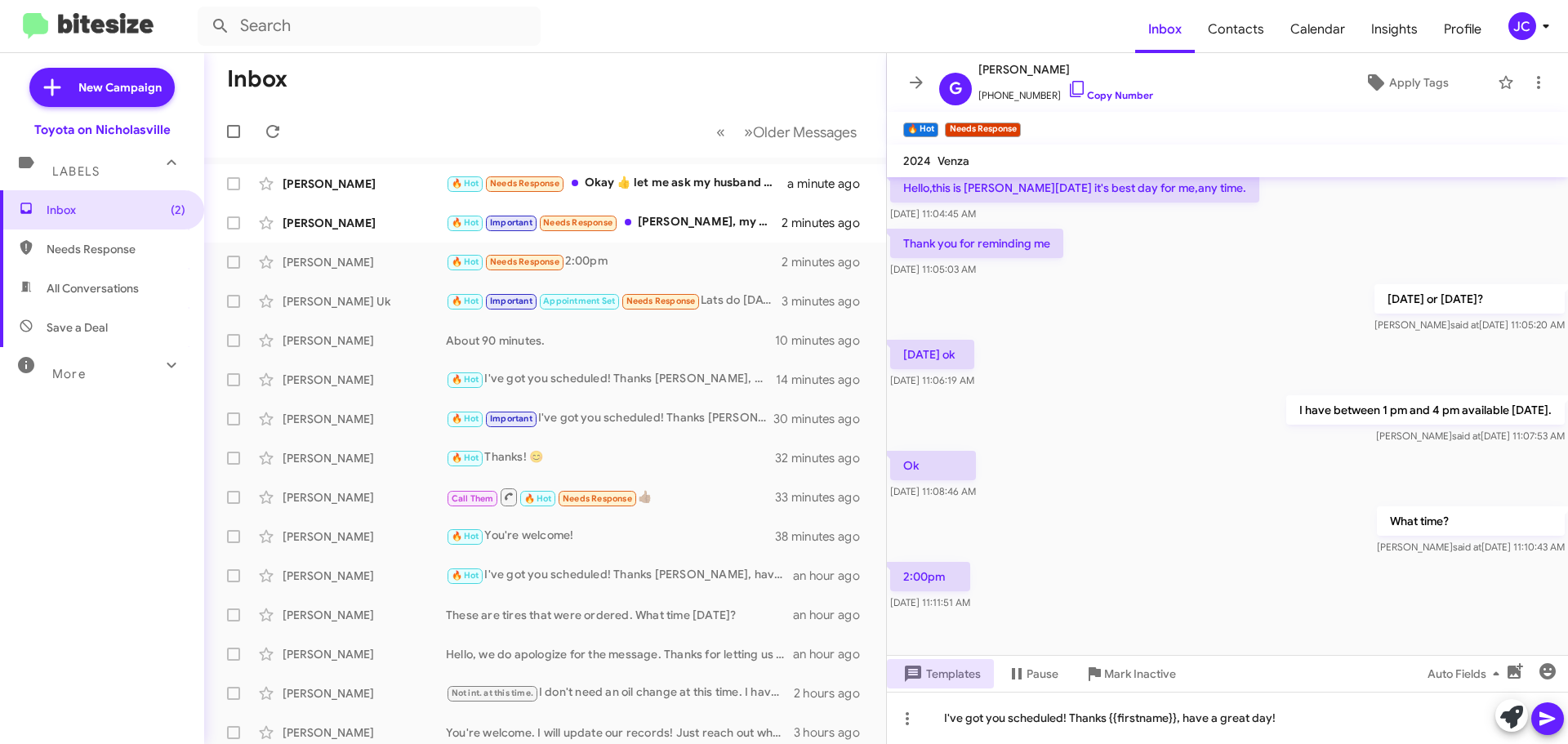
click at [1546, 714] on icon at bounding box center [1548, 718] width 19 height 19
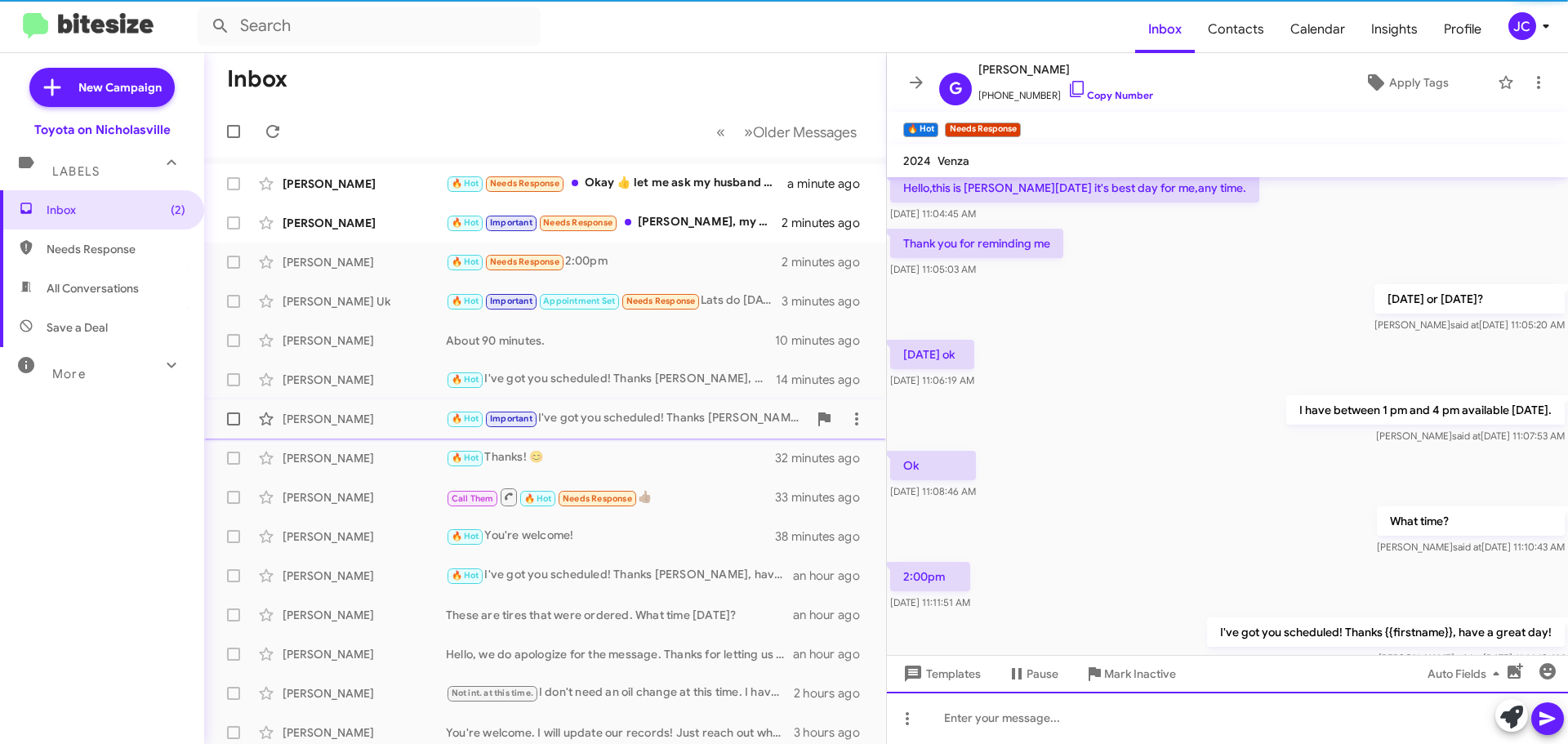
scroll to position [0, 0]
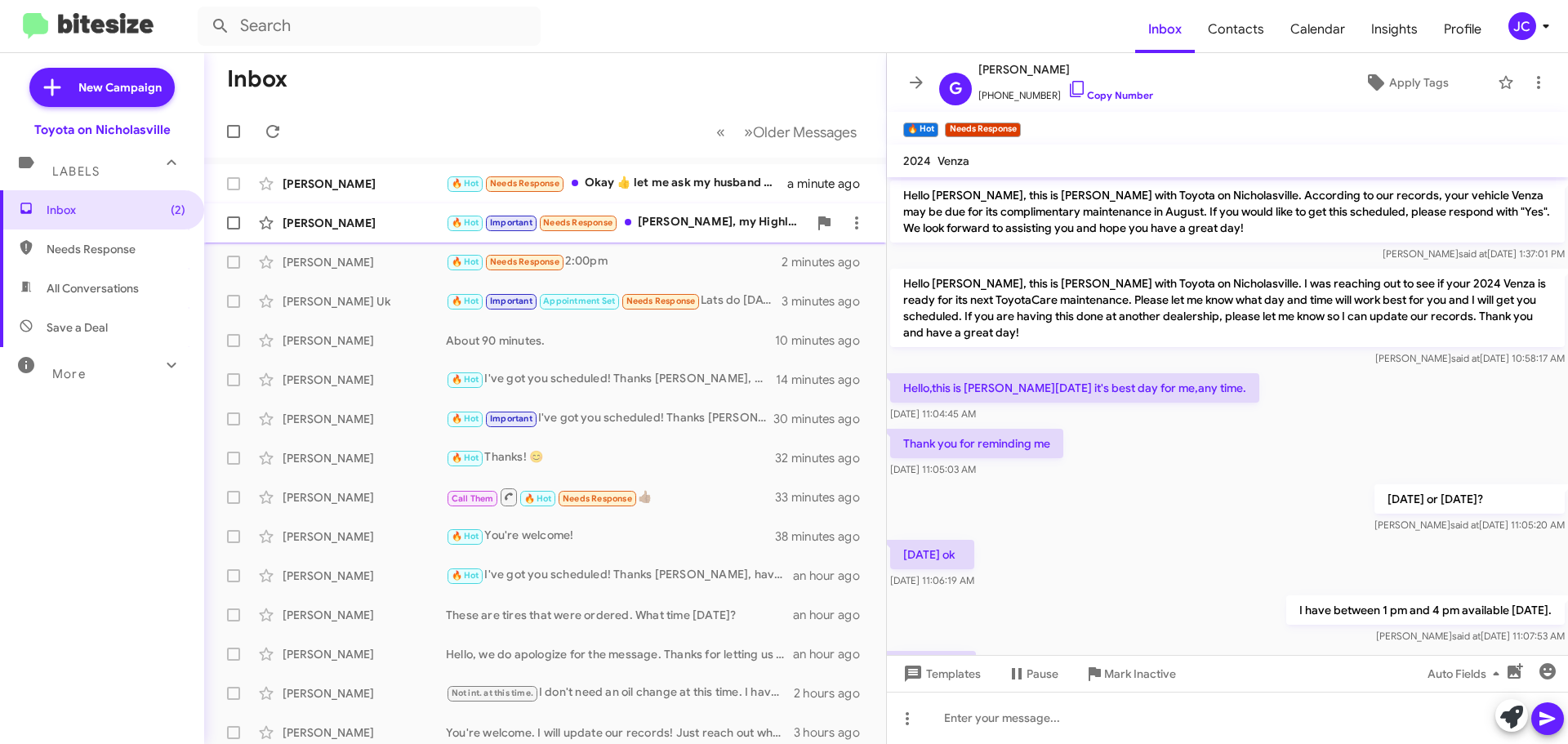
click at [379, 232] on div "[PERSON_NAME] Ach 🔥 Hot Important Needs Response [PERSON_NAME], my Highlander i…" at bounding box center [545, 222] width 656 height 33
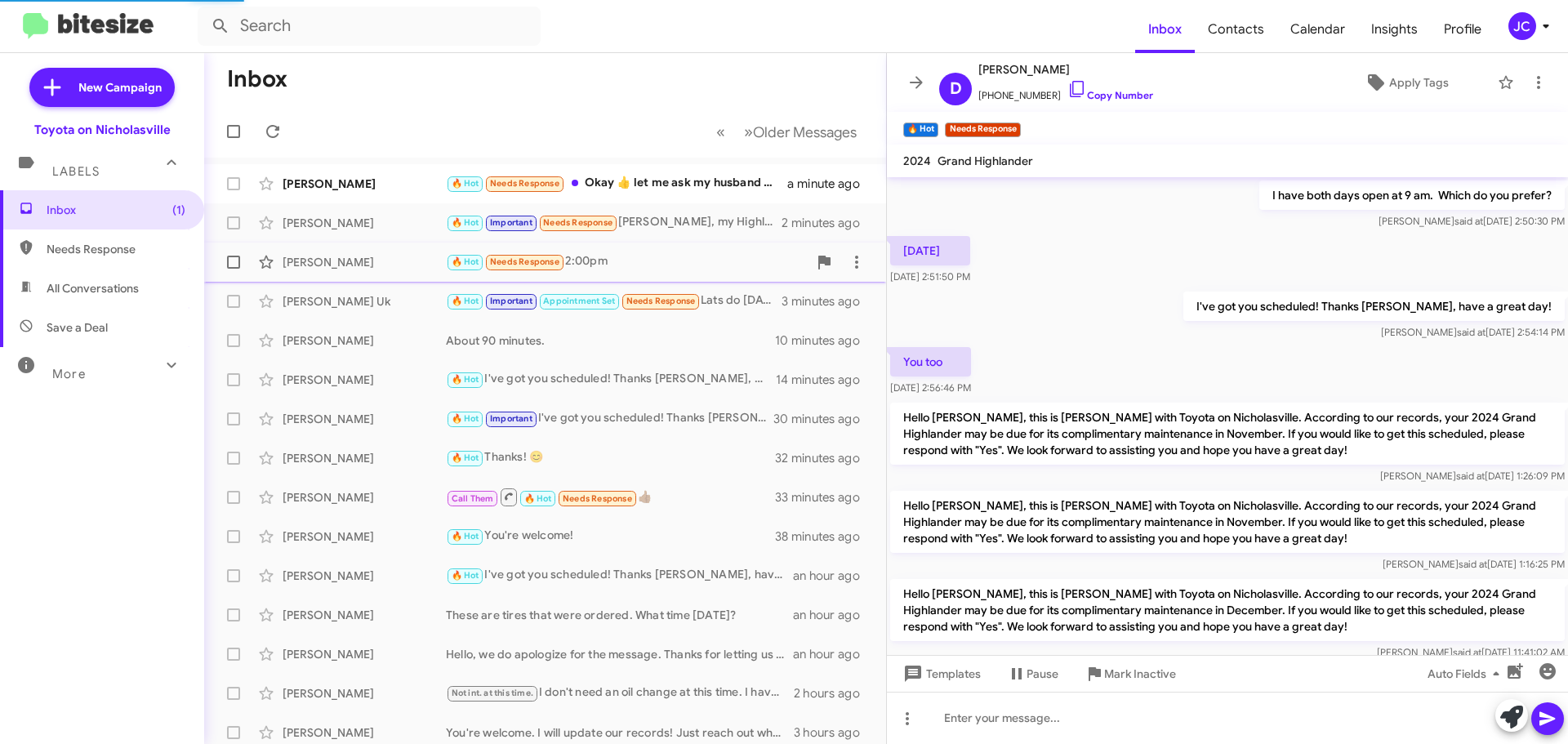
scroll to position [1025, 0]
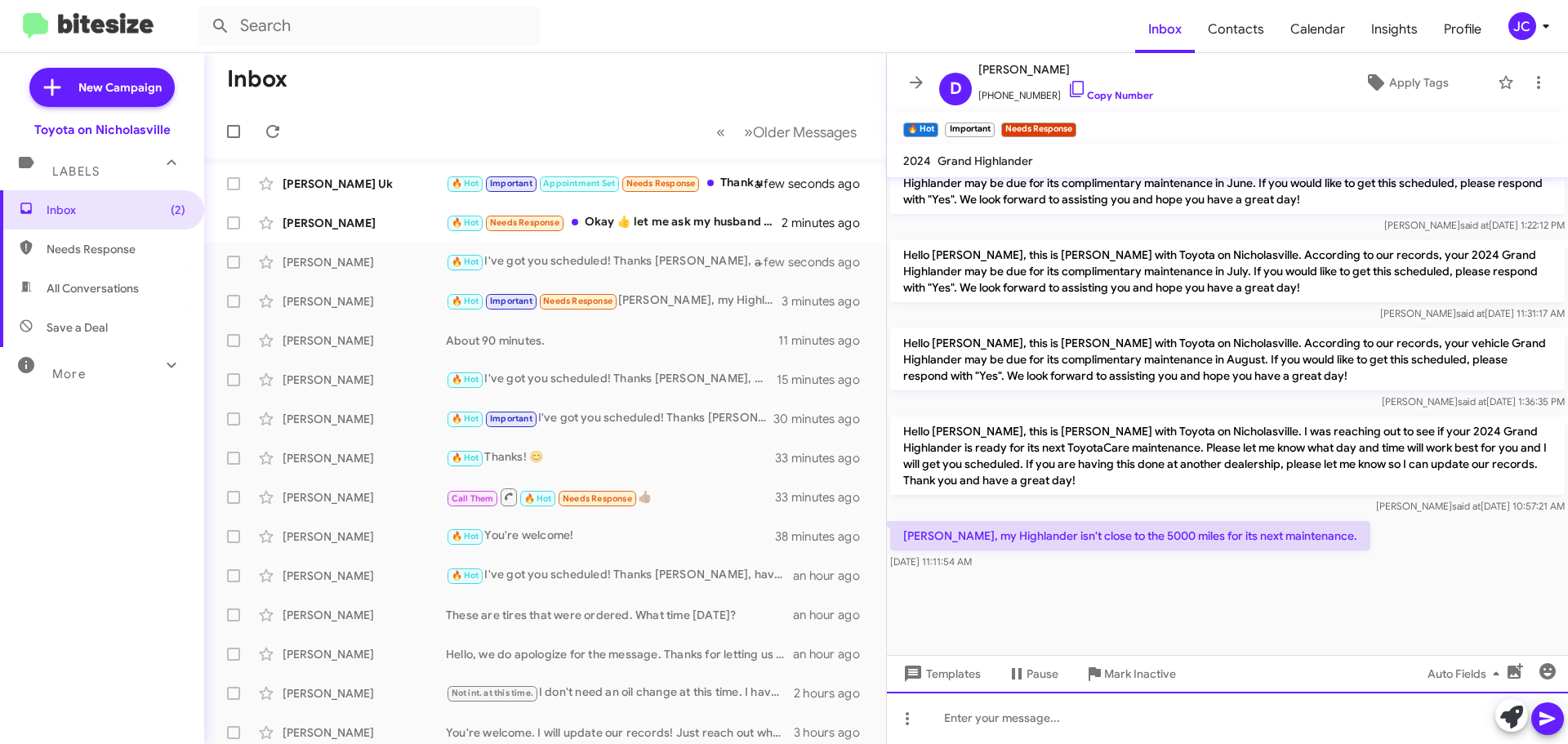
click at [1050, 723] on div at bounding box center [1227, 718] width 681 height 52
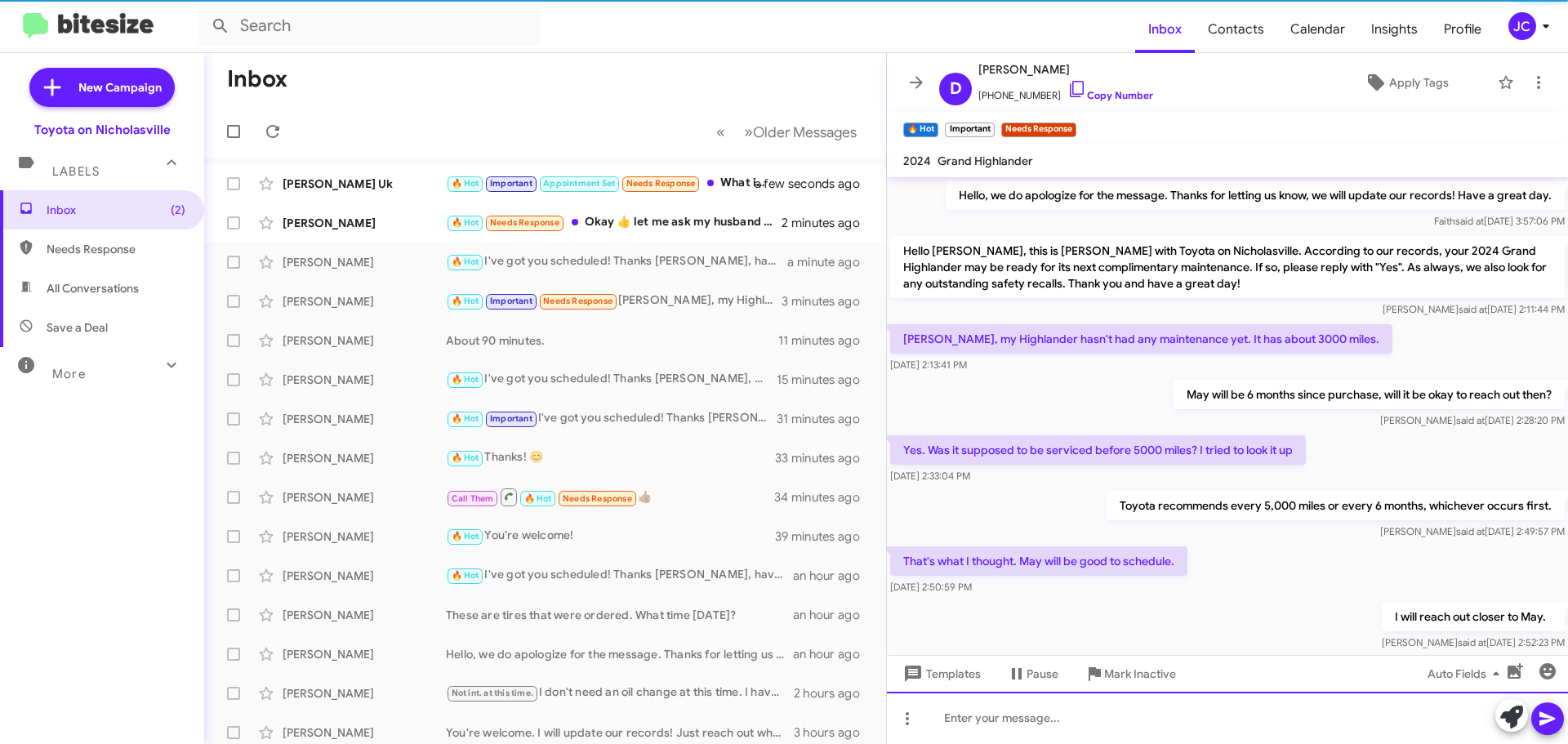
scroll to position [82, 0]
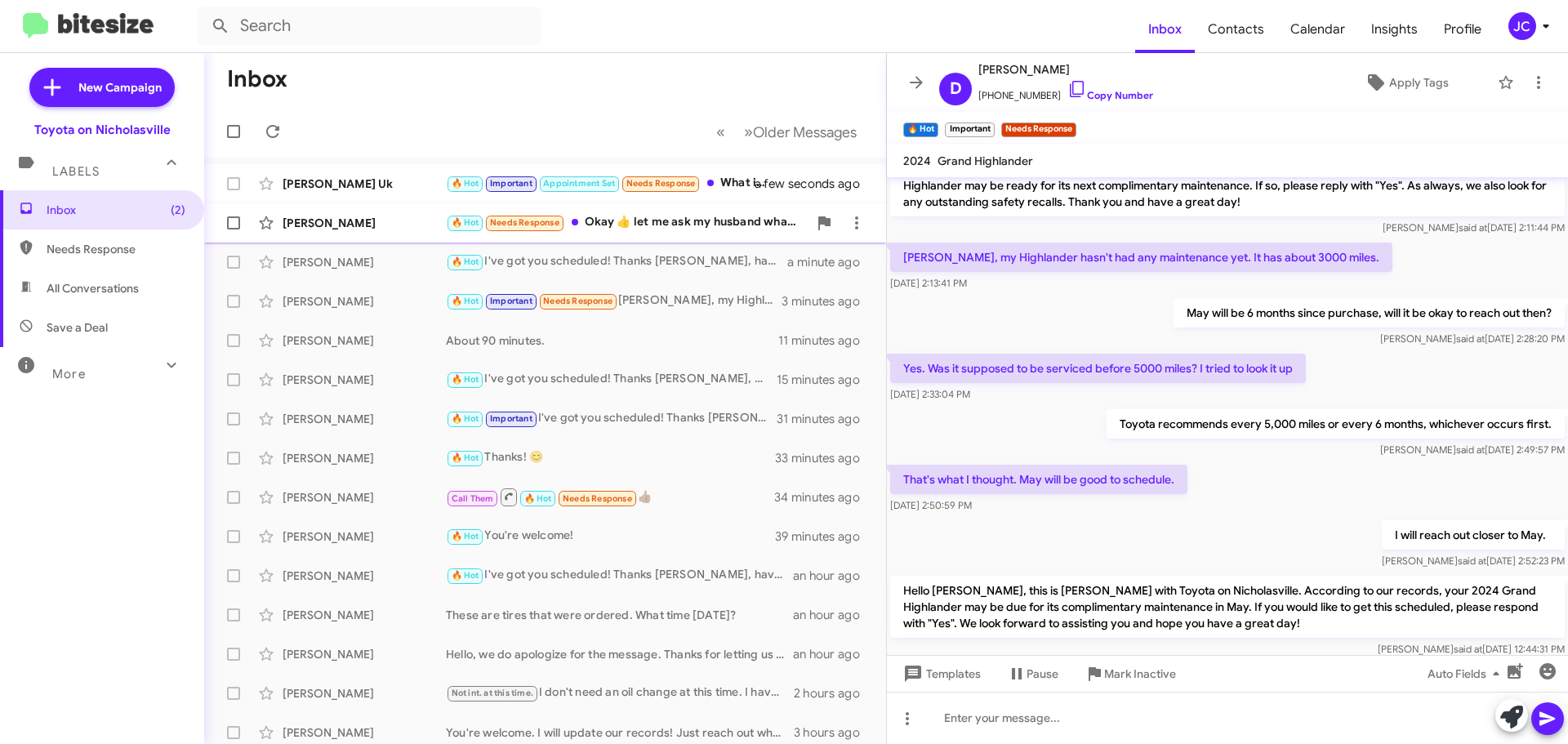
click at [359, 235] on div "[PERSON_NAME] 🔥 Hot Needs Response Okay 👍 let me ask my husband what works best…" at bounding box center [545, 222] width 656 height 33
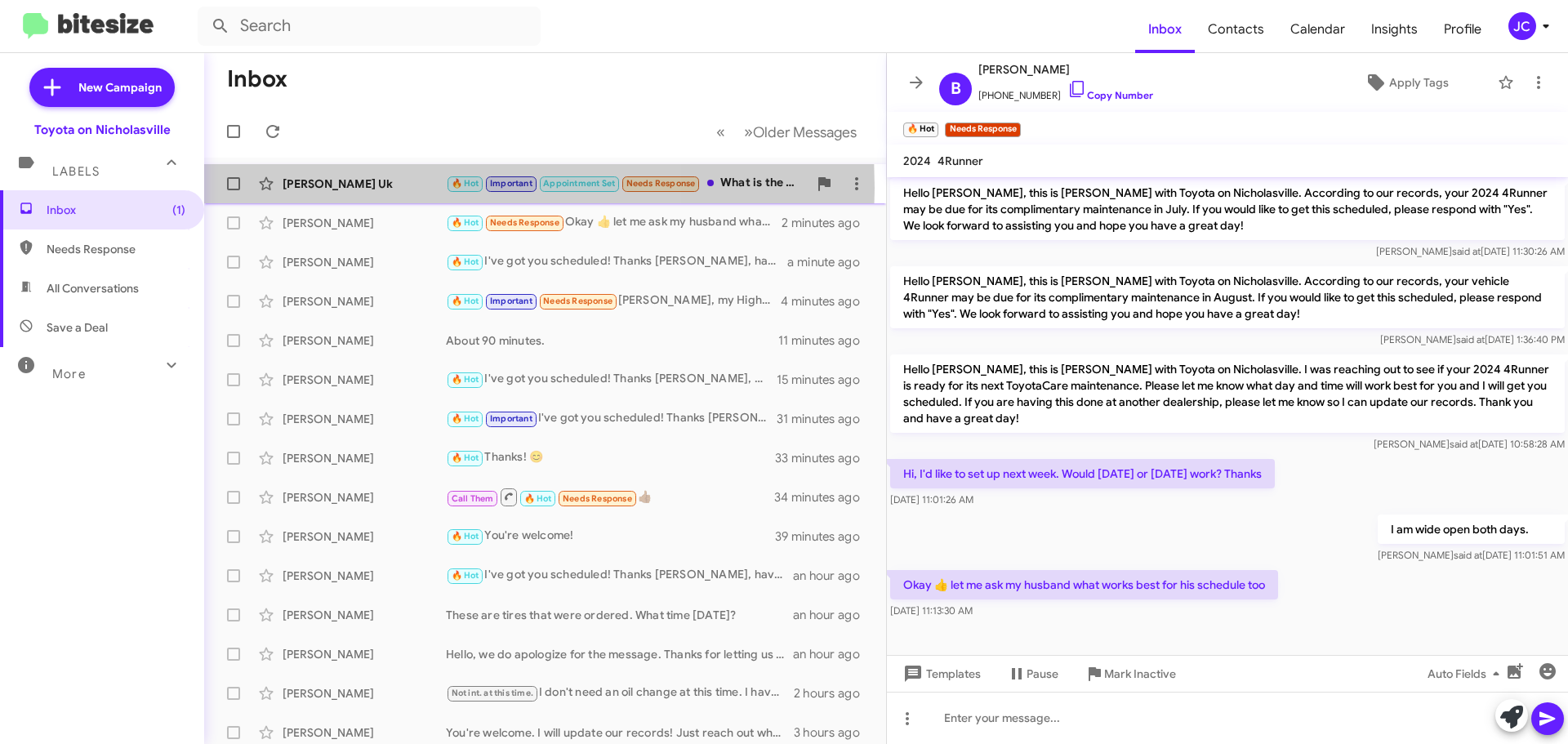
click at [362, 188] on div "[PERSON_NAME] Uk" at bounding box center [364, 183] width 164 height 16
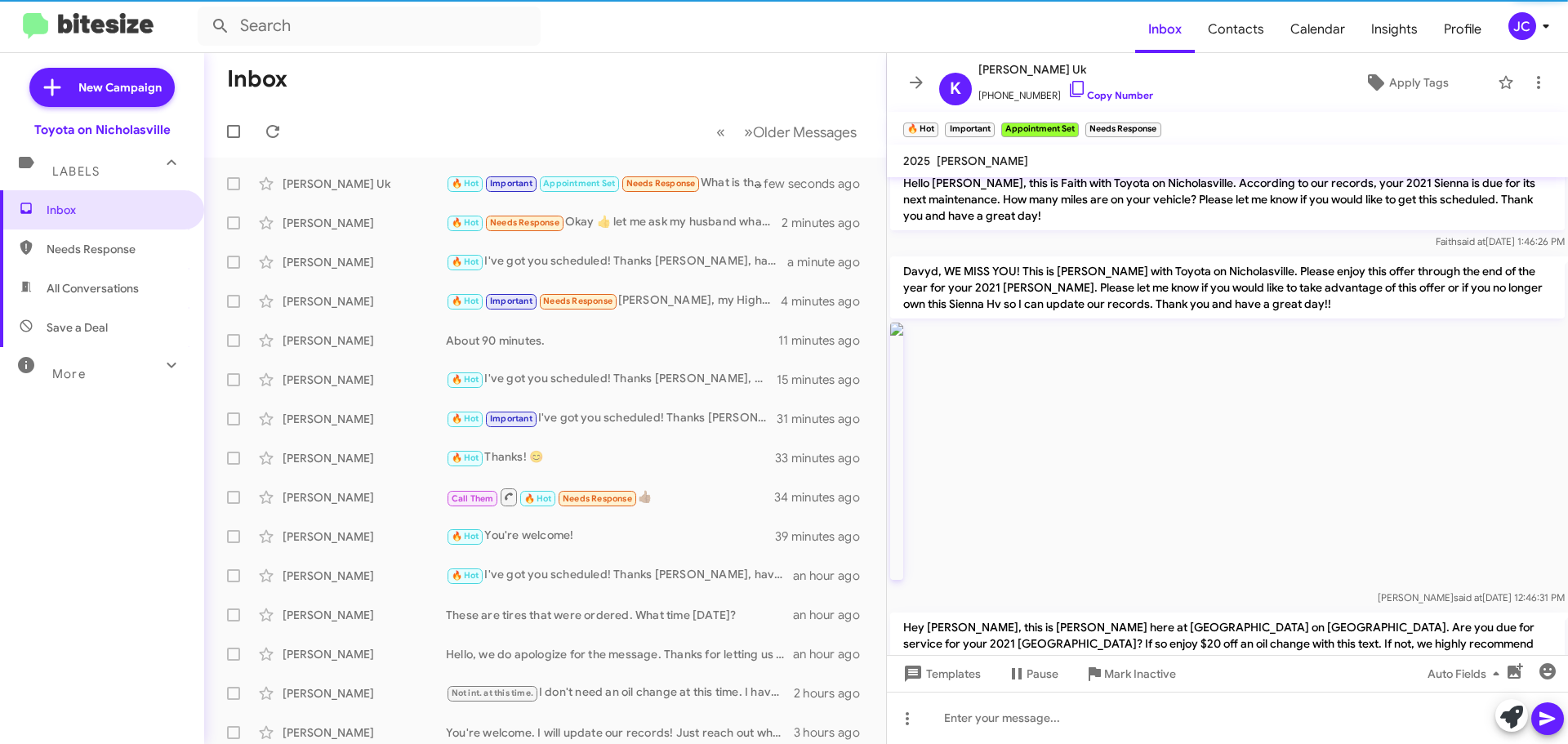
scroll to position [1560, 0]
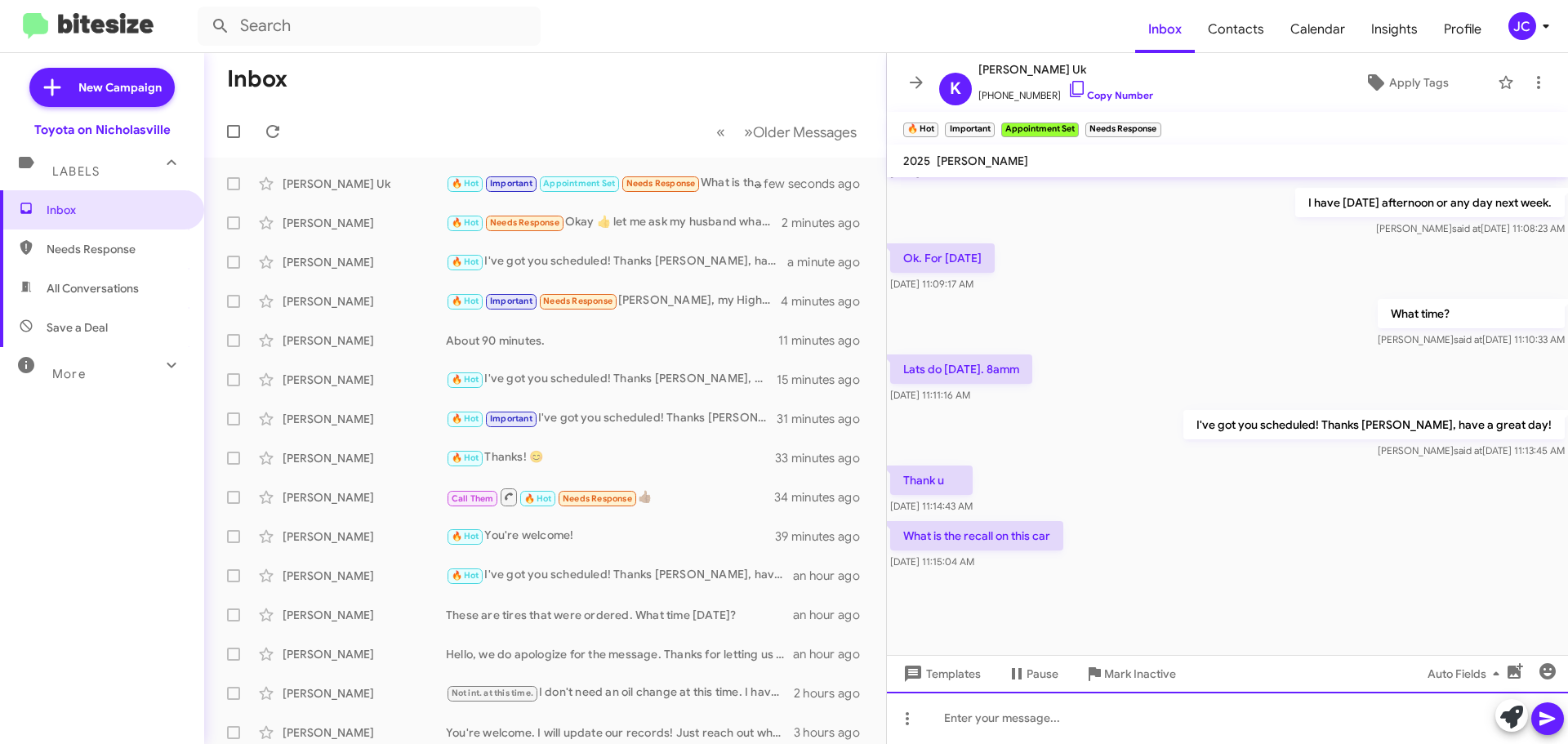
click at [1055, 715] on div at bounding box center [1227, 718] width 681 height 52
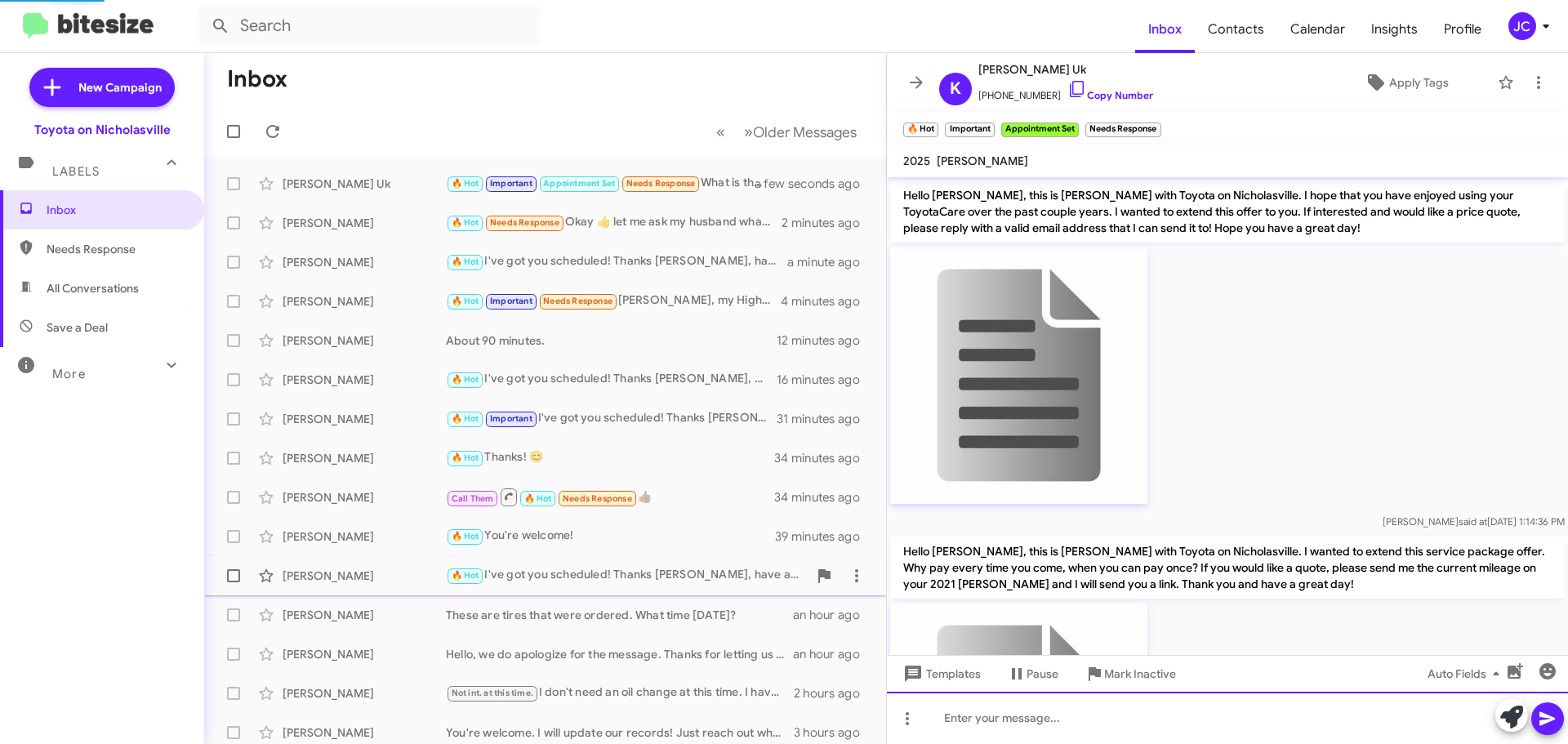
scroll to position [82, 0]
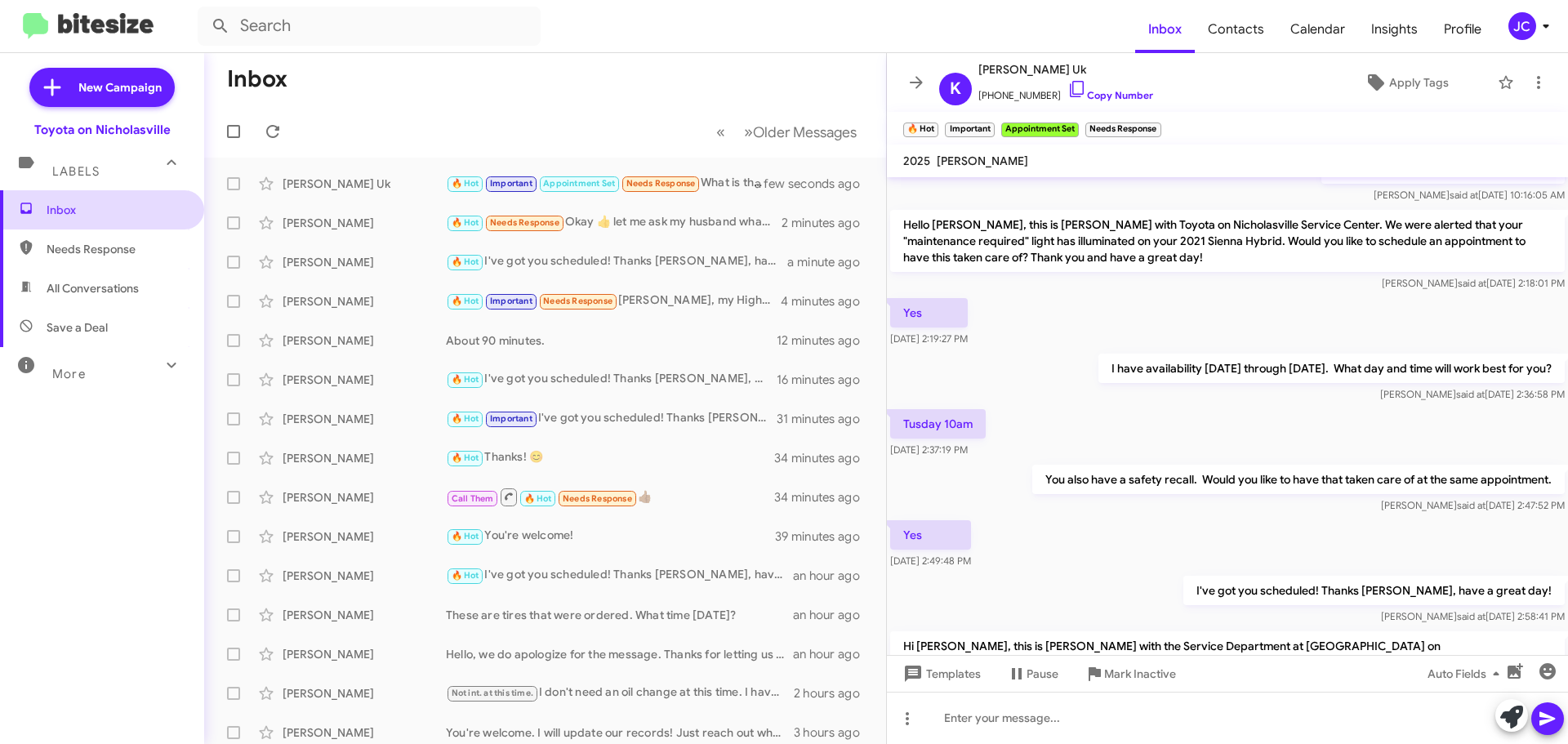
click at [144, 192] on span "Inbox" at bounding box center [102, 210] width 204 height 40
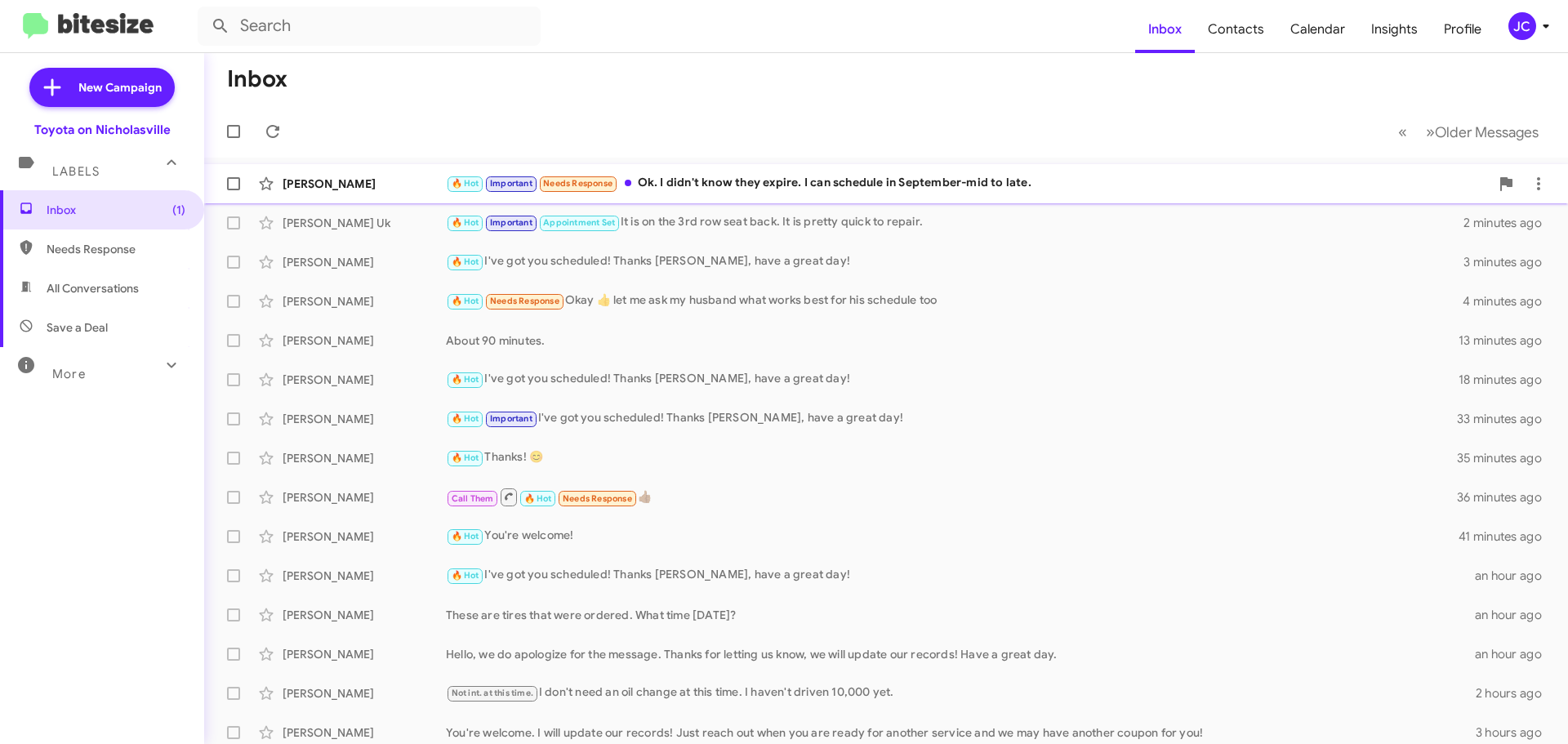
drag, startPoint x: 356, startPoint y: 186, endPoint x: 432, endPoint y: 202, distance: 77.7
click at [356, 186] on div "[PERSON_NAME]" at bounding box center [364, 183] width 164 height 16
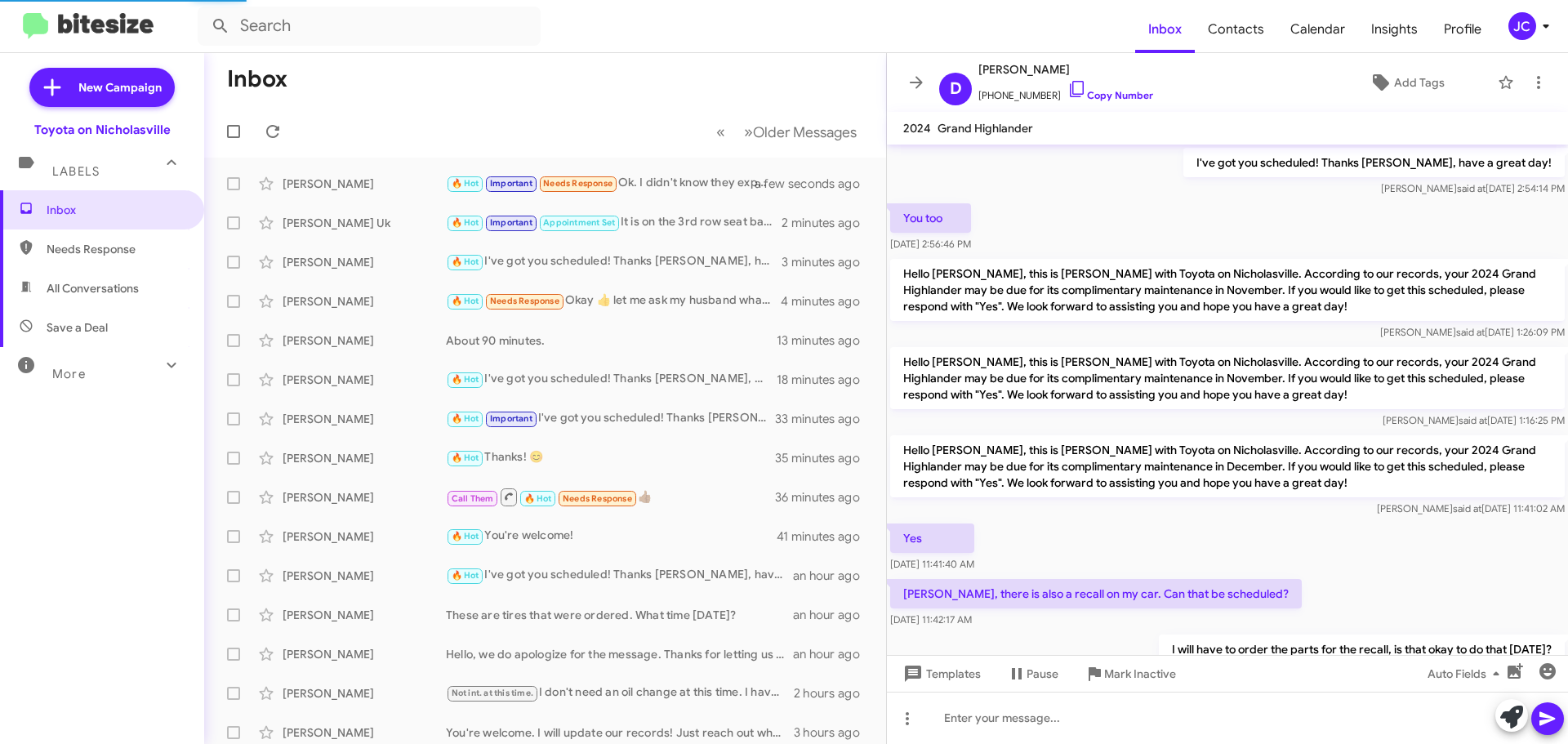
scroll to position [992, 0]
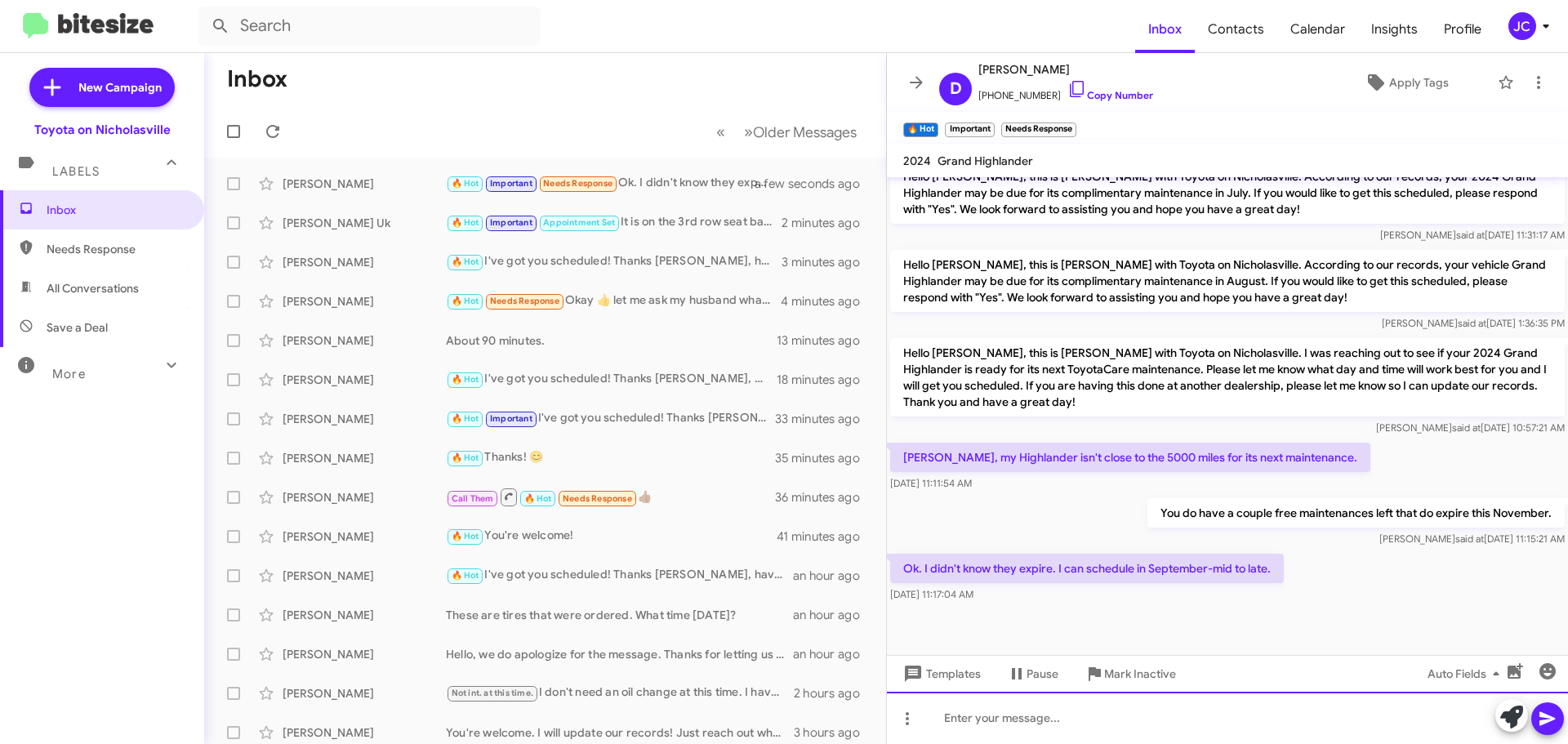
click at [958, 725] on div at bounding box center [1227, 718] width 681 height 52
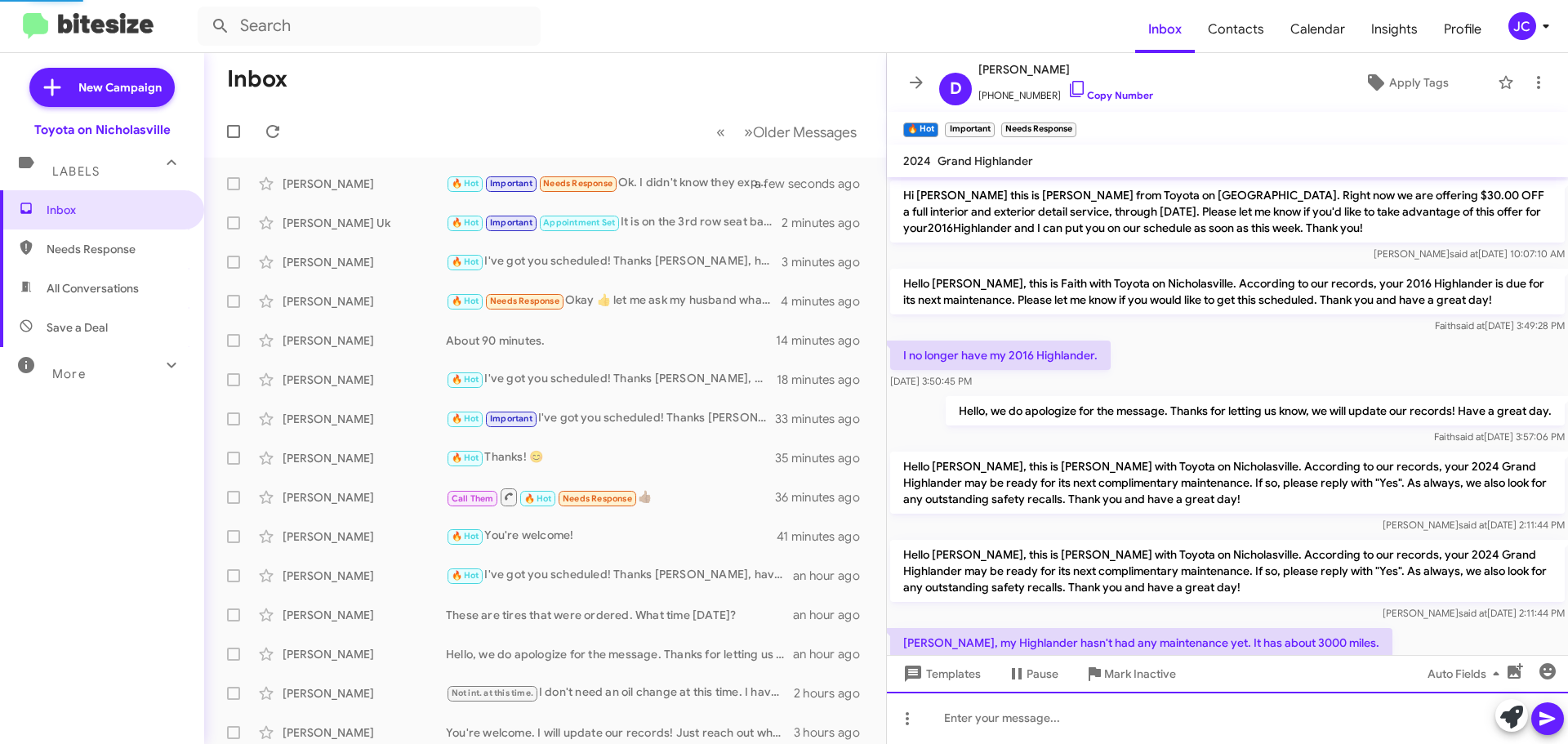
scroll to position [82, 0]
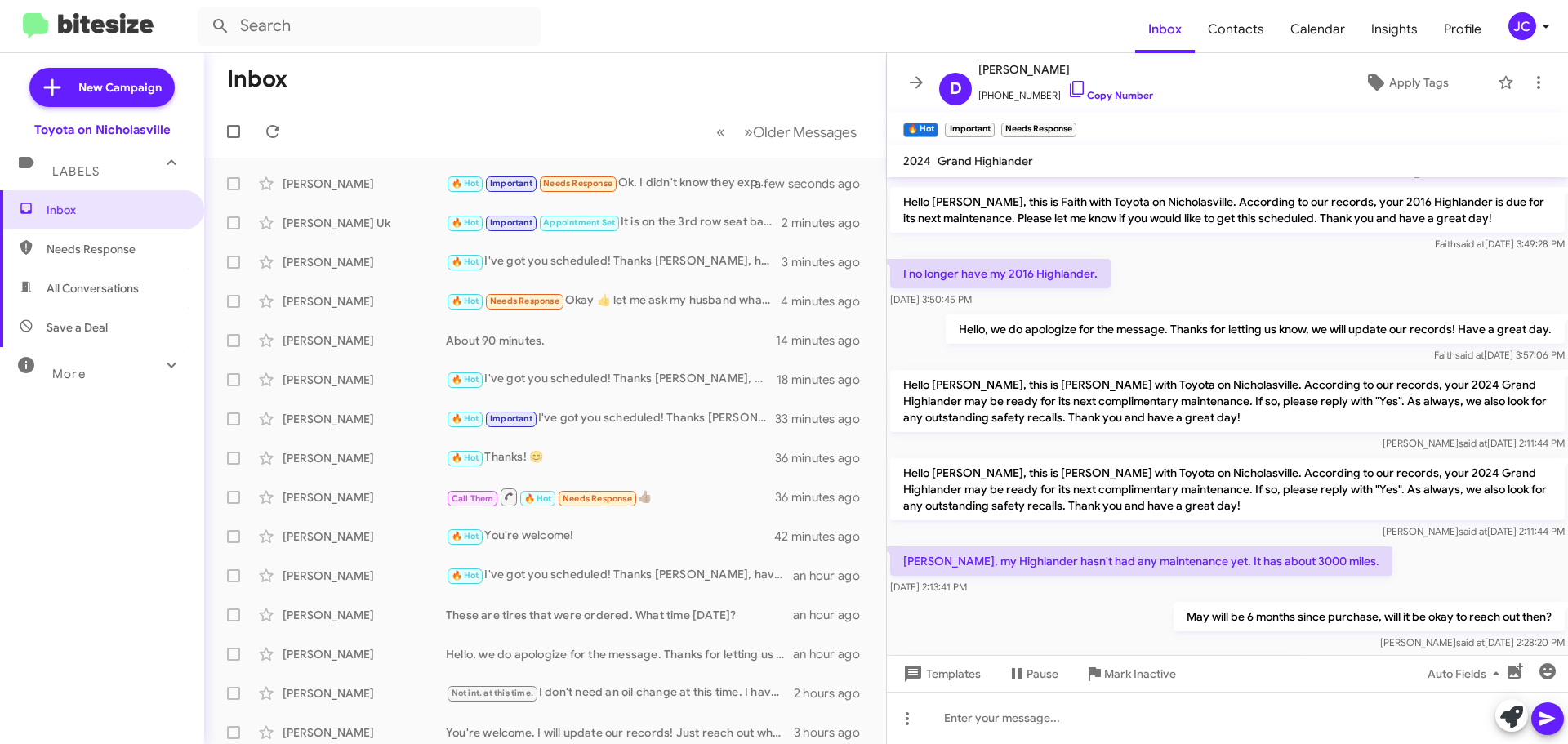
drag, startPoint x: 126, startPoint y: 216, endPoint x: 161, endPoint y: 245, distance: 45.5
click at [126, 216] on span "Inbox" at bounding box center [115, 209] width 139 height 16
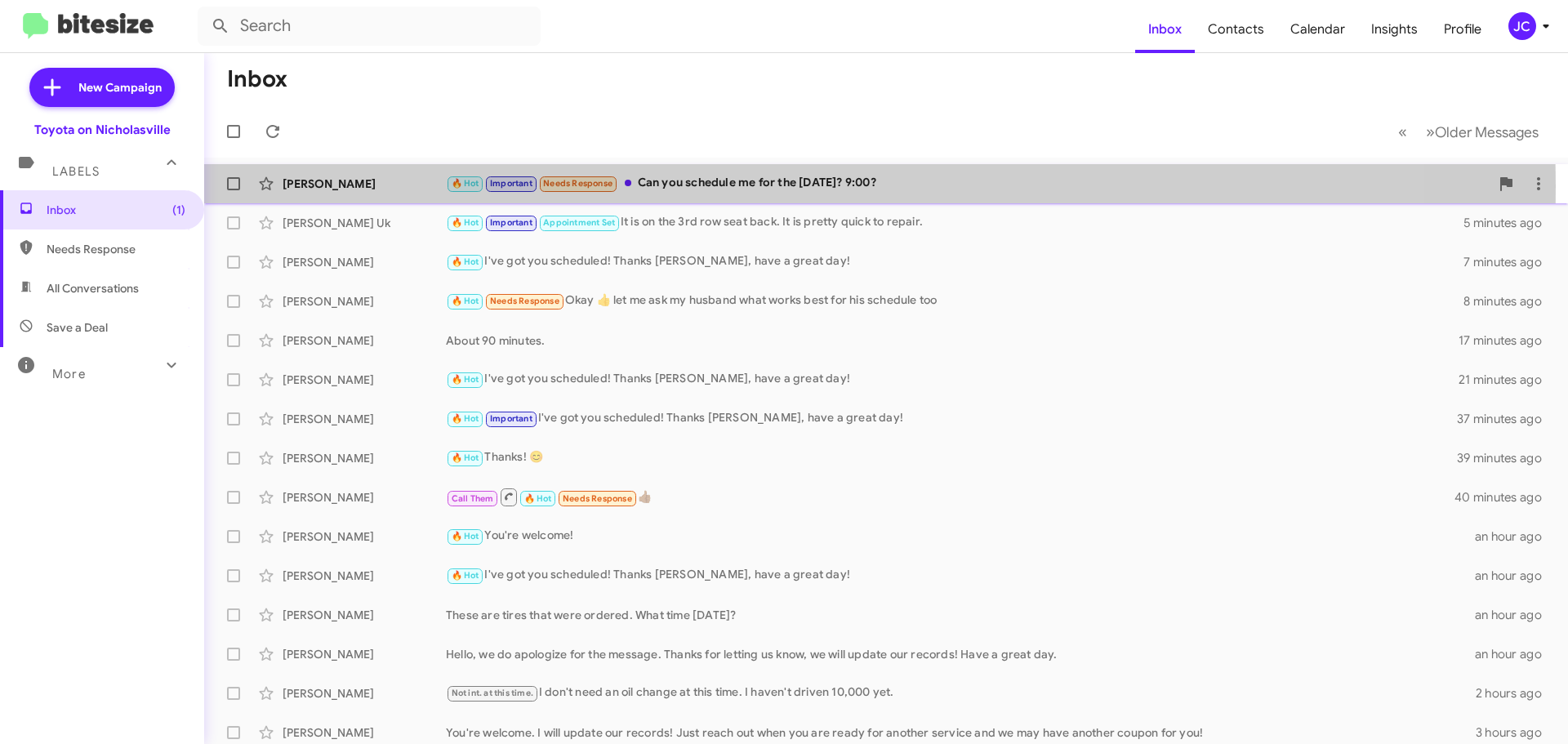
click at [348, 185] on div "[PERSON_NAME]" at bounding box center [364, 183] width 164 height 16
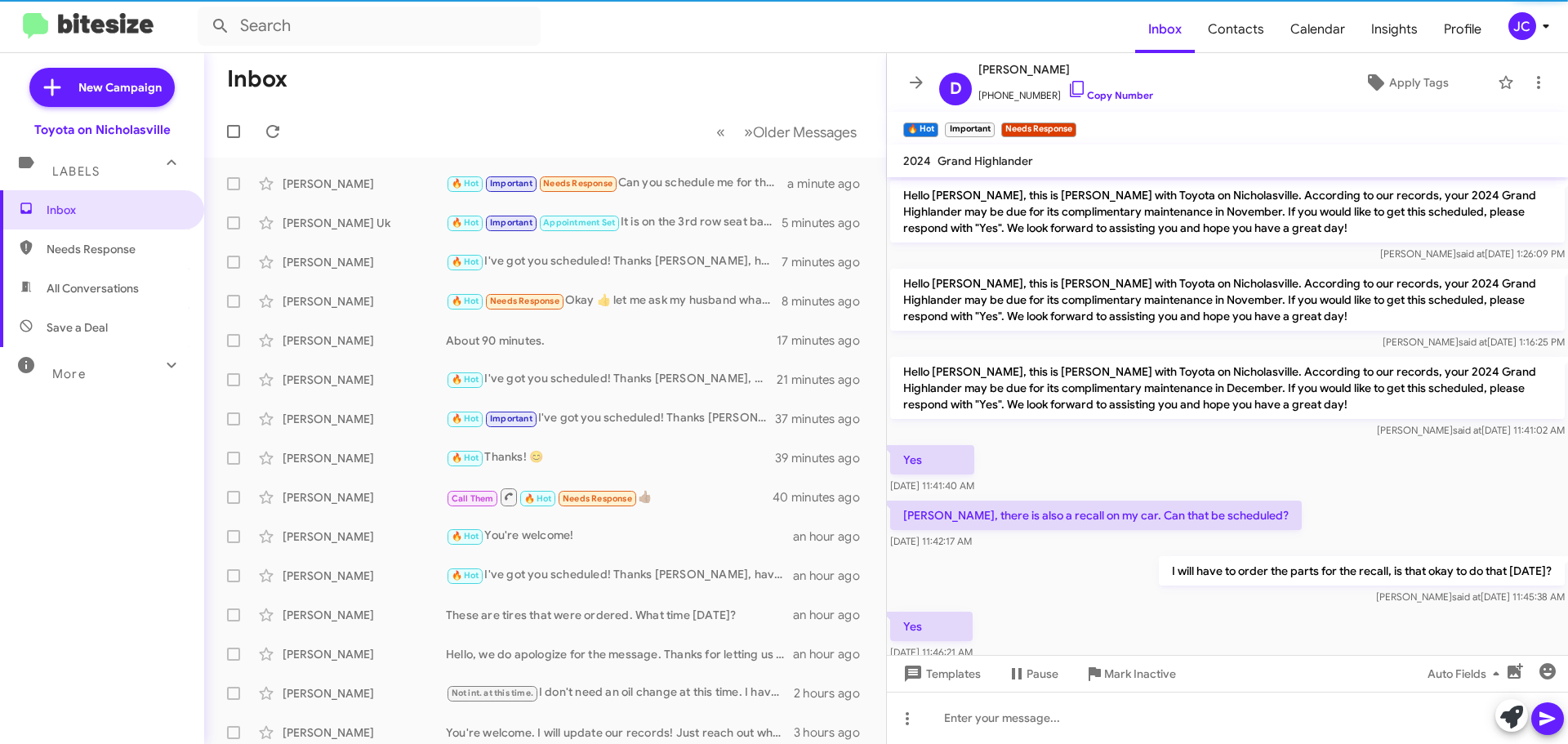
scroll to position [992, 0]
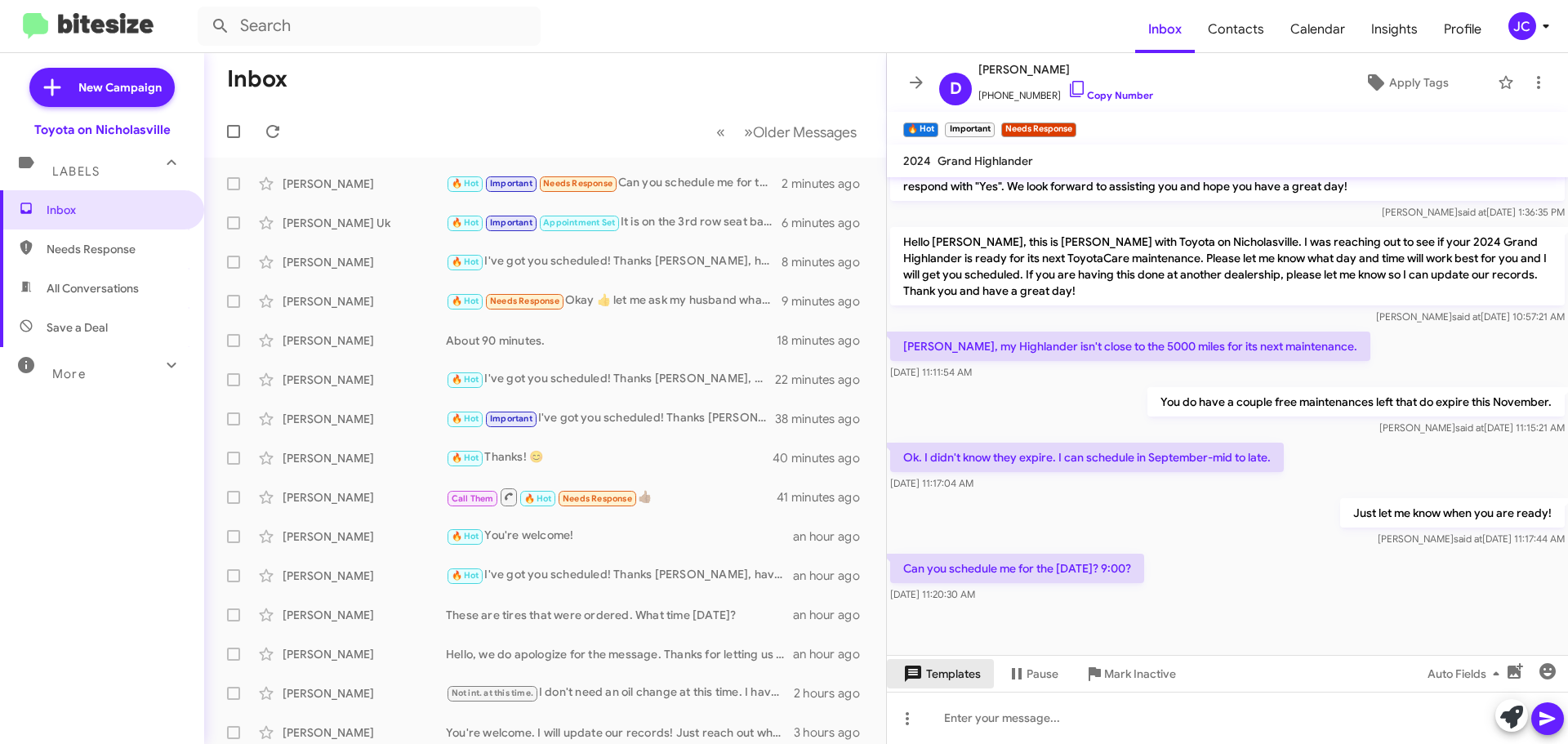
click at [984, 679] on button "Templates" at bounding box center [940, 673] width 107 height 29
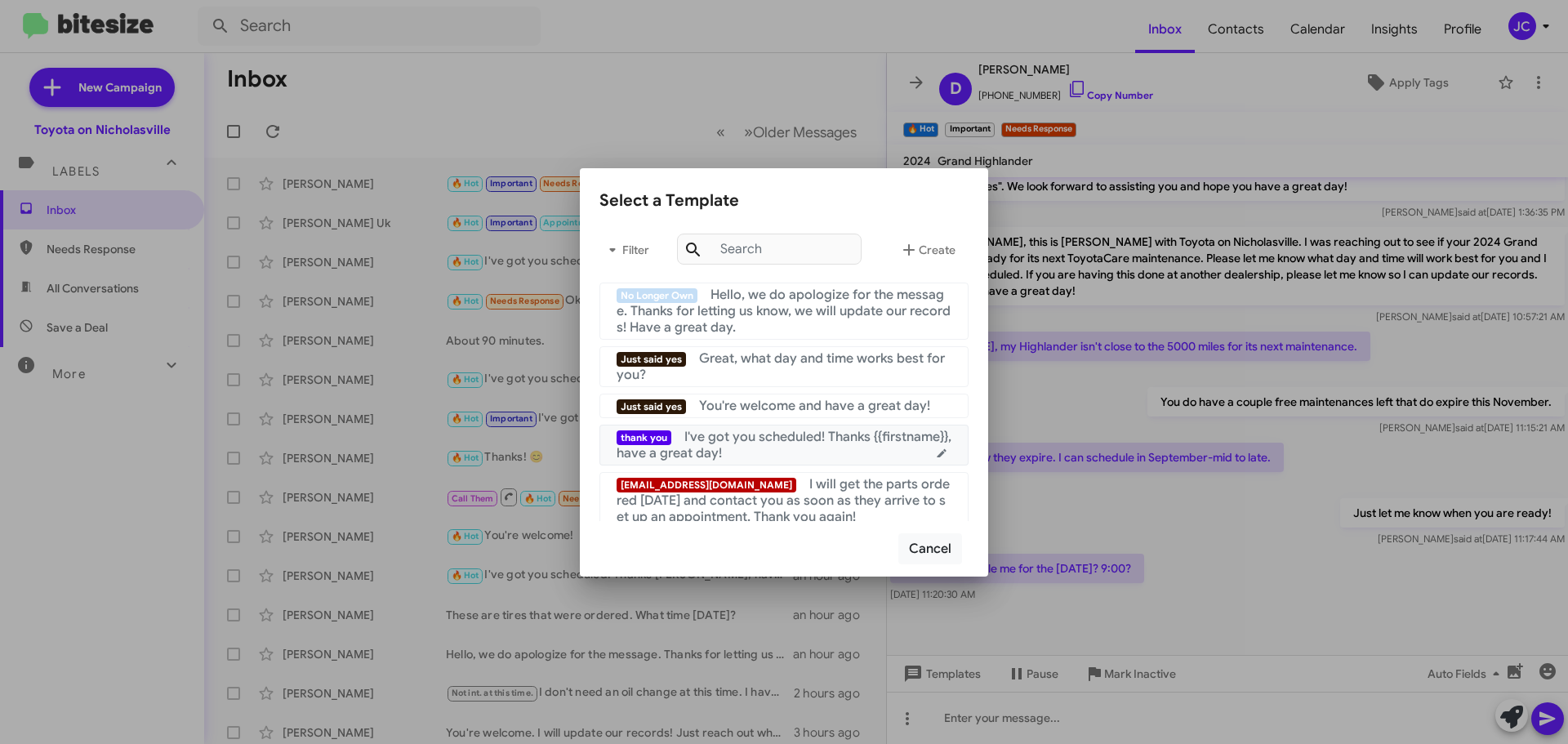
drag, startPoint x: 826, startPoint y: 443, endPoint x: 1056, endPoint y: 475, distance: 232.2
click at [826, 442] on span "I've got you scheduled! Thanks {{firstname}}, have a great day!" at bounding box center [784, 445] width 335 height 33
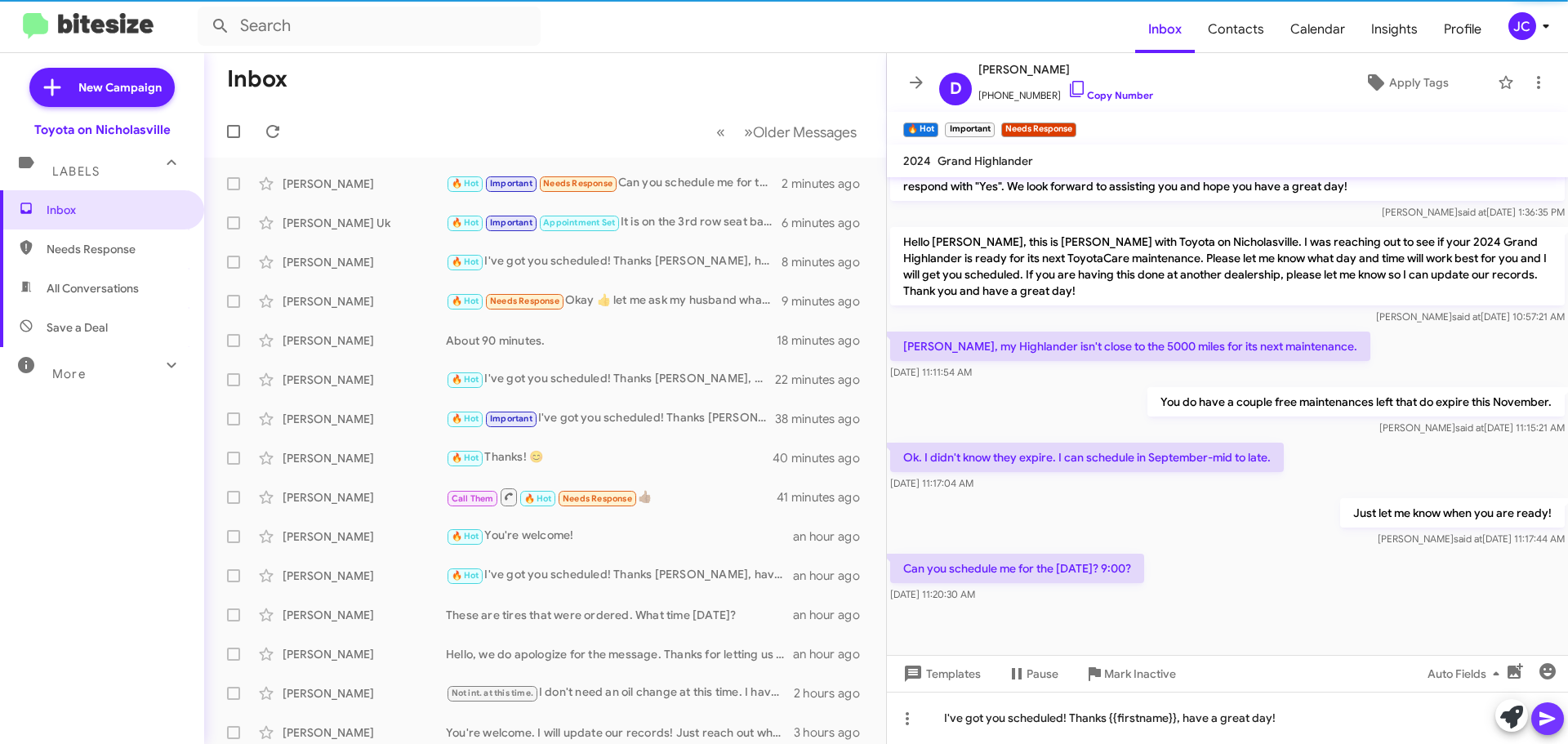
click at [1555, 725] on icon at bounding box center [1548, 718] width 19 height 19
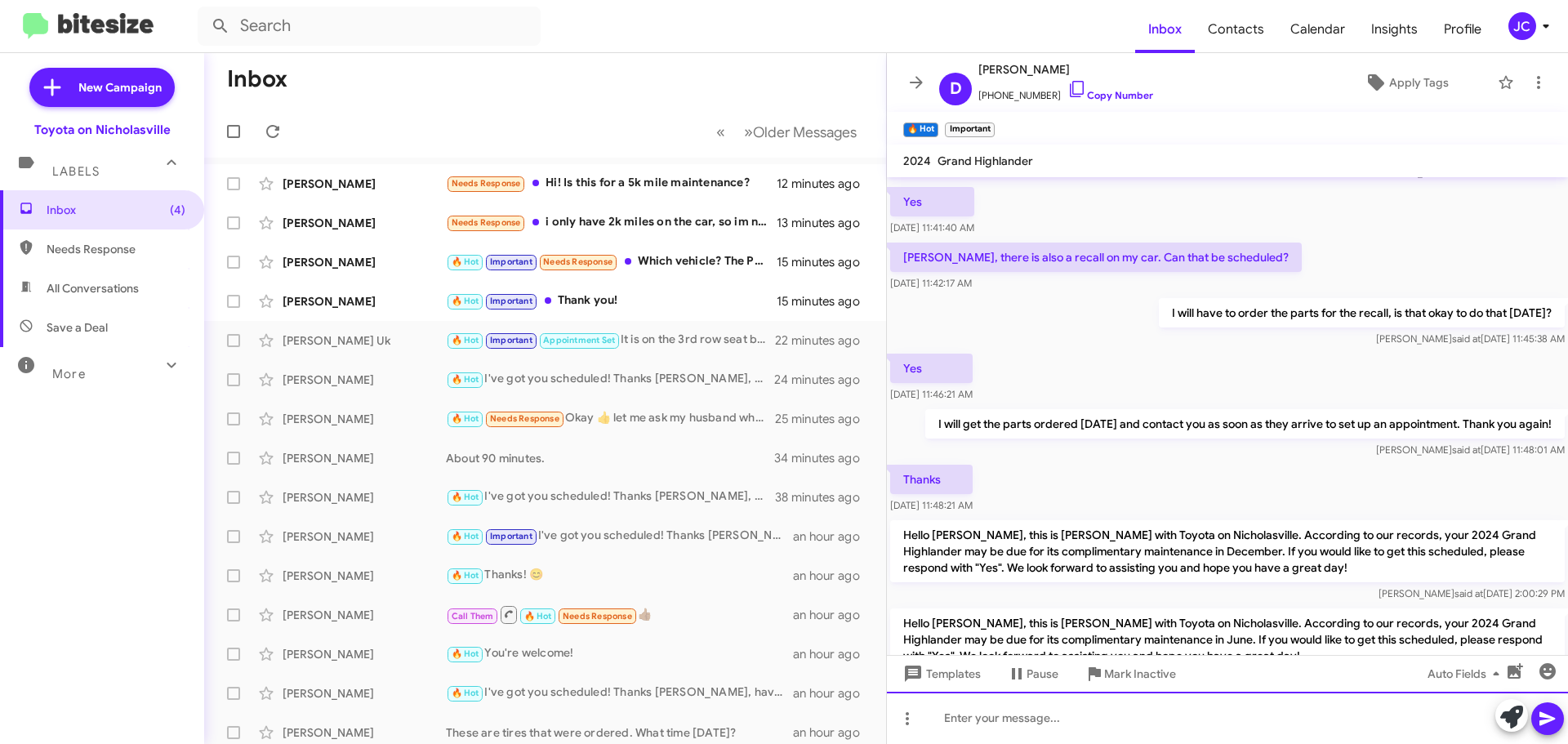
scroll to position [960, 0]
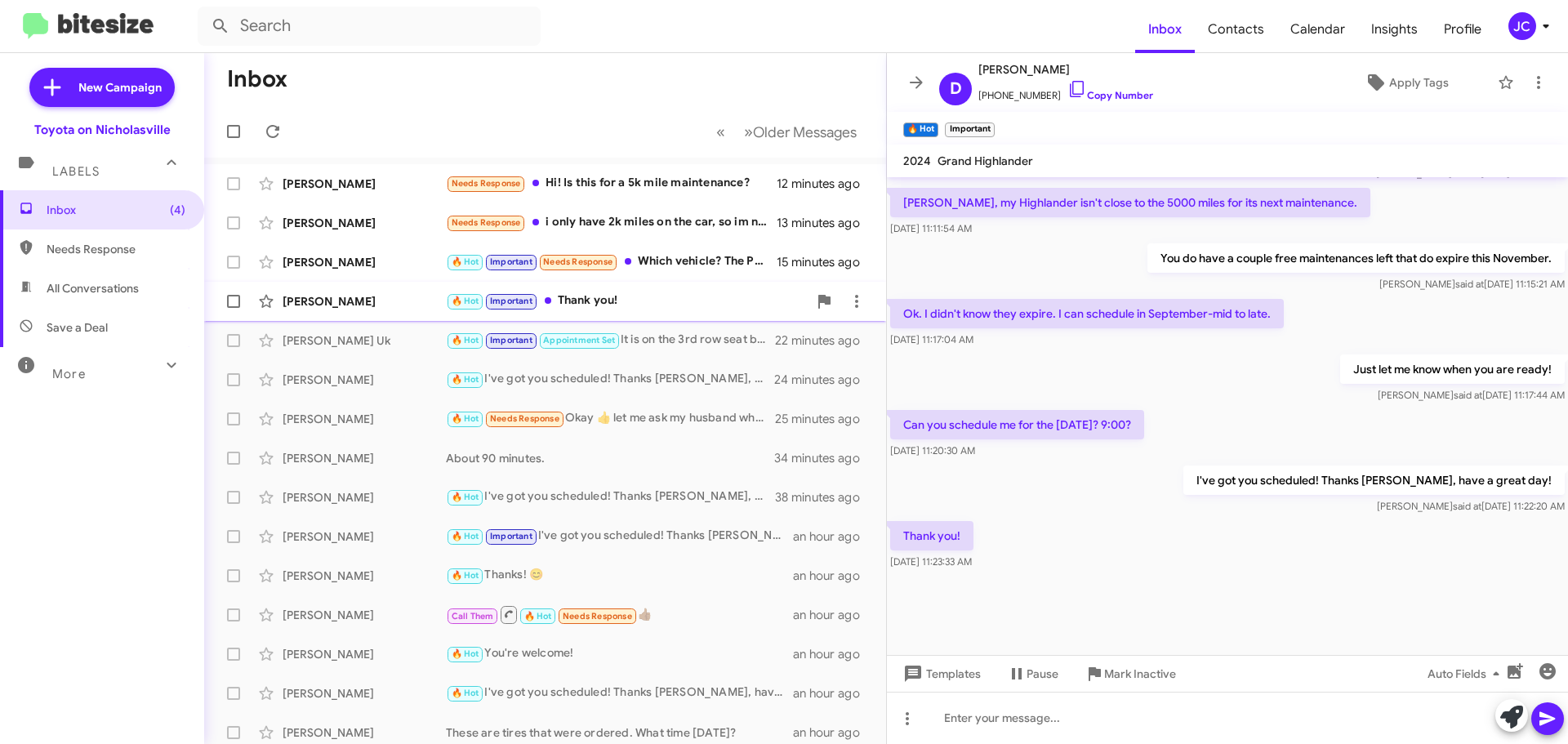
click at [323, 302] on div "[PERSON_NAME]" at bounding box center [364, 301] width 164 height 16
click at [356, 257] on div "[PERSON_NAME]" at bounding box center [364, 261] width 164 height 16
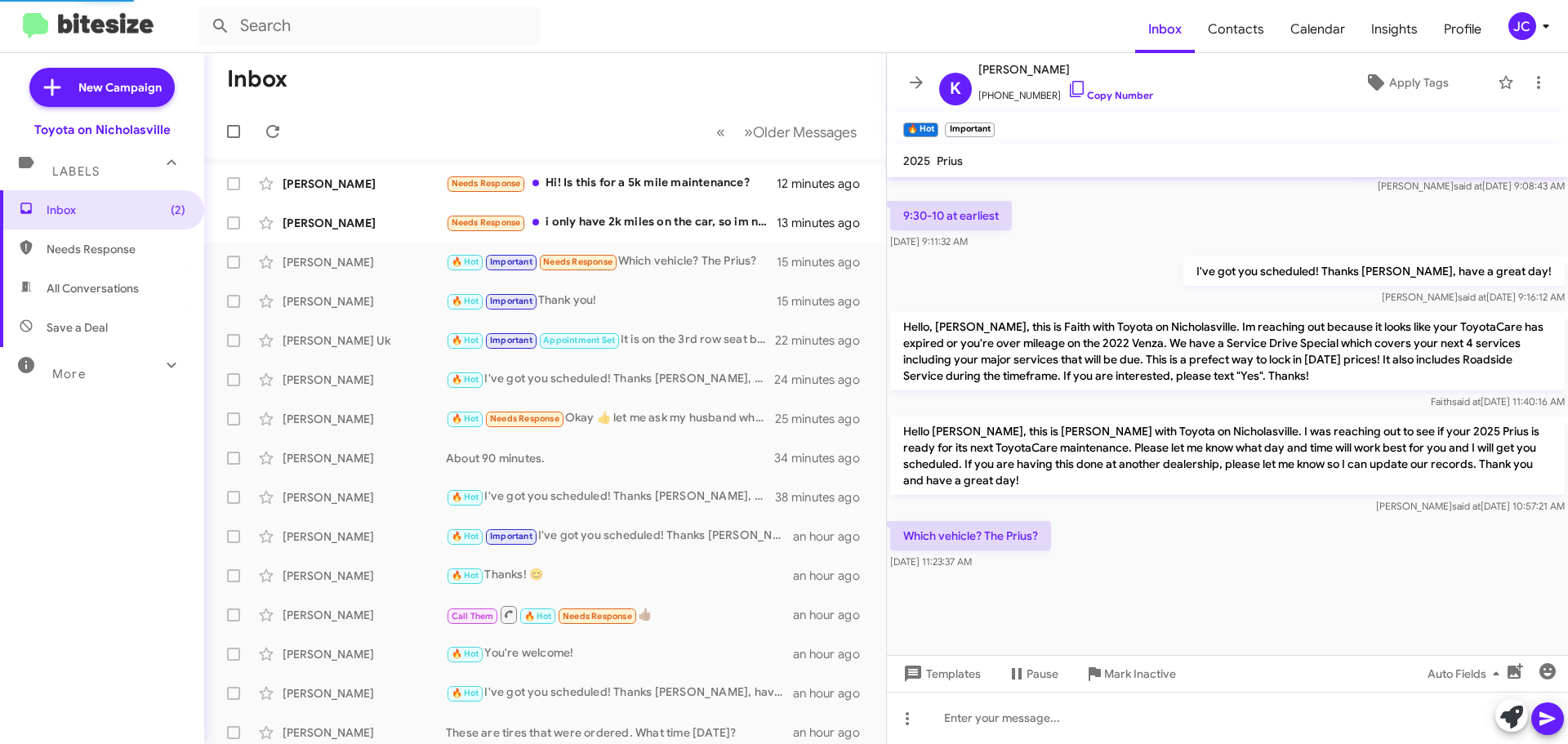
scroll to position [910, 0]
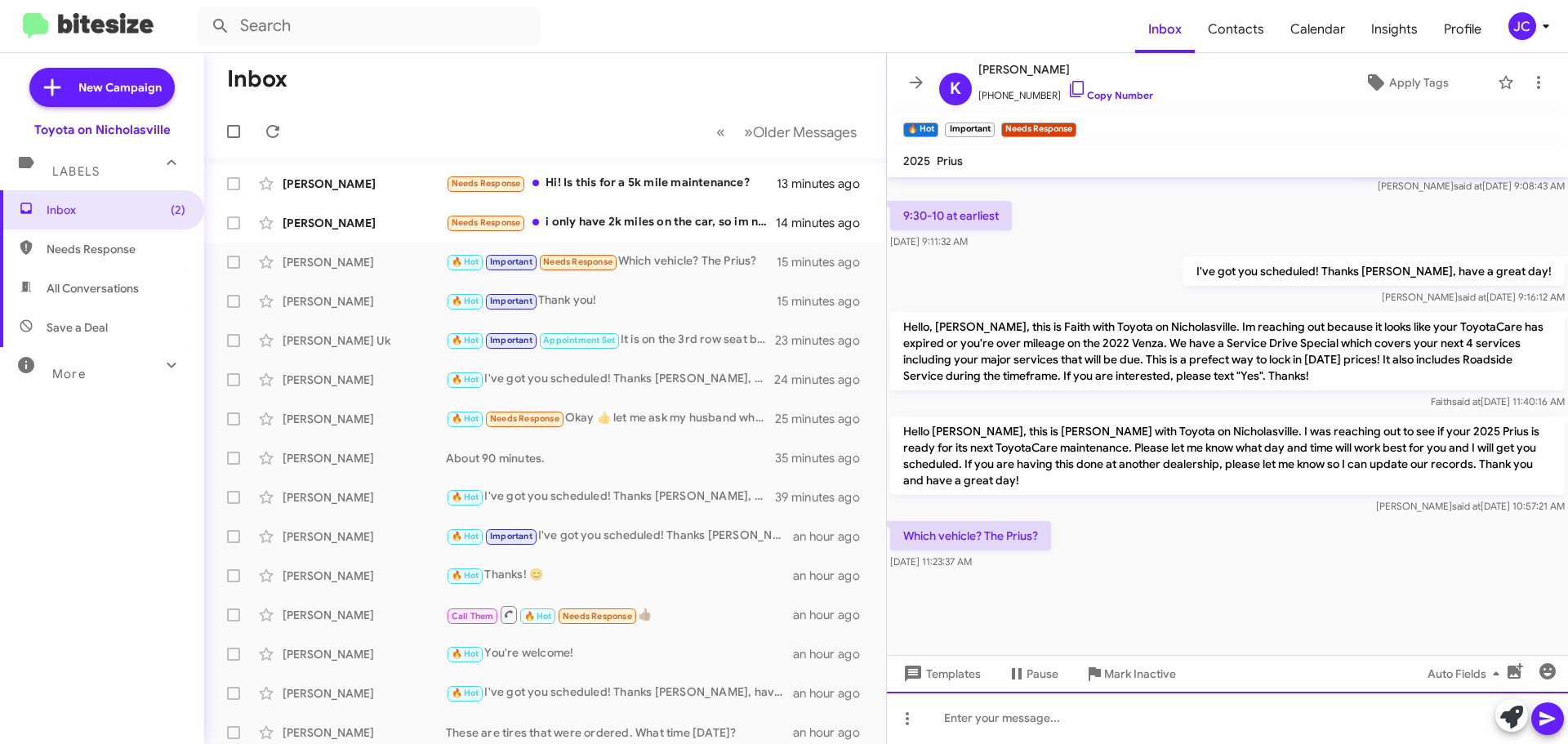
click at [1120, 726] on div at bounding box center [1227, 718] width 681 height 52
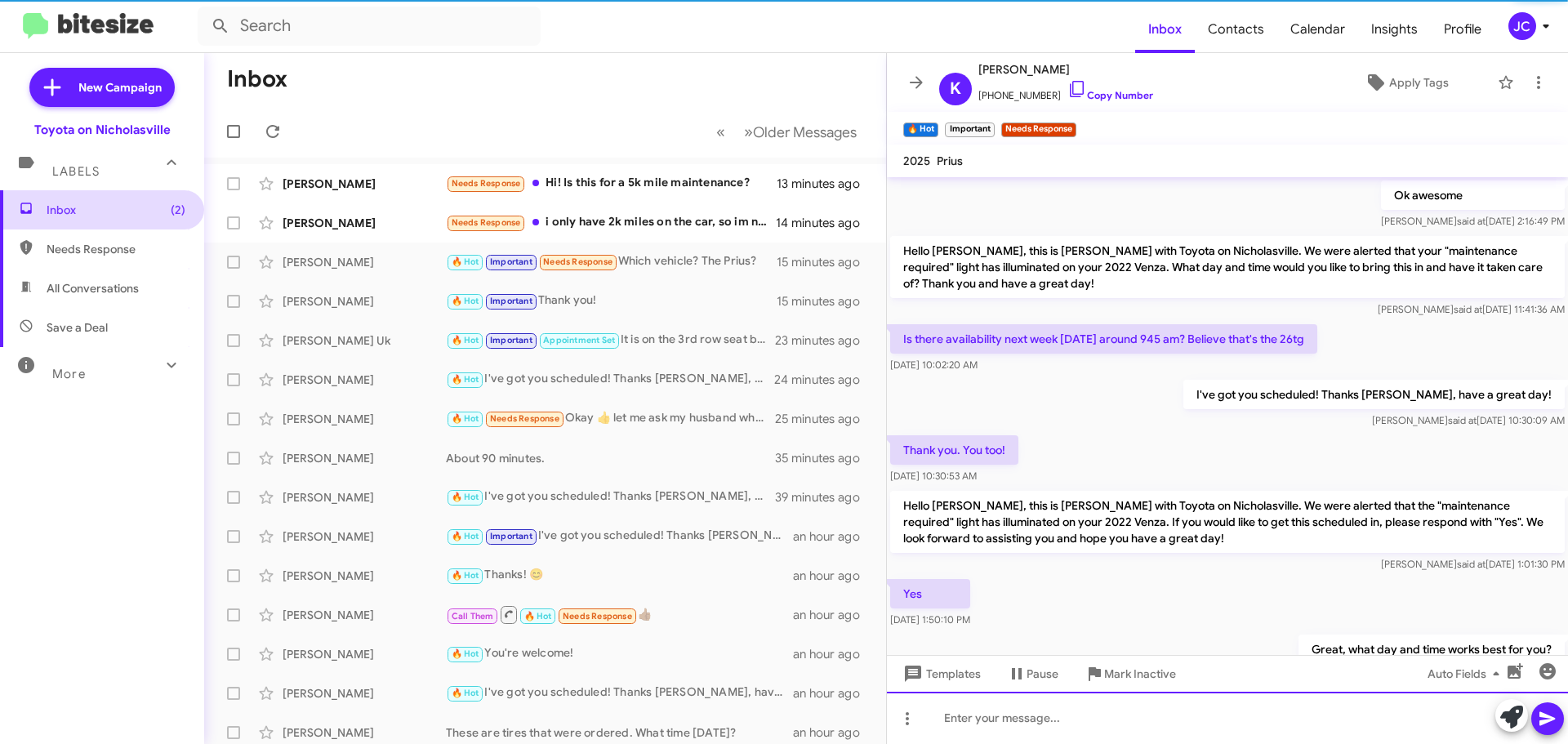
scroll to position [82, 0]
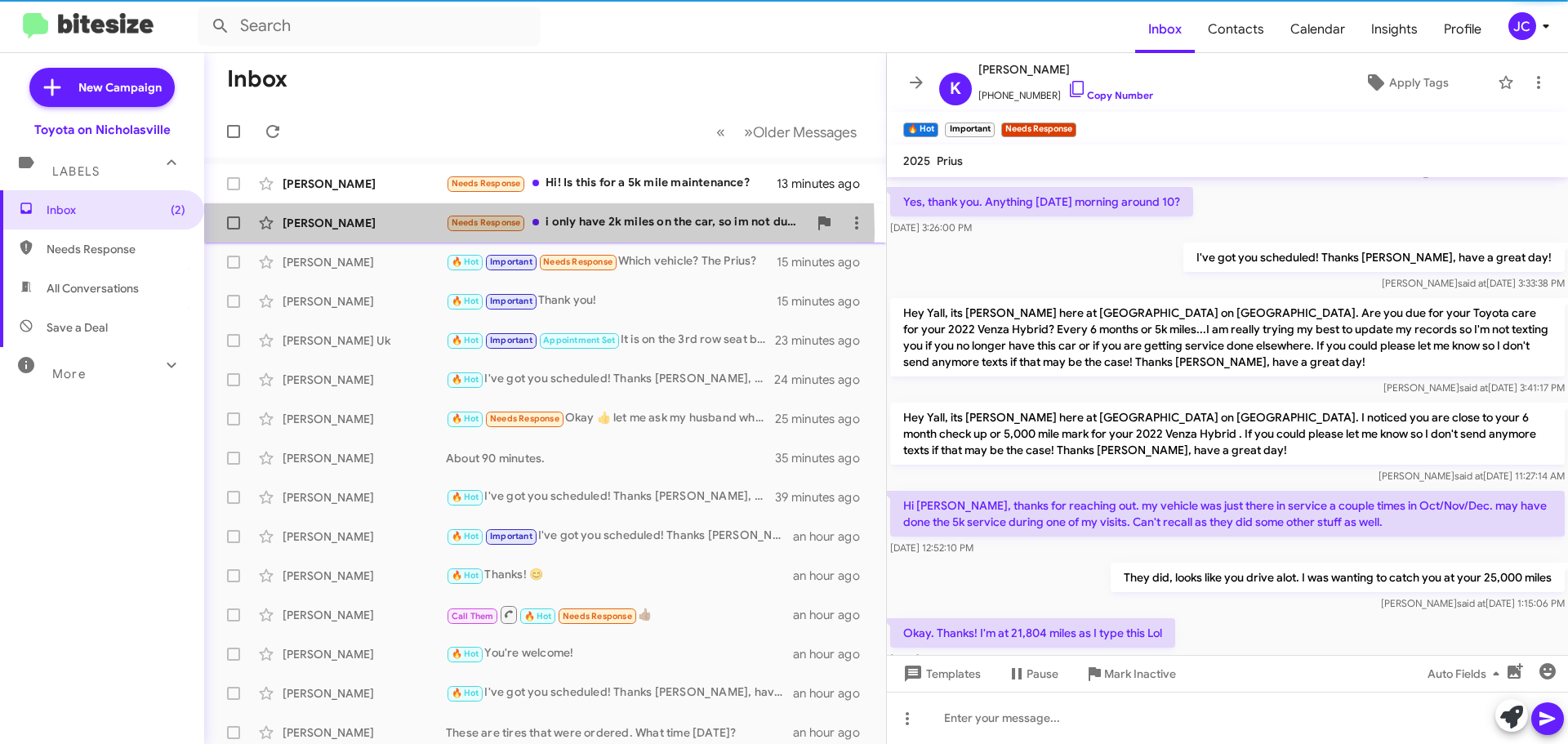
click at [348, 232] on div "[PERSON_NAME] Needs Response i only have 2k miles on the car, so im not due for…" at bounding box center [545, 222] width 656 height 33
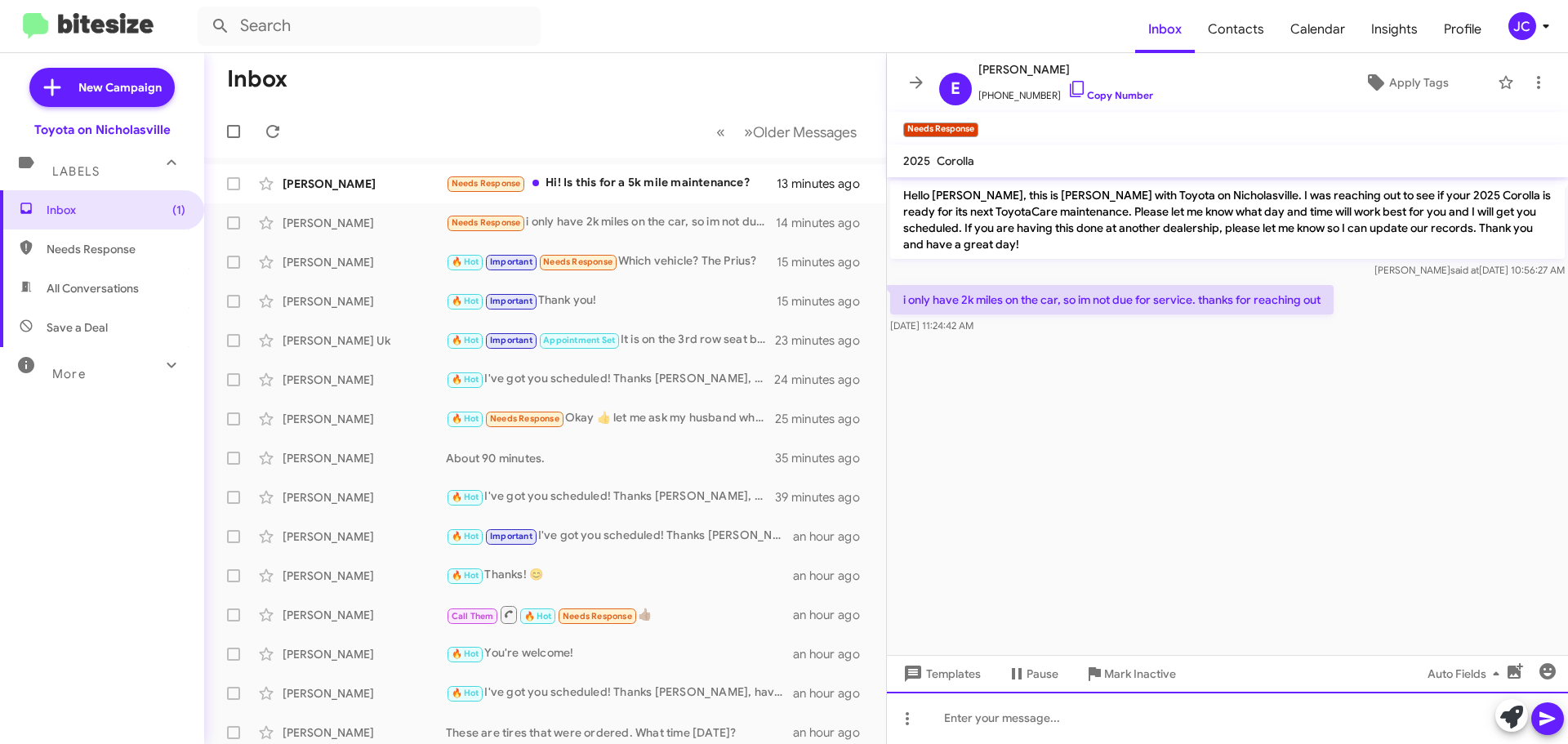
click at [998, 720] on div at bounding box center [1227, 718] width 681 height 52
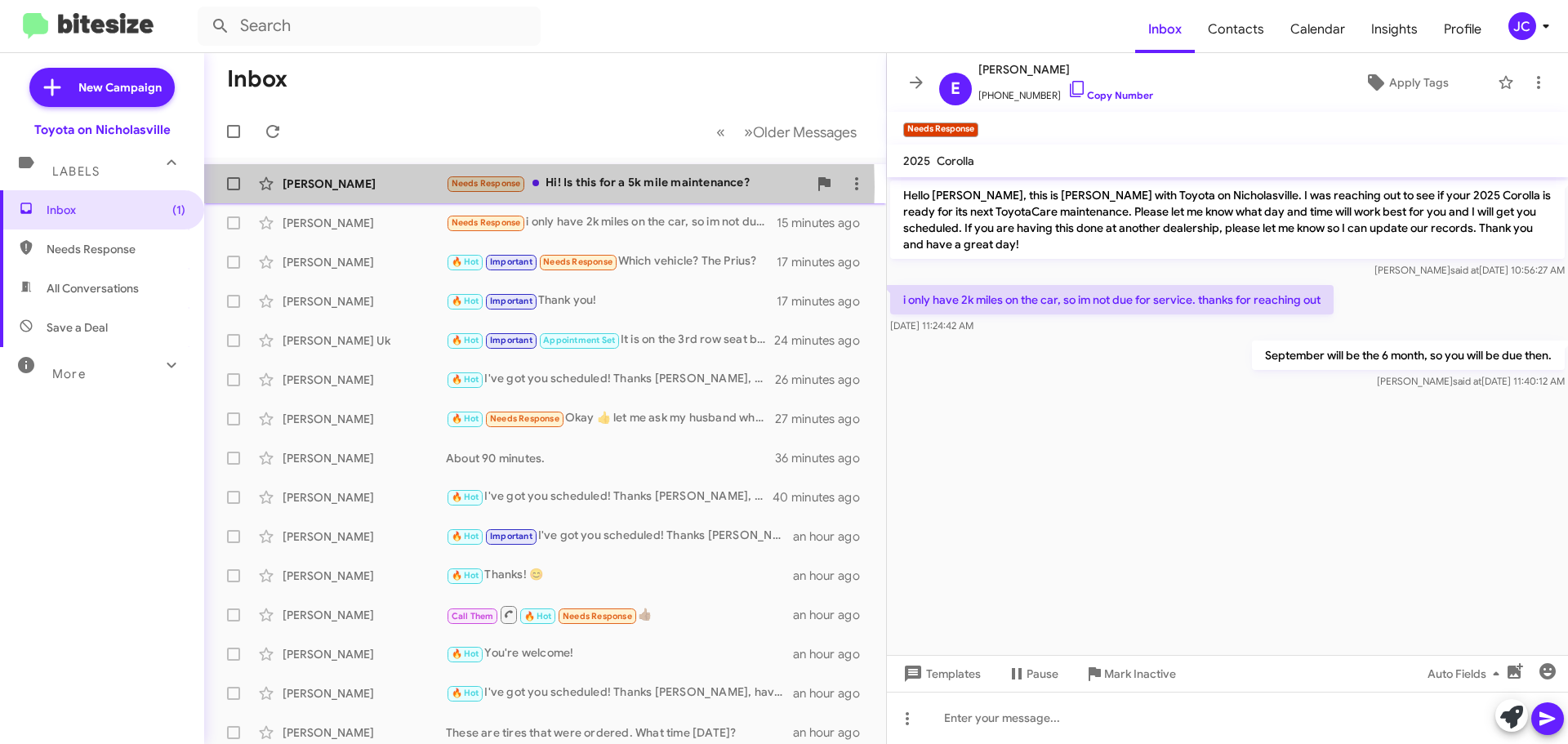
click at [338, 187] on div "[PERSON_NAME]" at bounding box center [364, 183] width 164 height 16
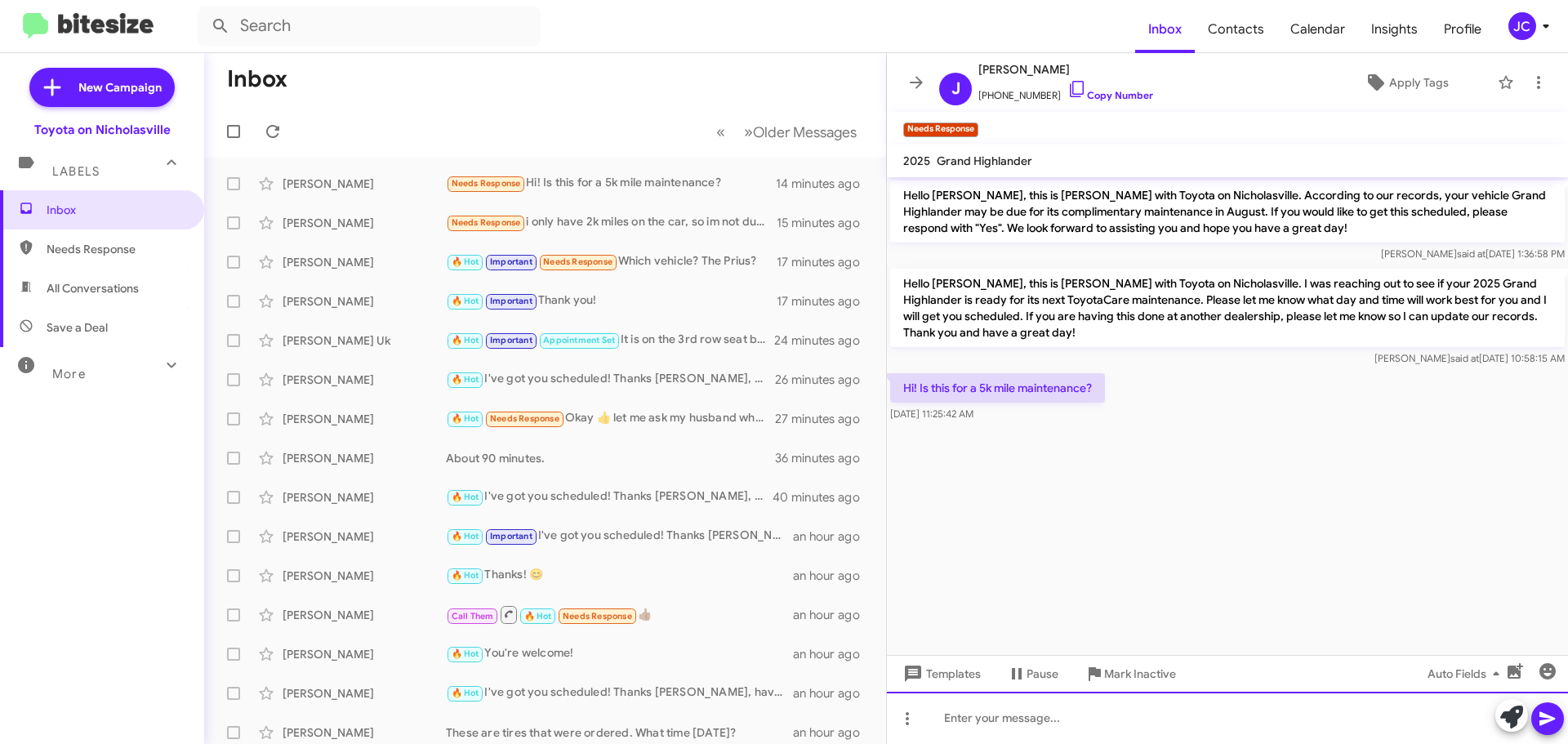
click at [1125, 715] on div at bounding box center [1227, 718] width 681 height 52
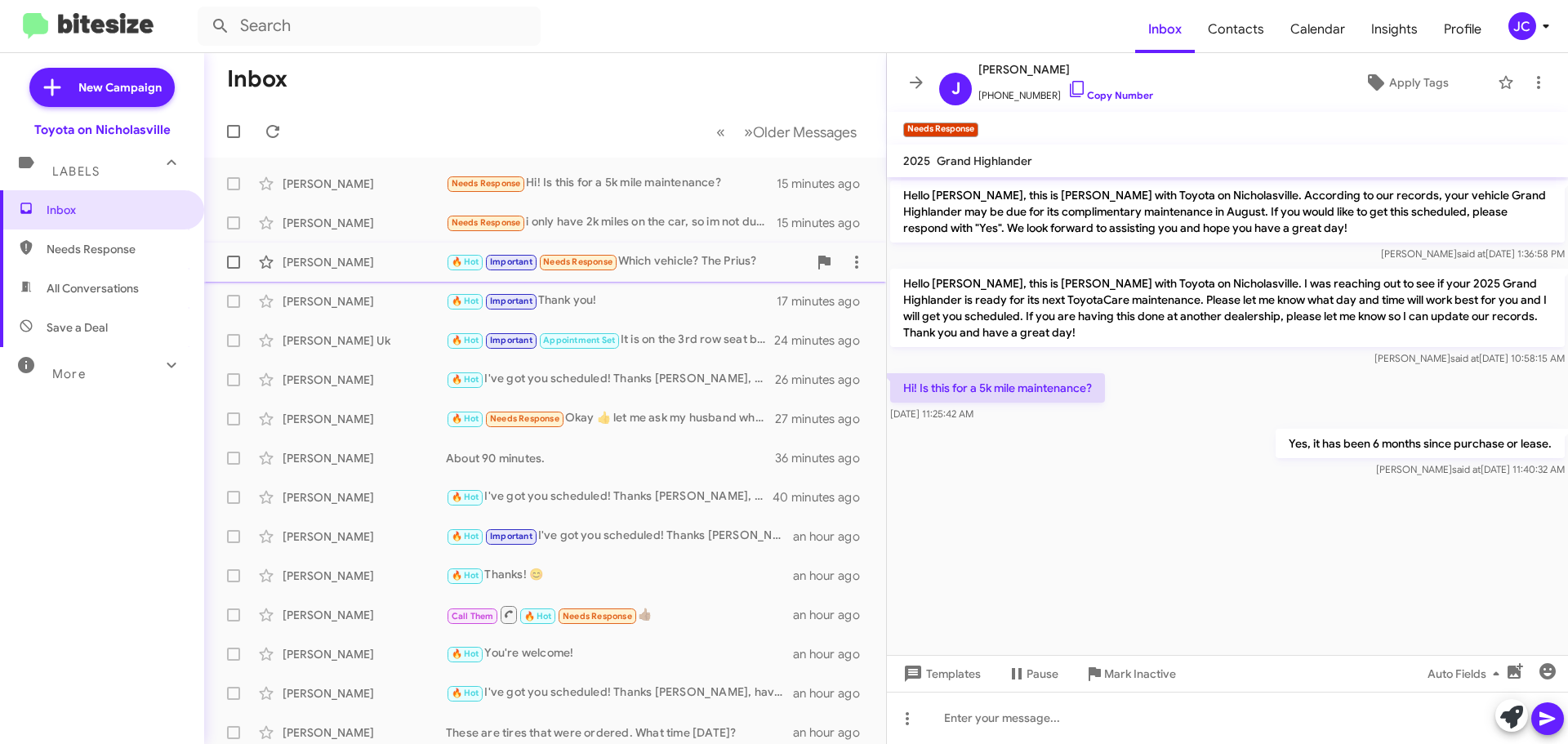
click at [356, 268] on div "[PERSON_NAME]" at bounding box center [364, 261] width 164 height 16
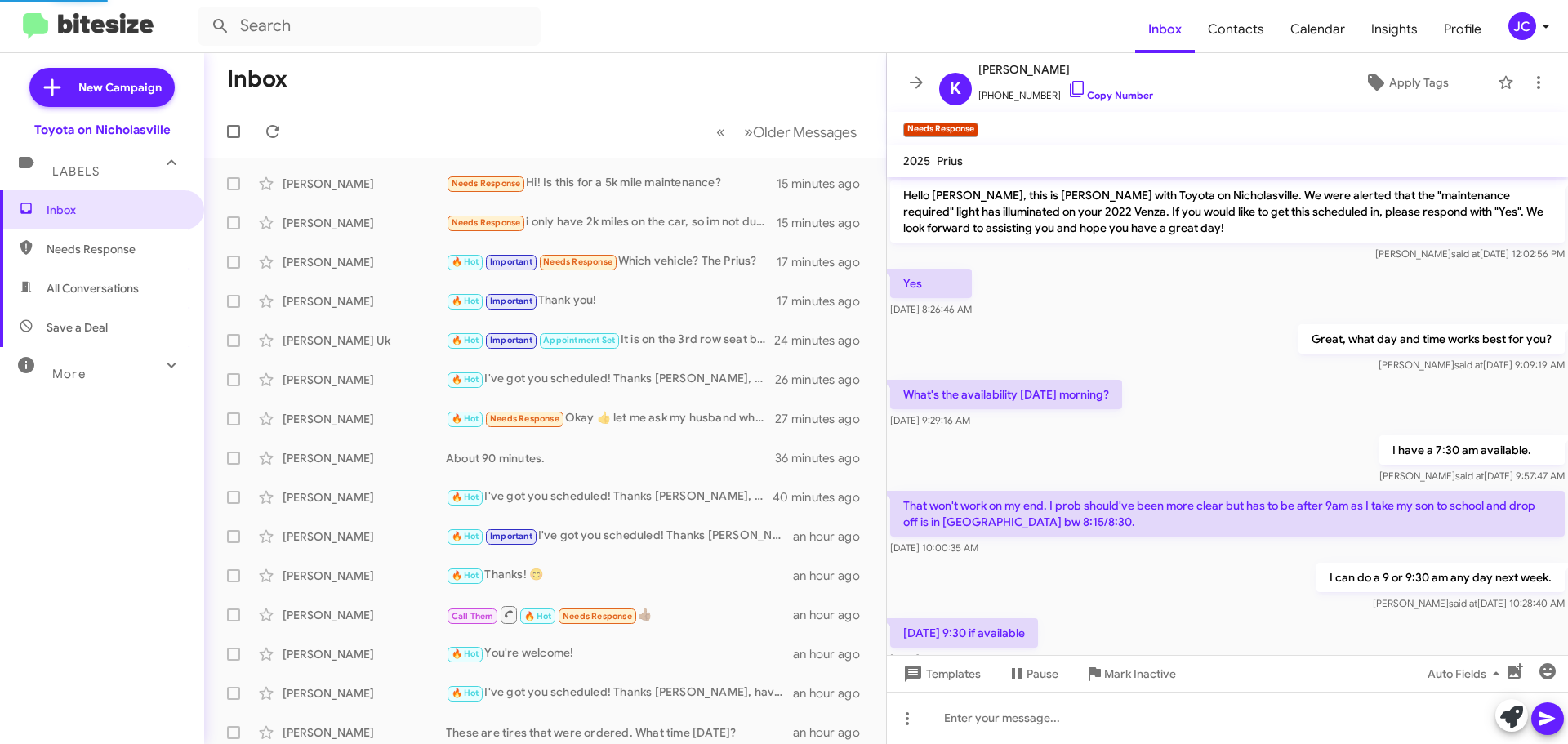
scroll to position [910, 0]
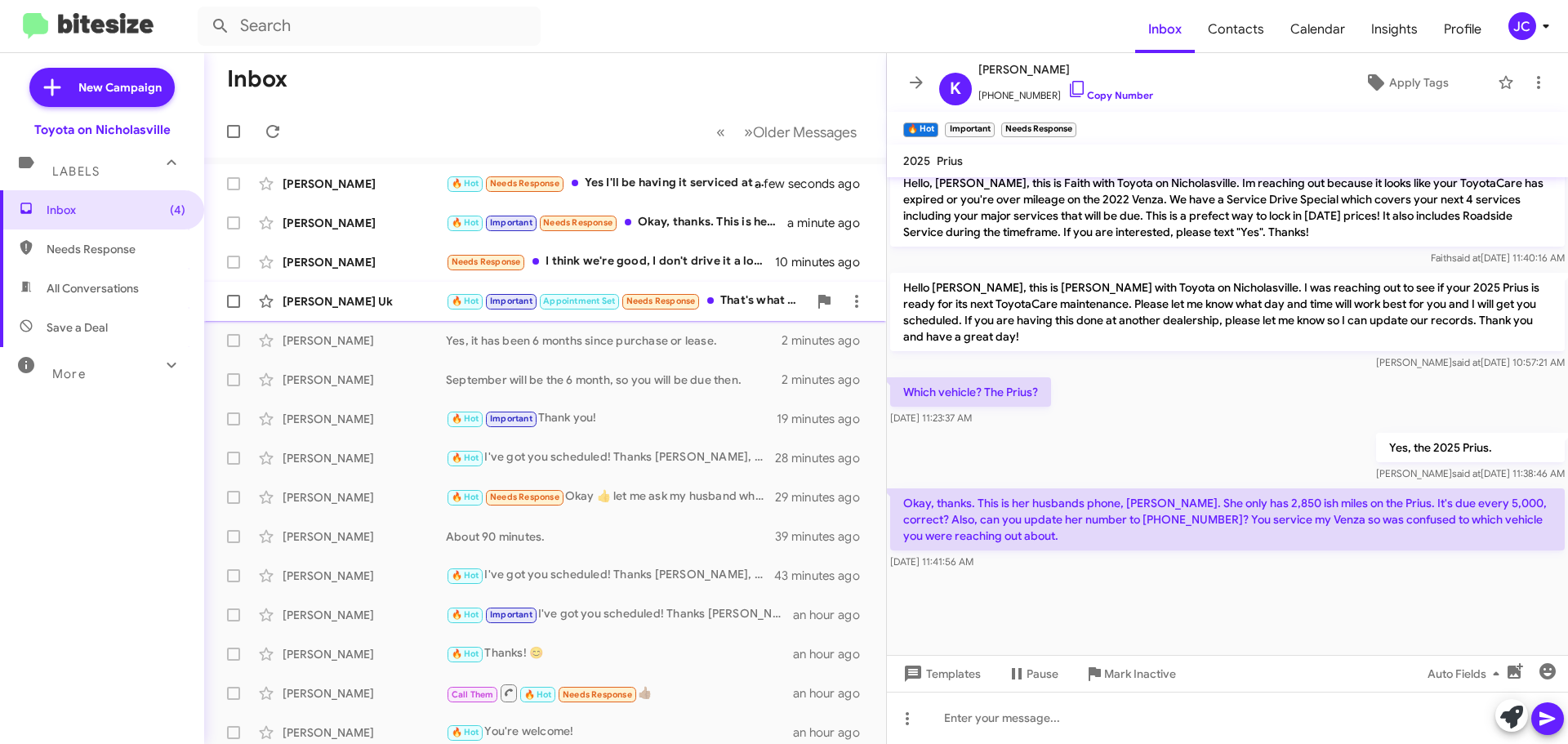
click at [350, 300] on div "[PERSON_NAME] Uk" at bounding box center [364, 301] width 164 height 16
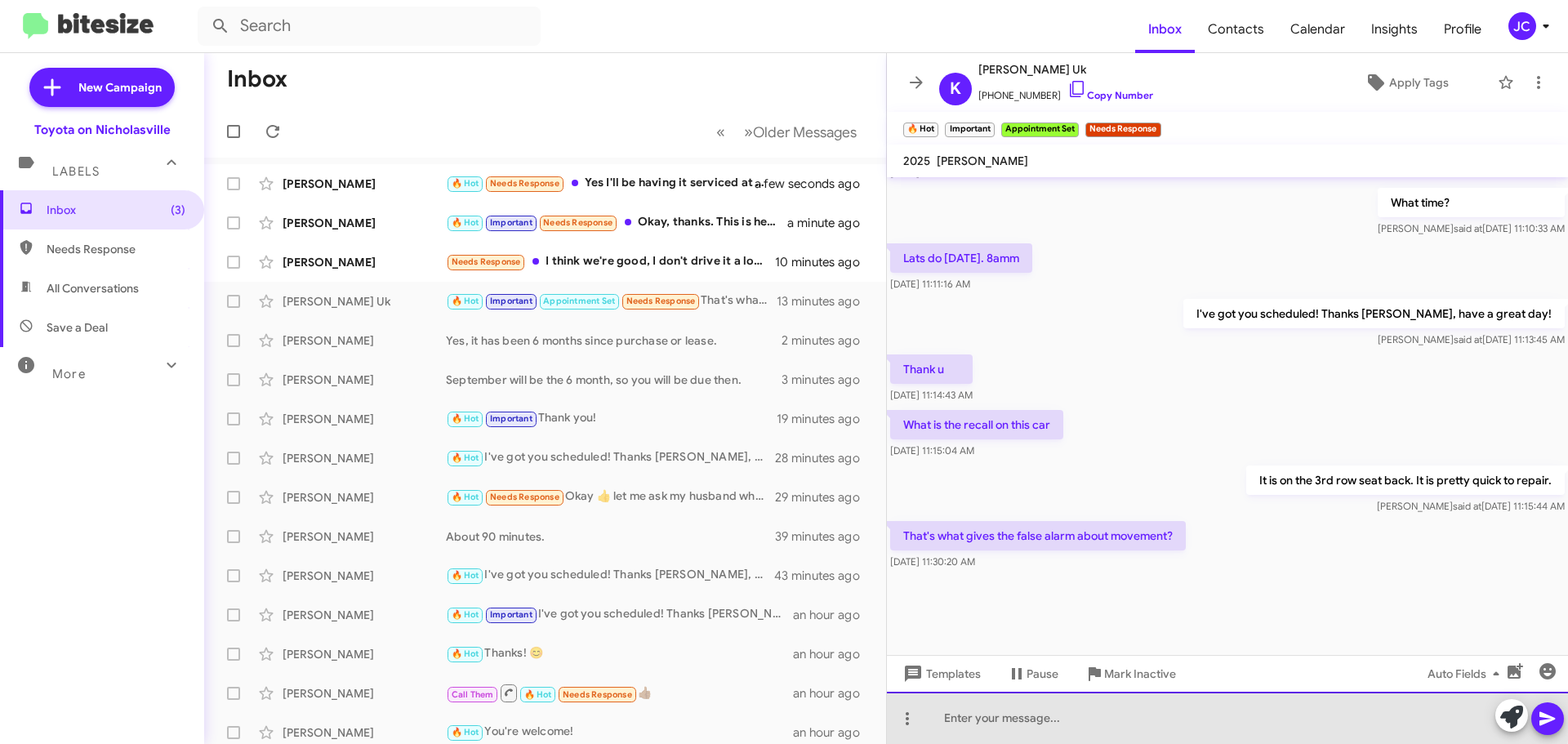
click at [1125, 715] on div at bounding box center [1227, 718] width 681 height 52
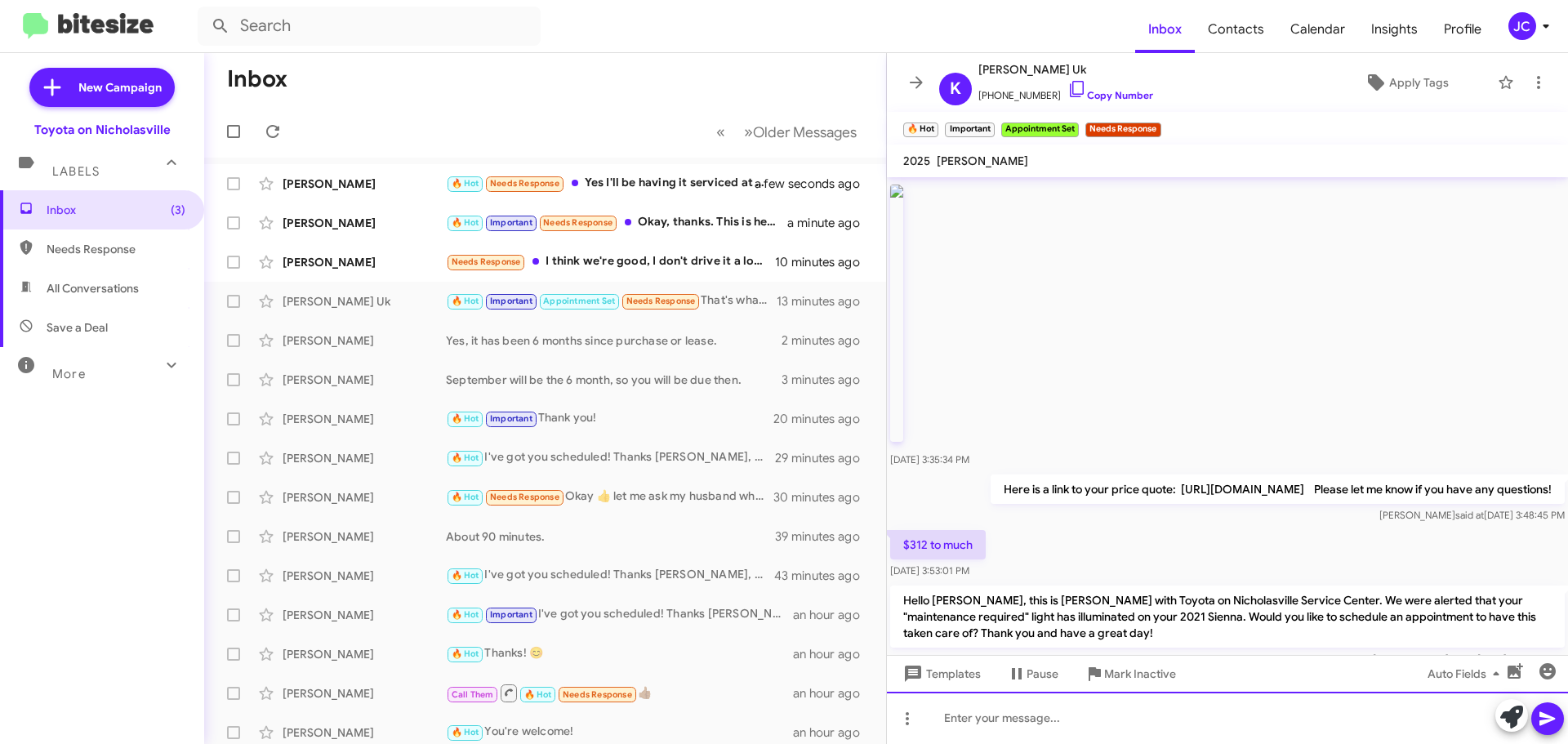
scroll to position [82, 0]
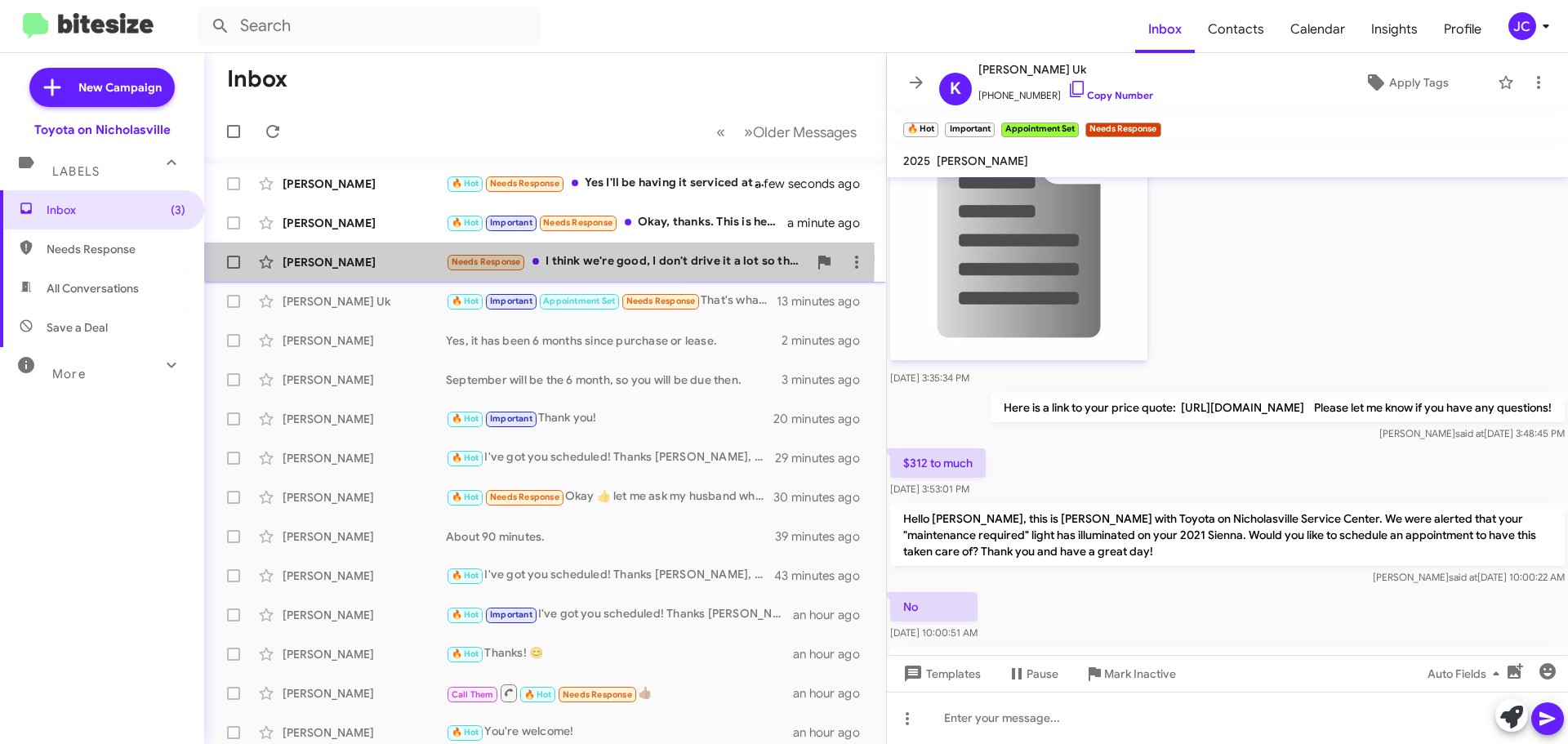
click at [363, 258] on div "[PERSON_NAME]" at bounding box center [364, 261] width 164 height 16
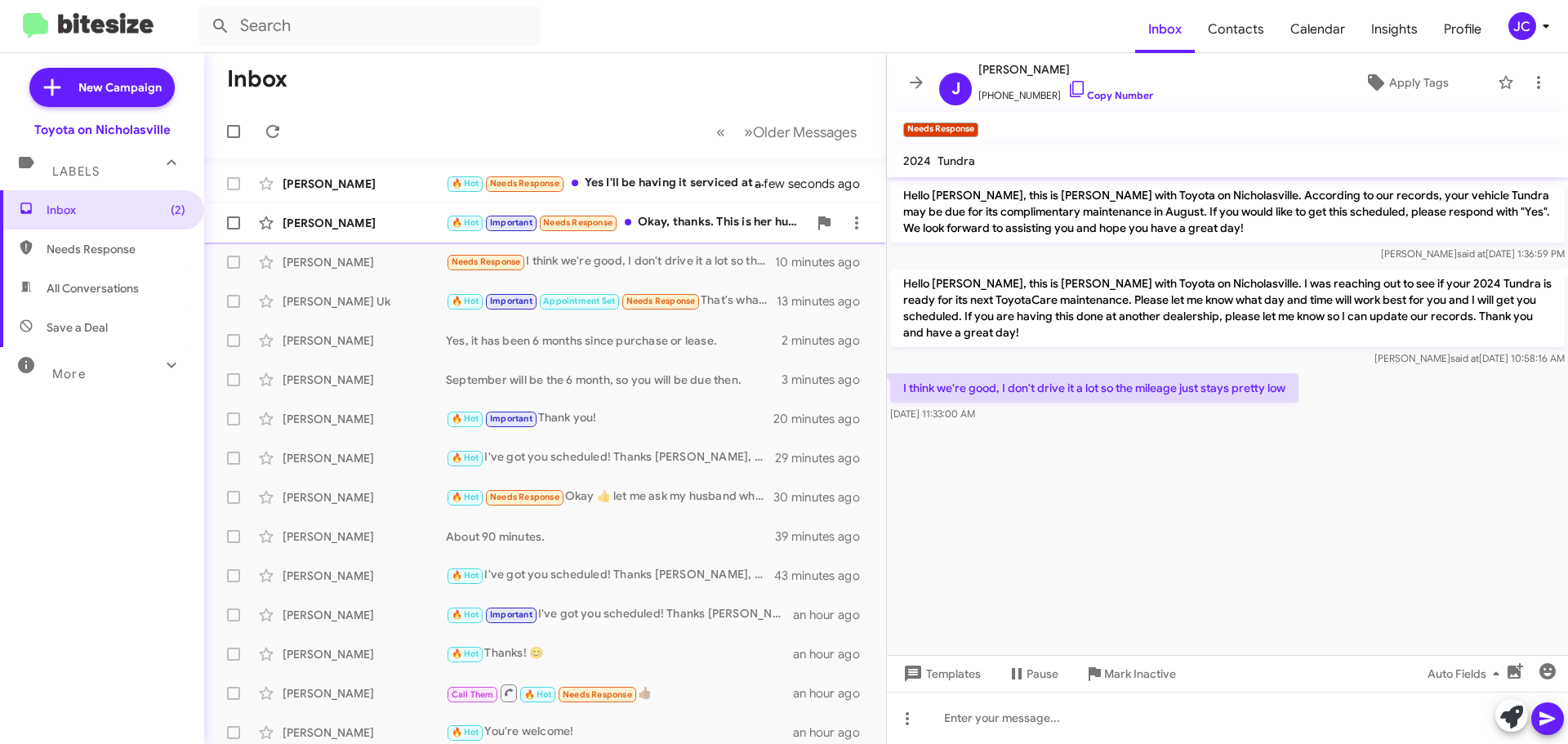
click at [379, 223] on div "[PERSON_NAME]" at bounding box center [364, 222] width 164 height 16
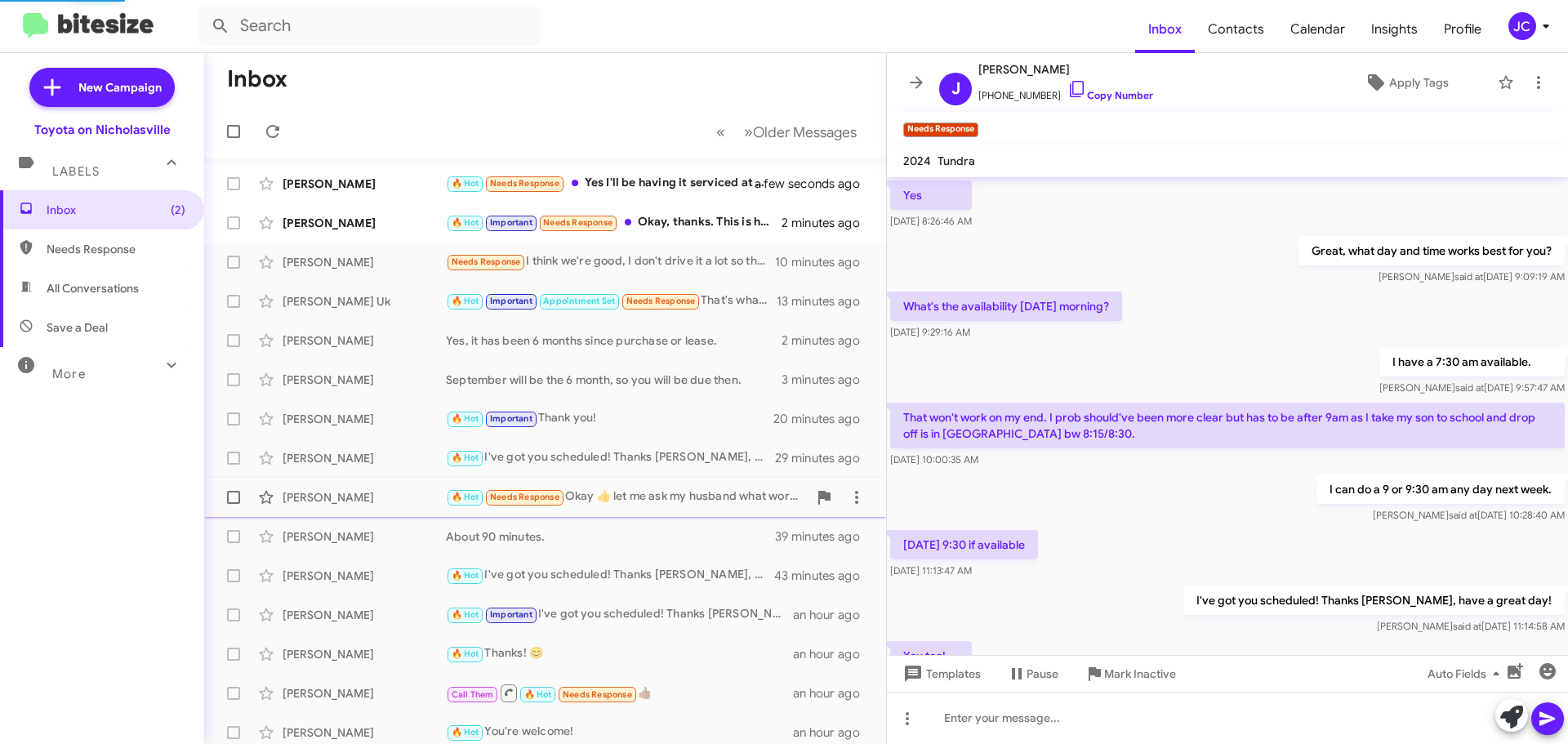
scroll to position [910, 0]
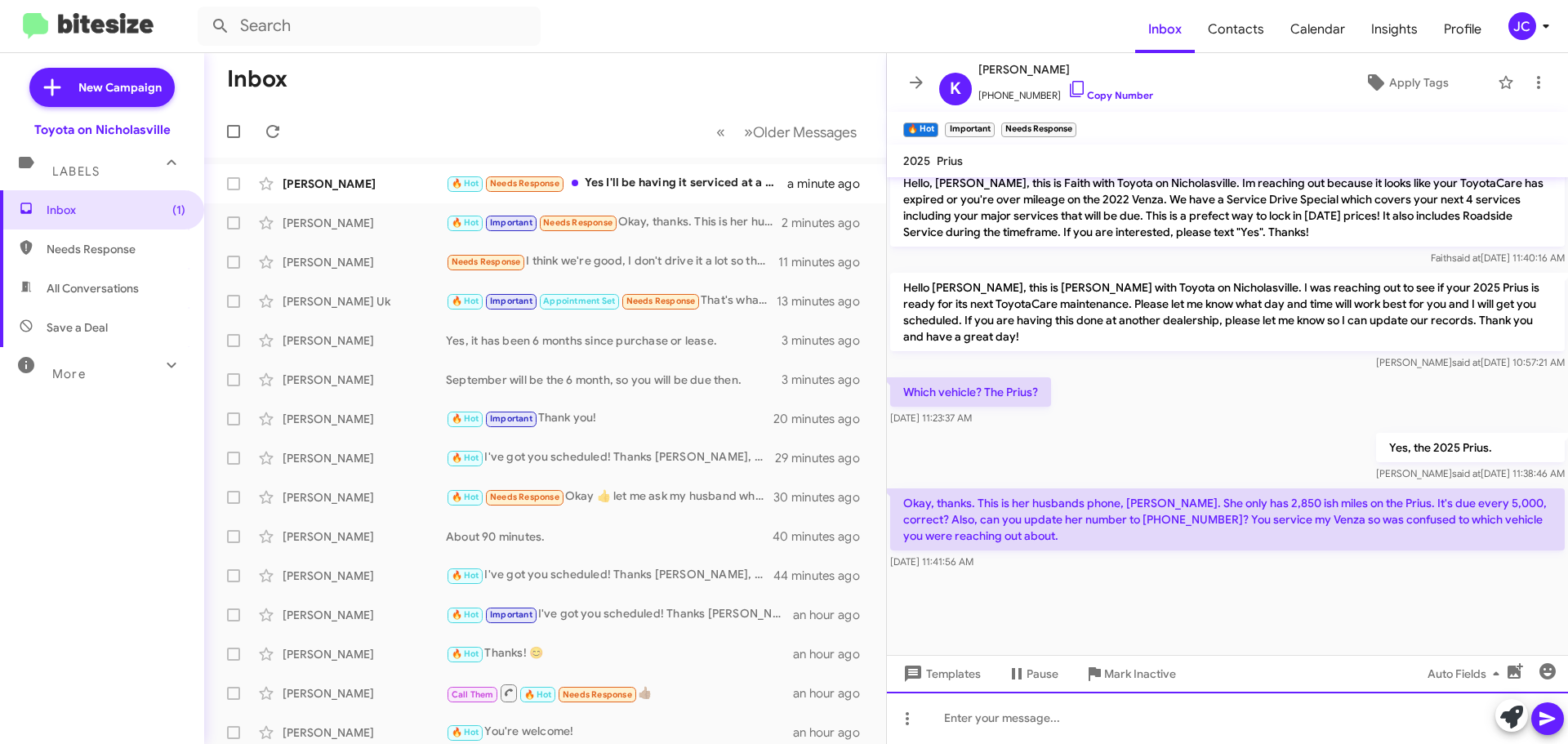
click at [955, 733] on div at bounding box center [1227, 718] width 681 height 52
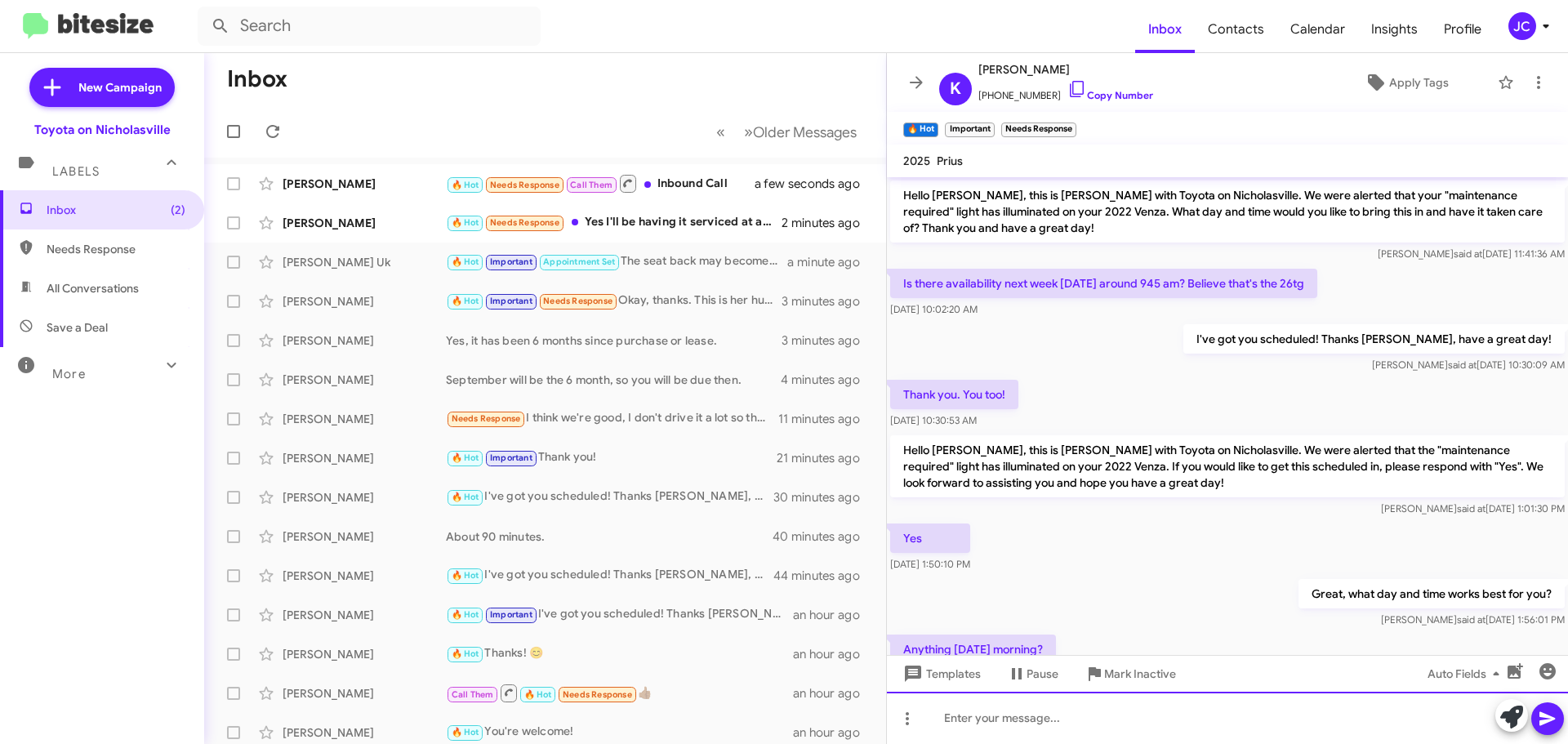
scroll to position [82, 0]
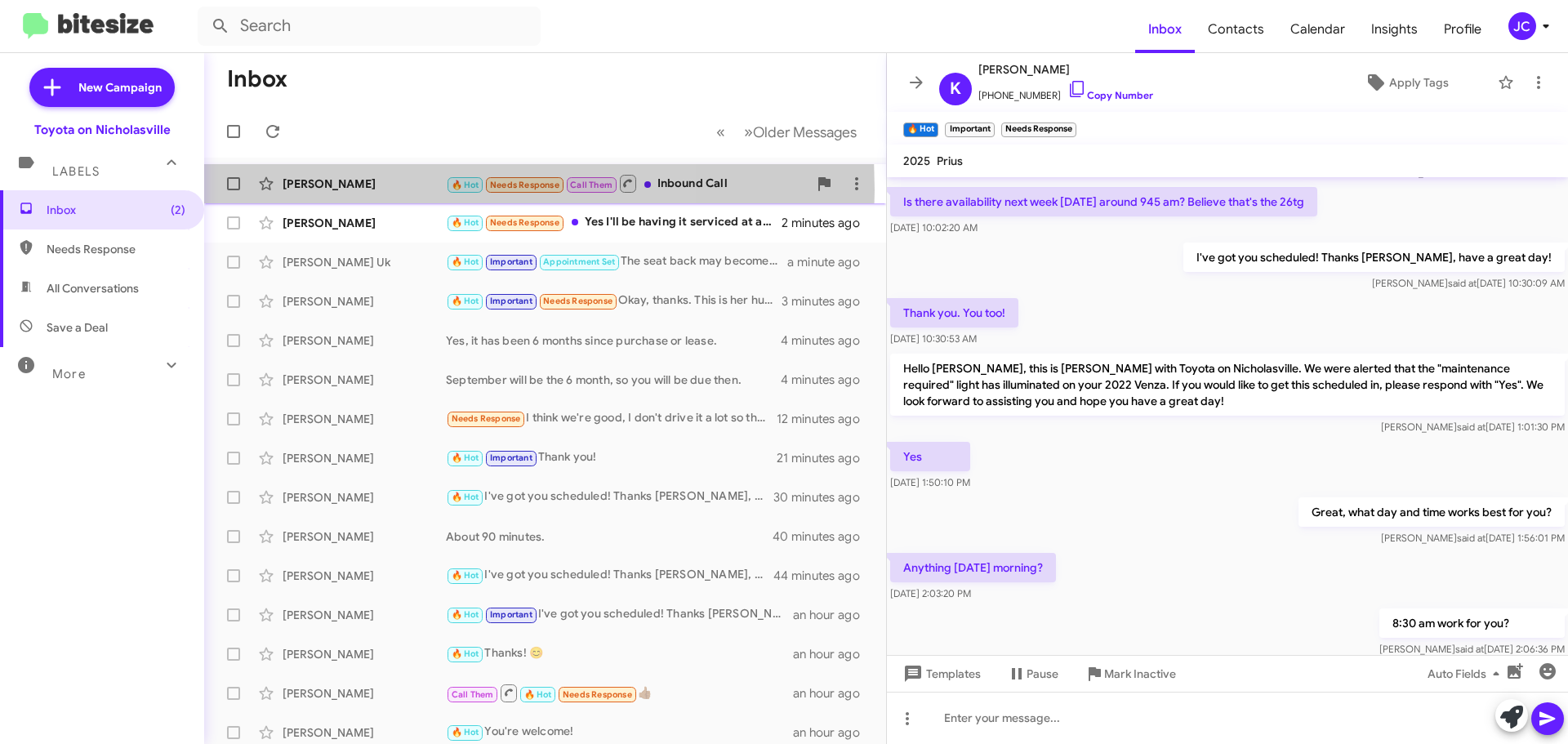
click at [370, 190] on div "[PERSON_NAME]" at bounding box center [364, 183] width 164 height 16
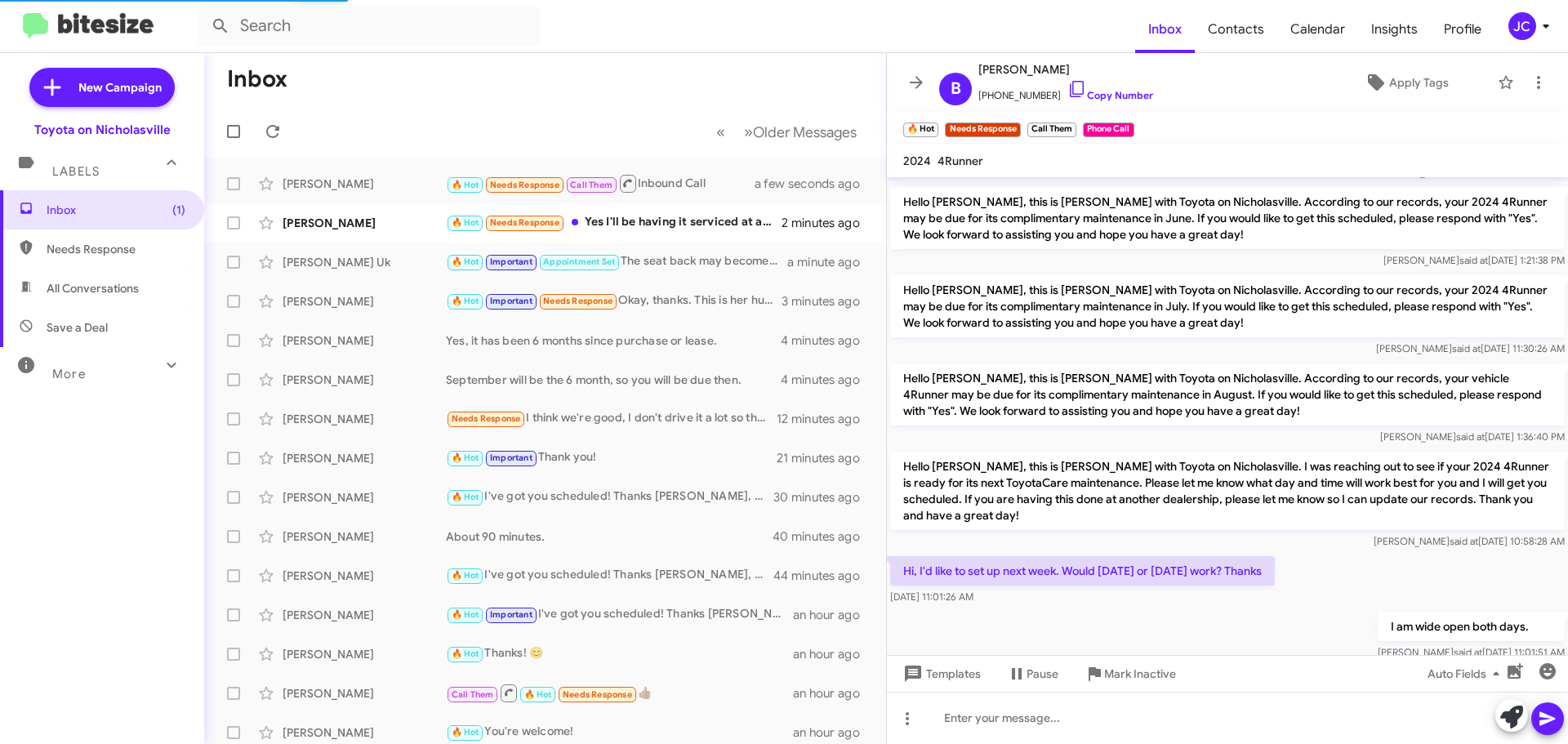
scroll to position [213, 0]
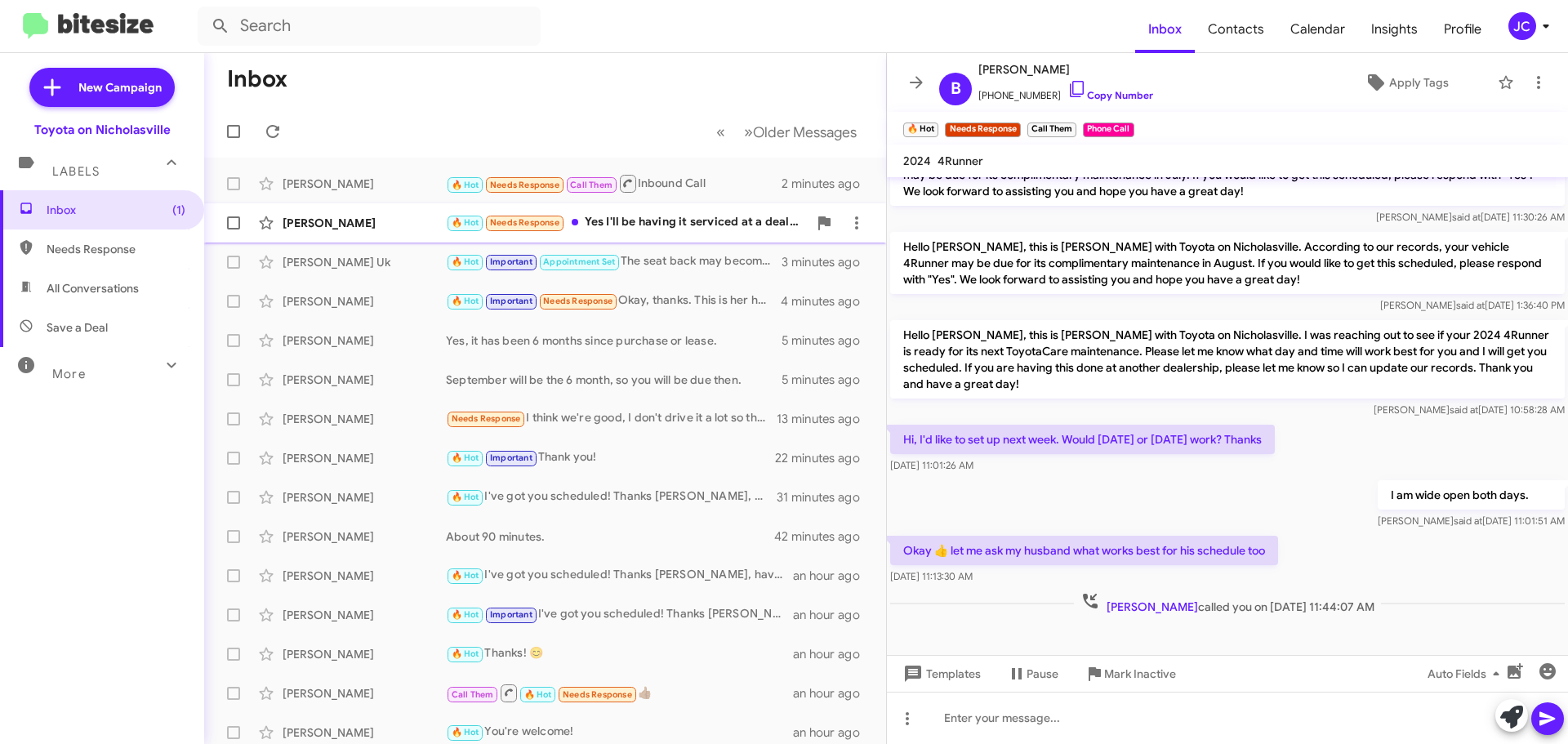
click at [373, 220] on div "[PERSON_NAME]" at bounding box center [364, 222] width 164 height 16
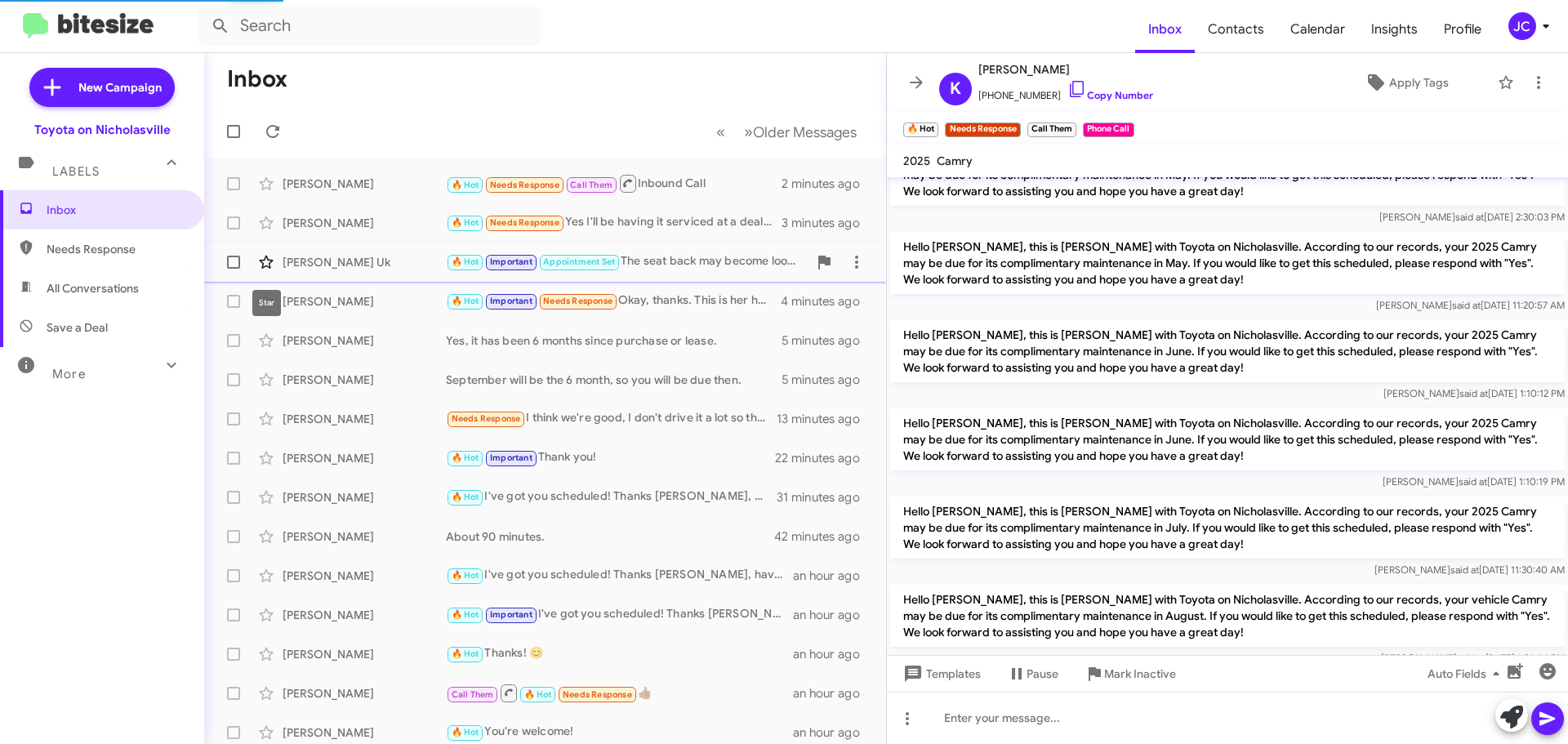
scroll to position [429, 0]
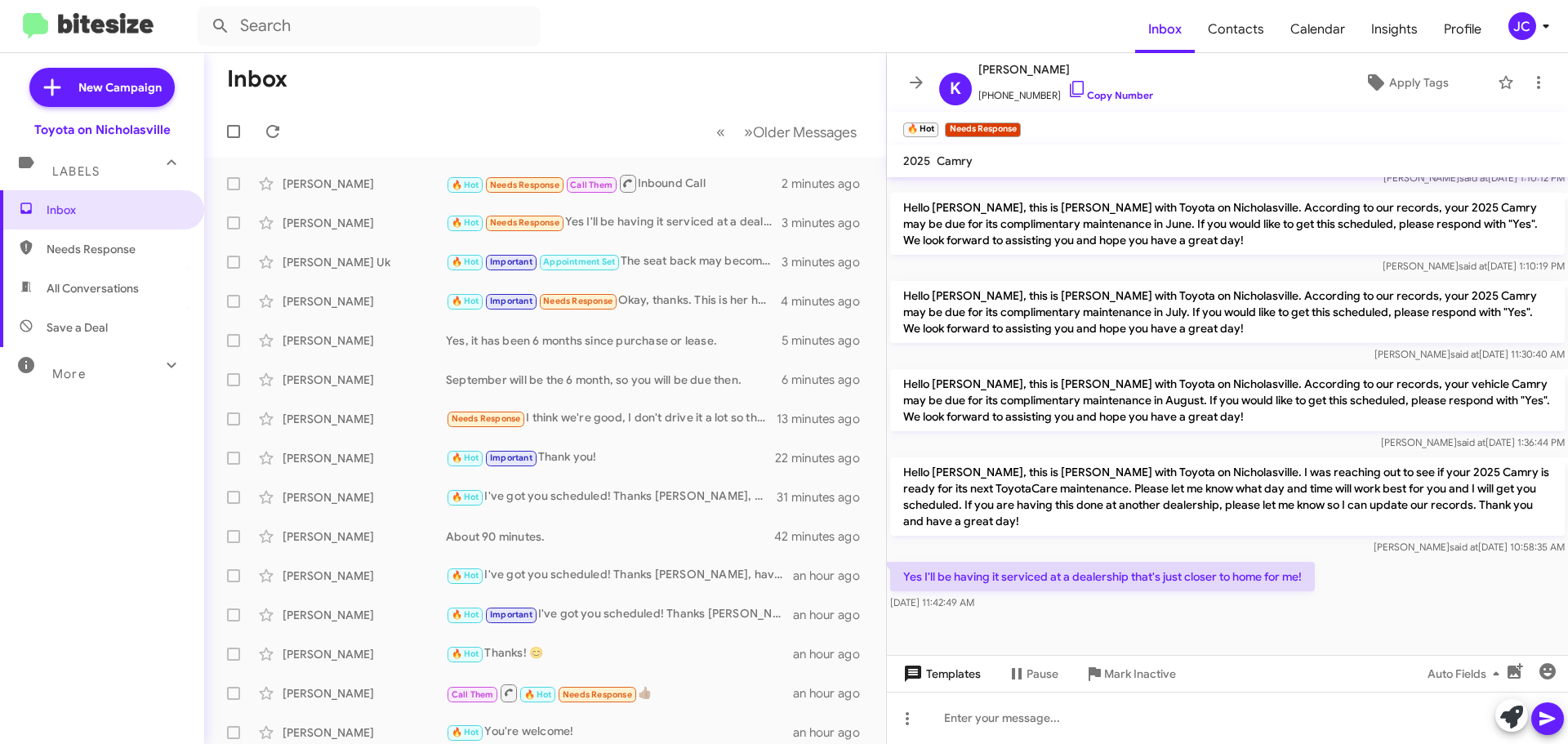
click at [976, 672] on span "Templates" at bounding box center [941, 673] width 81 height 29
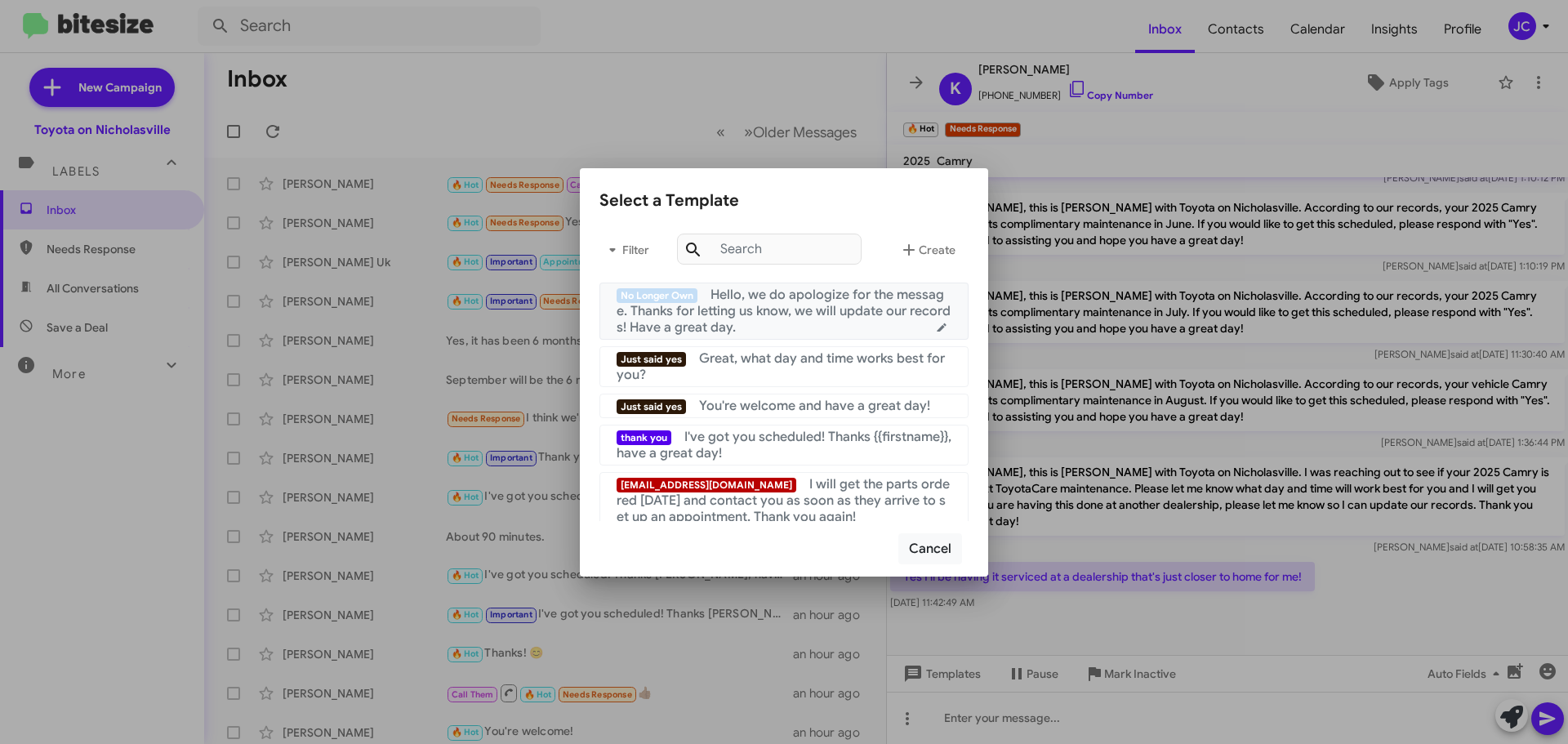
click at [788, 306] on span "Hello, we do apologize for the message. Thanks for letting us know, we will upd…" at bounding box center [784, 311] width 334 height 49
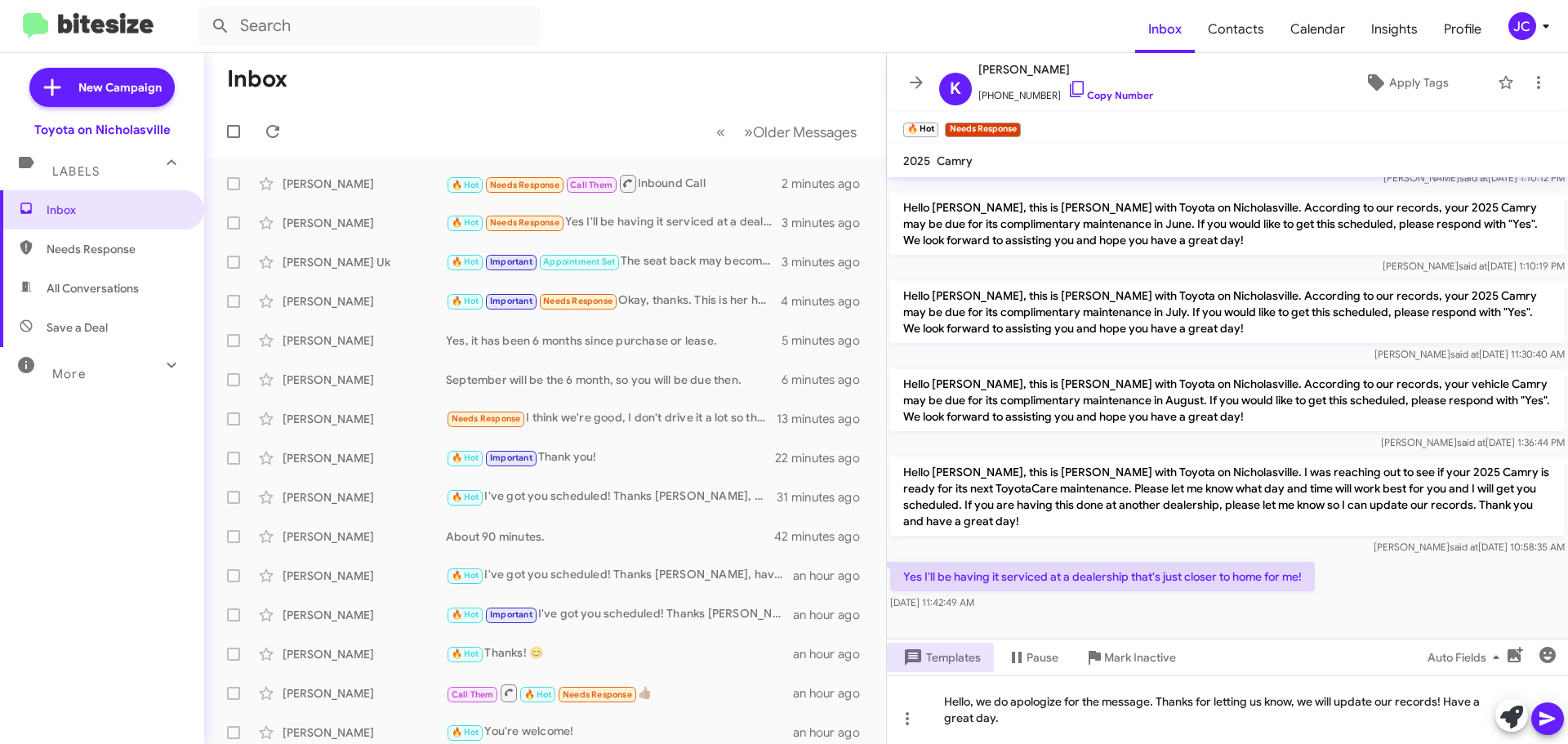
click at [1553, 725] on icon at bounding box center [1548, 718] width 19 height 19
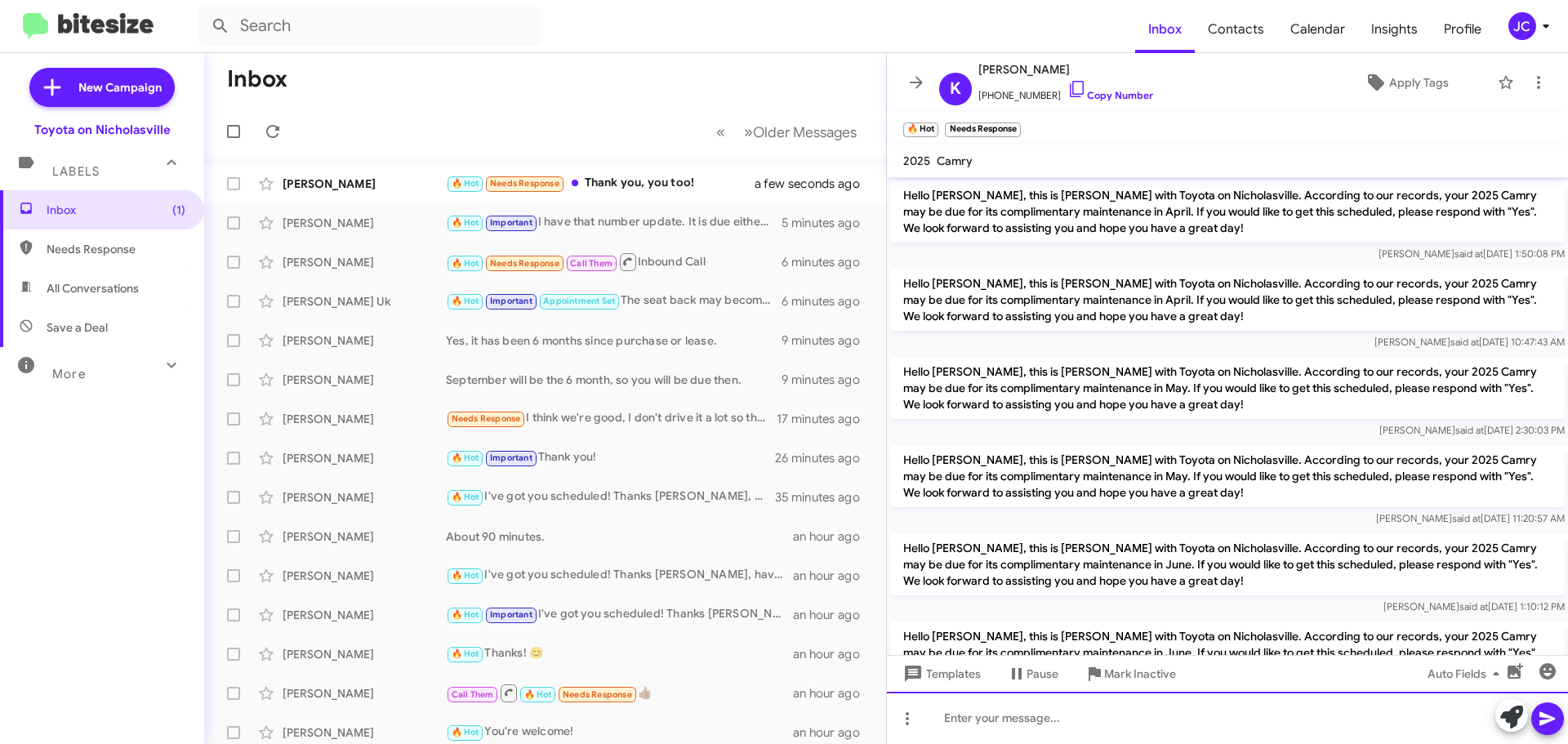
scroll to position [548, 0]
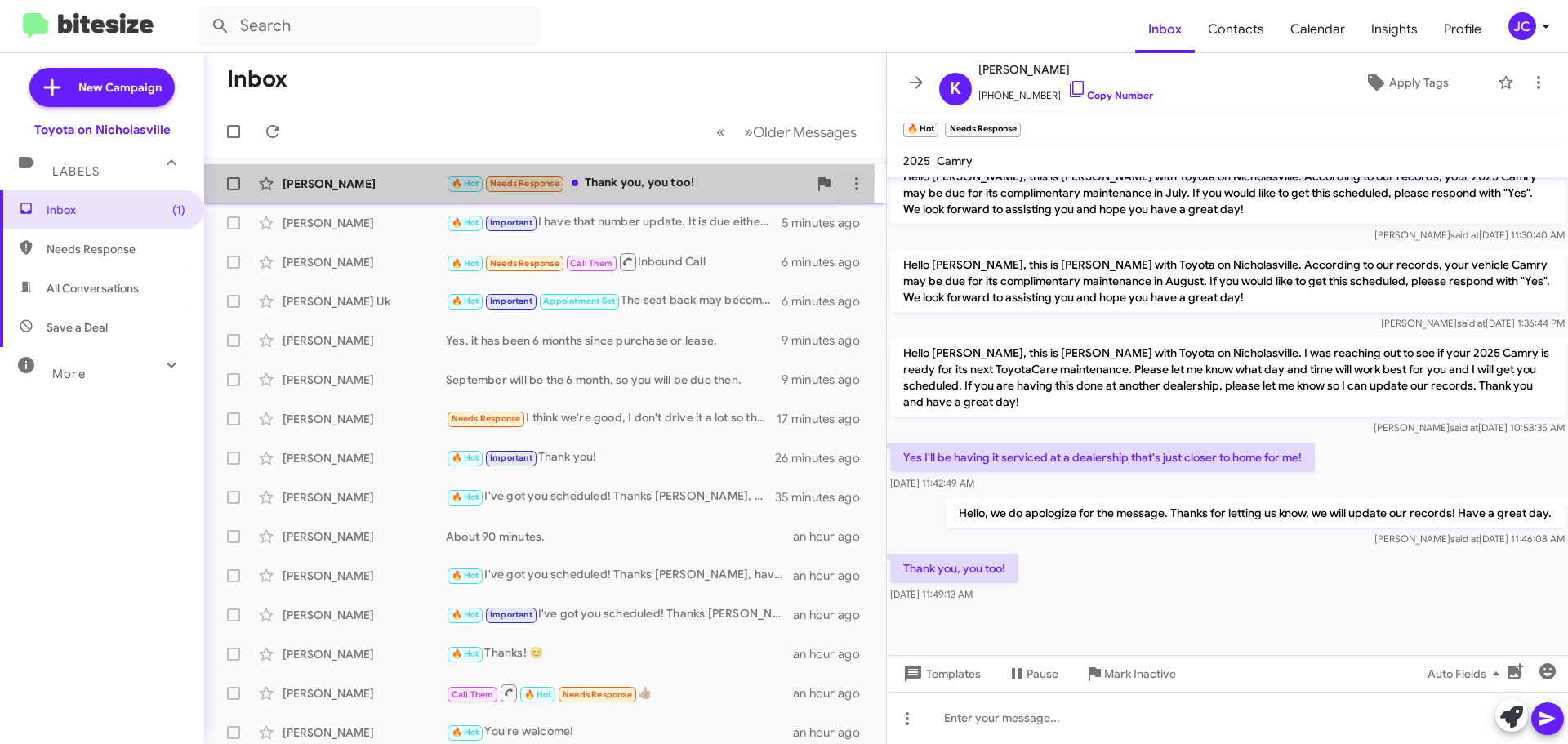
click at [337, 177] on div "[PERSON_NAME]" at bounding box center [364, 183] width 164 height 16
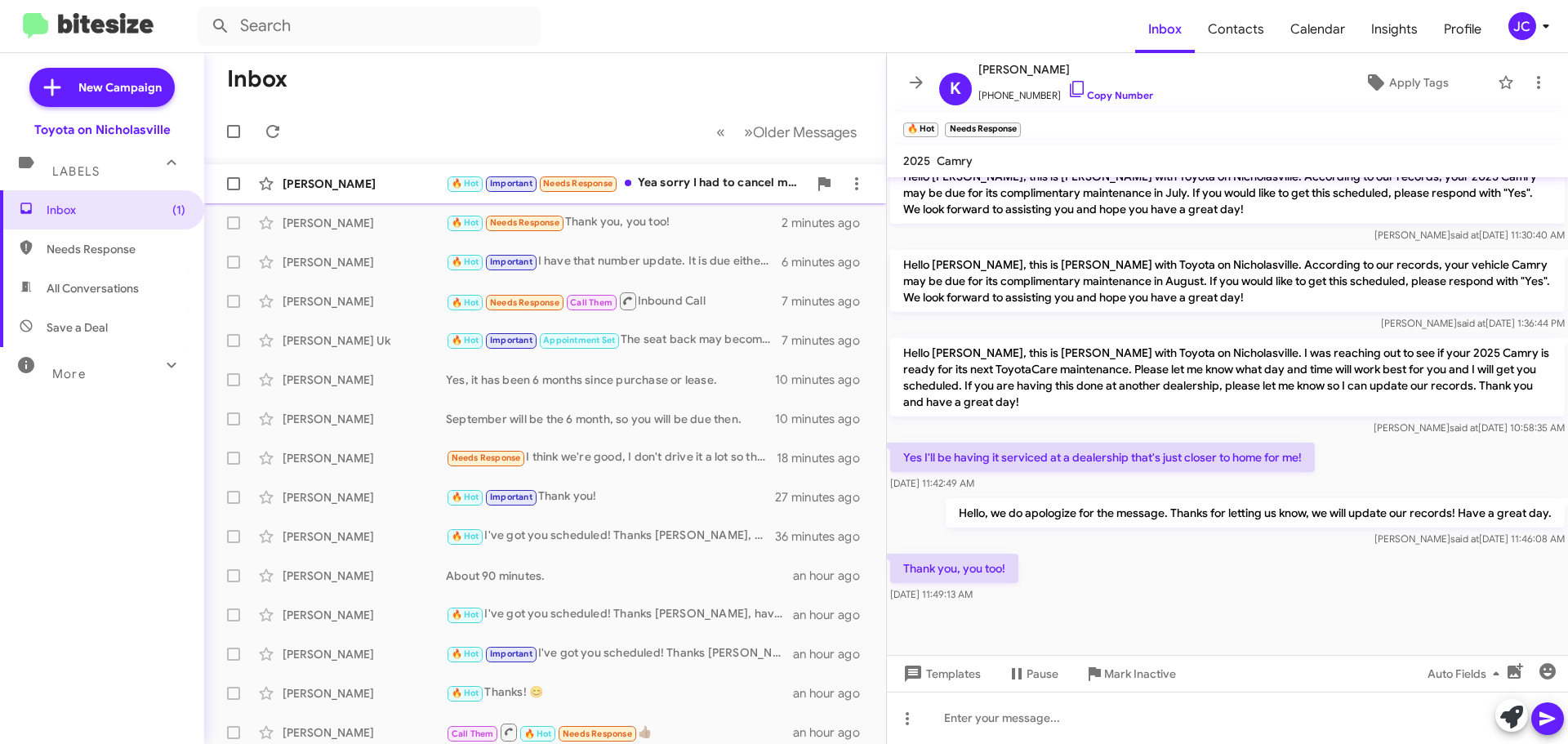
click at [351, 181] on div "[PERSON_NAME]" at bounding box center [364, 183] width 164 height 16
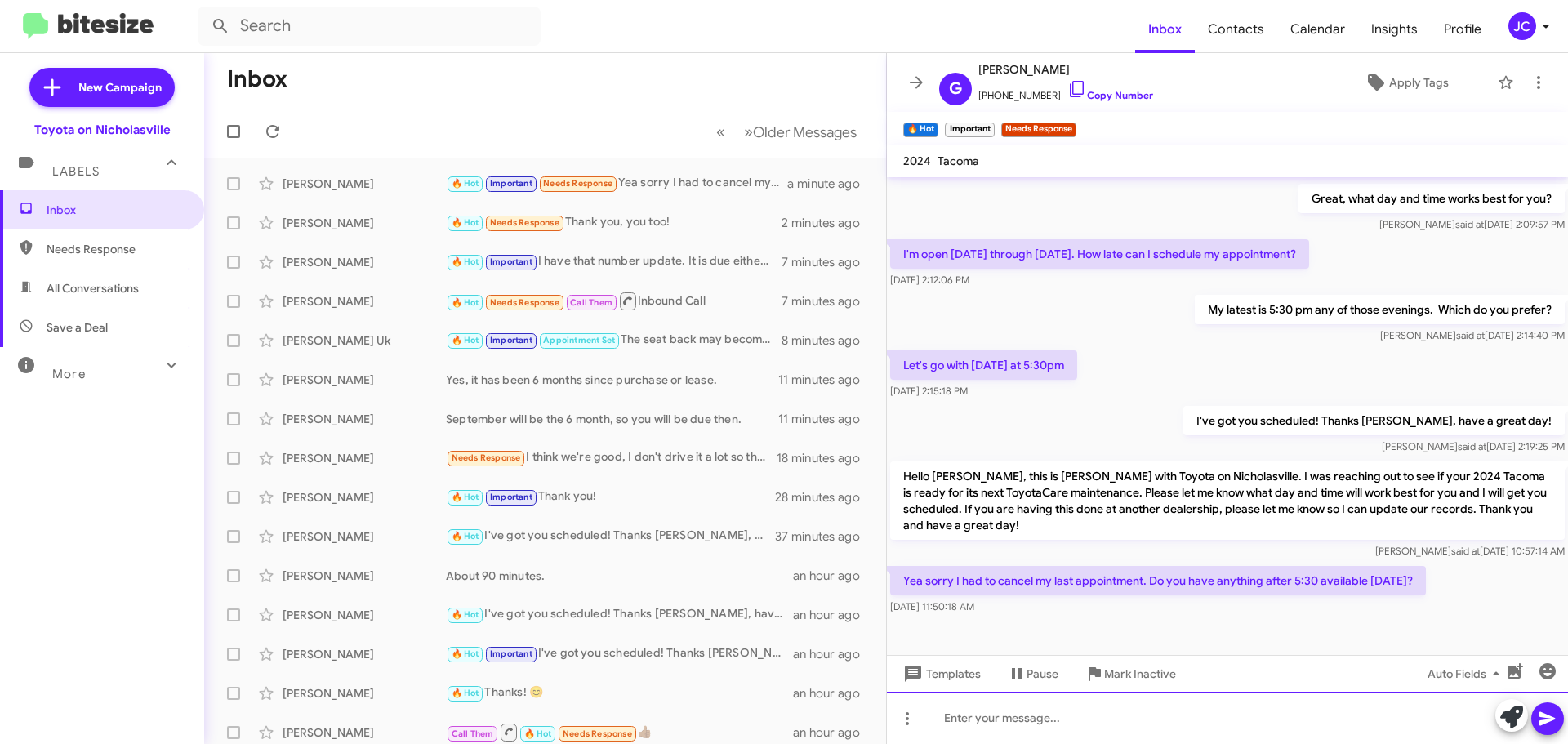
click at [1154, 723] on div at bounding box center [1227, 718] width 681 height 52
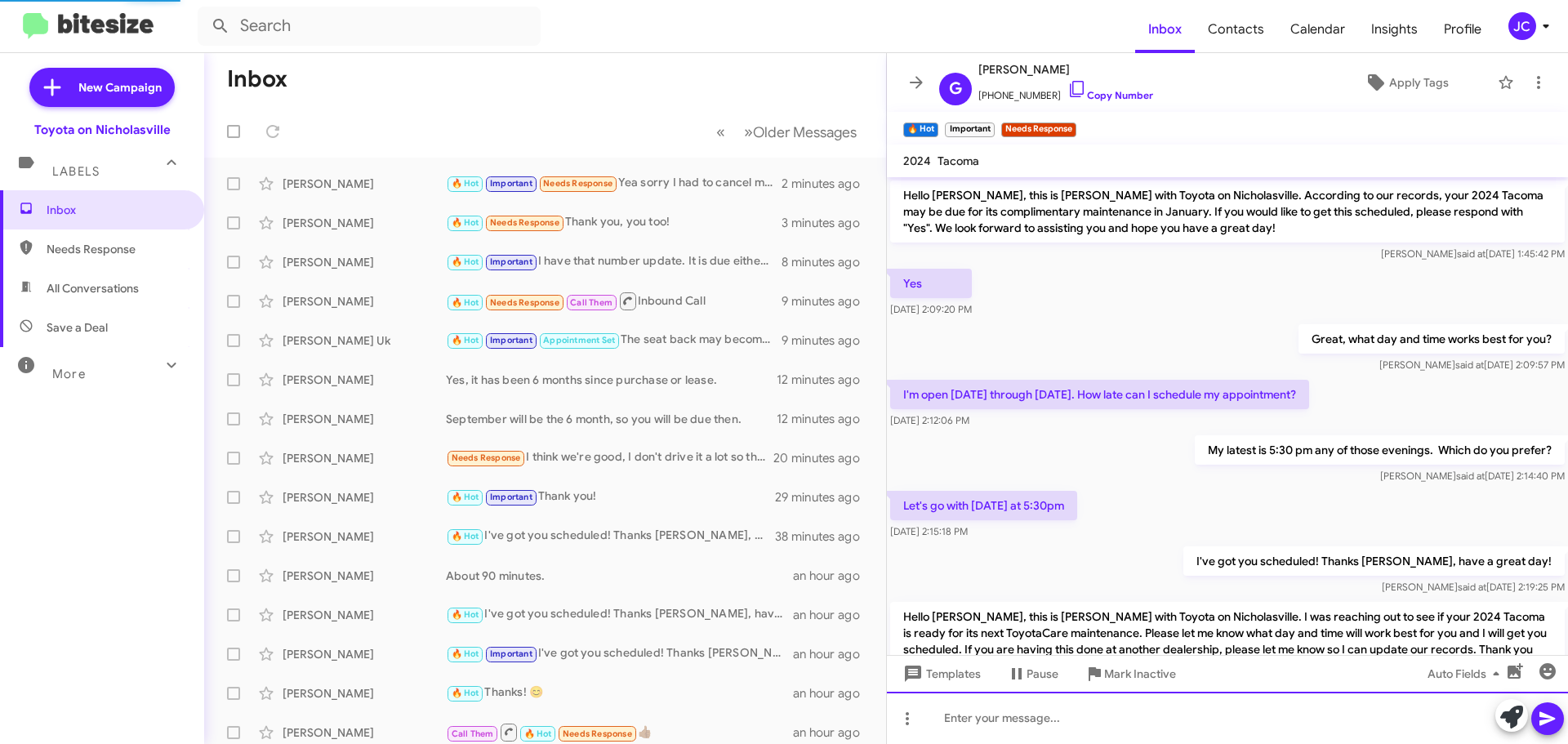
scroll to position [260, 0]
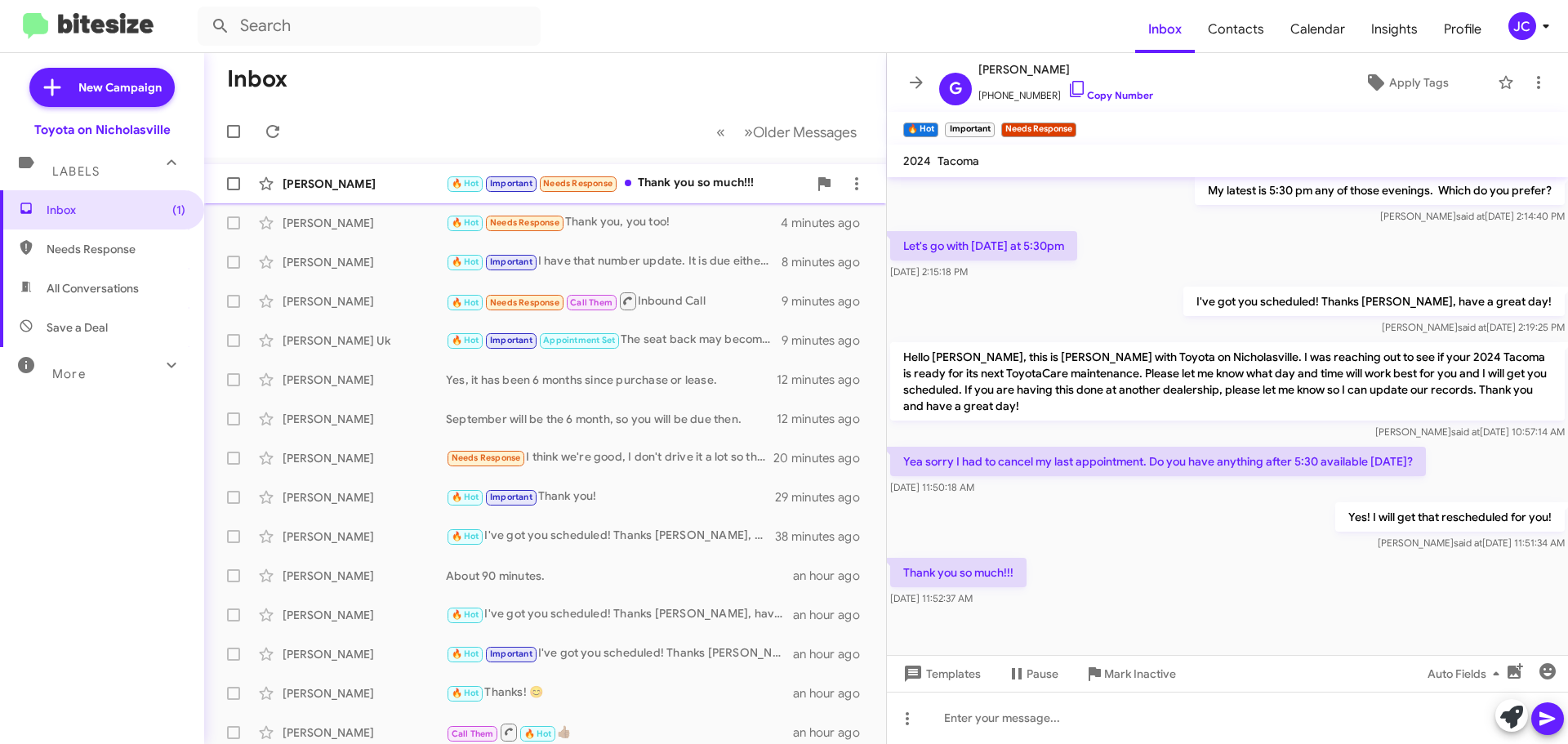
click at [333, 188] on div "[PERSON_NAME]" at bounding box center [364, 183] width 164 height 16
